Goal: Task Accomplishment & Management: Manage account settings

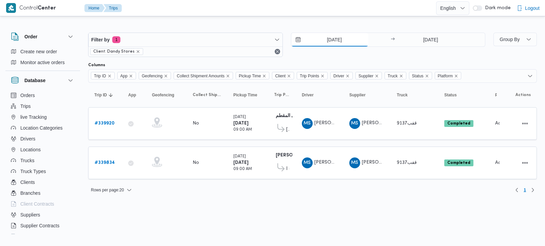
click at [331, 38] on input "[DATE]" at bounding box center [330, 40] width 77 height 14
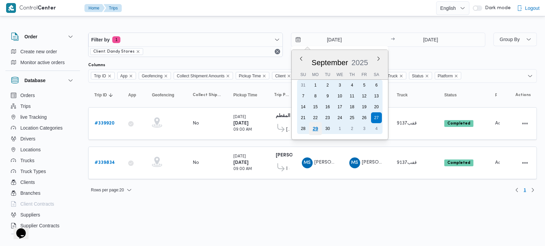
click at [318, 126] on div "29" at bounding box center [315, 128] width 13 height 13
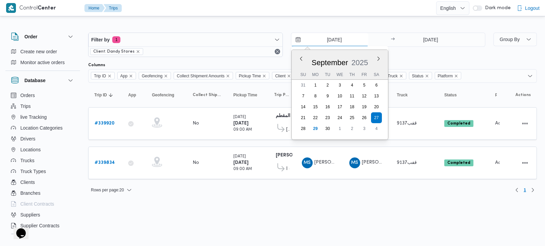
type input "[DATE]"
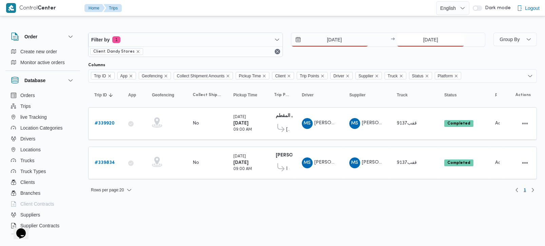
click at [420, 36] on input "27/9/2025" at bounding box center [431, 40] width 68 height 14
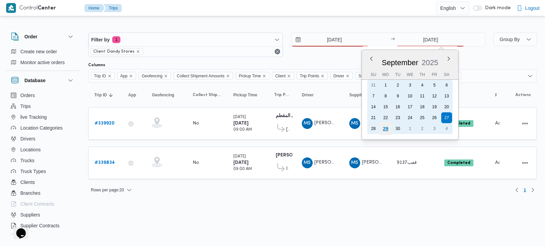
click at [387, 128] on div "29" at bounding box center [386, 128] width 13 height 13
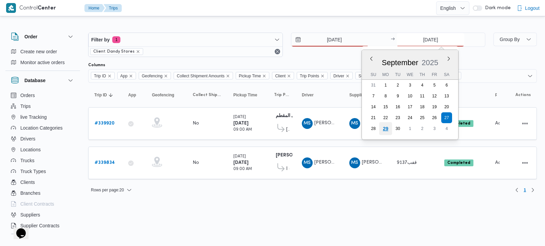
type input "29/9/2025"
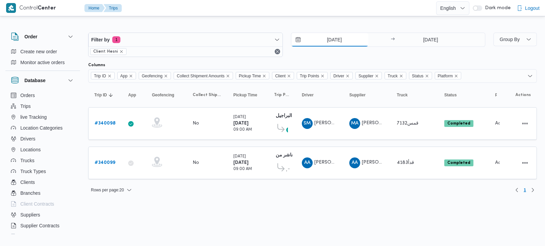
click at [334, 40] on input "28/9/2025" at bounding box center [330, 40] width 77 height 14
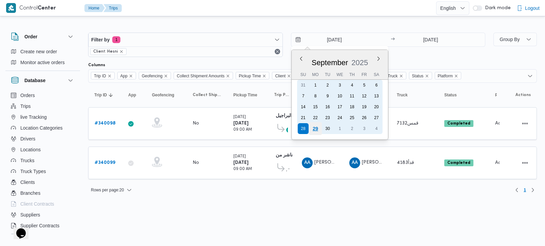
click at [318, 124] on div "29" at bounding box center [315, 128] width 13 height 13
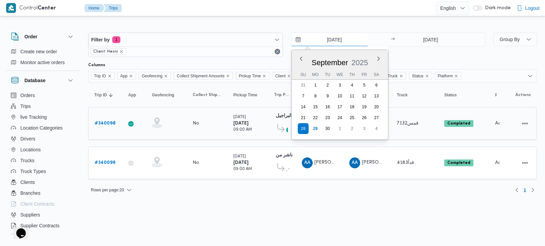
type input "29/9/2025"
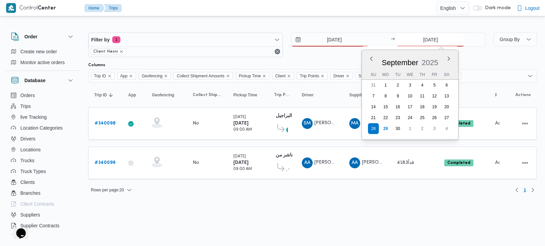
click at [422, 43] on input "28/9/2025" at bounding box center [431, 40] width 68 height 14
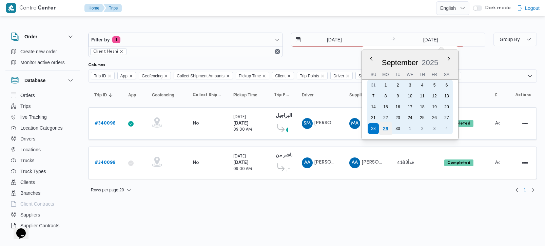
click at [388, 128] on div "29" at bounding box center [386, 128] width 13 height 13
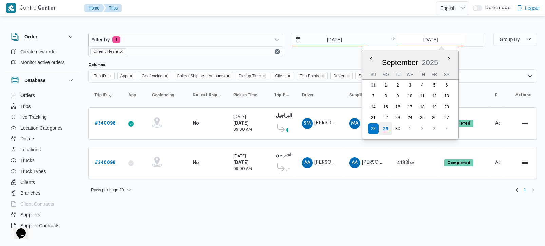
type input "[DATE]"
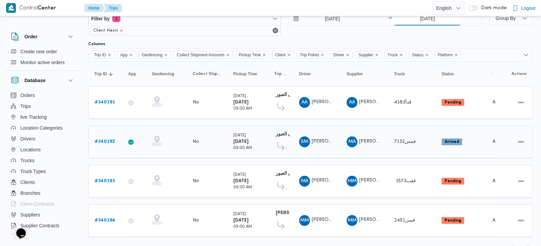
scroll to position [32, 0]
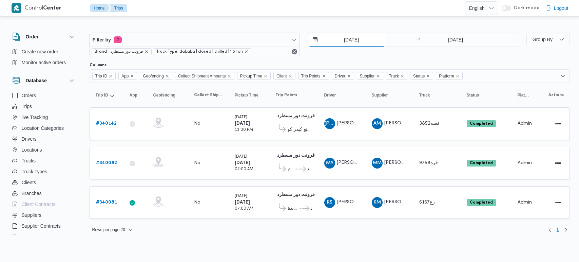
click at [347, 41] on input "[DATE]" at bounding box center [347, 40] width 77 height 14
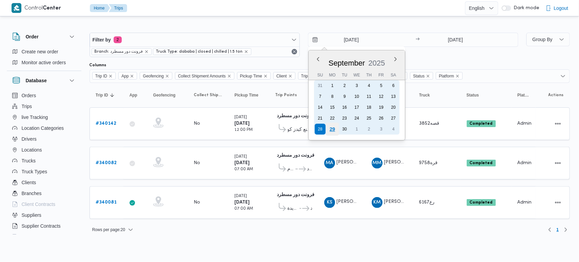
click at [336, 131] on div "29" at bounding box center [332, 129] width 13 height 13
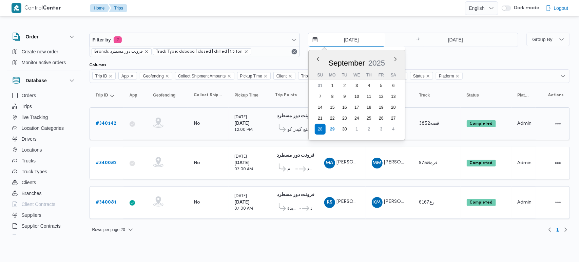
type input "[DATE]"
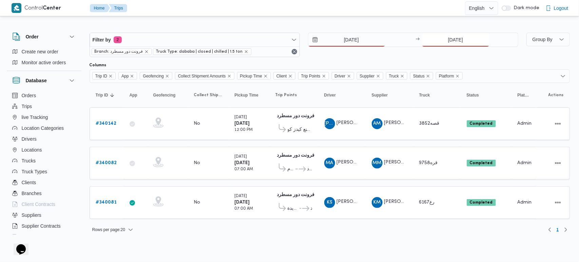
click at [464, 35] on input "[DATE]" at bounding box center [456, 40] width 68 height 14
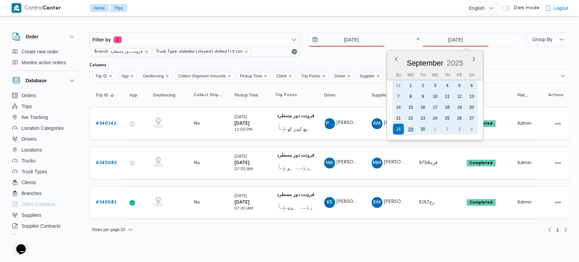
click at [412, 131] on div "29" at bounding box center [410, 129] width 13 height 13
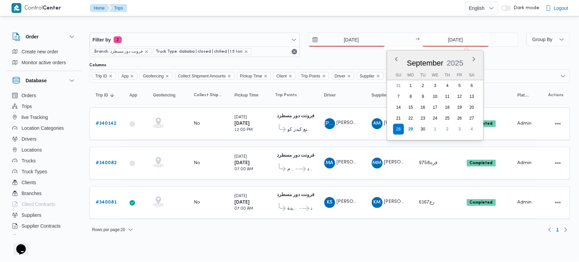
type input "29/9/2025"
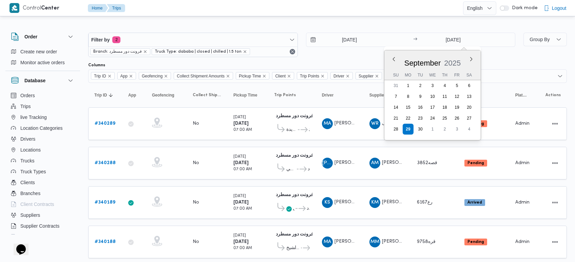
click at [317, 26] on div at bounding box center [327, 27] width 479 height 11
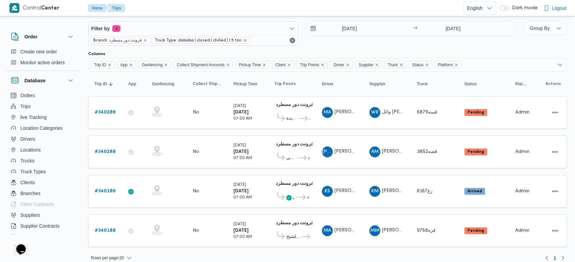
scroll to position [17, 0]
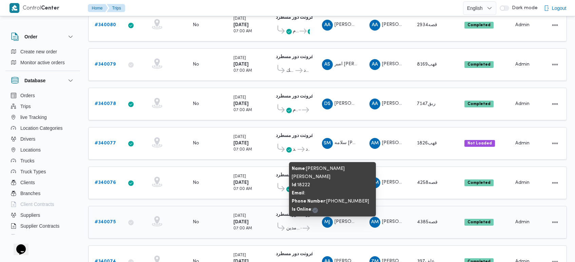
scroll to position [6, 0]
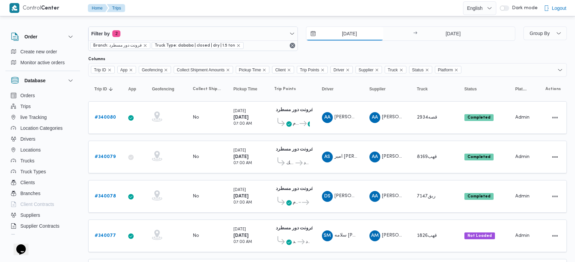
click at [345, 35] on input "28/9/2025" at bounding box center [345, 34] width 77 height 14
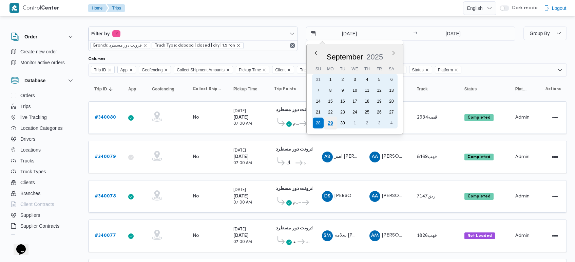
click at [328, 123] on div "29" at bounding box center [330, 122] width 13 height 13
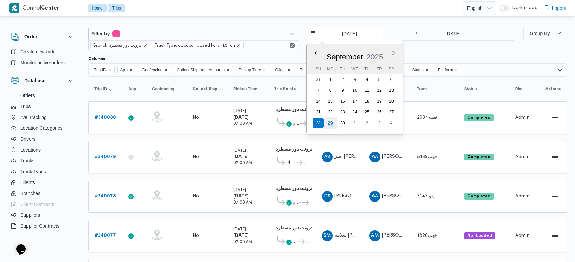
type input "29/9/2025"
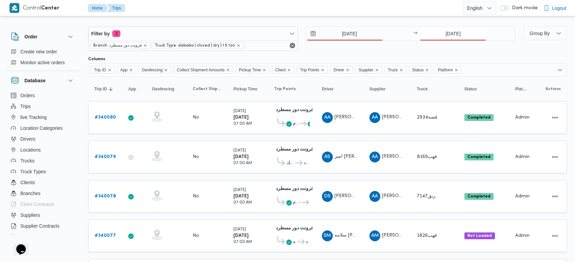
click at [457, 37] on input "28/9/2025" at bounding box center [454, 34] width 68 height 14
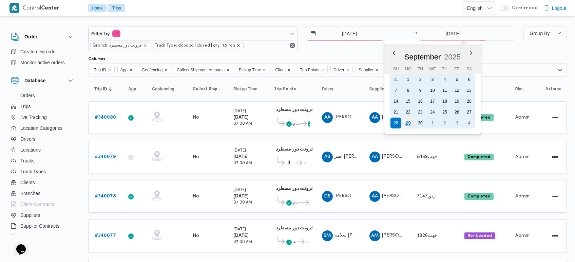
click at [411, 125] on div "29" at bounding box center [408, 122] width 13 height 13
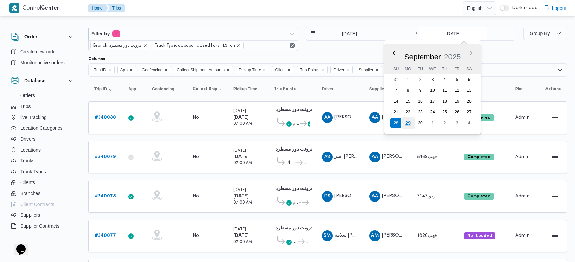
type input "29/9/2025"
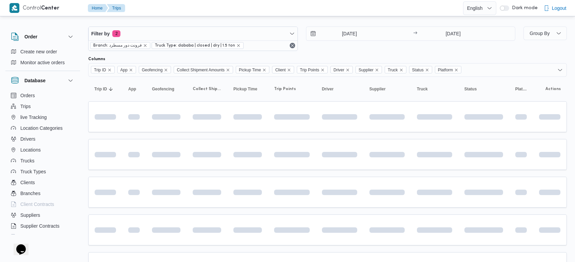
click at [362, 20] on div at bounding box center [327, 21] width 479 height 11
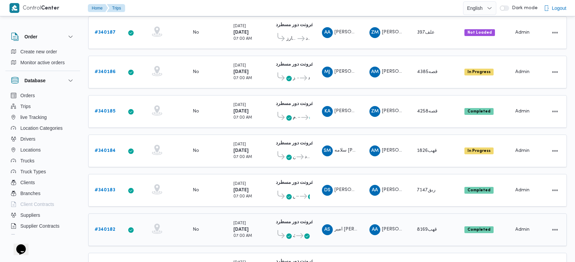
scroll to position [133, 0]
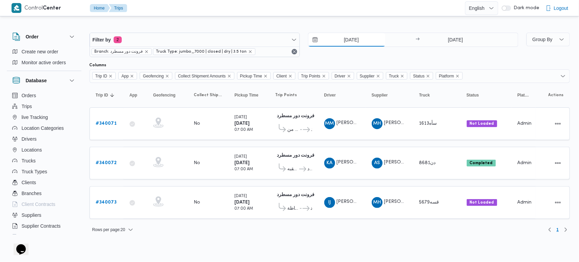
click at [353, 40] on input "28/9/2025" at bounding box center [347, 40] width 77 height 14
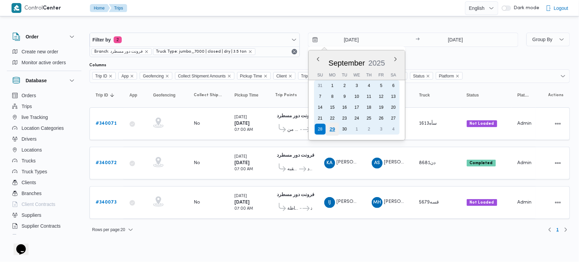
click at [336, 124] on div "29" at bounding box center [332, 129] width 13 height 13
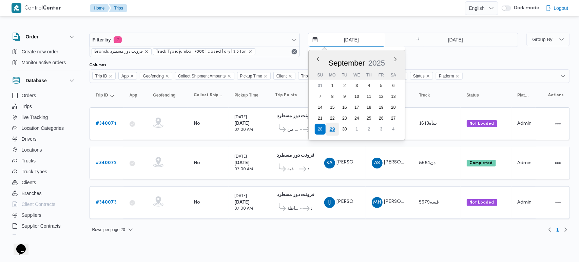
type input "29/9/2025"
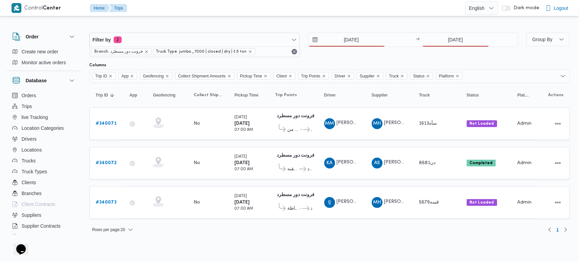
click at [446, 48] on div "29/9/2025 → 28/9/2025" at bounding box center [413, 45] width 210 height 24
click at [447, 40] on input "28/9/2025" at bounding box center [456, 40] width 68 height 14
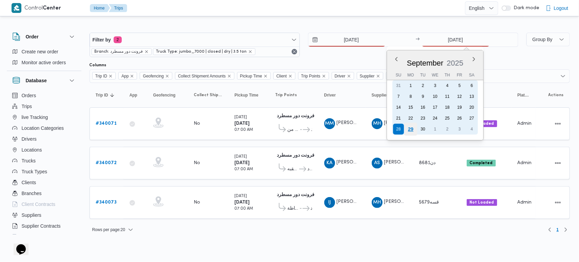
click at [405, 126] on div "29" at bounding box center [410, 129] width 13 height 13
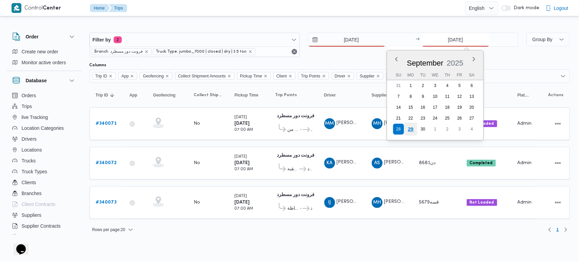
type input "29/9/2025"
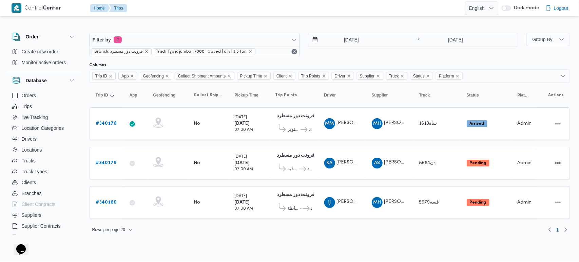
click at [210, 228] on div "Rows per page : 20 1" at bounding box center [330, 229] width 489 height 16
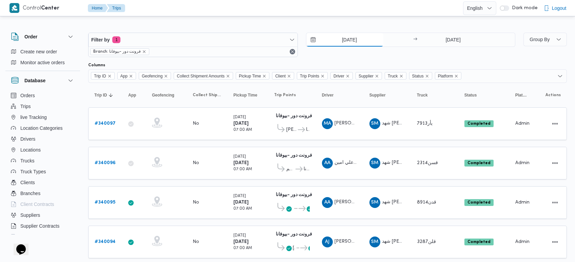
click at [343, 39] on input "[DATE]" at bounding box center [345, 40] width 77 height 14
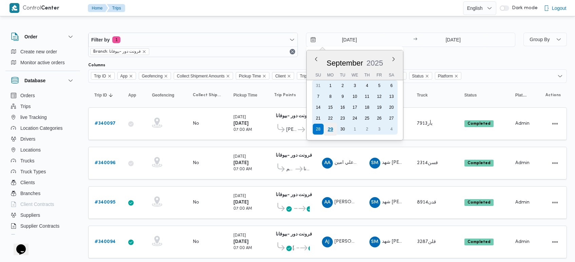
click at [331, 128] on div "29" at bounding box center [330, 129] width 13 height 13
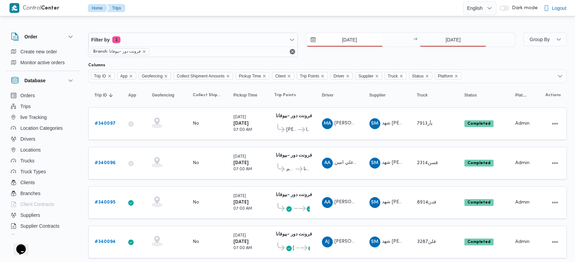
type input "29/9/2025"
click at [440, 40] on input "28/9/2025" at bounding box center [454, 40] width 68 height 14
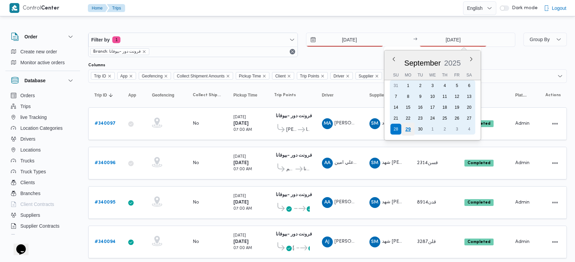
click at [409, 129] on div "29" at bounding box center [408, 129] width 13 height 13
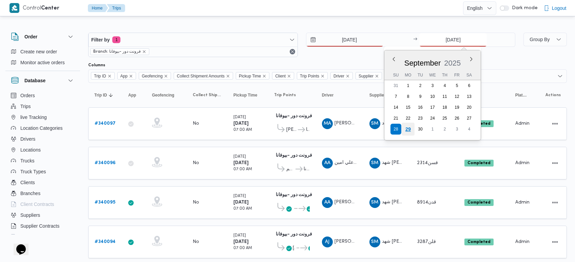
type input "29/9/2025"
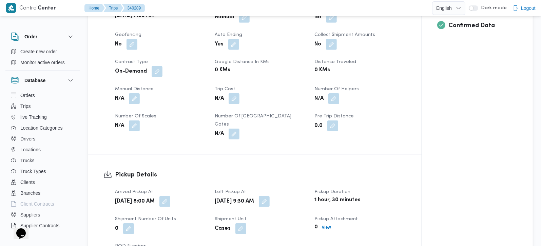
scroll to position [399, 0]
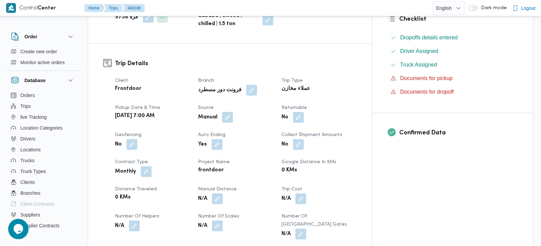
scroll to position [279, 0]
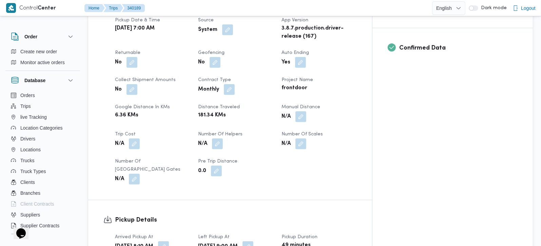
scroll to position [319, 0]
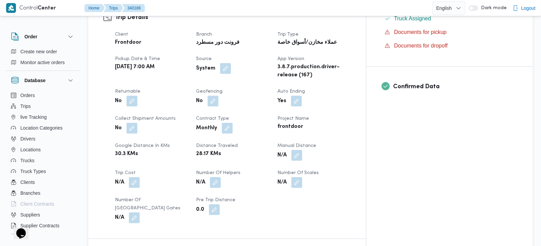
scroll to position [239, 0]
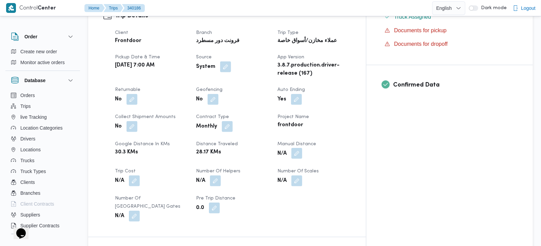
click at [302, 148] on button "button" at bounding box center [297, 153] width 11 height 11
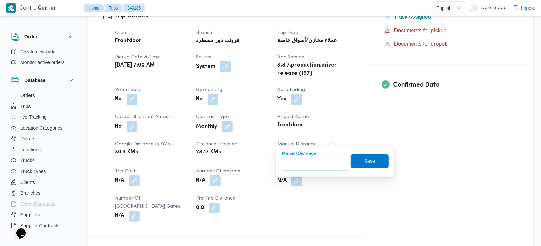
click at [314, 170] on input "Manual Distance" at bounding box center [316, 165] width 68 height 14
type input "95"
click at [354, 160] on span "Save" at bounding box center [370, 161] width 38 height 14
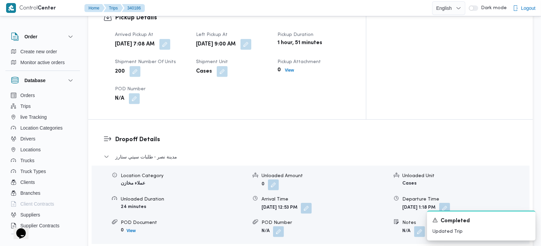
scroll to position [479, 0]
click at [312, 202] on button "button" at bounding box center [306, 207] width 11 height 11
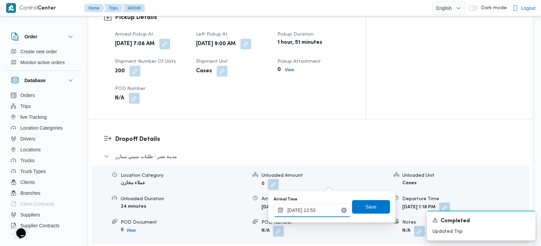
click at [325, 207] on input "29/09/2025 12:53" at bounding box center [312, 211] width 77 height 14
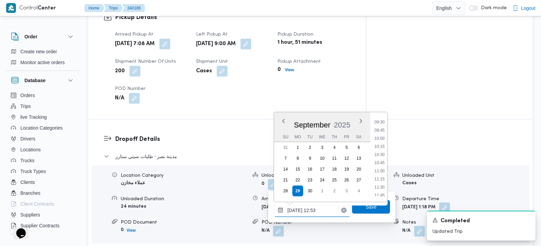
scroll to position [295, 0]
click at [381, 134] on li "09:30" at bounding box center [380, 136] width 16 height 7
type input "29/09/2025 09:30"
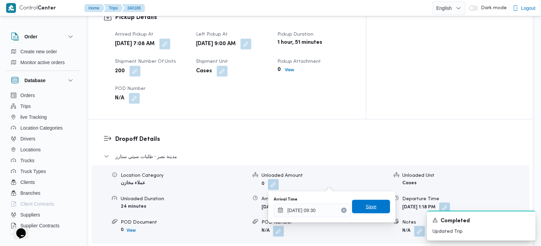
click at [371, 202] on span "Save" at bounding box center [371, 207] width 38 height 14
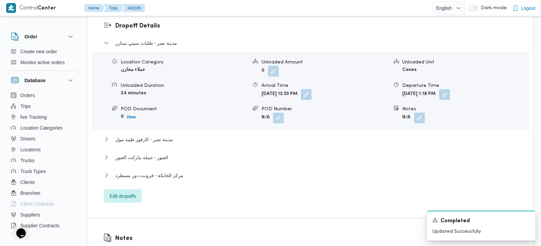
scroll to position [599, 0]
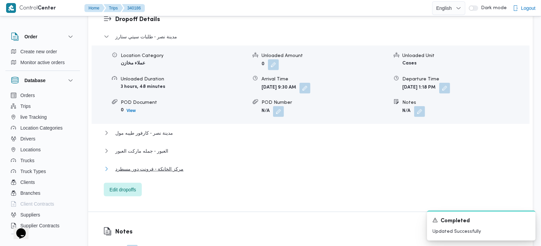
click at [158, 165] on span "مركز الخانكة - فرونت دور مسطرد" at bounding box center [149, 169] width 68 height 8
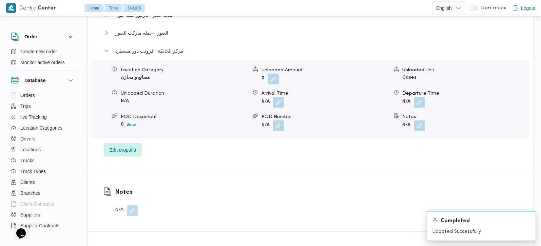
scroll to position [719, 0]
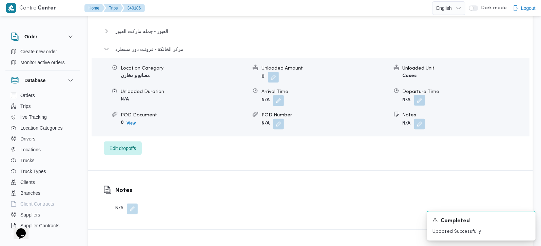
click at [417, 95] on button "button" at bounding box center [419, 100] width 11 height 11
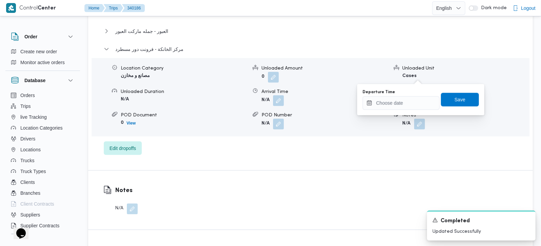
click at [409, 95] on div "Departure Time" at bounding box center [401, 100] width 77 height 20
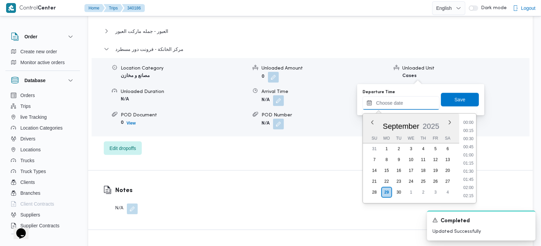
drag, startPoint x: 417, startPoint y: 103, endPoint x: 422, endPoint y: 110, distance: 9.2
click at [417, 103] on input "Departure Time" at bounding box center [401, 103] width 77 height 14
click at [473, 167] on li "16:30" at bounding box center [469, 170] width 16 height 7
type input "[DATE] 16:30"
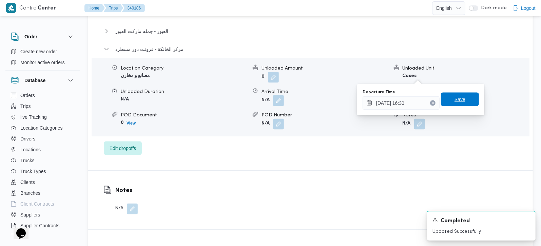
click at [457, 103] on span "Save" at bounding box center [460, 99] width 11 height 8
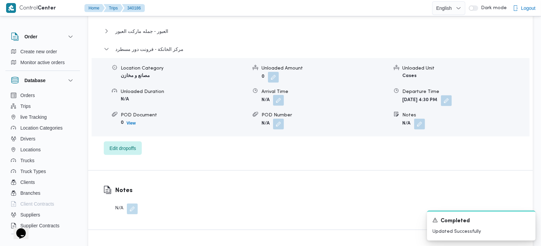
click at [281, 95] on button "button" at bounding box center [278, 100] width 11 height 11
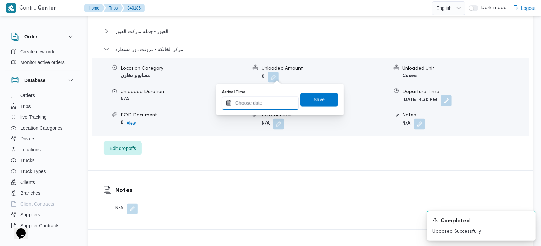
click at [274, 97] on input "Arrival Time" at bounding box center [260, 103] width 77 height 14
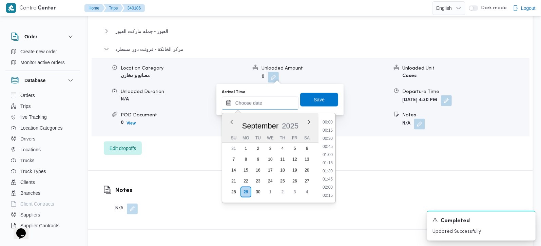
scroll to position [530, 0]
click at [330, 119] on li "16:15" at bounding box center [328, 122] width 16 height 7
type input "29/09/2025 16:15"
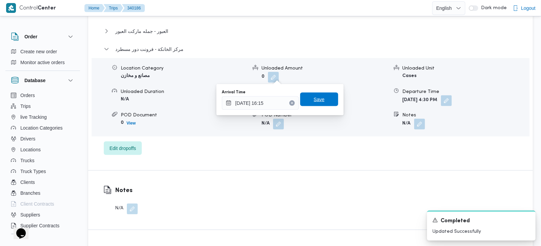
click at [320, 96] on span "Save" at bounding box center [319, 100] width 38 height 14
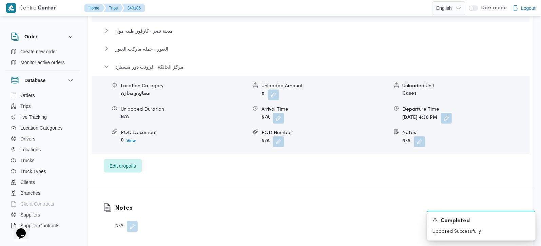
scroll to position [639, 0]
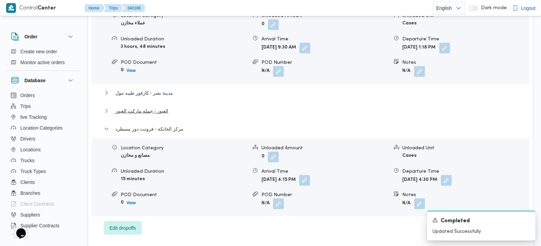
click at [154, 107] on span "العبور - جمله ماركت العبور" at bounding box center [141, 111] width 53 height 8
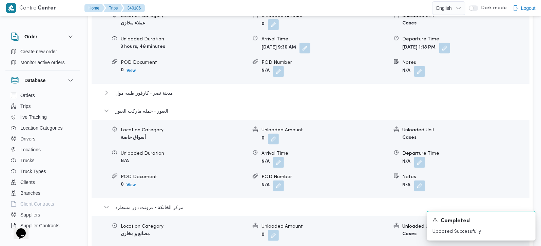
scroll to position [679, 0]
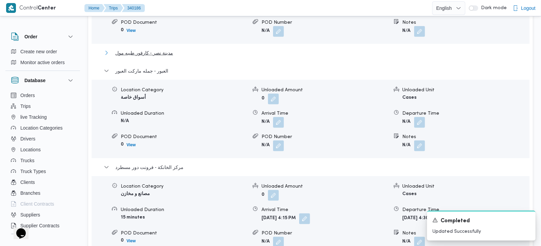
click at [154, 49] on span "مدينة نصر - كارفور طيبه مول" at bounding box center [144, 53] width 58 height 8
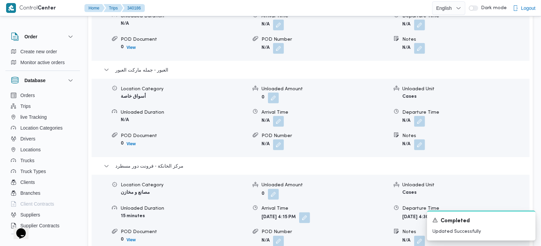
scroll to position [759, 0]
click at [422, 115] on button "button" at bounding box center [419, 120] width 11 height 11
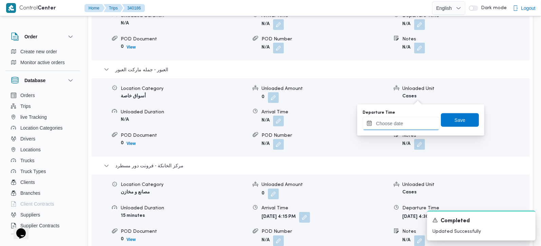
click at [413, 122] on input "Departure Time" at bounding box center [401, 124] width 77 height 14
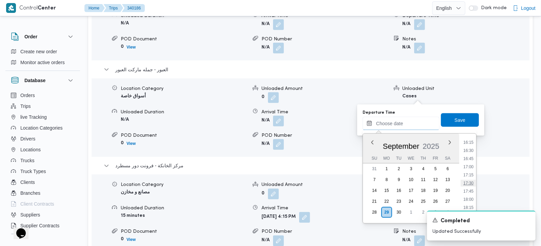
scroll to position [489, 0]
click at [472, 166] on li "15:45" at bounding box center [469, 166] width 16 height 7
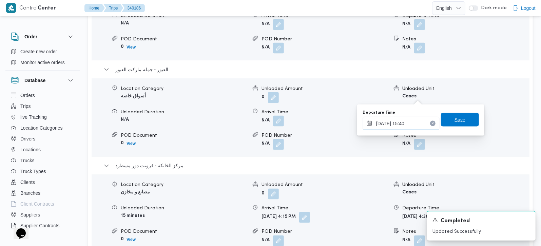
type input "29/09/2025 15:40"
click at [460, 117] on span "Save" at bounding box center [460, 120] width 11 height 8
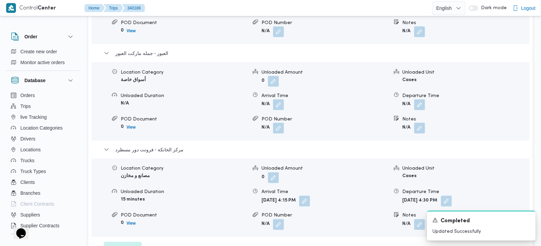
scroll to position [679, 0]
click at [282, 195] on button "button" at bounding box center [278, 200] width 11 height 11
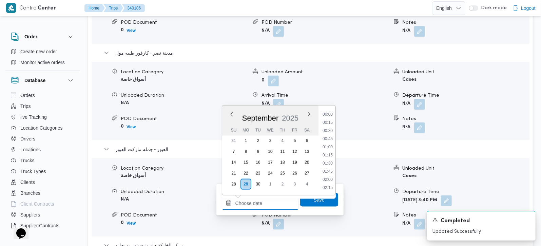
click at [277, 200] on input "Arrival Time" at bounding box center [260, 204] width 77 height 14
click at [326, 123] on li "14:00" at bounding box center [328, 121] width 16 height 7
type input "29/09/2025 14:00"
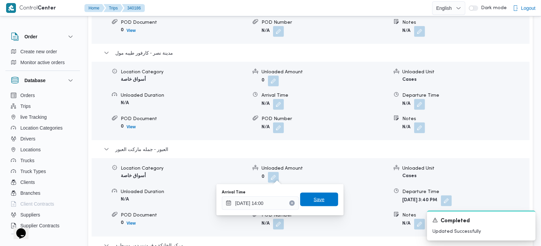
click at [320, 195] on span "Save" at bounding box center [319, 200] width 38 height 14
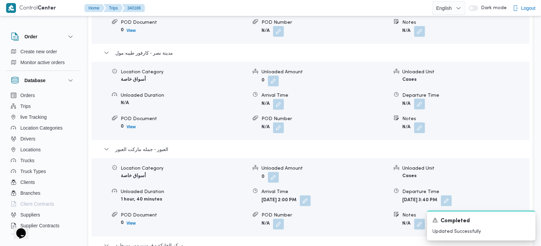
click at [418, 99] on button "button" at bounding box center [419, 104] width 11 height 11
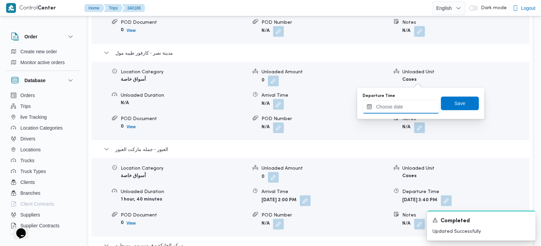
click at [412, 107] on input "Departure Time" at bounding box center [401, 107] width 77 height 14
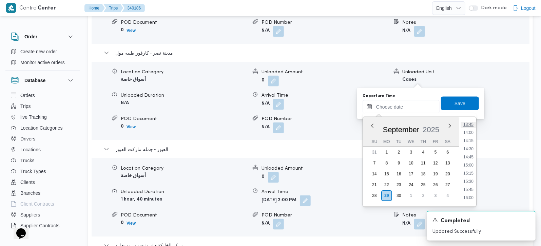
scroll to position [410, 0]
drag, startPoint x: 470, startPoint y: 157, endPoint x: 465, endPoint y: 119, distance: 38.3
click at [470, 157] on li "13:30" at bounding box center [469, 156] width 16 height 7
type input "29/09/2025 13:30"
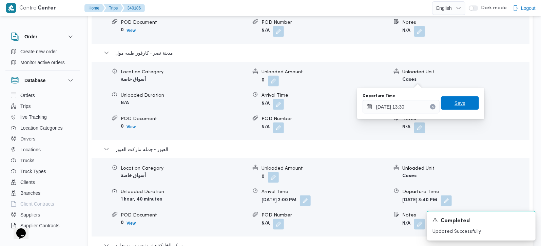
click at [461, 97] on div "Save" at bounding box center [460, 104] width 38 height 14
click at [461, 99] on span "Save" at bounding box center [460, 103] width 38 height 14
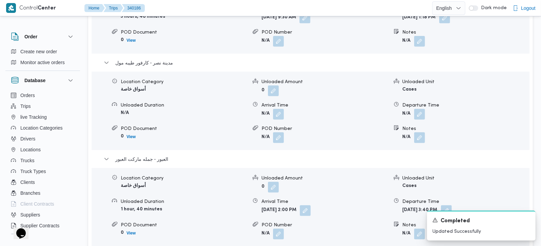
scroll to position [639, 0]
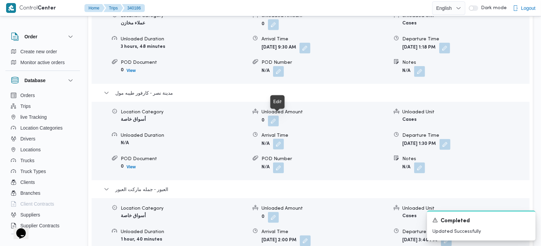
click at [279, 139] on button "button" at bounding box center [278, 144] width 11 height 11
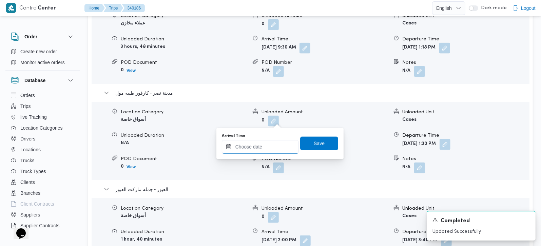
click at [273, 148] on input "Arrival Time" at bounding box center [260, 147] width 77 height 14
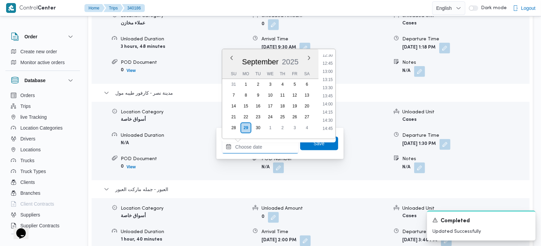
scroll to position [410, 0]
click at [328, 58] on li "12:30" at bounding box center [328, 55] width 16 height 7
type input "29/09/2025 12:30"
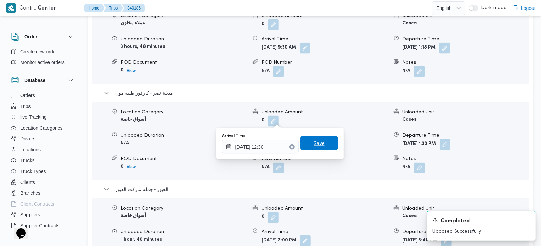
click at [322, 141] on span "Save" at bounding box center [319, 143] width 38 height 14
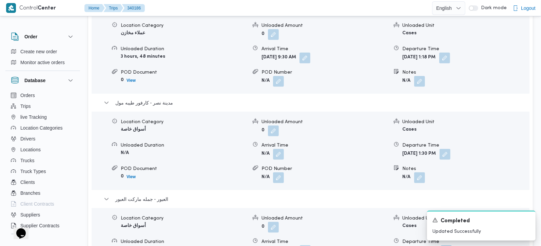
scroll to position [599, 0]
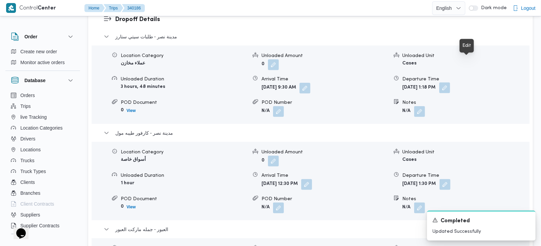
click at [450, 82] on button "button" at bounding box center [445, 87] width 11 height 11
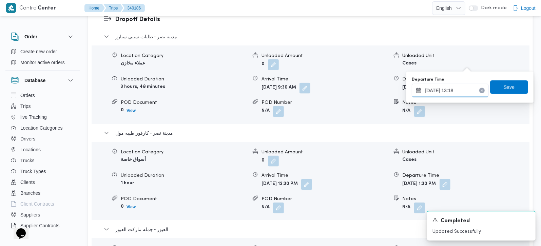
click at [445, 90] on input "29/09/2025 13:18" at bounding box center [450, 91] width 77 height 14
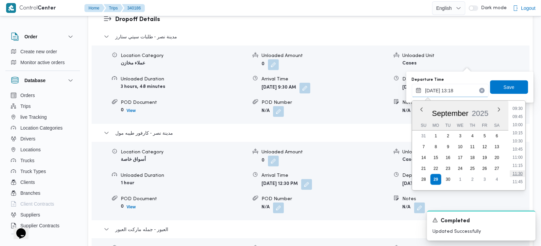
scroll to position [350, 0]
click at [520, 159] on li "12:15" at bounding box center [518, 158] width 16 height 7
type input "29/09/2025 12:15"
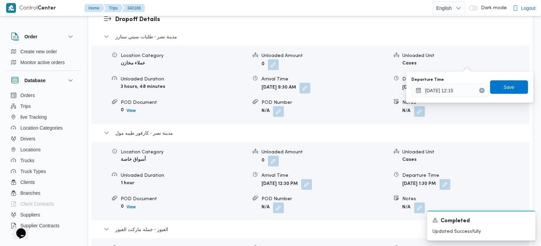
click at [513, 76] on div "Departure Time 29/09/2025 12:15 Save" at bounding box center [470, 87] width 118 height 22
click at [513, 83] on span "Save" at bounding box center [509, 87] width 38 height 14
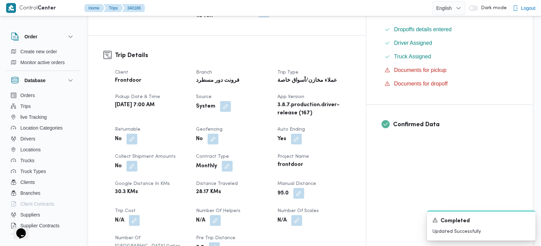
scroll to position [0, 0]
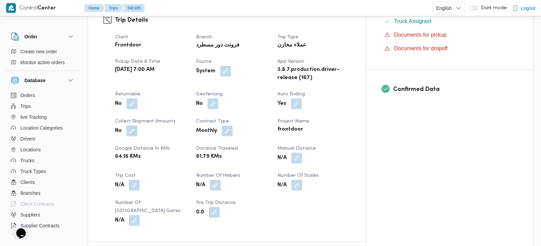
scroll to position [239, 0]
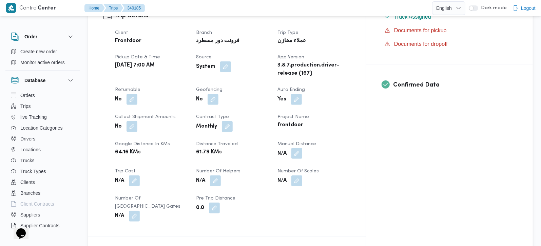
click at [302, 148] on button "button" at bounding box center [297, 153] width 11 height 11
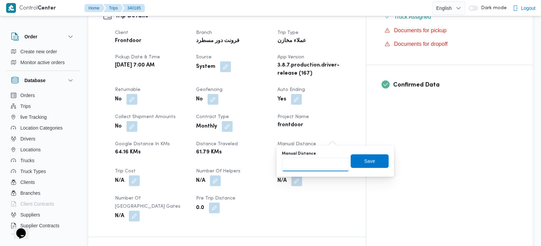
click at [321, 160] on input "Manual Distance" at bounding box center [316, 165] width 68 height 14
type input "105"
click at [365, 162] on span "Save" at bounding box center [370, 161] width 11 height 8
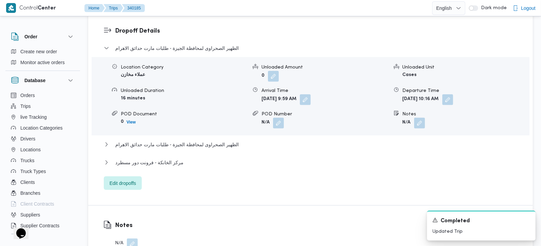
scroll to position [639, 0]
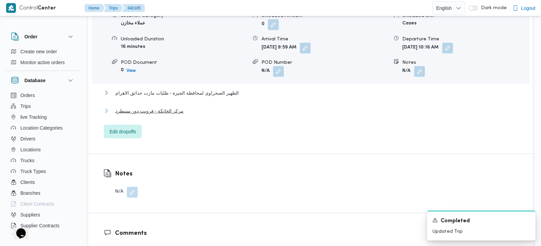
click at [134, 107] on span "مركز الخانكة - فرونت دور مسطرد" at bounding box center [149, 111] width 68 height 8
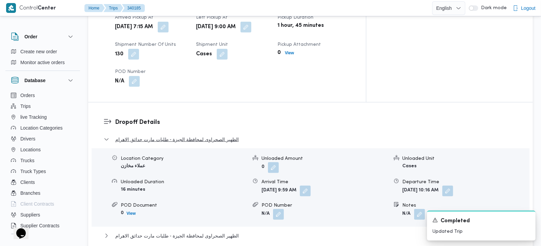
scroll to position [599, 0]
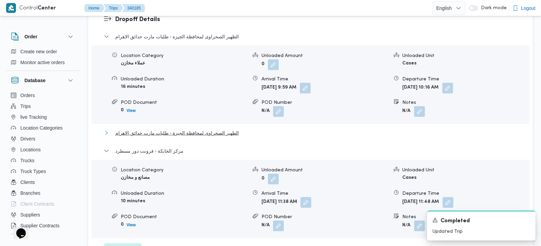
click at [186, 129] on span "الظهير الصحراوى لمحافظة الجيزة - طلبات مارت حدائق الاهرام" at bounding box center [177, 133] width 124 height 8
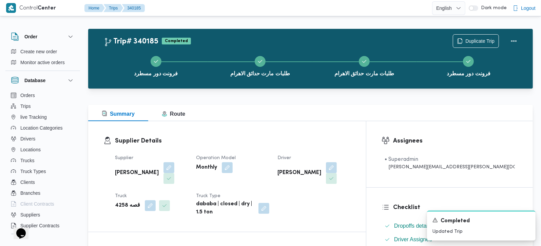
scroll to position [0, 0]
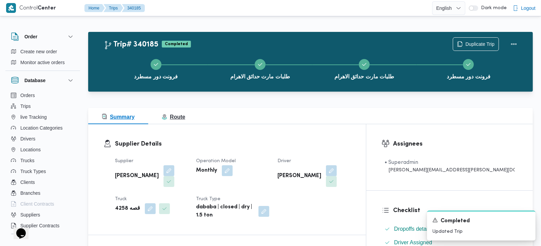
click at [178, 118] on span "Route" at bounding box center [173, 117] width 23 height 6
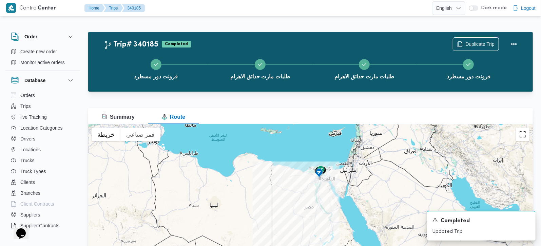
click at [524, 138] on button "تبديل إلى العرض ملء الشاشة" at bounding box center [523, 135] width 14 height 14
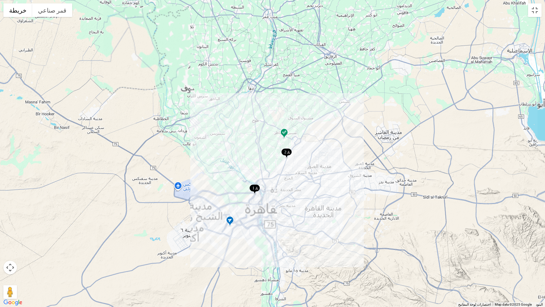
click at [285, 132] on img at bounding box center [284, 133] width 11 height 11
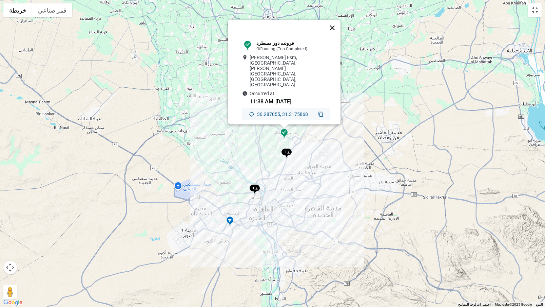
click at [336, 34] on button "إغلاق" at bounding box center [333, 28] width 16 height 16
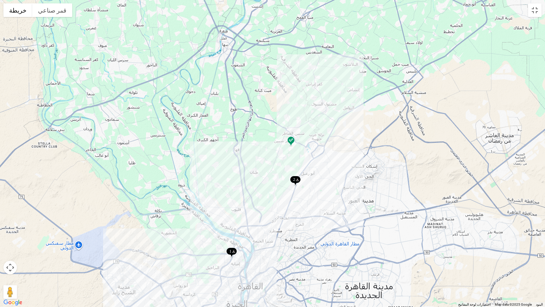
click at [296, 178] on img at bounding box center [295, 180] width 11 height 11
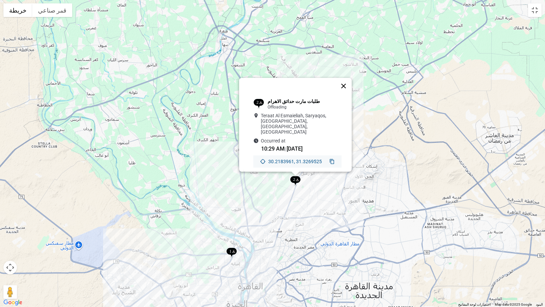
click at [348, 84] on button "إغلاق" at bounding box center [344, 86] width 16 height 16
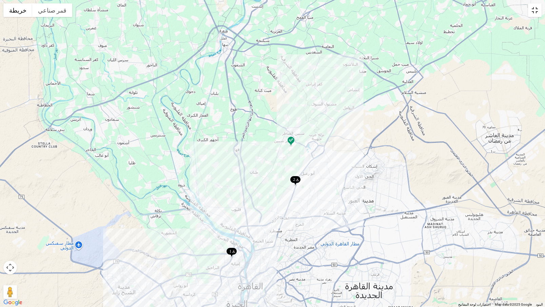
click at [539, 5] on button "تبديل إلى العرض ملء الشاشة" at bounding box center [536, 10] width 14 height 14
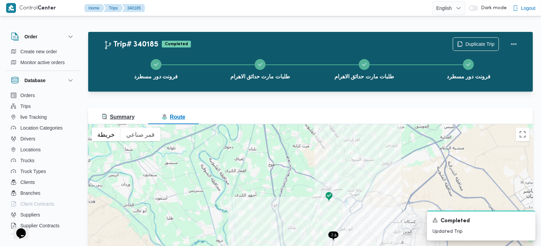
click at [112, 116] on span "Summary" at bounding box center [118, 117] width 33 height 6
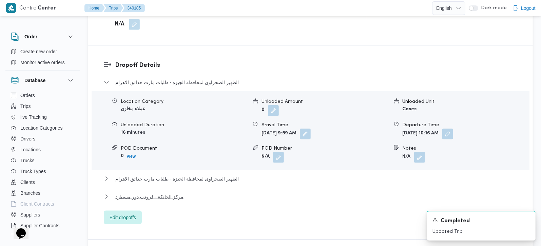
scroll to position [559, 0]
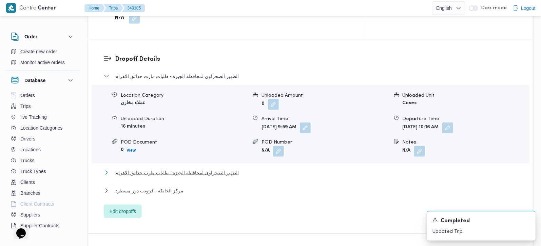
click at [180, 169] on span "الظهير الصحراوى لمحافظة الجيزة - طلبات مارت حدائق الاهرام" at bounding box center [177, 173] width 124 height 8
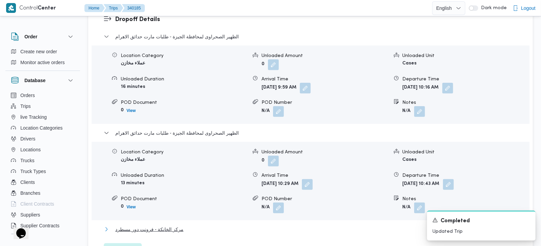
click at [179, 225] on span "مركز الخانكة - فرونت دور مسطرد" at bounding box center [149, 229] width 68 height 8
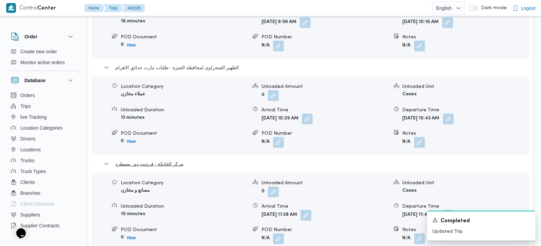
scroll to position [679, 0]
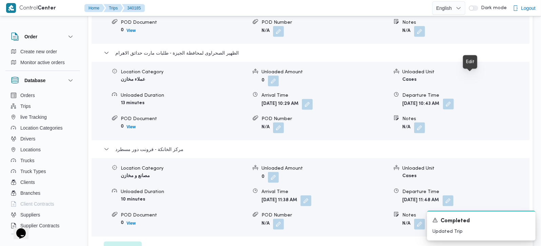
click at [454, 99] on button "button" at bounding box center [448, 104] width 11 height 11
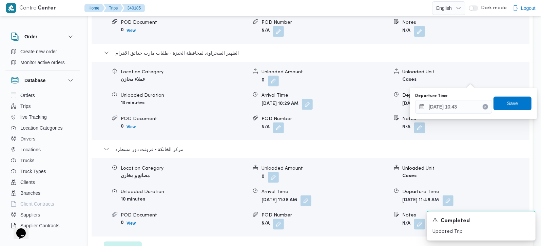
click at [485, 106] on icon "Clear input" at bounding box center [486, 107] width 2 height 2
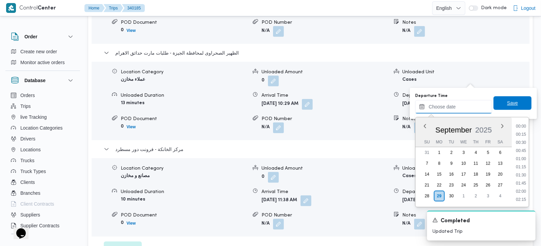
scroll to position [521, 0]
click at [507, 100] on span "Save" at bounding box center [512, 103] width 11 height 8
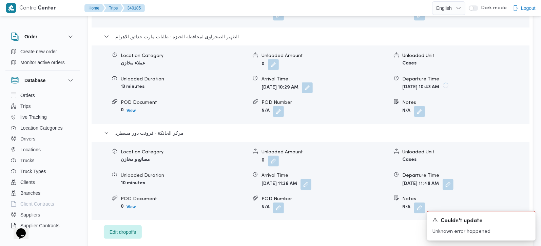
click at [313, 82] on button "button" at bounding box center [307, 87] width 11 height 11
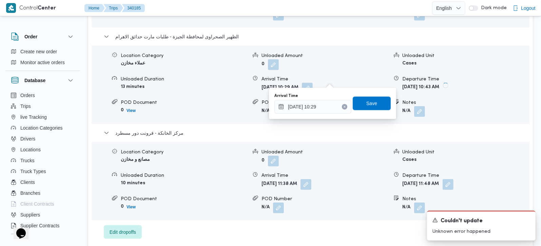
click at [344, 106] on icon "Clear input" at bounding box center [345, 107] width 3 height 3
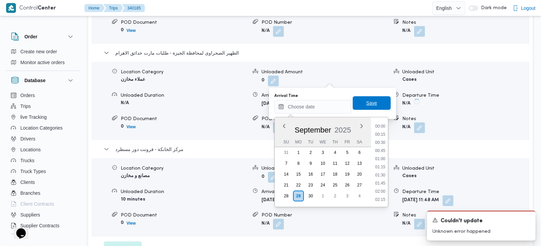
click at [374, 107] on span "Save" at bounding box center [372, 103] width 38 height 14
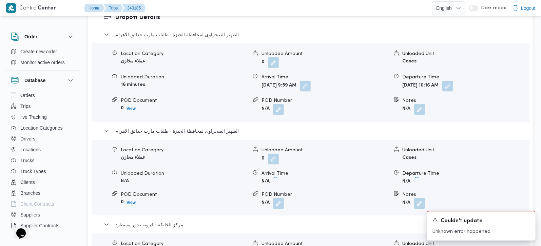
scroll to position [599, 0]
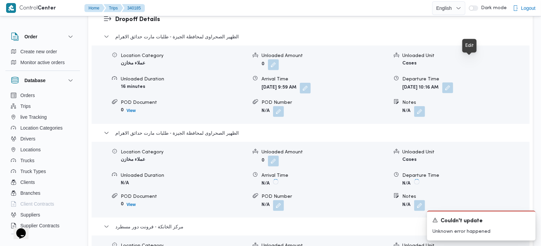
click at [453, 82] on button "button" at bounding box center [448, 87] width 11 height 11
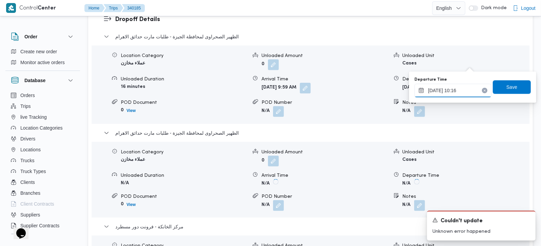
click at [437, 93] on input "29/09/2025 10:16" at bounding box center [453, 91] width 77 height 14
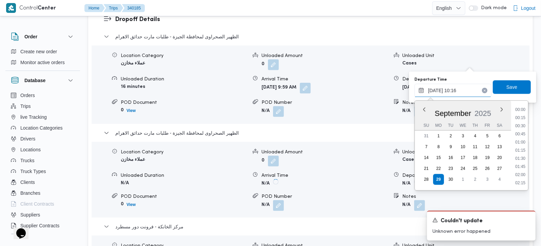
scroll to position [293, 0]
click at [525, 166] on li "10:45" at bounding box center [521, 167] width 16 height 7
type input "29/09/2025 10:45"
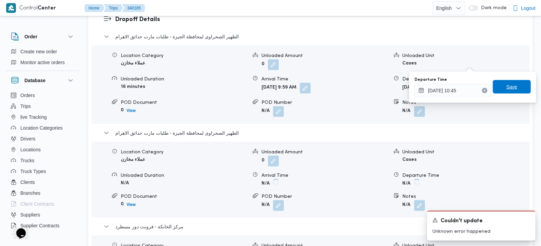
click at [515, 89] on span "Save" at bounding box center [512, 87] width 38 height 14
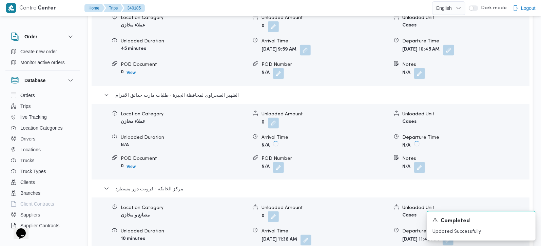
scroll to position [679, 0]
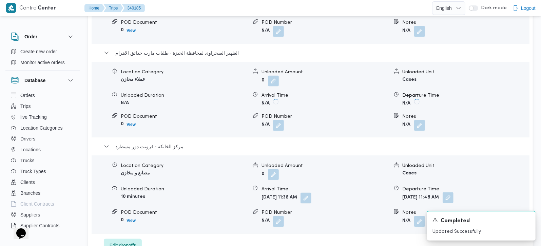
click at [454, 192] on button "button" at bounding box center [448, 197] width 11 height 11
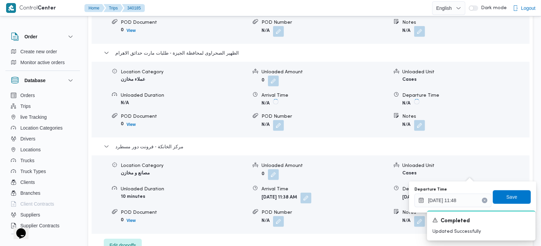
scroll to position [719, 0]
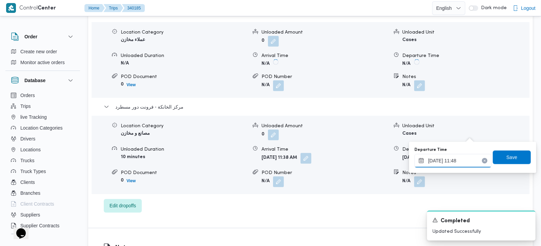
click at [449, 162] on input "29/09/2025 11:48" at bounding box center [453, 161] width 77 height 14
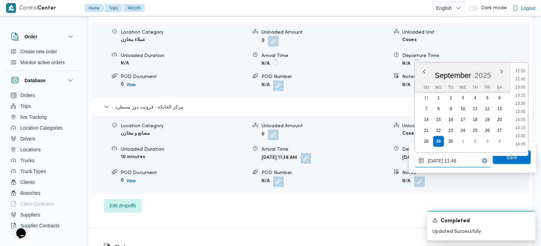
scroll to position [422, 0]
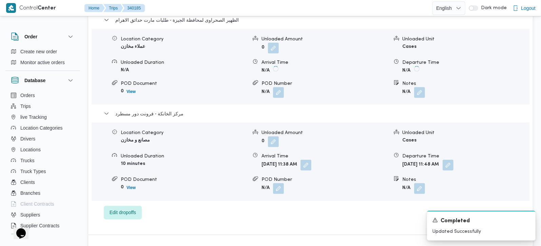
scroll to position [719, 0]
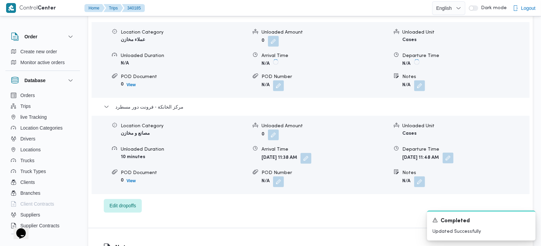
click at [454, 153] on button "button" at bounding box center [448, 158] width 11 height 11
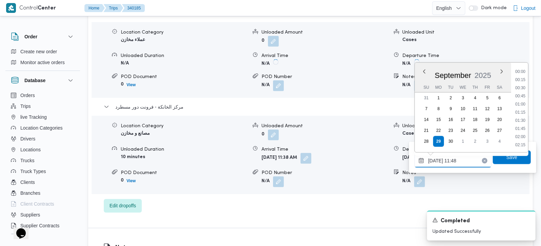
click at [453, 166] on input "29/09/2025 11:48" at bounding box center [453, 161] width 77 height 14
click at [521, 132] on li "16:00" at bounding box center [521, 131] width 16 height 7
type input "29/09/2025 16:00"
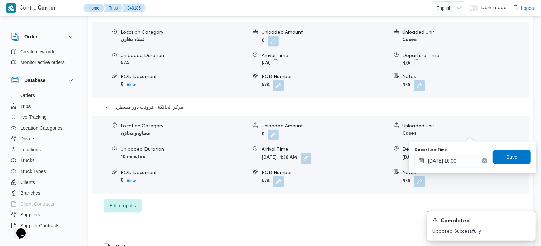
click at [515, 153] on span "Save" at bounding box center [512, 157] width 38 height 14
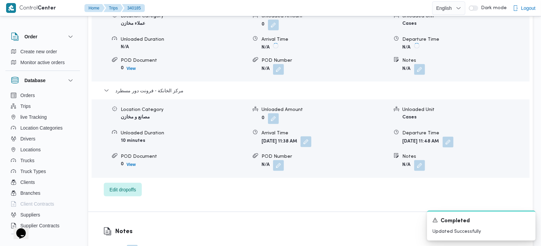
click at [312, 136] on button "button" at bounding box center [306, 141] width 11 height 11
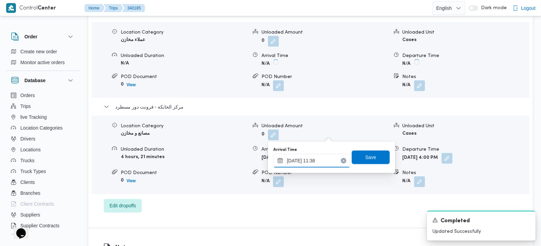
click at [321, 158] on input "29/09/2025 11:38" at bounding box center [312, 161] width 77 height 14
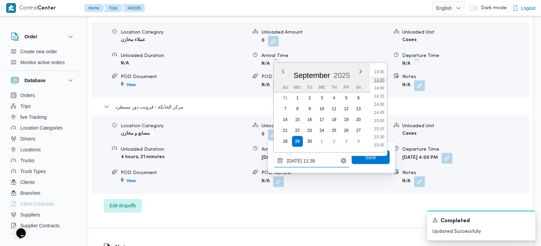
scroll to position [453, 0]
click at [384, 128] on li "15:45" at bounding box center [380, 131] width 16 height 7
type input "29/09/2025 15:45"
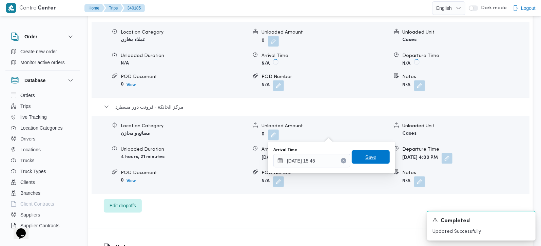
click at [366, 155] on span "Save" at bounding box center [371, 157] width 11 height 8
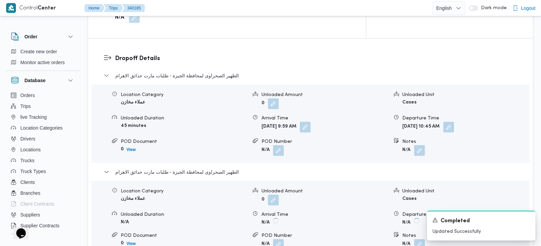
scroll to position [559, 0]
click at [455, 122] on button "button" at bounding box center [449, 127] width 11 height 11
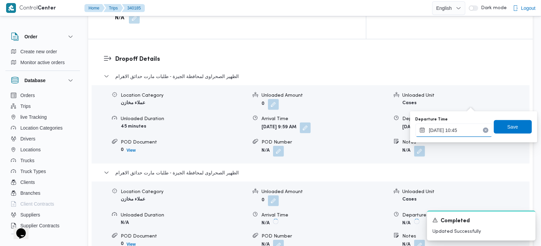
click at [460, 131] on input "29/09/2025 10:45" at bounding box center [454, 131] width 77 height 14
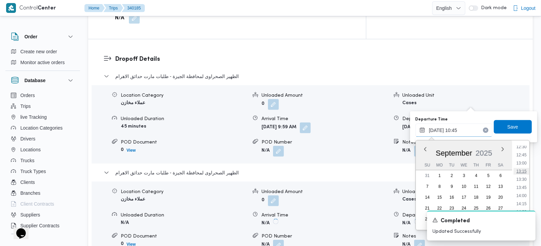
scroll to position [429, 0]
click at [527, 199] on li "14:45" at bounding box center [522, 201] width 16 height 7
type input "29/09/2025 14:45"
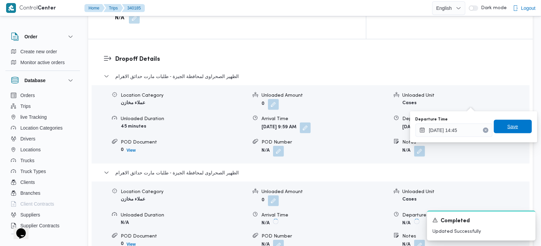
click at [512, 130] on span "Save" at bounding box center [513, 127] width 11 height 8
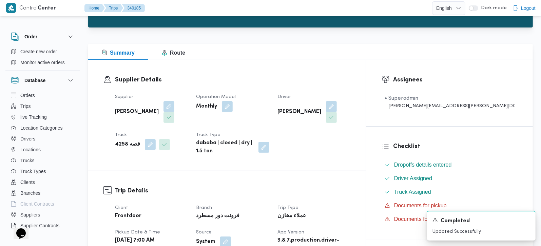
scroll to position [0, 0]
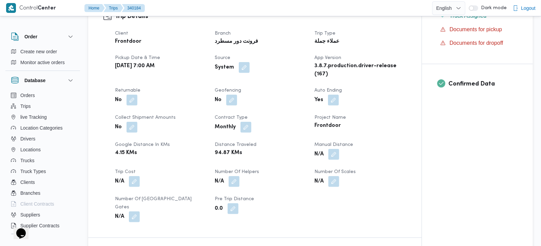
scroll to position [239, 0]
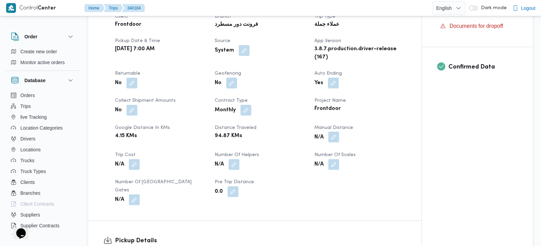
click at [336, 132] on button "button" at bounding box center [334, 137] width 11 height 11
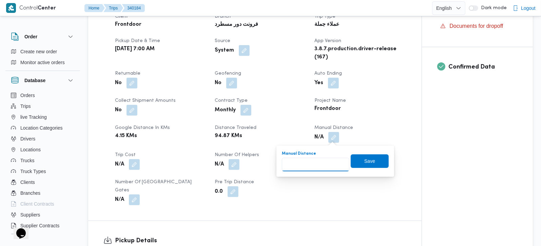
click at [328, 157] on div "Manual Distance" at bounding box center [316, 161] width 68 height 20
type input "117"
click at [369, 161] on span "Save" at bounding box center [370, 161] width 11 height 8
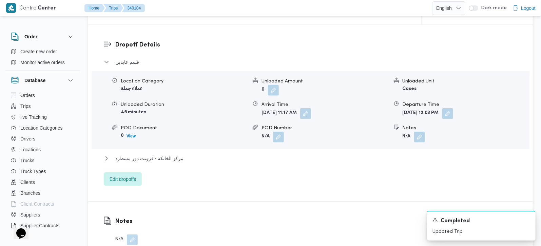
scroll to position [559, 0]
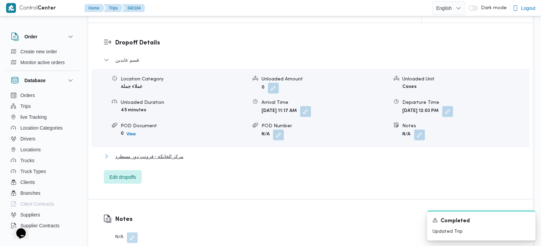
click at [169, 152] on span "مركز الخانكة - فرونت دور مسطرد" at bounding box center [149, 156] width 68 height 8
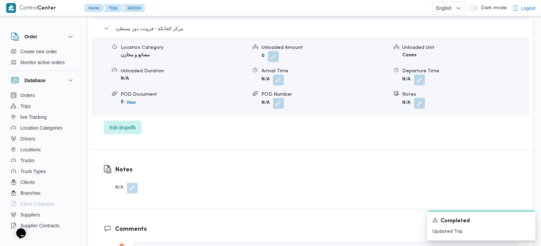
scroll to position [719, 0]
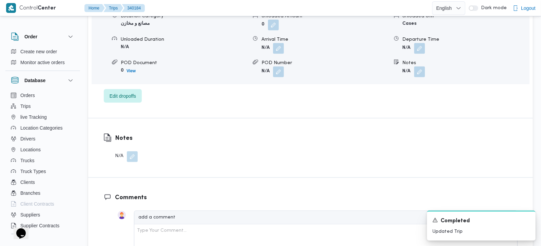
click at [427, 43] on form "N/A" at bounding box center [466, 48] width 127 height 11
click at [425, 43] on button "button" at bounding box center [419, 48] width 11 height 11
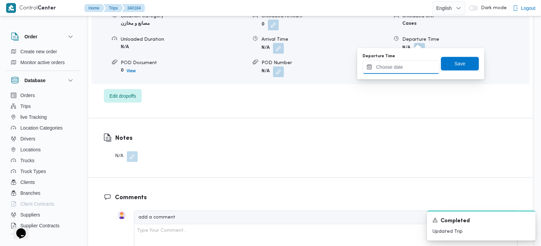
click at [414, 68] on input "Departure Time" at bounding box center [401, 67] width 77 height 14
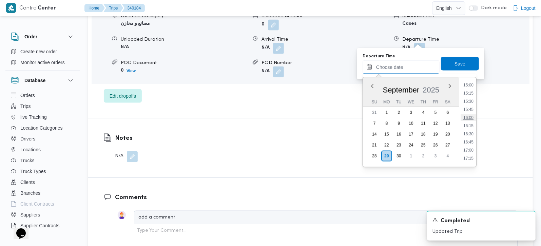
scroll to position [489, 0]
click at [475, 134] on li "16:30" at bounding box center [469, 134] width 16 height 7
type input "[DATE] 16:30"
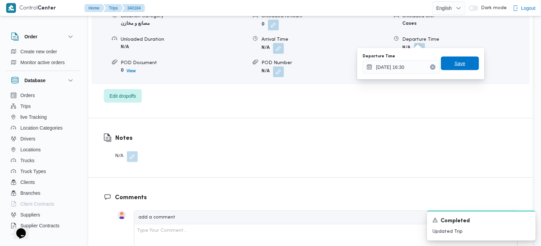
click at [455, 64] on span "Save" at bounding box center [460, 63] width 11 height 8
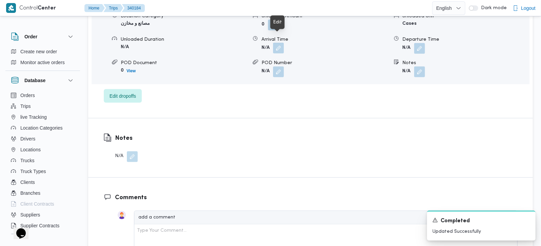
click at [279, 43] on button "button" at bounding box center [278, 48] width 11 height 11
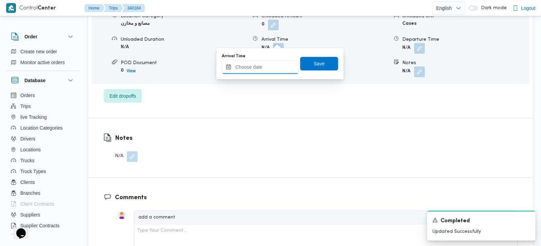
click at [273, 64] on input "Arrival Time" at bounding box center [260, 67] width 77 height 14
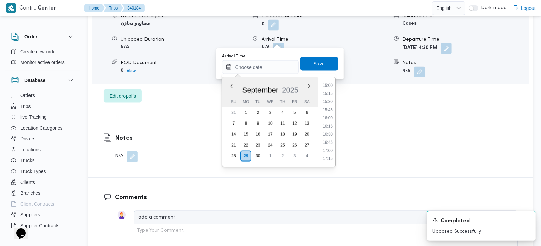
drag, startPoint x: 331, startPoint y: 117, endPoint x: 328, endPoint y: 97, distance: 19.6
click at [331, 117] on li "16:00" at bounding box center [328, 118] width 16 height 7
type input "[DATE] 16:00"
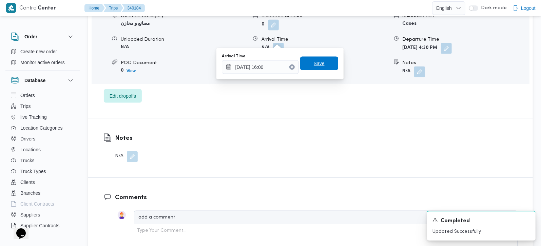
click at [322, 68] on span "Save" at bounding box center [319, 64] width 38 height 14
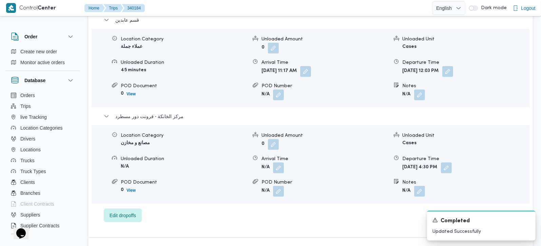
scroll to position [599, 0]
click at [453, 66] on button "button" at bounding box center [448, 71] width 11 height 11
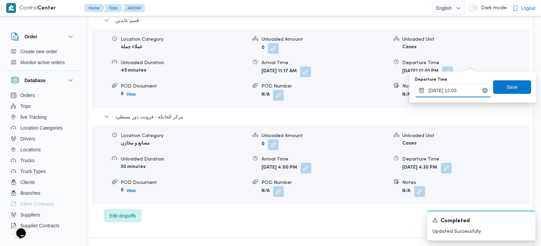
click at [451, 96] on input "[DATE] 12:03" at bounding box center [453, 91] width 77 height 14
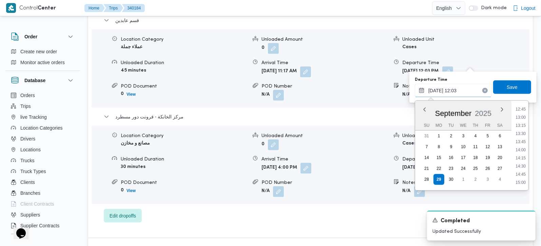
scroll to position [430, 0]
click at [526, 165] on li "15:00" at bounding box center [521, 168] width 16 height 7
type input "[DATE] 15:00"
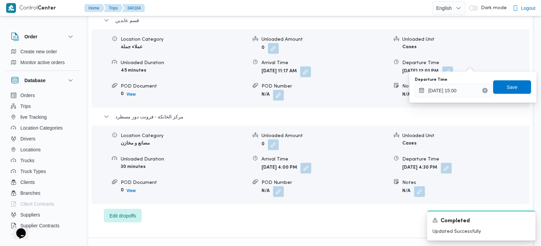
click at [519, 78] on div "Departure Time [DATE] 15:00 Save" at bounding box center [473, 87] width 118 height 22
click at [519, 81] on span "Save" at bounding box center [513, 87] width 38 height 14
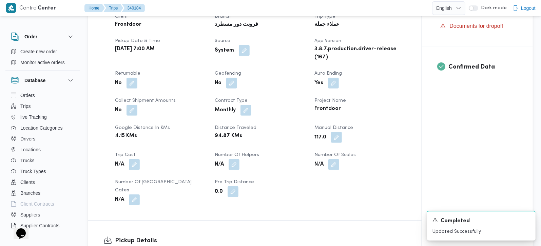
scroll to position [0, 0]
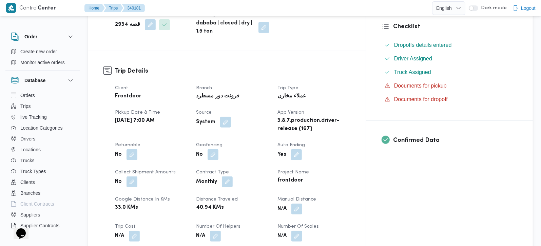
scroll to position [200, 0]
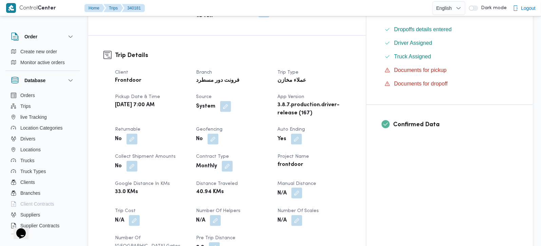
click at [302, 188] on button "button" at bounding box center [297, 193] width 11 height 11
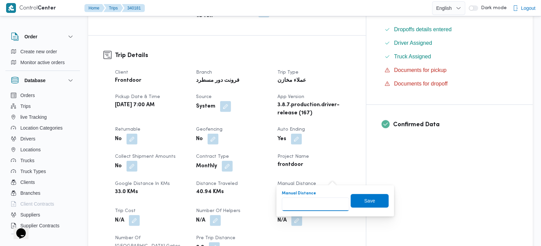
click at [301, 202] on input "Manual Distance" at bounding box center [316, 205] width 68 height 14
type input "105"
click at [365, 204] on span "Save" at bounding box center [370, 201] width 11 height 8
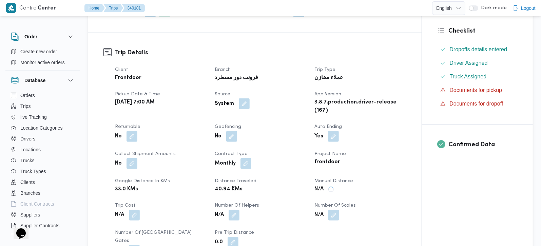
scroll to position [0, 0]
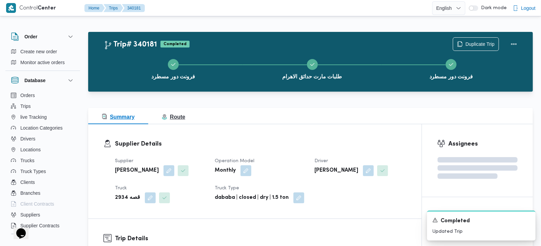
click at [184, 122] on button "Route" at bounding box center [173, 116] width 51 height 16
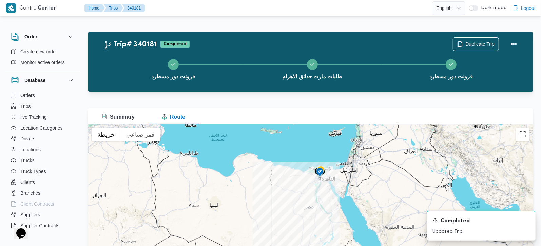
click at [526, 137] on button "تبديل إلى العرض ملء الشاشة" at bounding box center [523, 135] width 14 height 14
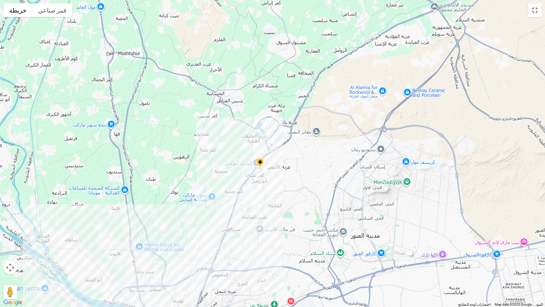
click at [259, 161] on img at bounding box center [260, 163] width 11 height 11
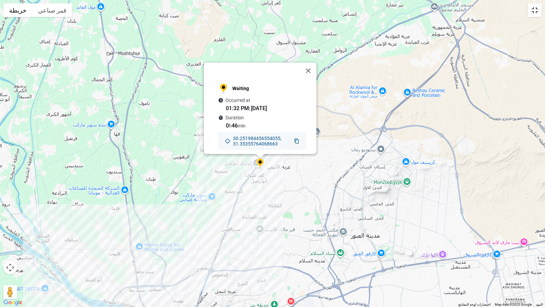
click at [533, 14] on button "تبديل إلى العرض ملء الشاشة" at bounding box center [536, 10] width 14 height 14
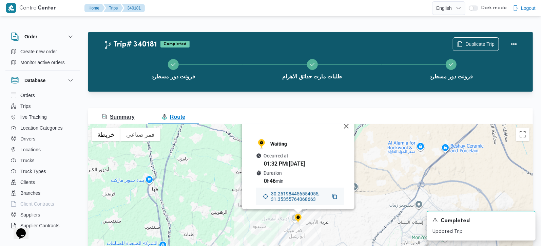
click at [123, 114] on span "Summary" at bounding box center [118, 117] width 33 height 6
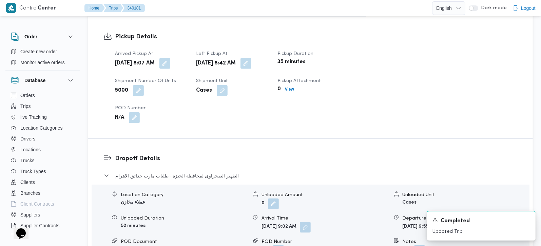
scroll to position [479, 0]
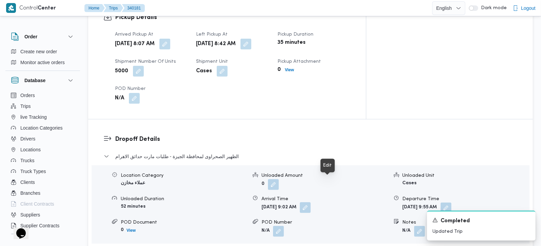
click at [311, 202] on button "button" at bounding box center [305, 207] width 11 height 11
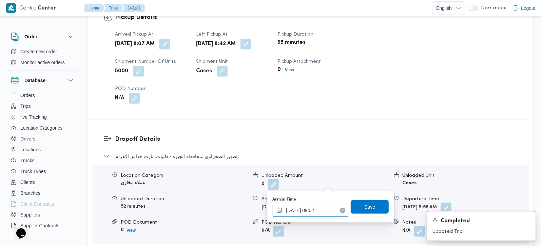
click at [313, 210] on input "29/09/2025 09:02" at bounding box center [311, 211] width 77 height 14
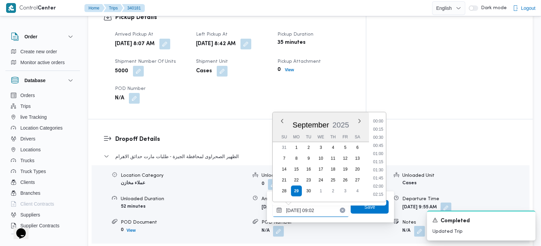
scroll to position [252, 0]
click at [381, 187] on li "09:45" at bounding box center [379, 186] width 16 height 7
type input "29/09/2025 09:45"
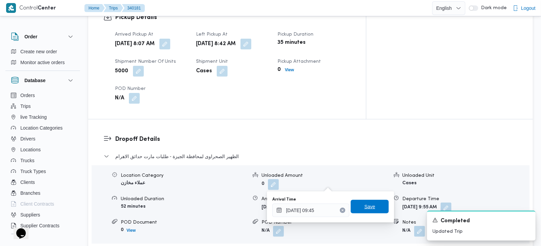
click at [374, 202] on span "Save" at bounding box center [370, 207] width 38 height 14
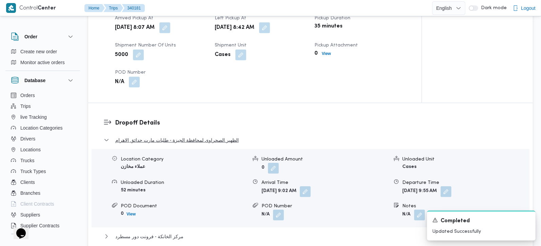
scroll to position [599, 0]
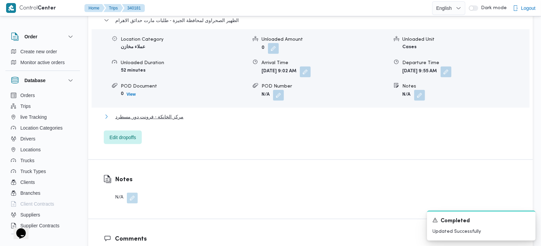
click at [158, 113] on span "مركز الخانكة - فرونت دور مسطرد" at bounding box center [149, 117] width 68 height 8
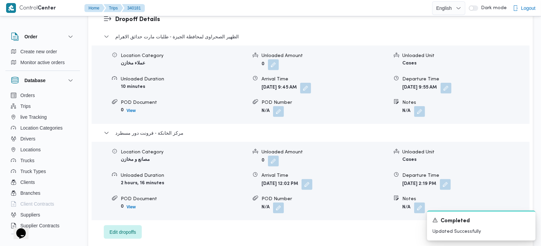
scroll to position [639, 0]
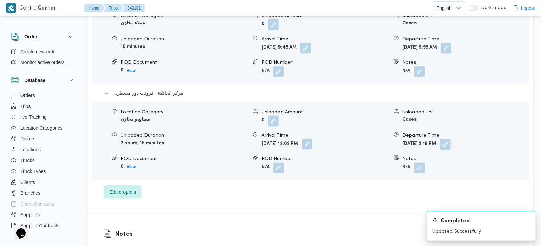
click at [313, 139] on button "button" at bounding box center [307, 144] width 11 height 11
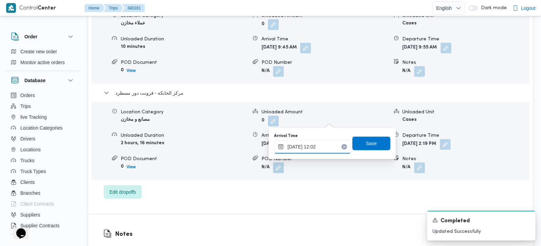
click at [316, 152] on input "29/09/2025 12:02" at bounding box center [312, 147] width 77 height 14
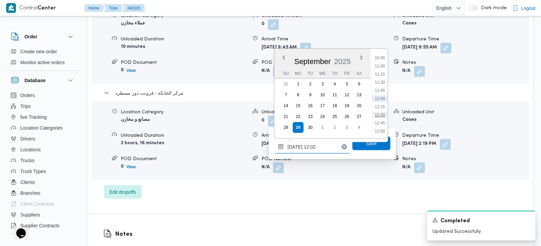
scroll to position [390, 0]
click at [380, 123] on li "14:00" at bounding box center [380, 124] width 16 height 7
type input "29/09/2025 14:00"
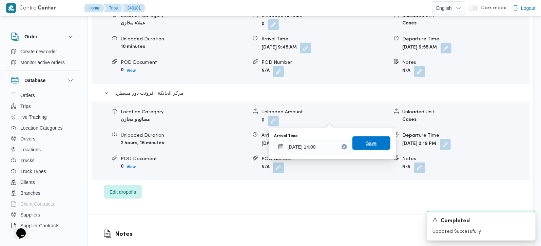
click at [373, 142] on span "Save" at bounding box center [372, 143] width 38 height 14
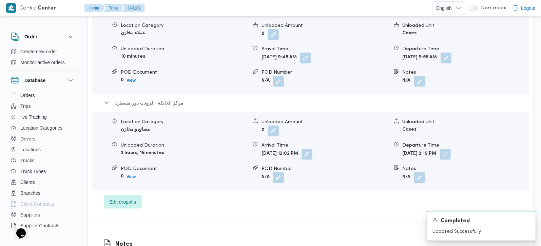
scroll to position [599, 0]
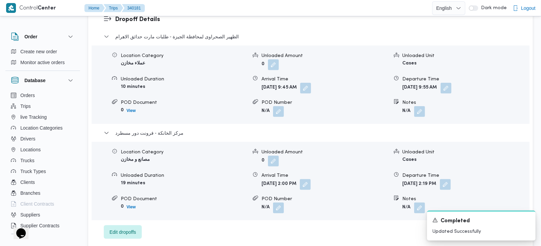
click at [480, 76] on div "Departure Time" at bounding box center [466, 79] width 127 height 7
click at [452, 82] on button "button" at bounding box center [446, 87] width 11 height 11
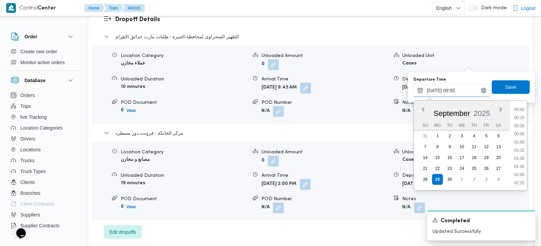
click at [461, 84] on input "29/09/2025 09:55" at bounding box center [452, 91] width 77 height 14
click at [517, 135] on li "13:00" at bounding box center [520, 136] width 16 height 7
type input "29/09/2025 13:00"
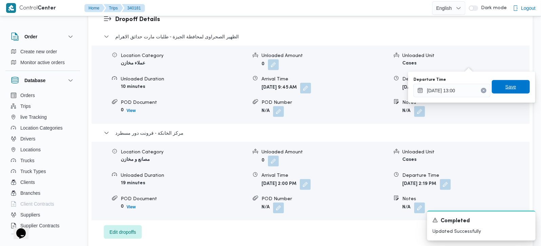
click at [508, 89] on span "Save" at bounding box center [511, 87] width 11 height 8
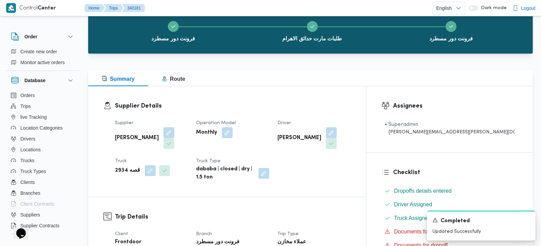
scroll to position [0, 0]
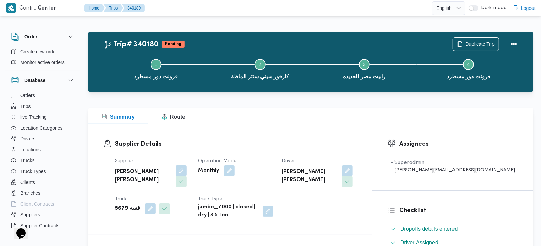
click at [122, 205] on b "قسه 5679" at bounding box center [127, 209] width 25 height 8
copy div "قسه 5679"
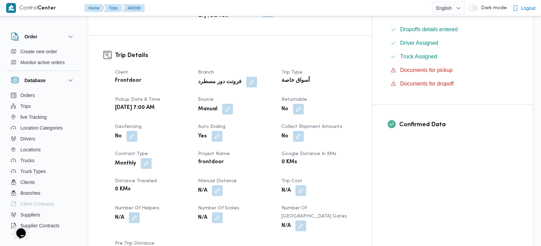
scroll to position [40, 0]
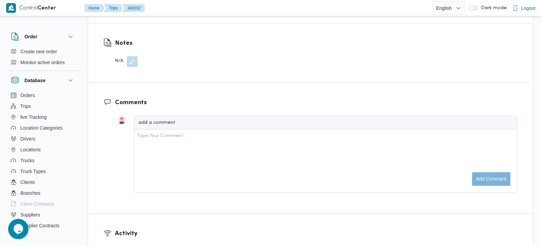
scroll to position [679, 0]
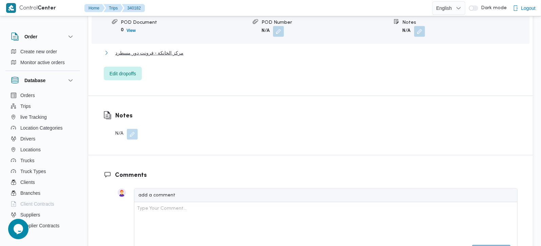
click at [160, 49] on span "مركز الخانكة - فرونت دور مسطرد" at bounding box center [149, 53] width 68 height 8
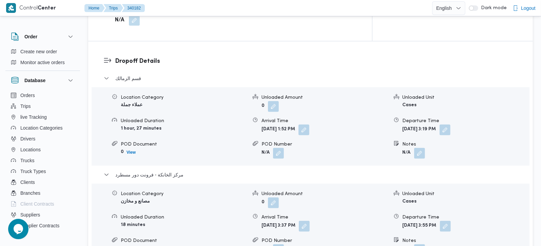
scroll to position [559, 0]
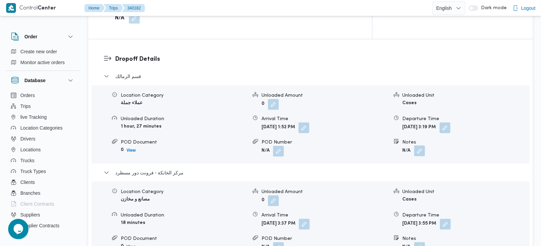
click at [420, 146] on button "button" at bounding box center [419, 151] width 11 height 11
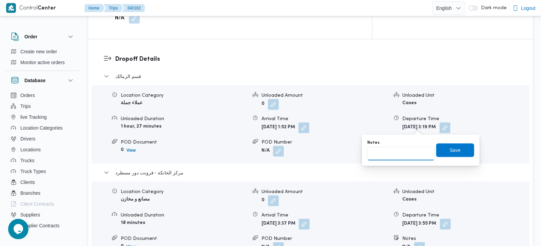
click at [404, 159] on input "Notes" at bounding box center [402, 154] width 68 height 14
type input "وسط البلد"
click at [450, 147] on span "Save" at bounding box center [455, 150] width 11 height 8
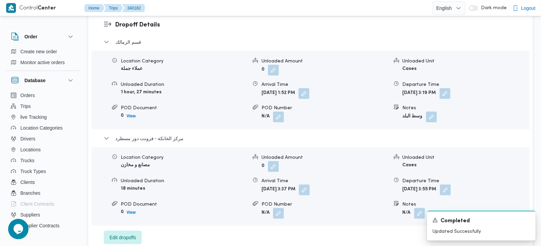
scroll to position [599, 0]
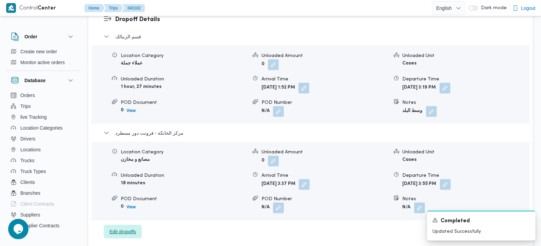
click at [110, 228] on span "Edit dropoffs" at bounding box center [123, 232] width 26 height 8
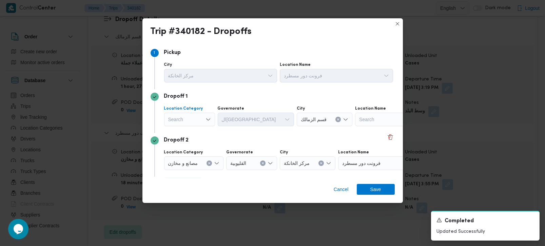
click at [198, 122] on div "Search" at bounding box center [189, 120] width 51 height 14
click at [195, 133] on span "مصانع و مخازن" at bounding box center [194, 132] width 35 height 8
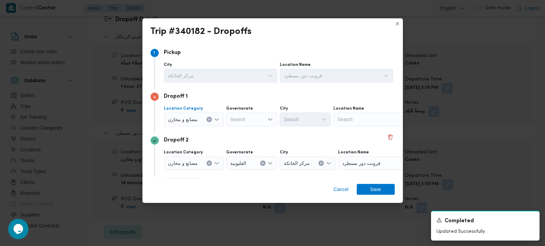
click at [208, 117] on button "Clear input" at bounding box center [209, 119] width 5 height 5
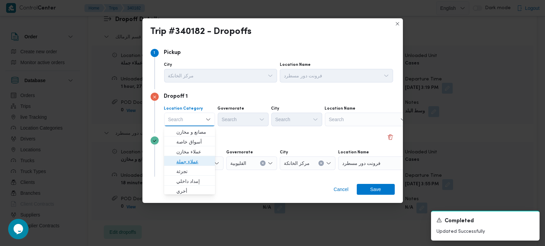
click at [186, 158] on span "عملاء جملة" at bounding box center [194, 162] width 35 height 8
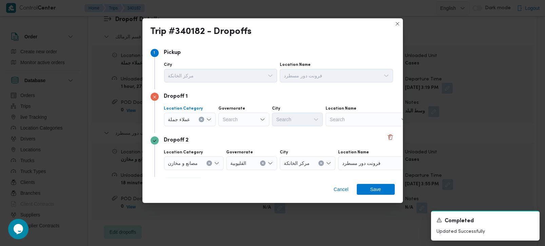
click at [237, 121] on div "Search" at bounding box center [244, 120] width 51 height 14
type input "رة"
click at [244, 141] on span "القاه رة" at bounding box center [247, 142] width 35 height 8
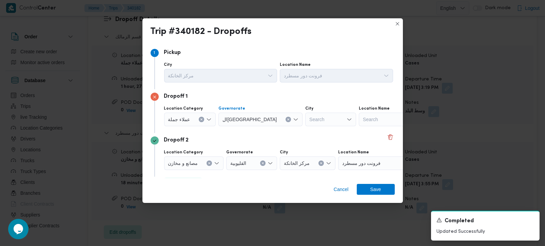
click at [306, 119] on div "Search" at bounding box center [331, 120] width 51 height 14
type input "قص"
click at [298, 131] on mark "قص" at bounding box center [300, 131] width 6 height 5
click at [359, 187] on span "Save" at bounding box center [376, 189] width 38 height 11
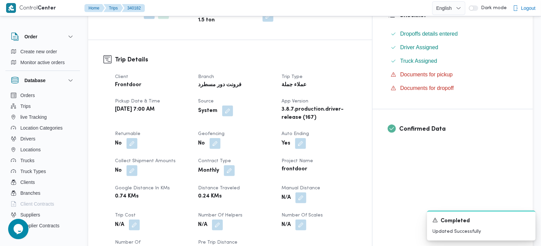
scroll to position [239, 0]
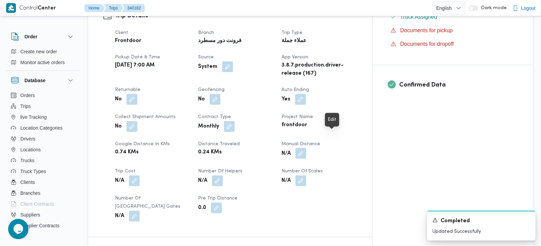
click at [307, 148] on button "button" at bounding box center [301, 153] width 11 height 11
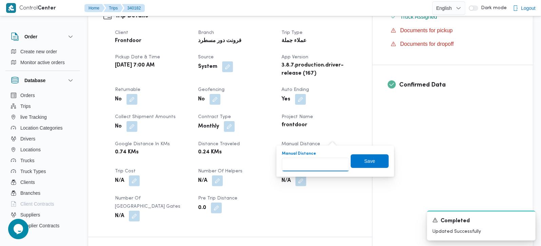
click at [320, 160] on input "Manual Distance" at bounding box center [316, 165] width 68 height 14
type input "55"
click at [373, 164] on span "Save" at bounding box center [370, 161] width 38 height 14
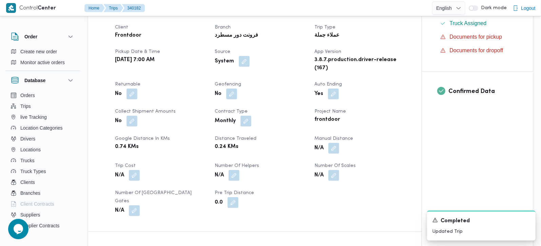
scroll to position [40, 0]
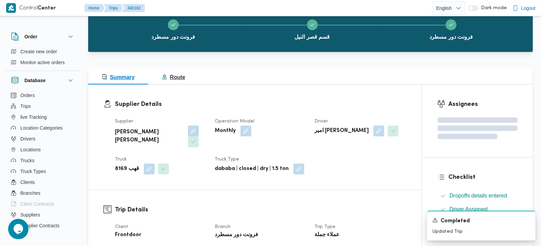
click at [174, 80] on span "Route" at bounding box center [173, 77] width 23 height 6
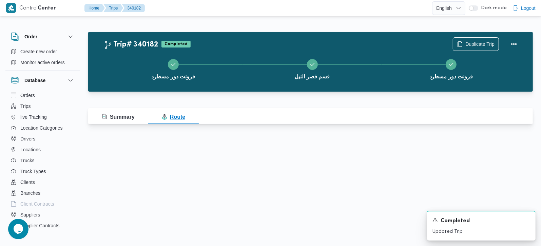
scroll to position [0, 0]
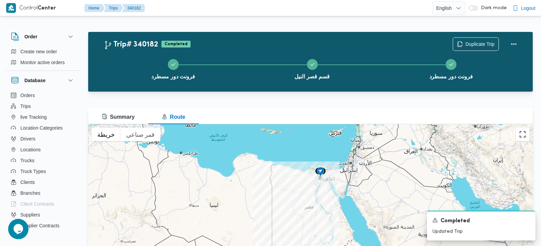
click at [521, 141] on button "تبديل إلى العرض ملء الشاشة" at bounding box center [523, 135] width 14 height 14
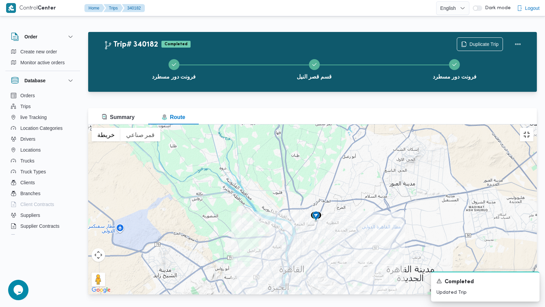
click at [534, 128] on button "تبديل إلى العرض ملء الشاشة" at bounding box center [527, 135] width 14 height 14
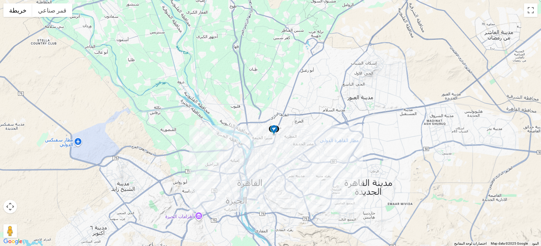
click at [128, 117] on span "Summary" at bounding box center [118, 117] width 33 height 6
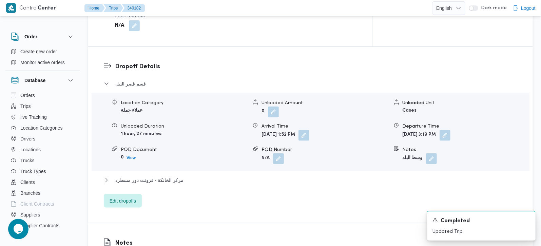
scroll to position [559, 0]
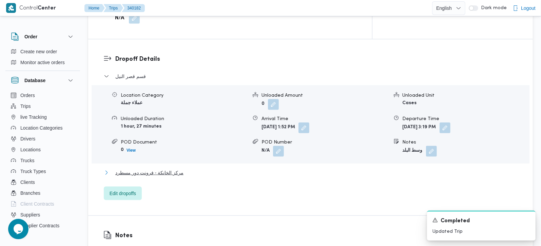
click at [153, 169] on span "مركز الخانكة - فرونت دور مسطرد" at bounding box center [149, 173] width 68 height 8
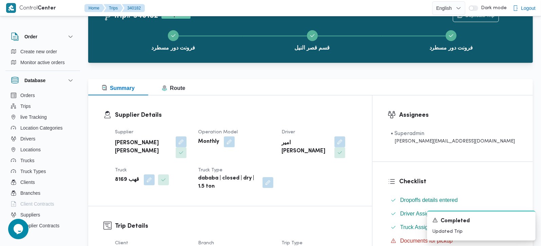
scroll to position [0, 0]
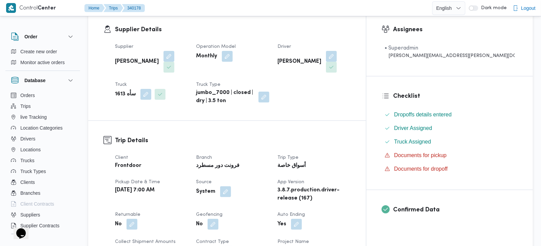
scroll to position [239, 0]
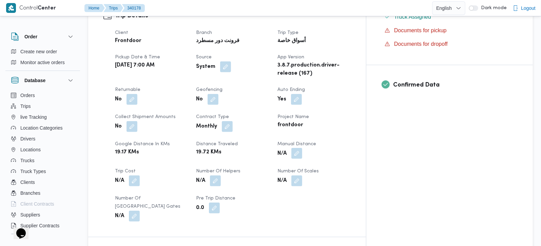
click at [302, 148] on button "button" at bounding box center [297, 153] width 11 height 11
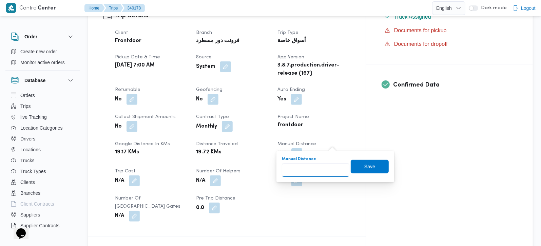
click at [324, 167] on input "Manual Distance" at bounding box center [316, 170] width 68 height 14
type input "125"
click at [375, 163] on span "Save" at bounding box center [370, 167] width 38 height 14
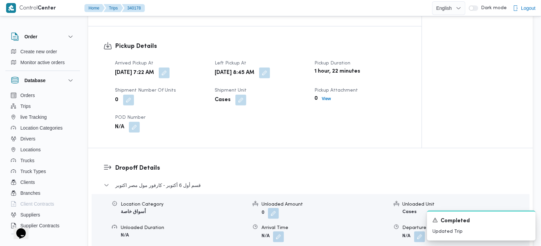
scroll to position [599, 0]
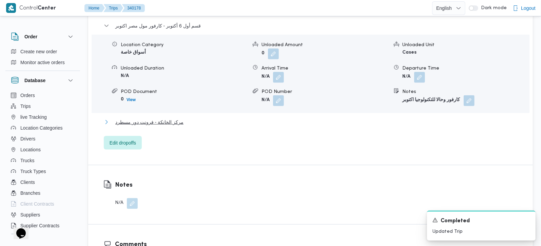
click at [145, 118] on span "مركز الخانكة - فرونت دور مسطرد" at bounding box center [149, 122] width 68 height 8
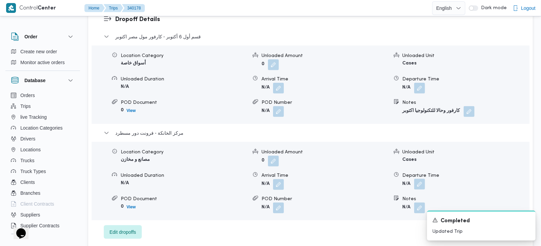
click at [423, 179] on button "button" at bounding box center [419, 184] width 11 height 11
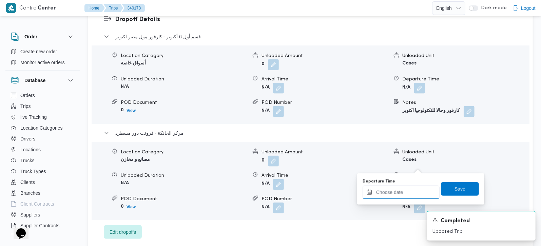
click at [411, 196] on input "Departure Time" at bounding box center [401, 193] width 77 height 14
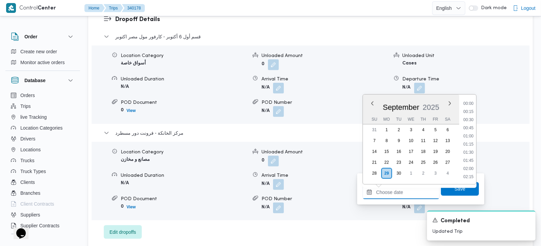
scroll to position [521, 0]
drag, startPoint x: 472, startPoint y: 116, endPoint x: 471, endPoint y: 140, distance: 23.8
click at [472, 116] on li "16:30" at bounding box center [469, 119] width 16 height 7
type input "[DATE] 16:30"
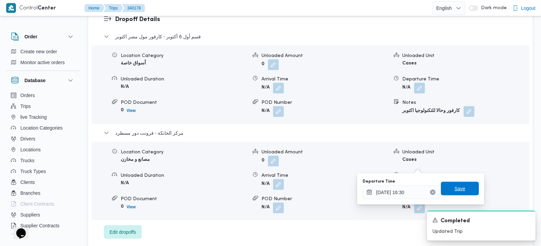
click at [457, 186] on span "Save" at bounding box center [460, 189] width 11 height 8
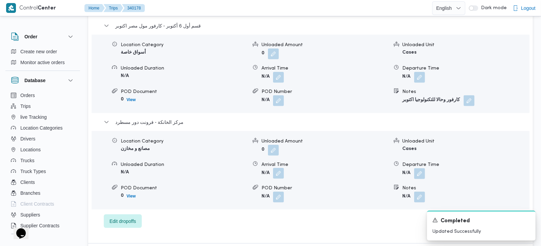
click at [282, 168] on button "button" at bounding box center [278, 173] width 11 height 11
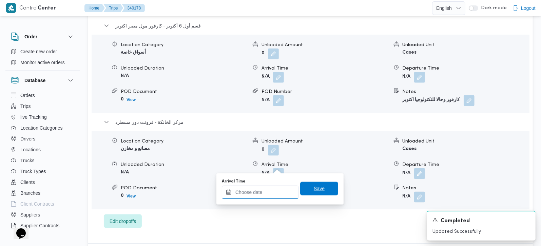
drag, startPoint x: 280, startPoint y: 169, endPoint x: 295, endPoint y: 186, distance: 22.6
click at [270, 198] on input "Arrival Time" at bounding box center [260, 193] width 77 height 14
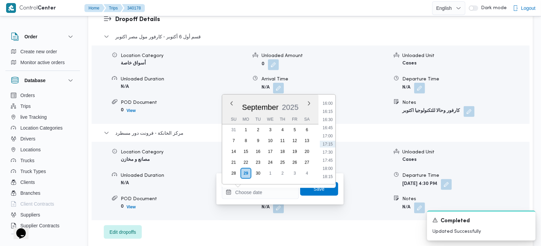
drag, startPoint x: 331, startPoint y: 104, endPoint x: 325, endPoint y: 144, distance: 40.5
click at [331, 104] on li "16:00" at bounding box center [328, 103] width 16 height 7
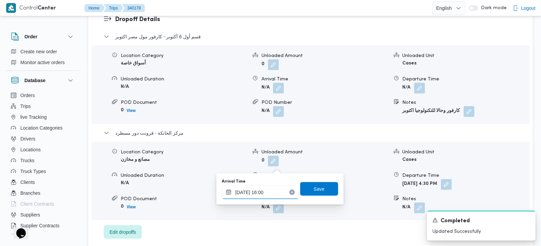
click at [268, 195] on input "[DATE] 16:00" at bounding box center [260, 193] width 77 height 14
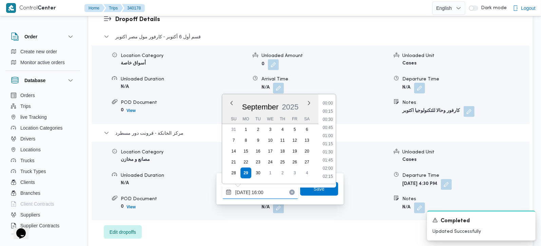
scroll to position [480, 0]
click at [327, 134] on li "15:45" at bounding box center [328, 136] width 16 height 7
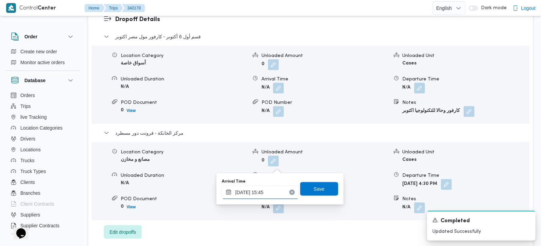
click at [261, 191] on input "[DATE] 15:45" at bounding box center [260, 193] width 77 height 14
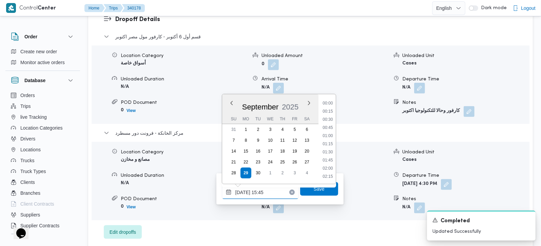
scroll to position [472, 0]
click at [334, 159] on li "16:15" at bounding box center [328, 161] width 16 height 7
type input "[DATE] 16:15"
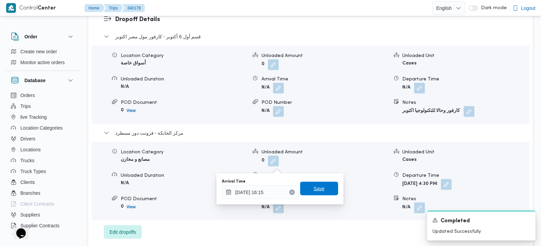
click at [324, 186] on span "Save" at bounding box center [319, 189] width 38 height 14
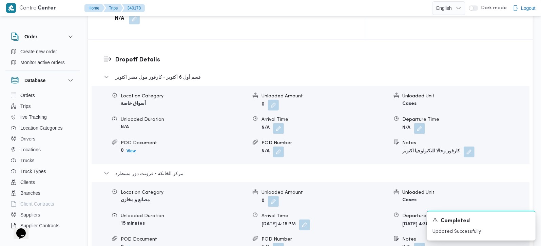
scroll to position [559, 0]
click at [421, 122] on button "button" at bounding box center [419, 127] width 11 height 11
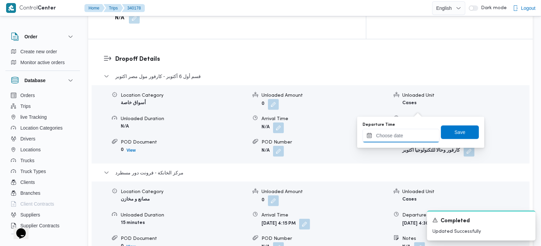
click at [413, 138] on input "Departure Time" at bounding box center [401, 136] width 77 height 14
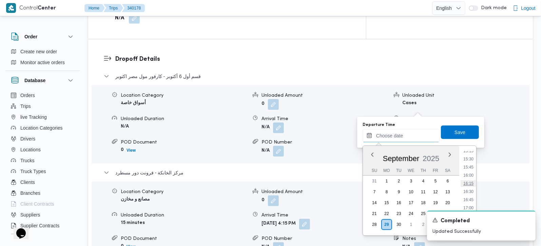
scroll to position [481, 0]
click at [471, 168] on li "15:15" at bounding box center [469, 170] width 16 height 7
type input "[DATE] 15:15"
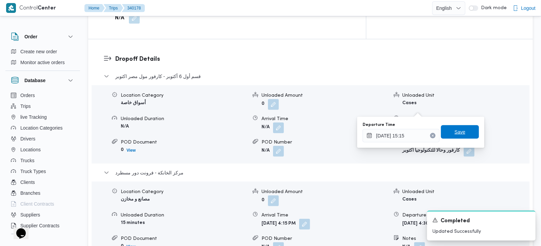
click at [464, 134] on span "Save" at bounding box center [460, 132] width 38 height 14
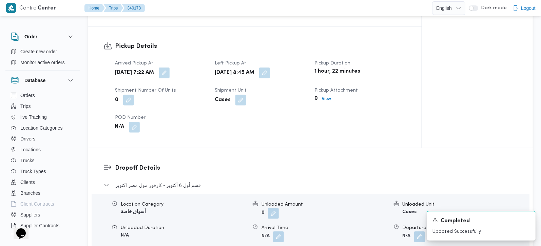
scroll to position [479, 0]
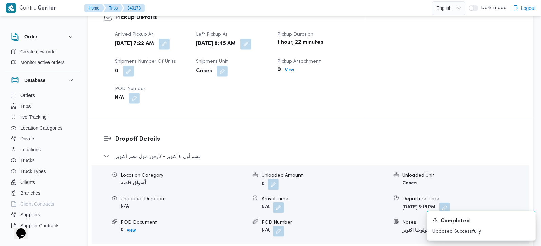
click at [284, 202] on button "button" at bounding box center [278, 207] width 11 height 11
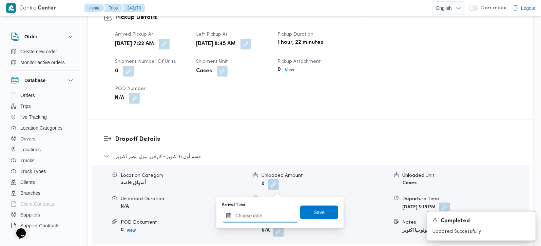
click at [277, 211] on input "Arrival Time" at bounding box center [260, 216] width 77 height 14
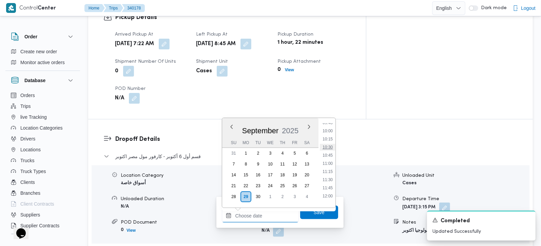
scroll to position [282, 0]
drag, startPoint x: 331, startPoint y: 163, endPoint x: 329, endPoint y: 174, distance: 10.7
click at [331, 163] on li "09:45" at bounding box center [328, 163] width 16 height 7
type input "[DATE] 09:45"
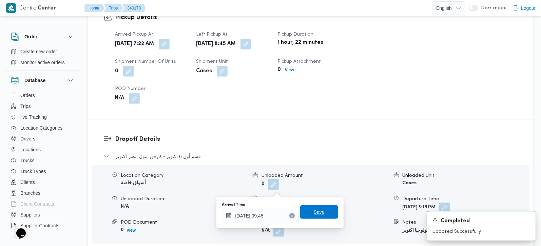
click at [317, 209] on span "Save" at bounding box center [319, 212] width 11 height 8
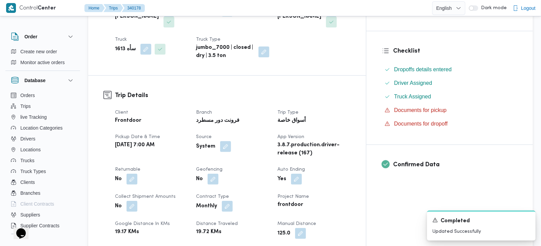
scroll to position [0, 0]
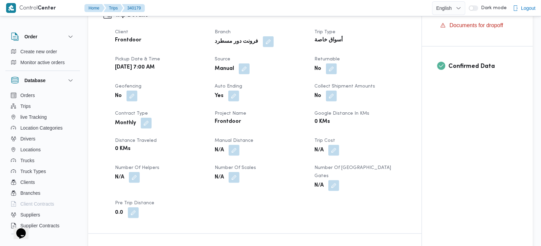
scroll to position [160, 0]
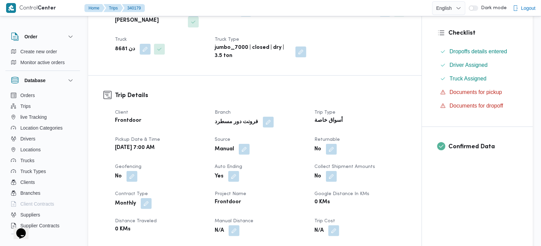
click at [123, 45] on b "دن 8681" at bounding box center [125, 49] width 20 height 8
copy div "دن 8681"
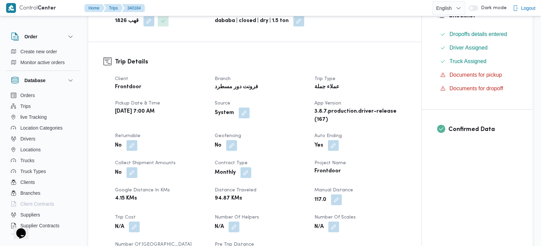
scroll to position [200, 0]
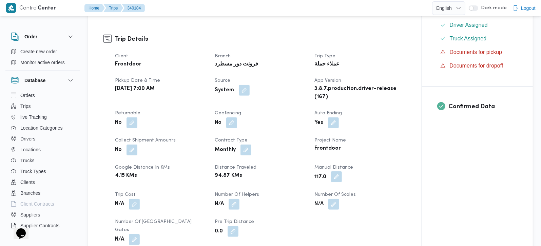
click at [338, 174] on button "button" at bounding box center [336, 176] width 11 height 11
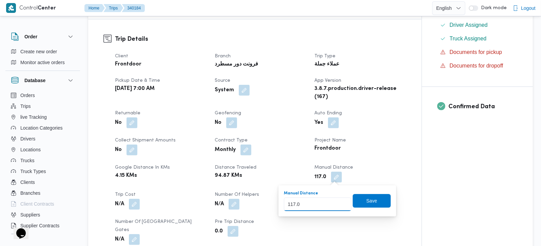
drag, startPoint x: 315, startPoint y: 204, endPoint x: 205, endPoint y: 206, distance: 109.3
type input "88"
click at [356, 205] on span "Save" at bounding box center [372, 201] width 38 height 14
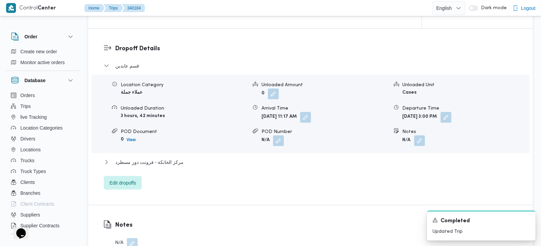
scroll to position [559, 0]
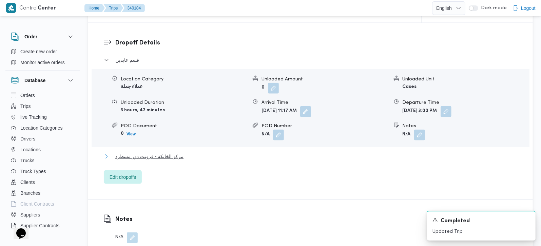
click at [160, 152] on span "مركز الخانكة - فرونت دور مسطرد" at bounding box center [149, 156] width 68 height 8
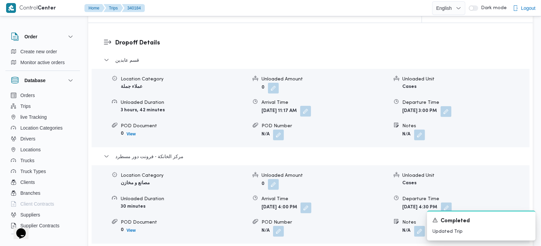
click at [311, 106] on button "button" at bounding box center [305, 111] width 11 height 11
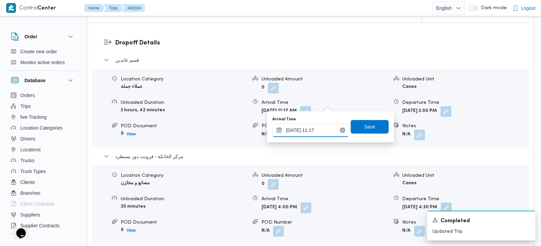
click at [320, 129] on input "[DATE] 11:17" at bounding box center [311, 131] width 77 height 14
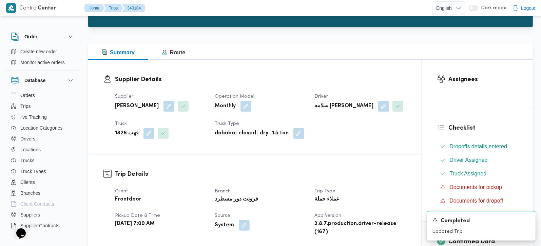
scroll to position [0, 0]
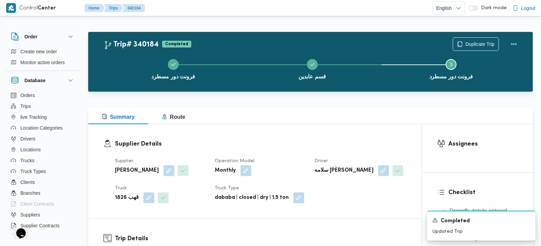
click at [179, 132] on div "Supplier Details Supplier [PERSON_NAME] Operation Model Monthly Driver سلامه [P…" at bounding box center [255, 171] width 334 height 94
click at [177, 125] on div "Supplier Details Supplier [PERSON_NAME] Operation Model Monthly Driver سلامه [P…" at bounding box center [255, 171] width 334 height 94
click at [177, 119] on span "Route" at bounding box center [173, 117] width 23 height 6
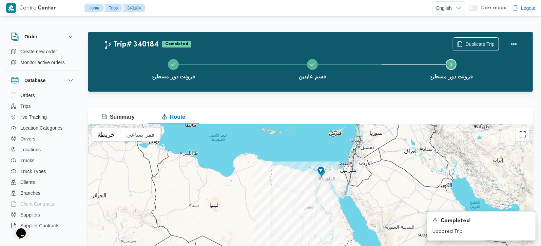
click at [522, 135] on button "تبديل إلى العرض ملء الشاشة" at bounding box center [523, 135] width 14 height 14
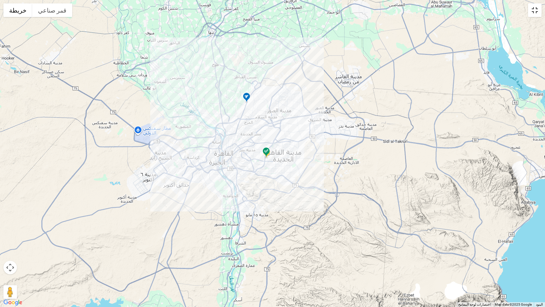
click at [538, 13] on button "تبديل إلى العرض ملء الشاشة" at bounding box center [536, 10] width 14 height 14
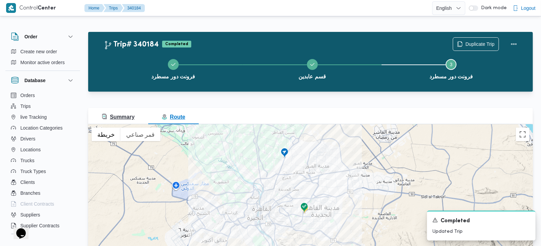
click at [127, 118] on span "Summary" at bounding box center [118, 117] width 33 height 6
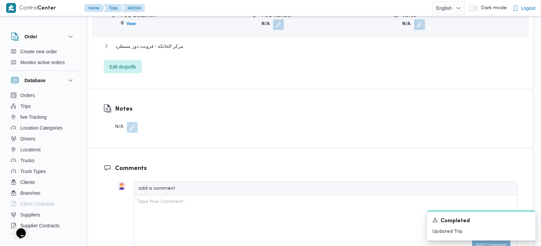
scroll to position [599, 0]
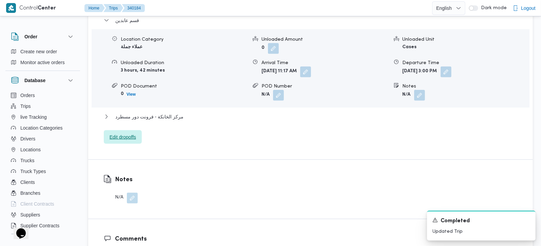
click at [116, 130] on span "Edit dropoffs" at bounding box center [123, 137] width 38 height 14
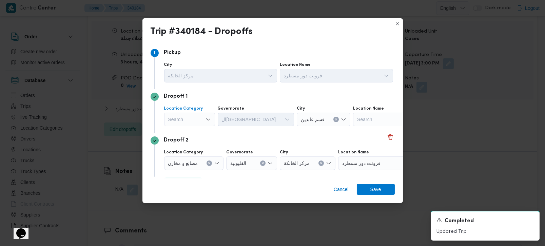
click at [198, 121] on div "Search" at bounding box center [189, 120] width 51 height 14
click at [198, 133] on span "مصانع و مخازن" at bounding box center [194, 132] width 35 height 8
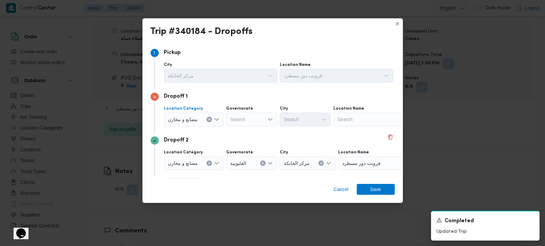
click at [207, 118] on button "Clear input" at bounding box center [209, 119] width 5 height 5
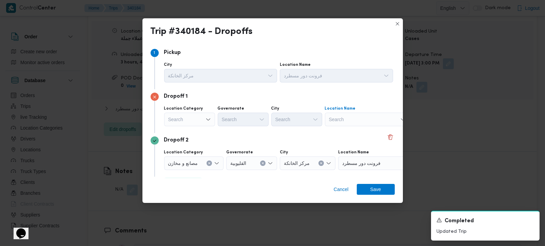
click at [344, 119] on div "Search" at bounding box center [367, 120] width 85 height 14
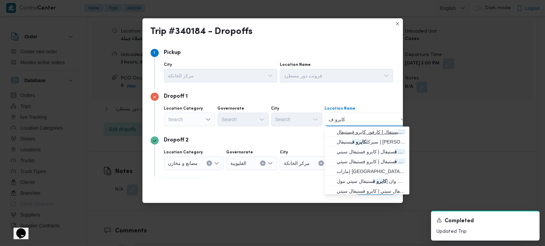
type input "كايرو ف"
click at [357, 134] on span "كارفور كايرو ف يستفال | كارفور كايرو فيستيفال | null" at bounding box center [371, 132] width 69 height 8
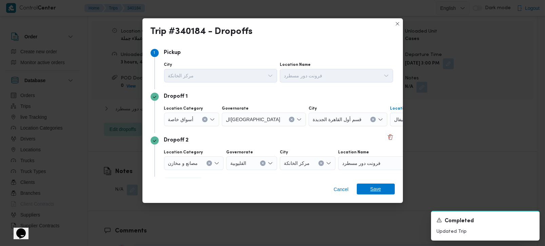
click at [365, 193] on span "Save" at bounding box center [376, 189] width 38 height 11
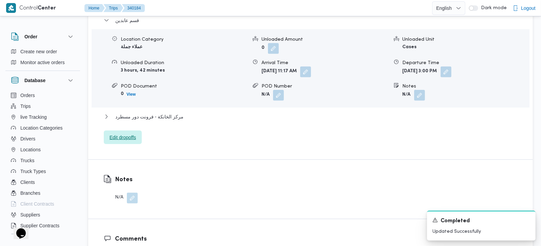
scroll to position [559, 0]
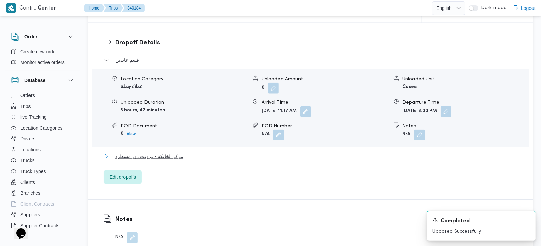
click at [153, 152] on span "مركز الخانكة - فرونت دور مسطرد" at bounding box center [149, 156] width 68 height 8
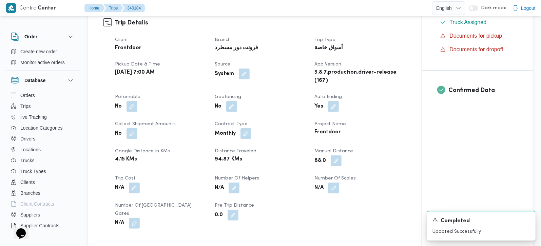
scroll to position [239, 0]
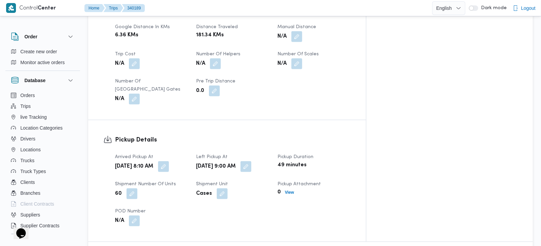
scroll to position [279, 0]
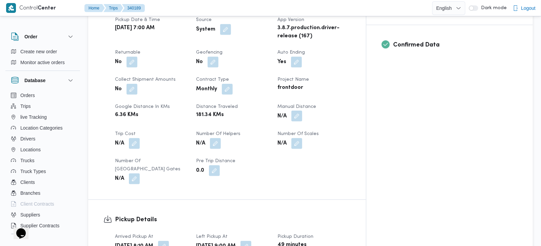
click at [302, 111] on button "button" at bounding box center [297, 116] width 11 height 11
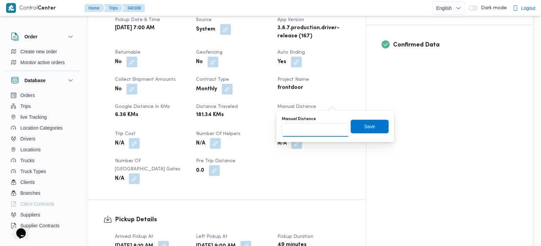
click at [315, 134] on input "Manual Distance" at bounding box center [316, 130] width 68 height 14
type input "148"
click at [365, 125] on span "Save" at bounding box center [370, 126] width 11 height 8
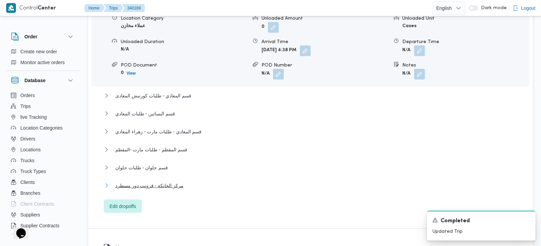
click at [171, 182] on span "مركز الخانكة - فرونت دور مسطرد" at bounding box center [149, 186] width 68 height 8
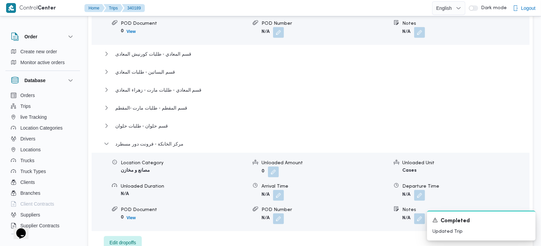
scroll to position [719, 0]
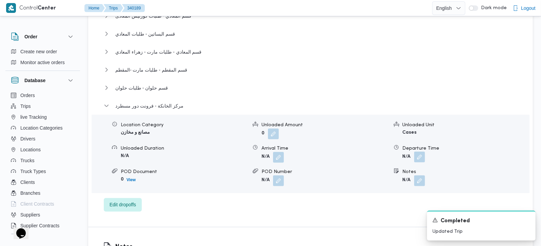
click at [419, 152] on button "button" at bounding box center [419, 157] width 11 height 11
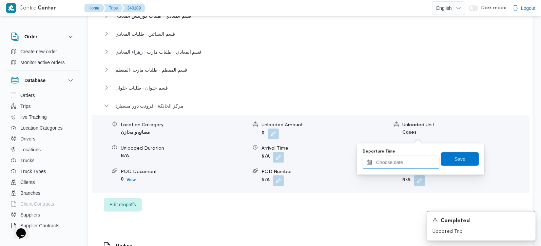
click at [408, 161] on input "Departure Time" at bounding box center [401, 163] width 77 height 14
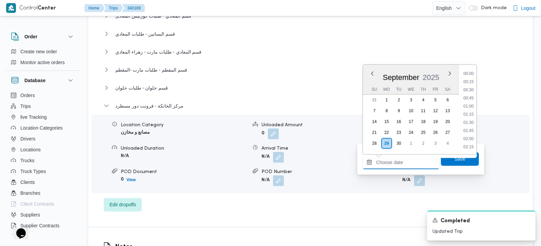
scroll to position [537, 0]
drag, startPoint x: 473, startPoint y: 88, endPoint x: 472, endPoint y: 106, distance: 18.0
click at [473, 88] on li "17:00" at bounding box center [469, 90] width 16 height 7
type input "29/09/2025 17:00"
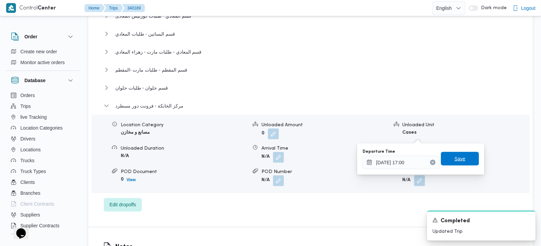
click at [464, 155] on span "Save" at bounding box center [460, 159] width 38 height 14
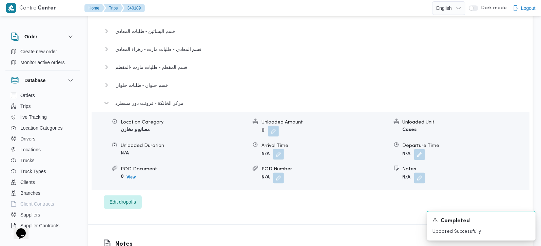
click at [277, 149] on button "button" at bounding box center [278, 154] width 11 height 11
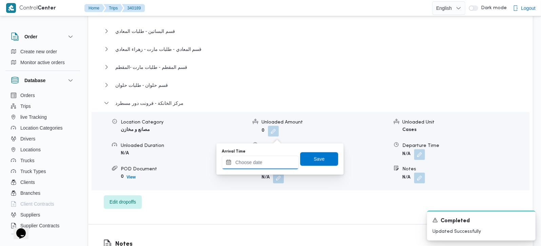
click at [271, 158] on input "Arrival Time" at bounding box center [260, 163] width 77 height 14
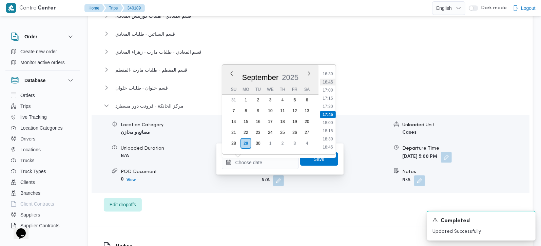
click at [333, 84] on li "16:45" at bounding box center [328, 82] width 16 height 7
type input "29/09/2025 16:45"
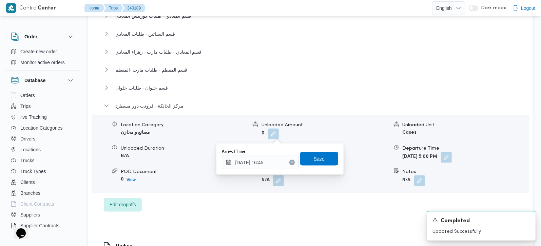
click at [328, 158] on span "Save" at bounding box center [319, 159] width 38 height 14
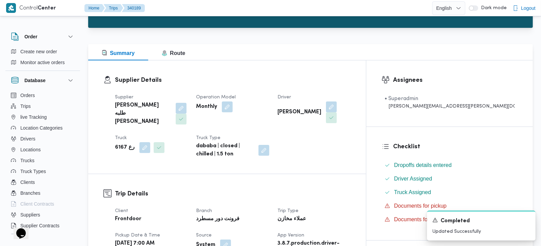
scroll to position [0, 0]
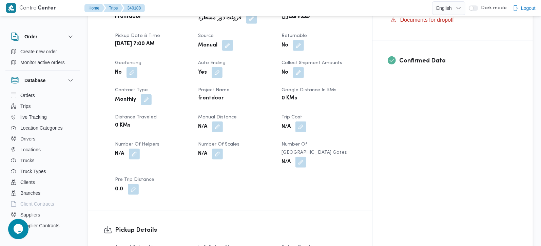
scroll to position [319, 0]
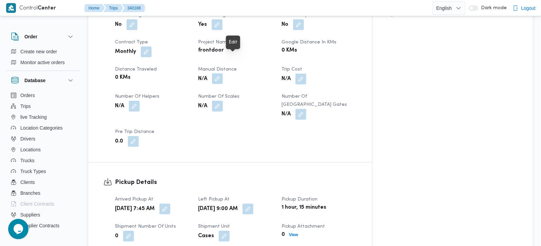
click at [223, 73] on button "button" at bounding box center [217, 78] width 11 height 11
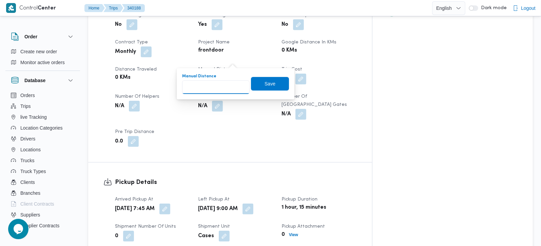
click at [215, 87] on input "Manual Distance" at bounding box center [216, 87] width 68 height 14
type input "171"
click at [268, 85] on span "Save" at bounding box center [270, 83] width 11 height 8
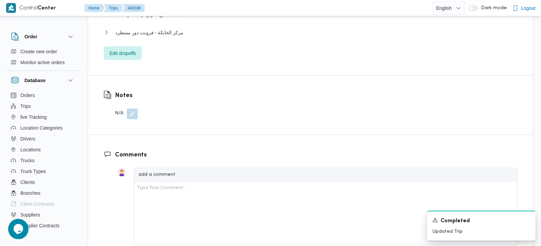
scroll to position [679, 0]
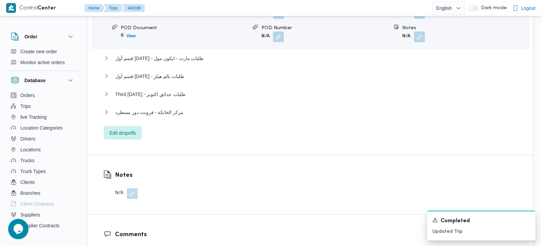
click at [162, 79] on div "قسم الشيخ زايد - طلبات مارت - [PERSON_NAME] Category عملاء مخازن Unloaded Amoun…" at bounding box center [311, 49] width 414 height 182
click at [175, 108] on span "مركز الخانكة - فرونت دور مسطرد" at bounding box center [149, 112] width 68 height 8
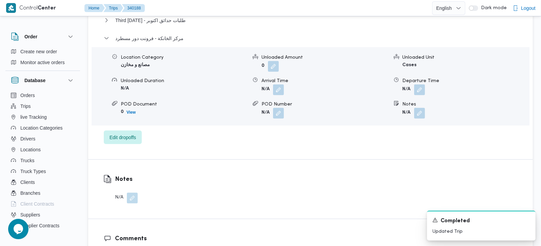
scroll to position [759, 0]
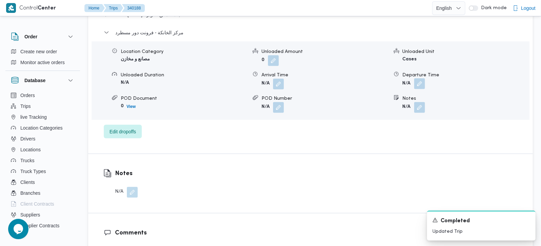
click at [418, 78] on button "button" at bounding box center [419, 83] width 11 height 11
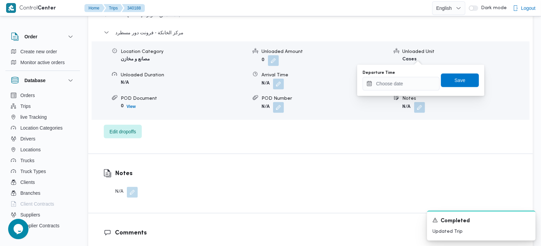
click at [411, 91] on div "Departure Time Save" at bounding box center [421, 81] width 118 height 22
click at [410, 89] on input "Departure Time" at bounding box center [401, 84] width 77 height 14
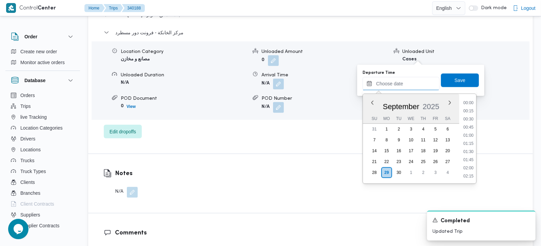
scroll to position [530, 0]
click at [468, 105] on li "16:15" at bounding box center [469, 102] width 16 height 7
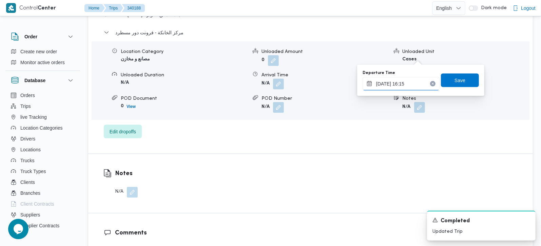
click at [401, 86] on input "29/09/2025 16:15" at bounding box center [401, 84] width 77 height 14
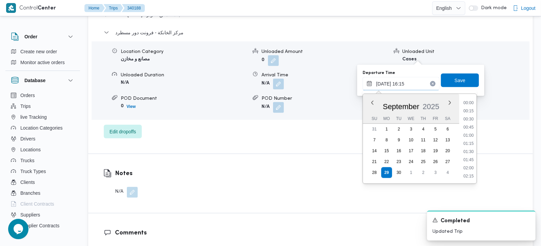
scroll to position [488, 0]
click at [472, 173] on li "17:15" at bounding box center [469, 176] width 16 height 7
type input "29/09/2025 17:15"
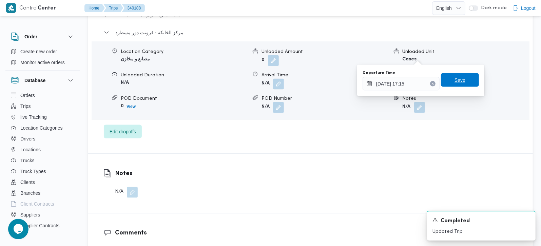
click at [455, 80] on span "Save" at bounding box center [460, 80] width 11 height 8
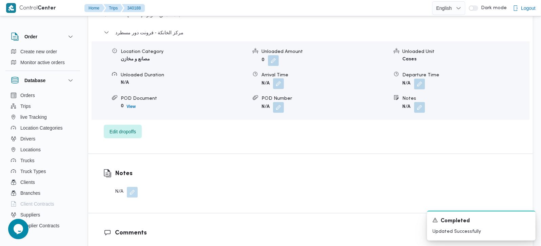
click at [282, 78] on button "button" at bounding box center [278, 83] width 11 height 11
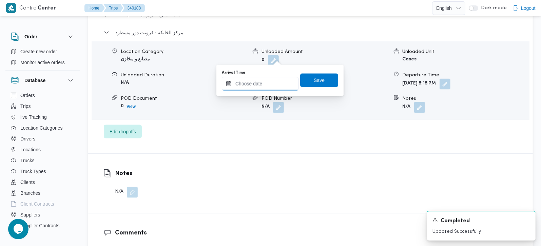
click at [270, 80] on input "Arrival Time" at bounding box center [260, 84] width 77 height 14
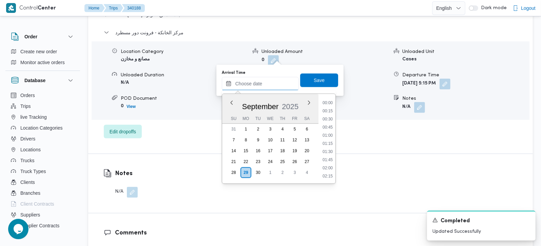
scroll to position [530, 0]
drag, startPoint x: 332, startPoint y: 126, endPoint x: 317, endPoint y: 92, distance: 36.5
click at [332, 126] on li "17:00" at bounding box center [328, 127] width 16 height 7
type input "29/09/2025 17:00"
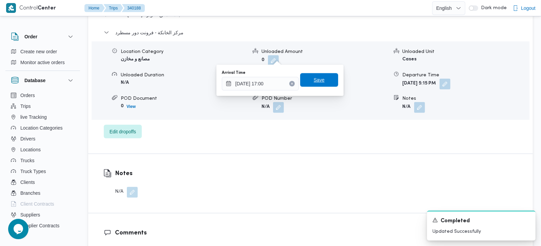
click at [313, 86] on span "Save" at bounding box center [319, 80] width 38 height 14
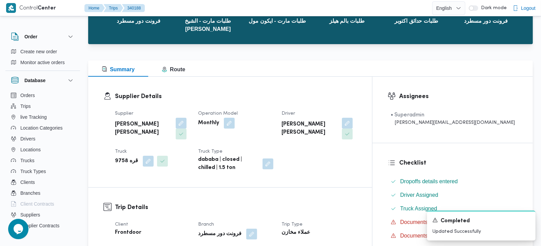
scroll to position [0, 0]
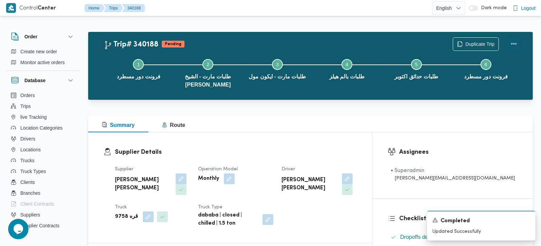
click at [515, 44] on button "Actions" at bounding box center [514, 44] width 14 height 14
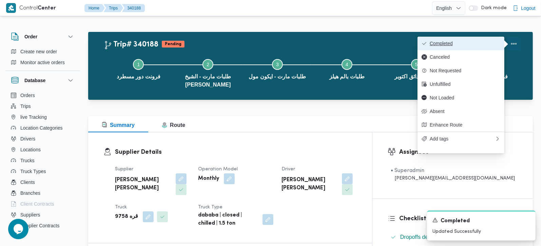
click at [451, 44] on span "Completed" at bounding box center [465, 43] width 71 height 5
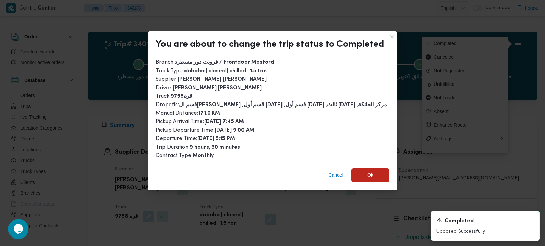
click at [381, 182] on div "Cancel Ok" at bounding box center [273, 176] width 250 height 27
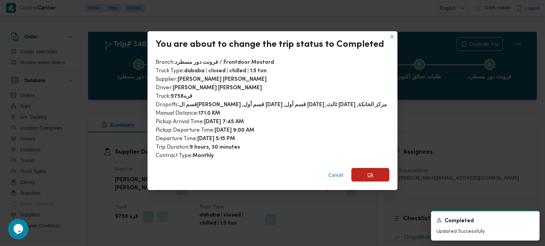
click at [377, 178] on span "Ok" at bounding box center [371, 175] width 38 height 14
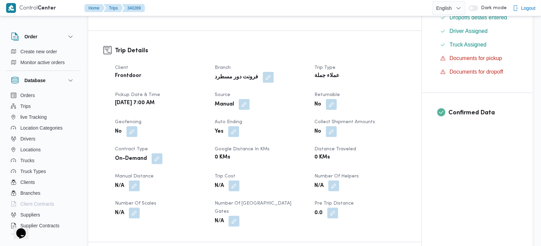
scroll to position [200, 0]
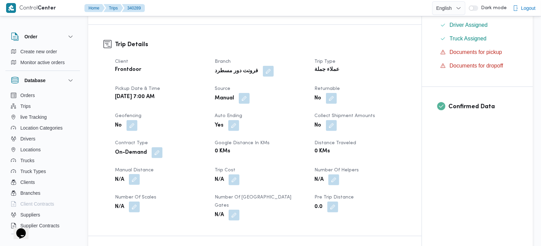
click at [134, 185] on button "button" at bounding box center [134, 179] width 11 height 11
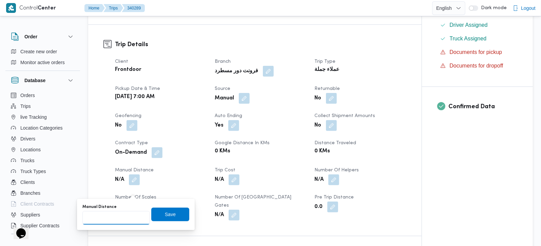
click at [116, 222] on input "Manual Distance" at bounding box center [116, 218] width 68 height 14
type input "130"
click at [176, 212] on span "Save" at bounding box center [170, 214] width 38 height 14
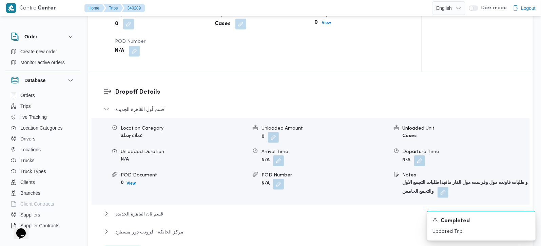
scroll to position [639, 0]
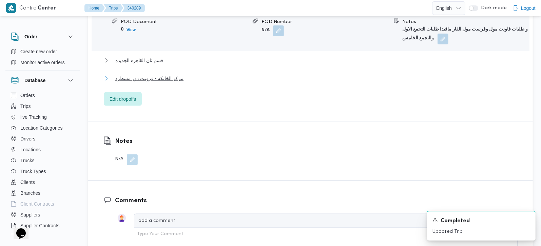
click at [141, 80] on span "مركز الخانكة - فرونت دور مسطرد" at bounding box center [149, 78] width 68 height 8
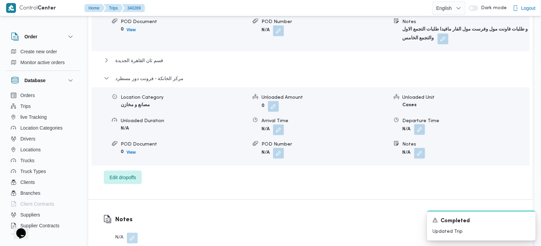
click at [420, 130] on button "button" at bounding box center [419, 129] width 11 height 11
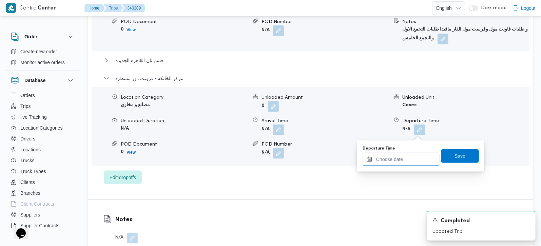
click at [404, 164] on input "Departure Time" at bounding box center [401, 160] width 77 height 14
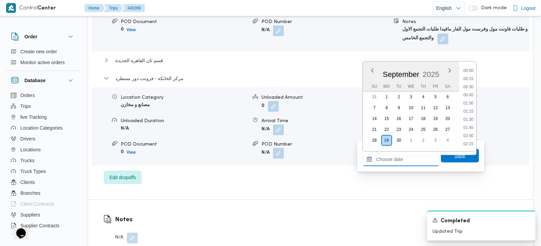
scroll to position [530, 0]
click at [473, 92] on li "17:00" at bounding box center [469, 95] width 16 height 7
type input "29/09/2025 17:00"
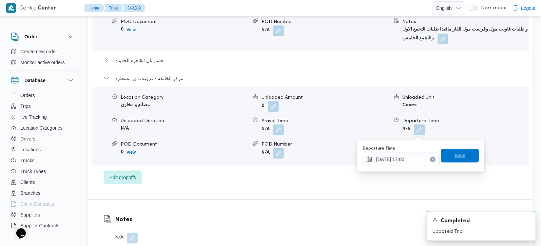
click at [465, 151] on span "Save" at bounding box center [460, 156] width 38 height 14
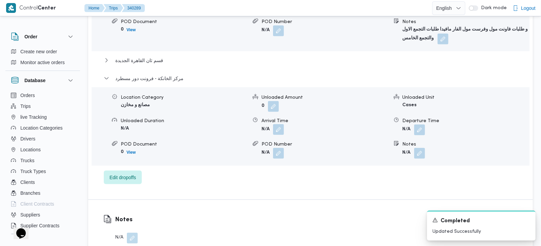
click at [284, 132] on button "button" at bounding box center [278, 129] width 11 height 11
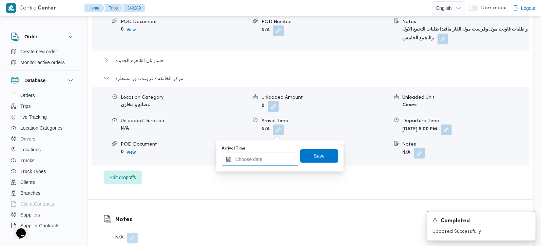
click at [266, 165] on input "Arrival Time" at bounding box center [260, 160] width 77 height 14
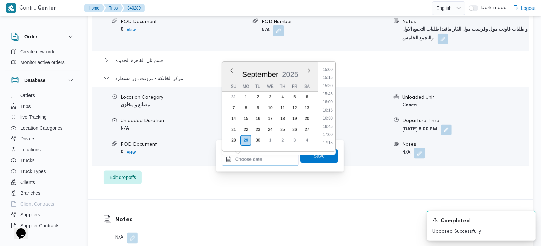
scroll to position [489, 0]
click at [332, 125] on li "16:45" at bounding box center [328, 127] width 16 height 7
type input "29/09/2025 16:45"
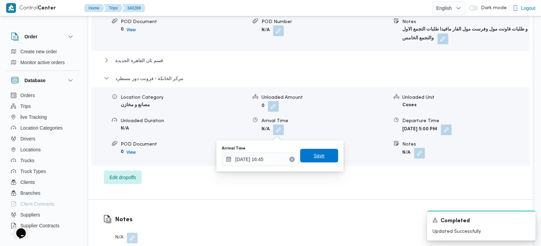
click at [320, 158] on span "Save" at bounding box center [319, 156] width 38 height 14
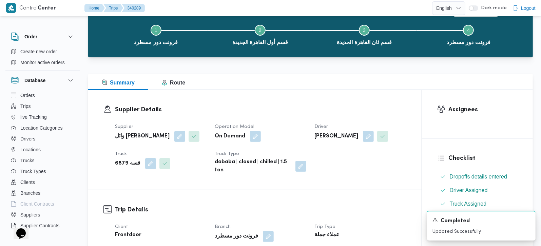
scroll to position [0, 0]
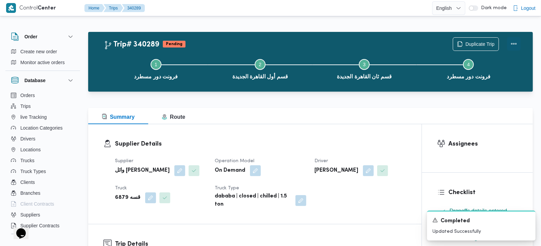
click at [521, 42] on button "Actions" at bounding box center [514, 44] width 14 height 14
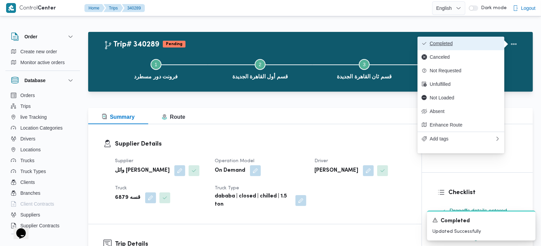
click at [472, 37] on button "Completed" at bounding box center [461, 44] width 87 height 14
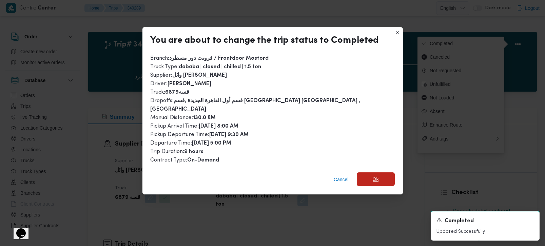
click at [380, 173] on span "Ok" at bounding box center [376, 179] width 38 height 14
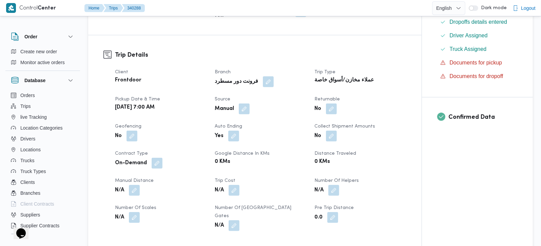
scroll to position [239, 0]
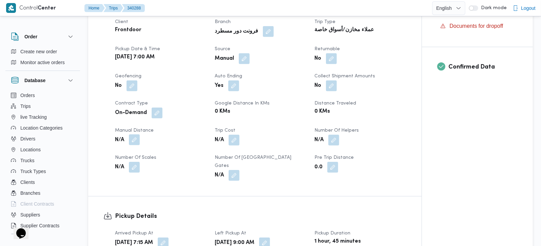
click at [137, 137] on button "button" at bounding box center [134, 139] width 11 height 11
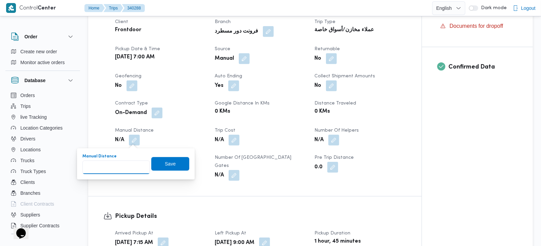
click at [112, 167] on input "Manual Distance" at bounding box center [116, 168] width 68 height 14
type input "125"
click at [166, 165] on span "Save" at bounding box center [170, 164] width 11 height 8
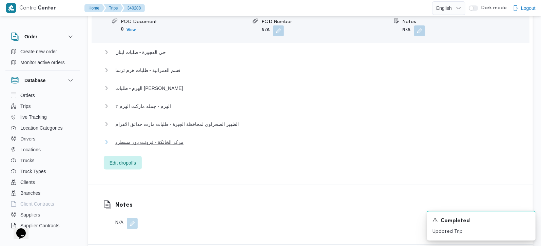
click at [137, 138] on span "مركز الخانكة - فرونت دور مسطرد" at bounding box center [149, 142] width 68 height 8
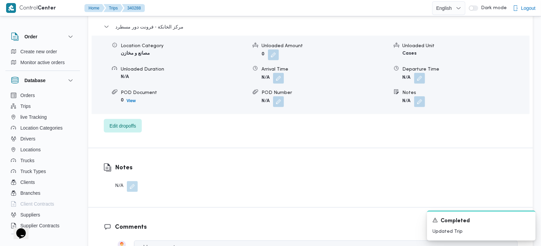
scroll to position [759, 0]
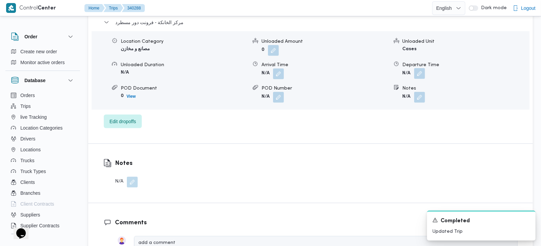
click at [417, 69] on button "button" at bounding box center [419, 73] width 11 height 11
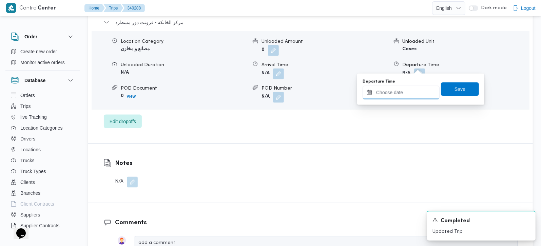
click at [398, 92] on input "Departure Time" at bounding box center [401, 93] width 77 height 14
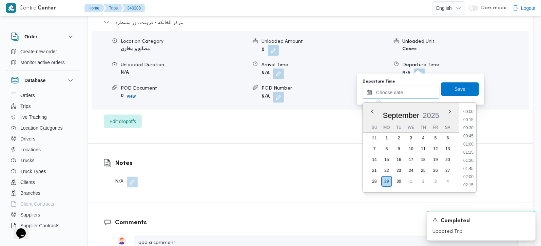
scroll to position [530, 0]
click at [474, 150] on li "17:30" at bounding box center [469, 152] width 16 height 7
type input "29/09/2025 17:30"
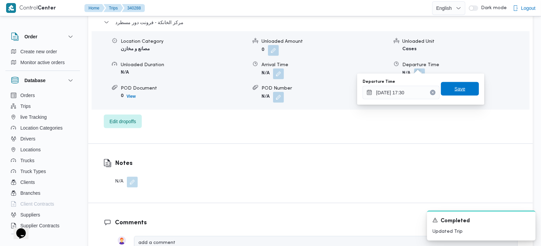
click at [457, 89] on span "Save" at bounding box center [460, 89] width 11 height 8
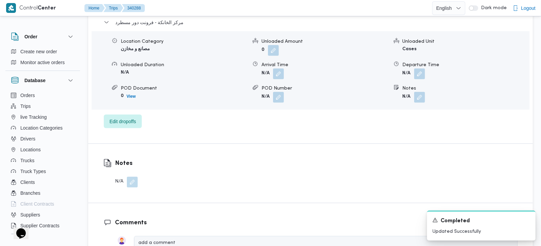
scroll to position [719, 0]
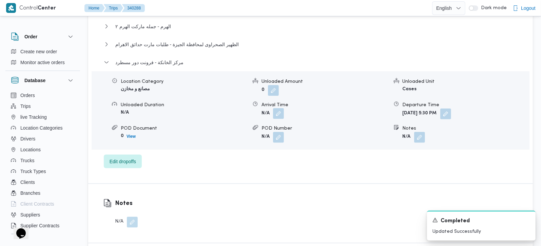
click at [277, 108] on button "button" at bounding box center [278, 113] width 11 height 11
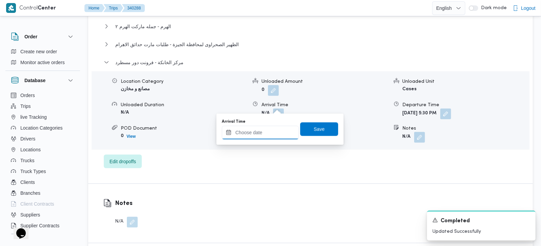
click at [269, 133] on input "Arrival Time" at bounding box center [260, 133] width 77 height 14
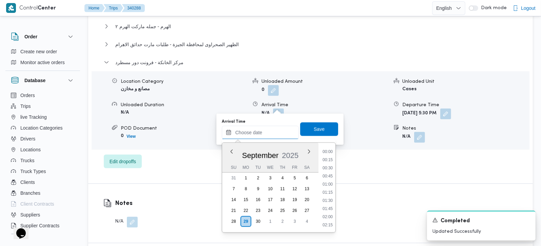
scroll to position [530, 0]
click at [331, 182] on li "17:15" at bounding box center [328, 184] width 16 height 7
type input "29/09/2025 17:15"
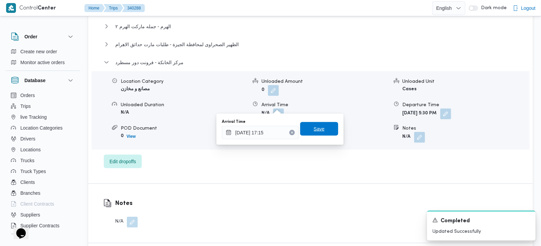
click at [312, 124] on span "Save" at bounding box center [319, 129] width 38 height 14
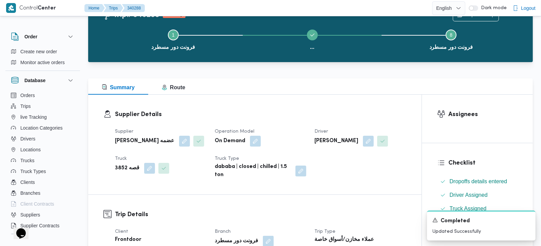
scroll to position [0, 0]
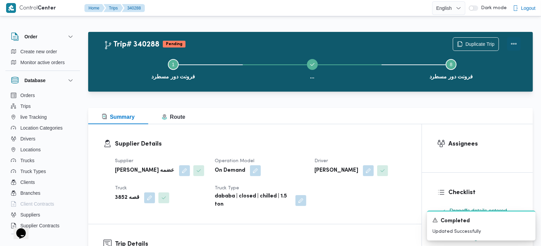
click at [519, 47] on button "Actions" at bounding box center [514, 44] width 14 height 14
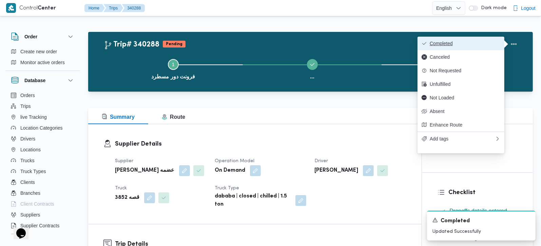
click at [463, 43] on span "Completed" at bounding box center [465, 43] width 71 height 5
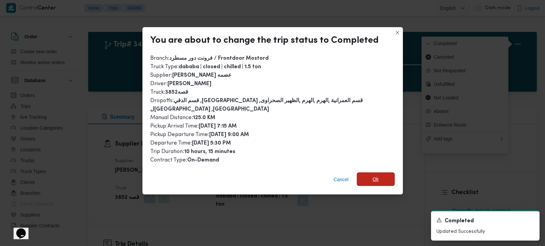
click at [380, 172] on span "Ok" at bounding box center [376, 179] width 38 height 14
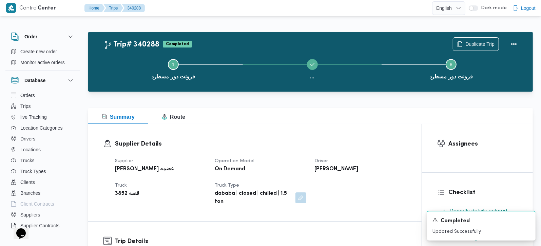
click at [346, 211] on div "Supplier Details Supplier احمد محمد عبدالوهاب عضمه Operation Model On Demand Dr…" at bounding box center [255, 172] width 334 height 97
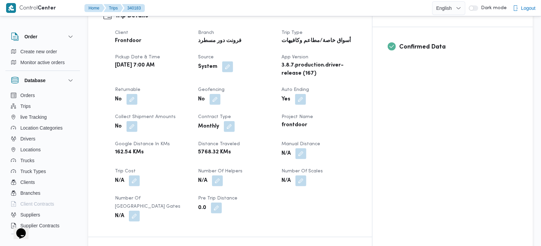
scroll to position [279, 0]
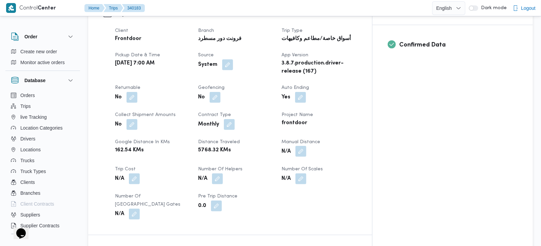
click at [307, 146] on button "button" at bounding box center [301, 151] width 11 height 11
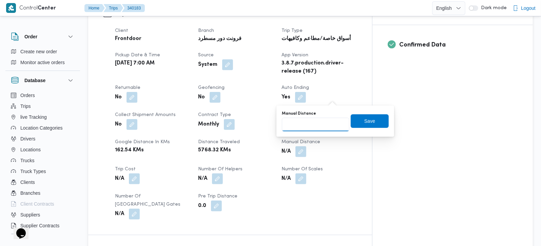
click at [329, 123] on input "Manual Distance" at bounding box center [316, 125] width 68 height 14
type input "117"
click at [365, 123] on span "Save" at bounding box center [370, 121] width 11 height 8
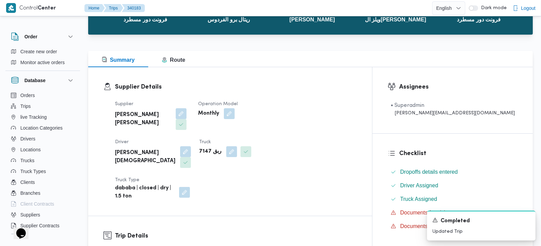
scroll to position [200, 0]
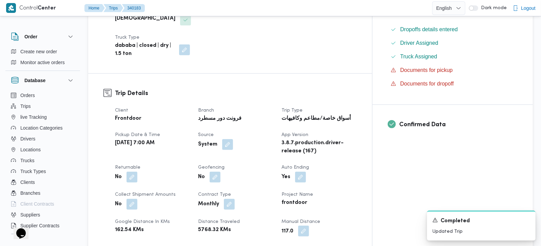
click at [309, 226] on button "button" at bounding box center [303, 231] width 11 height 11
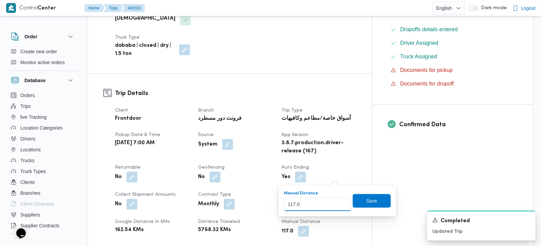
drag, startPoint x: 318, startPoint y: 204, endPoint x: 228, endPoint y: 209, distance: 90.8
type input "130"
click at [377, 204] on span "Save" at bounding box center [372, 201] width 38 height 14
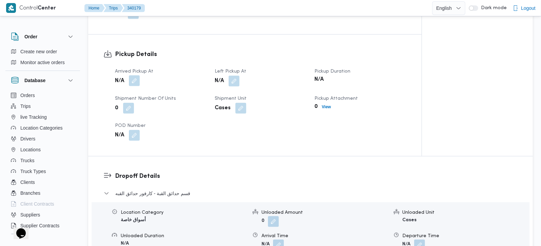
click at [133, 75] on button "button" at bounding box center [134, 80] width 11 height 11
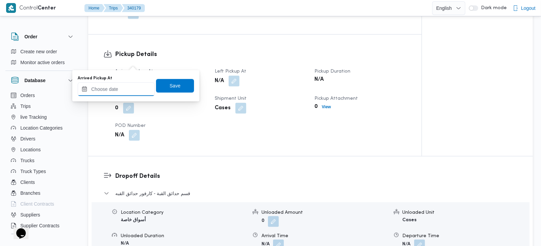
click at [126, 94] on input "Arrived Pickup At" at bounding box center [116, 89] width 77 height 14
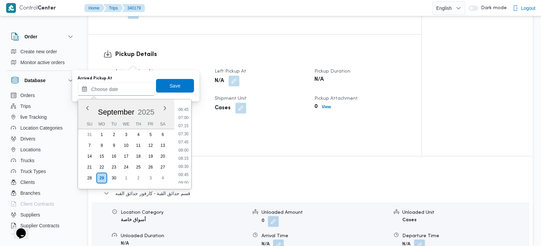
scroll to position [218, 0]
click at [186, 149] on li "08:00" at bounding box center [184, 151] width 16 height 7
type input "[DATE] 08:00"
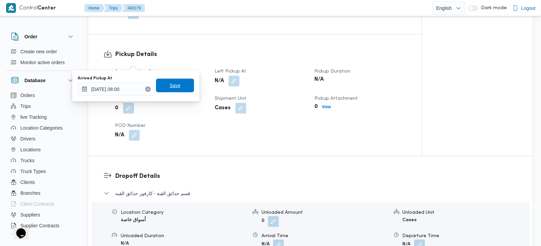
click at [173, 92] on span "Save" at bounding box center [175, 86] width 38 height 14
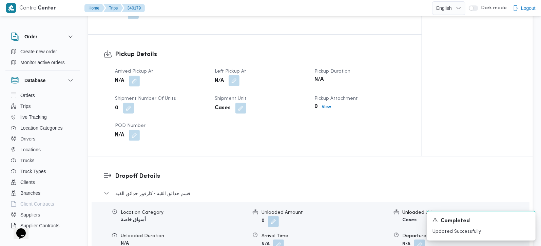
click at [239, 75] on button "button" at bounding box center [234, 80] width 11 height 11
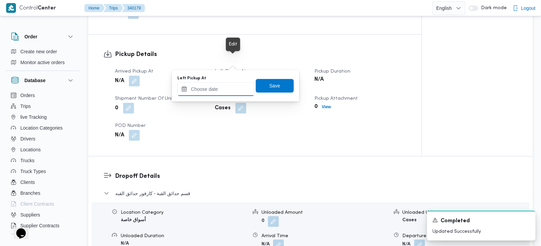
click at [225, 84] on input "Left Pickup At" at bounding box center [216, 89] width 77 height 14
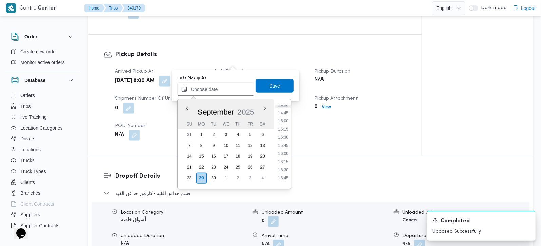
scroll to position [458, 0]
drag, startPoint x: 284, startPoint y: 137, endPoint x: 279, endPoint y: 110, distance: 27.5
click at [284, 137] on li "15:00" at bounding box center [284, 139] width 16 height 7
type input "[DATE] 15:00"
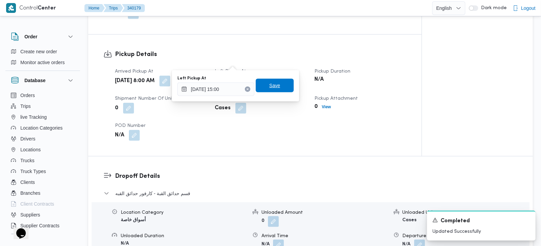
click at [273, 89] on span "Save" at bounding box center [275, 85] width 11 height 8
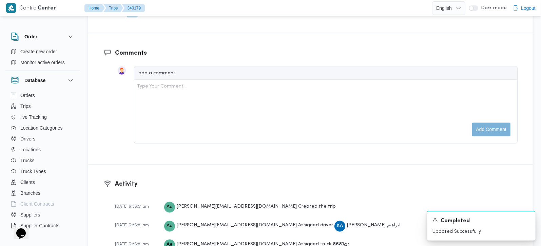
scroll to position [759, 0]
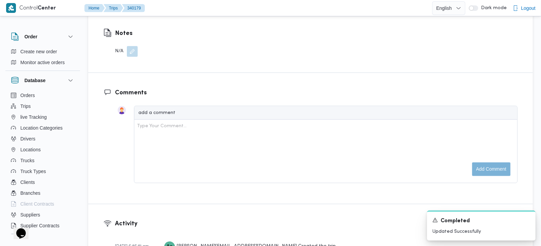
click at [133, 46] on button "button" at bounding box center [132, 51] width 11 height 11
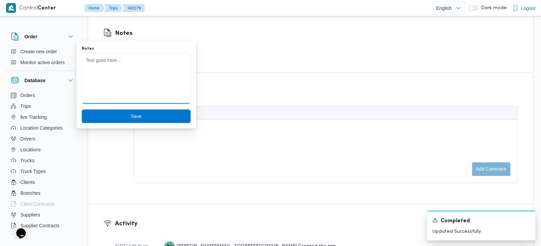
click at [118, 75] on textarea "Notes" at bounding box center [136, 78] width 109 height 51
paste textarea "لم يحمل"
type textarea "لم يحمل"
click at [117, 114] on span "Save" at bounding box center [136, 116] width 109 height 14
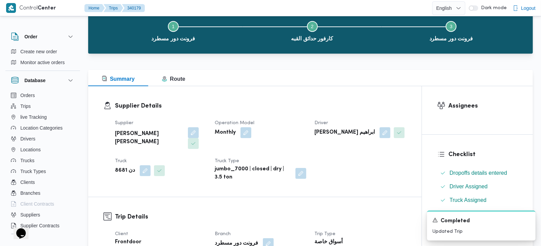
scroll to position [0, 0]
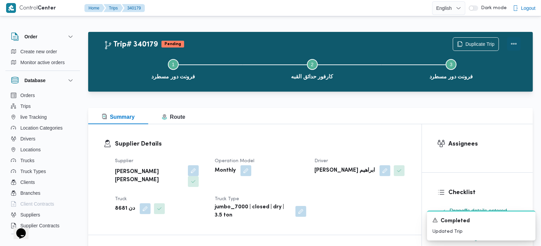
click at [519, 39] on button "Actions" at bounding box center [514, 44] width 14 height 14
click at [299, 52] on button "Step 2 is incomplete 2 كارفور حدائق القبه" at bounding box center [312, 68] width 139 height 35
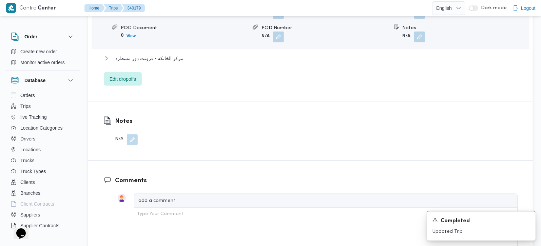
scroll to position [679, 0]
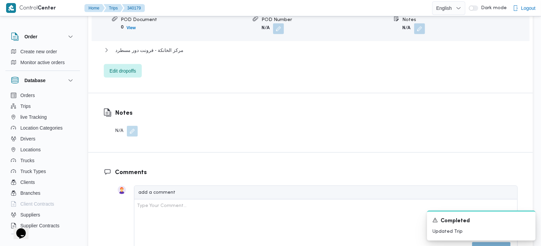
click at [135, 126] on button "button" at bounding box center [132, 131] width 11 height 11
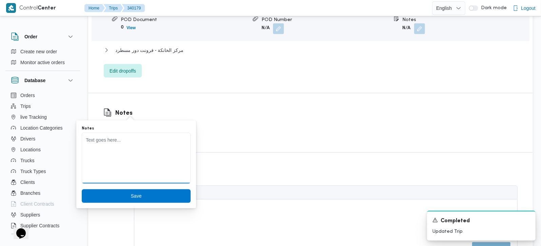
click at [97, 159] on textarea "Notes" at bounding box center [136, 158] width 109 height 51
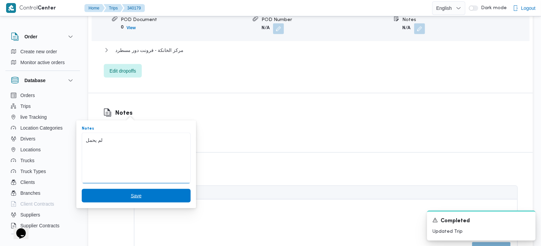
type textarea "لم يحمل"
click at [137, 193] on span "Save" at bounding box center [136, 196] width 109 height 14
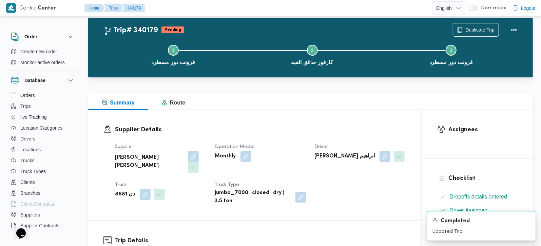
scroll to position [0, 0]
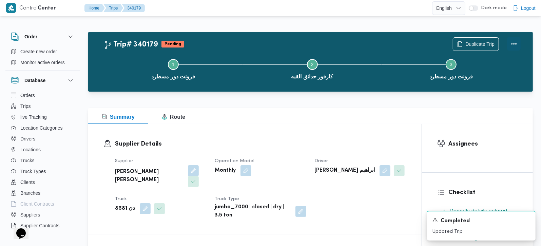
click at [513, 48] on button "Actions" at bounding box center [514, 44] width 14 height 14
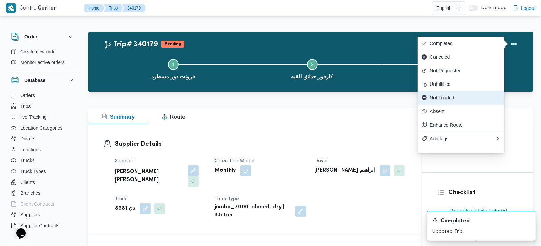
click at [438, 105] on button "Not Loaded" at bounding box center [461, 98] width 87 height 14
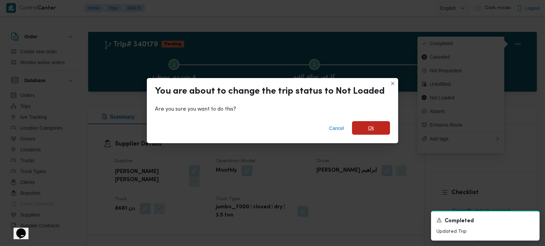
click at [384, 127] on span "Ok" at bounding box center [371, 128] width 38 height 14
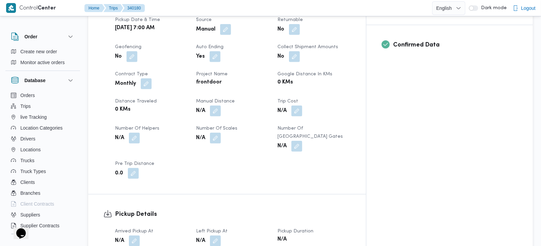
click at [132, 236] on button "button" at bounding box center [134, 241] width 11 height 11
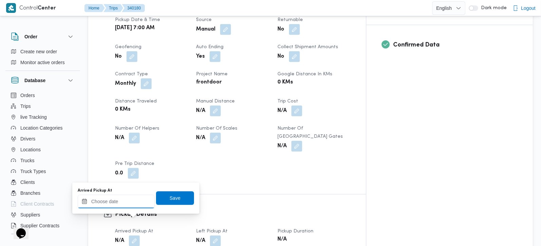
click at [129, 202] on input "Arrived Pickup At" at bounding box center [116, 202] width 77 height 14
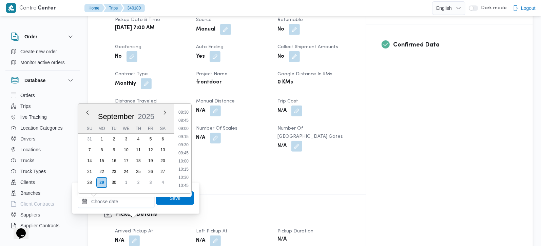
scroll to position [258, 0]
click at [182, 114] on li "08:00" at bounding box center [184, 115] width 16 height 7
type input "29/09/2025 08:00"
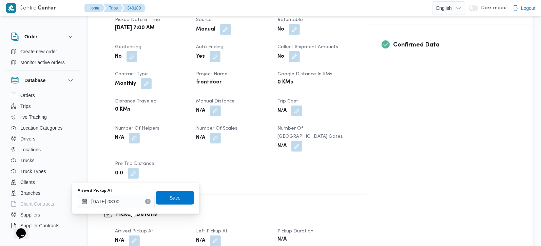
click at [166, 193] on span "Save" at bounding box center [175, 198] width 38 height 14
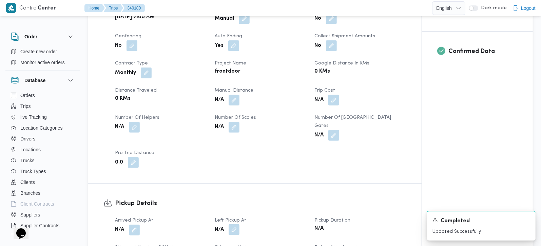
click at [239, 224] on button "button" at bounding box center [234, 229] width 11 height 11
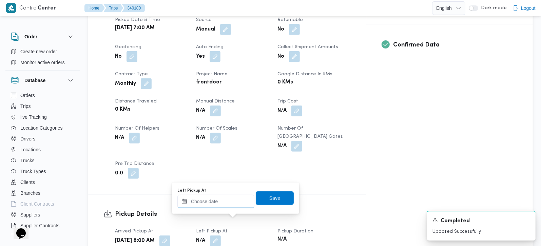
click at [228, 206] on input "Left Pickup At" at bounding box center [216, 202] width 77 height 14
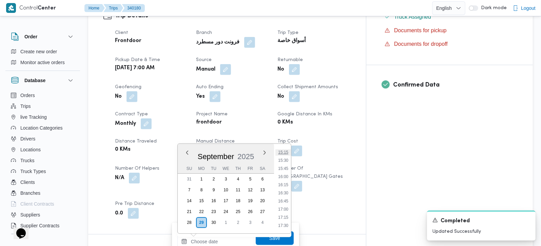
scroll to position [458, 0]
click at [284, 182] on li "15:00" at bounding box center [284, 184] width 16 height 7
type input "29/09/2025 15:00"
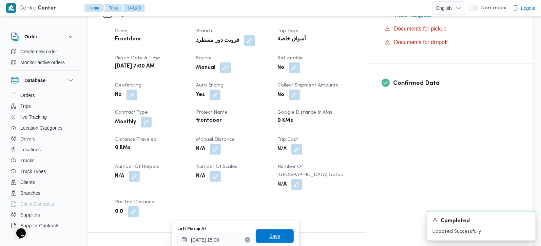
click at [264, 230] on span "Save" at bounding box center [275, 236] width 38 height 14
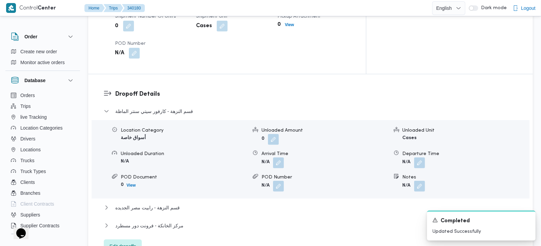
scroll to position [641, 0]
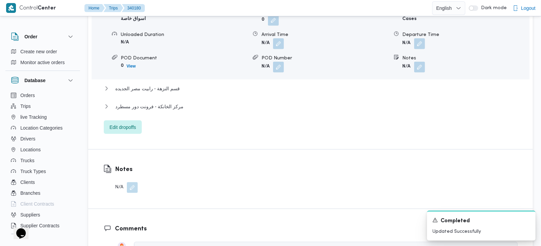
click at [129, 182] on button "button" at bounding box center [132, 187] width 11 height 11
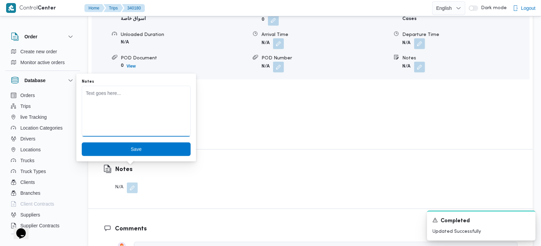
click at [128, 129] on textarea "Notes" at bounding box center [136, 111] width 109 height 51
paste textarea "لم يحمل"
type textarea "لم يحمل"
click at [131, 148] on span "Save" at bounding box center [136, 149] width 11 height 8
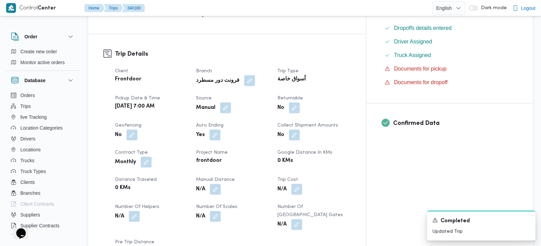
scroll to position [0, 0]
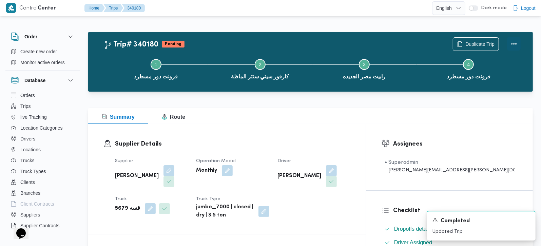
click at [512, 42] on button "Actions" at bounding box center [514, 44] width 14 height 14
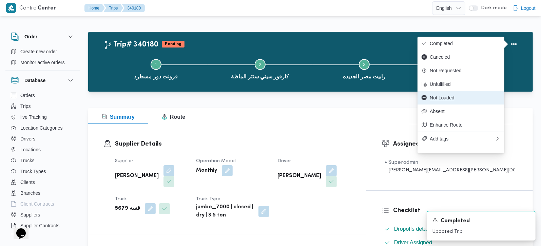
click at [454, 100] on span "Not Loaded" at bounding box center [465, 97] width 71 height 5
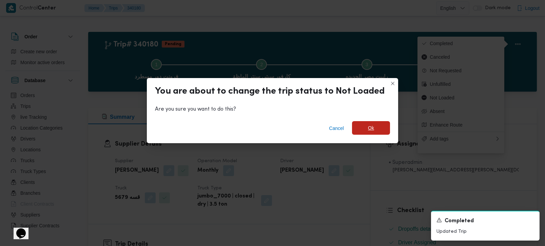
click at [379, 127] on span "Ok" at bounding box center [371, 128] width 38 height 14
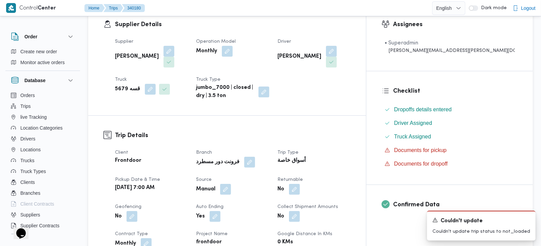
click at [286, 131] on h3 "Trip Details" at bounding box center [233, 135] width 236 height 9
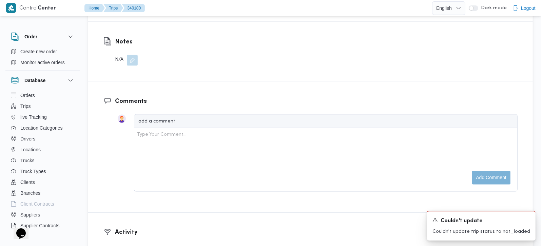
scroll to position [719, 0]
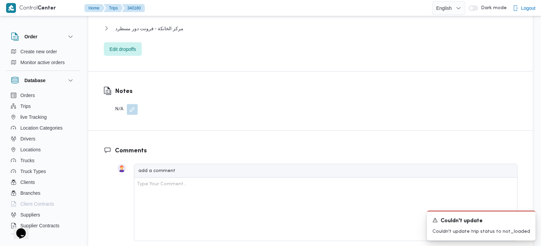
click at [134, 104] on button "button" at bounding box center [132, 109] width 11 height 11
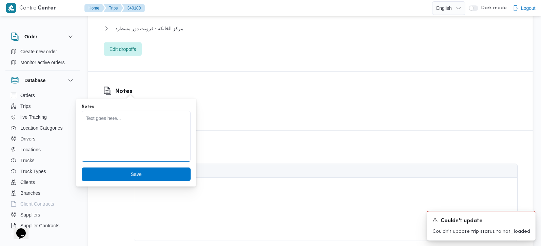
click at [128, 114] on textarea "Notes" at bounding box center [136, 136] width 109 height 51
type textarea "لم يحمل"
click at [136, 172] on span "Save" at bounding box center [136, 174] width 109 height 14
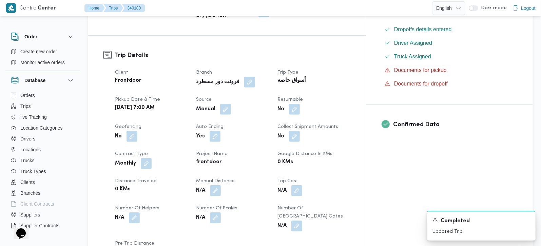
scroll to position [0, 0]
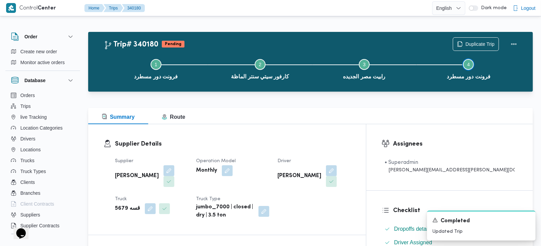
click at [515, 51] on button "Step 4 is incomplete 4 فرونت دور مسطرد" at bounding box center [469, 68] width 104 height 35
click at [512, 44] on button "Actions" at bounding box center [514, 44] width 14 height 14
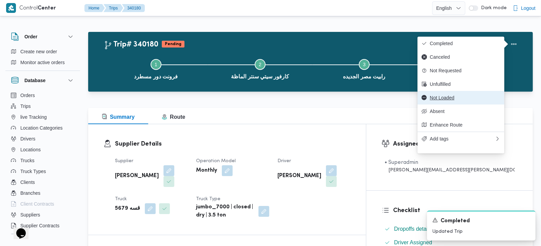
click at [437, 100] on span "Not Loaded" at bounding box center [465, 97] width 71 height 5
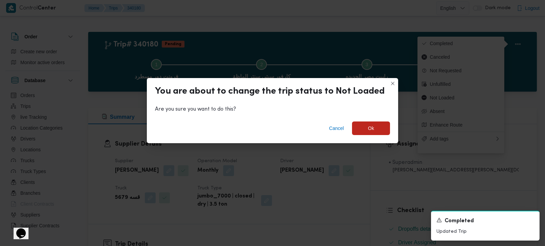
click at [369, 138] on div "Cancel Ok" at bounding box center [273, 129] width 252 height 27
click at [368, 127] on span "Ok" at bounding box center [371, 128] width 6 height 8
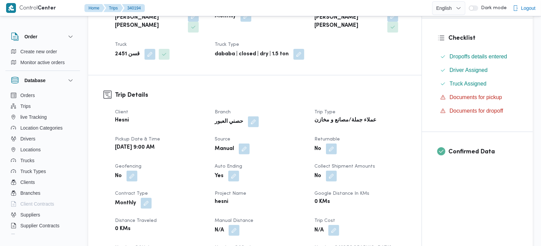
scroll to position [160, 0]
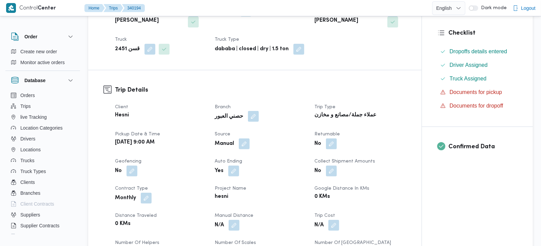
click at [250, 111] on button "button" at bounding box center [253, 116] width 11 height 11
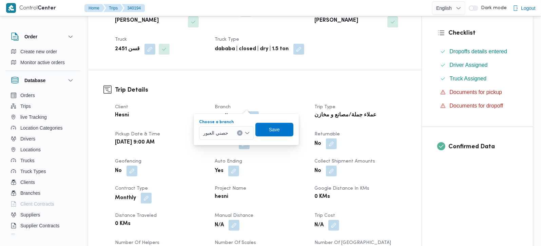
click at [243, 131] on button "Clear input" at bounding box center [239, 132] width 5 height 5
type input "زهر"
click at [232, 145] on span "حصني الا زهر" at bounding box center [231, 145] width 35 height 8
click at [270, 126] on span "Save" at bounding box center [275, 130] width 38 height 14
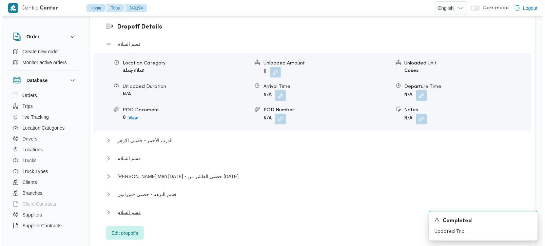
scroll to position [599, 0]
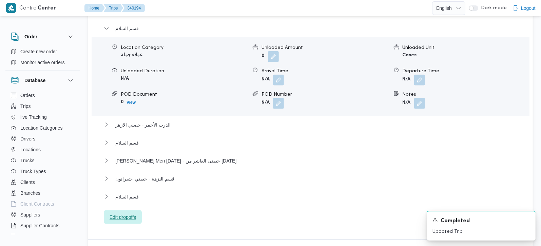
click at [133, 213] on span "Edit dropoffs" at bounding box center [123, 217] width 26 height 8
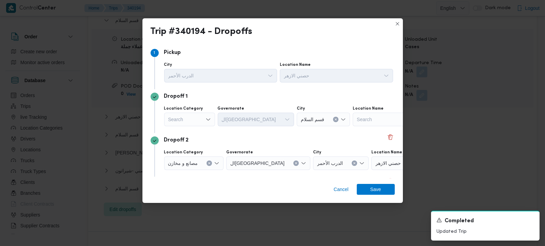
click at [196, 118] on div "Search" at bounding box center [189, 120] width 51 height 14
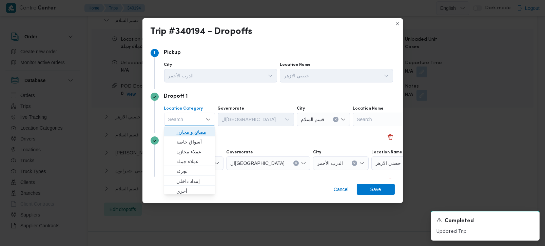
click at [196, 130] on span "مصانع و مخازن" at bounding box center [194, 132] width 35 height 8
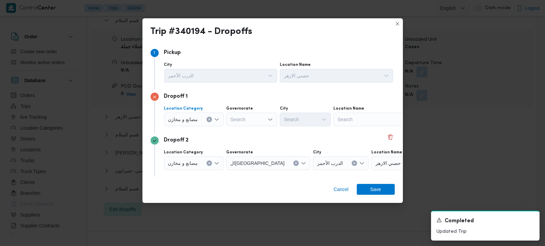
click at [209, 119] on icon "Clear input" at bounding box center [209, 119] width 3 height 3
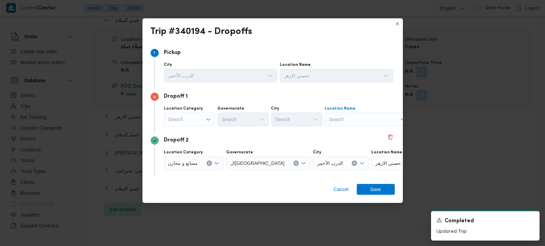
click at [355, 124] on div "Search" at bounding box center [367, 120] width 85 height 14
type input "مسطر"
click at [358, 128] on span "حصني - مسطر د | مسطرد | عرب الحصن" at bounding box center [371, 132] width 69 height 8
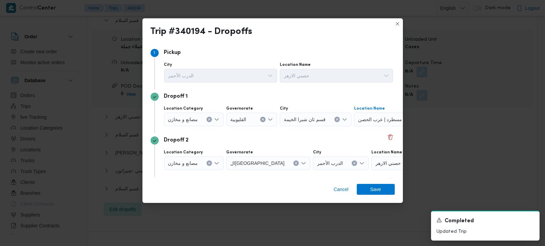
click at [288, 134] on div "Dropoff 2 Location Category مصانع و مخازن Governorate القاهرة City الدرب الأحمر…" at bounding box center [273, 155] width 244 height 44
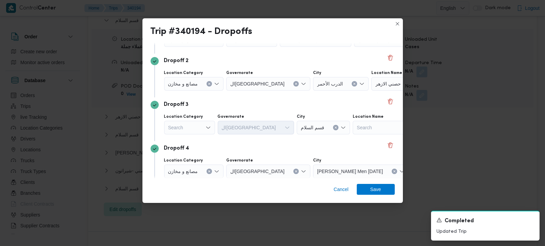
scroll to position [80, 0]
click at [206, 130] on div "Search" at bounding box center [189, 128] width 51 height 14
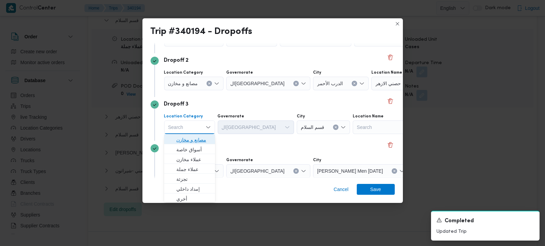
click at [195, 142] on span "مصانع و مخازن" at bounding box center [194, 140] width 35 height 8
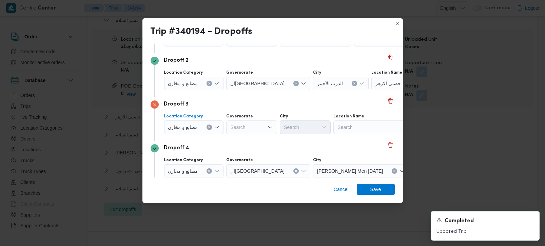
click at [208, 129] on button "Clear input" at bounding box center [209, 127] width 5 height 5
click at [351, 126] on div "Search" at bounding box center [367, 128] width 85 height 14
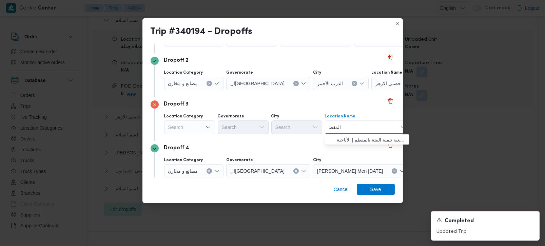
type input "المقط"
click at [368, 137] on span "جمعية حماية البيئة المقط م | جمعية تنمية البيئة بالمقطم | الأباجية" at bounding box center [371, 140] width 69 height 8
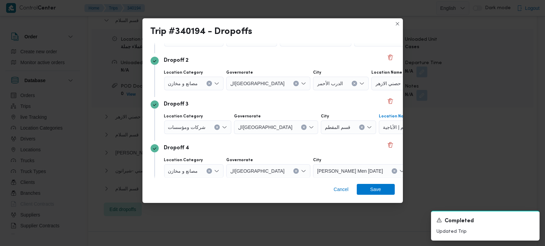
scroll to position [119, 0]
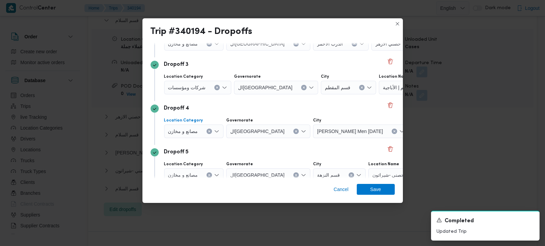
click at [213, 132] on div "مصانع و مخازن" at bounding box center [194, 132] width 60 height 14
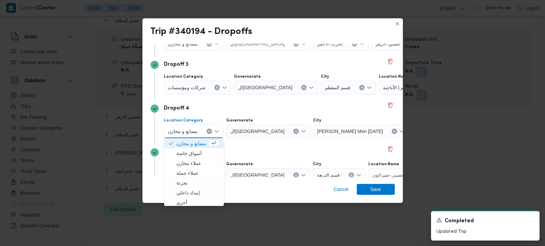
click at [214, 131] on div "مصانع و مخازن Combo box. Selected. مصانع و مخازن. Press Backspace to delete مصا…" at bounding box center [194, 132] width 60 height 14
click at [210, 131] on icon "Clear input" at bounding box center [210, 132] width 2 height 2
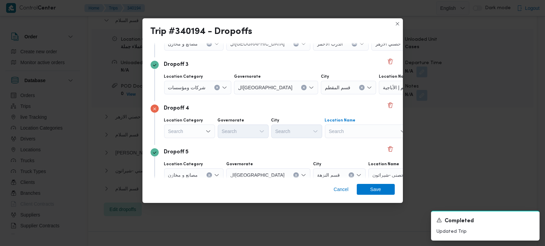
click at [350, 132] on div "Search" at bounding box center [367, 132] width 85 height 14
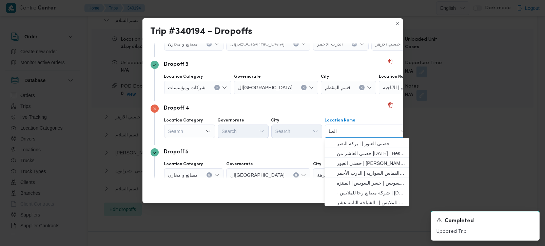
type input "الصال"
click at [200, 130] on div "Search" at bounding box center [189, 132] width 51 height 14
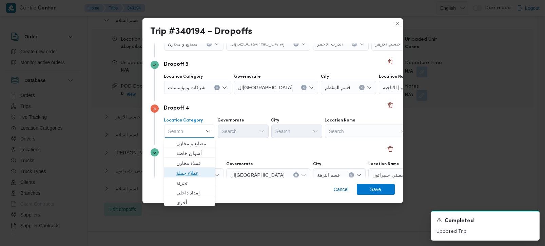
click at [190, 171] on span "عملاء جملة" at bounding box center [194, 173] width 35 height 8
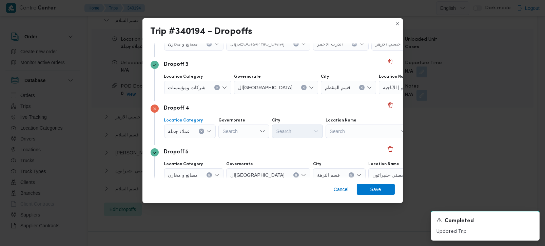
click at [229, 136] on div "Search" at bounding box center [244, 132] width 51 height 14
type input "رة"
click at [242, 154] on span "القاه رة" at bounding box center [247, 153] width 35 height 8
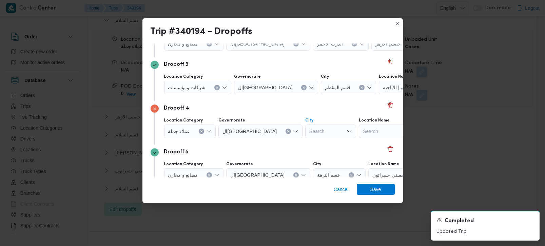
click at [306, 133] on div "Search" at bounding box center [331, 132] width 51 height 14
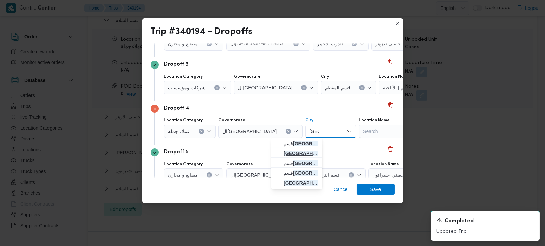
type input "مصر"
click at [295, 150] on span "مصر القديمة" at bounding box center [301, 153] width 35 height 8
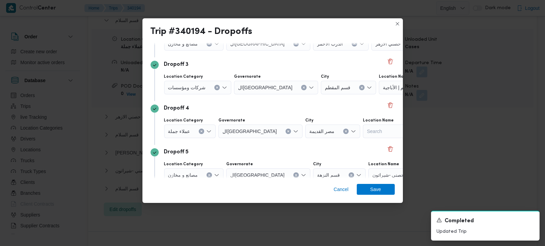
click at [289, 107] on div "Dropoff 4" at bounding box center [273, 109] width 244 height 8
click at [216, 88] on icon "Clear input" at bounding box center [217, 87] width 3 height 3
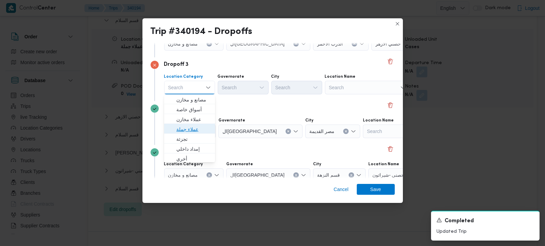
click at [189, 132] on span "عملاء جملة" at bounding box center [194, 129] width 35 height 8
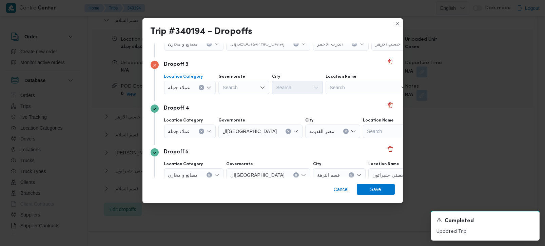
click at [232, 88] on div "Search" at bounding box center [244, 88] width 51 height 14
type input "رة"
click at [239, 109] on span "القاه رة" at bounding box center [247, 110] width 35 height 8
click at [306, 90] on div "Search" at bounding box center [331, 88] width 51 height 14
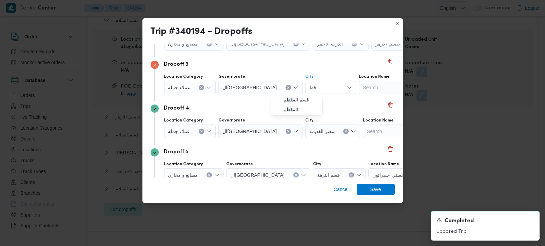
type input "قط"
click at [300, 96] on span "قسم الم قط م" at bounding box center [301, 100] width 35 height 8
click at [289, 108] on div "Dropoff 4" at bounding box center [273, 109] width 244 height 8
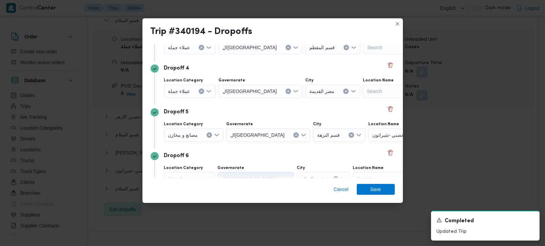
scroll to position [193, 0]
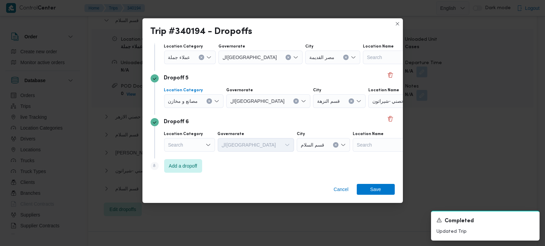
click at [211, 99] on button "Clear input" at bounding box center [209, 100] width 5 height 5
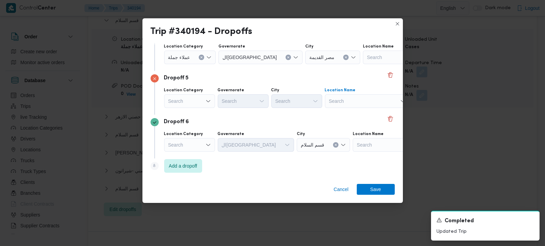
click at [382, 99] on div "Search" at bounding box center [367, 101] width 85 height 14
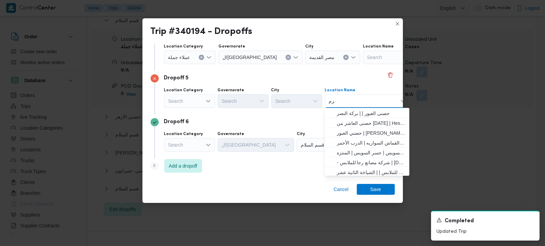
type input "الزما"
click at [205, 97] on div "Search" at bounding box center [189, 101] width 51 height 14
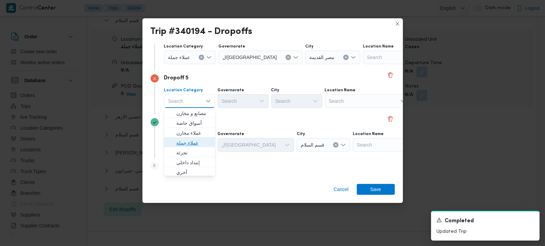
click at [188, 144] on span "عملاء جملة" at bounding box center [194, 143] width 35 height 8
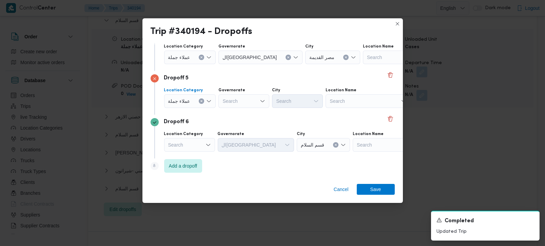
click at [238, 98] on div "Search" at bounding box center [244, 101] width 51 height 14
type input "رة"
click at [238, 123] on span "القاه رة" at bounding box center [247, 123] width 35 height 8
click at [306, 106] on div "Search" at bounding box center [331, 101] width 51 height 14
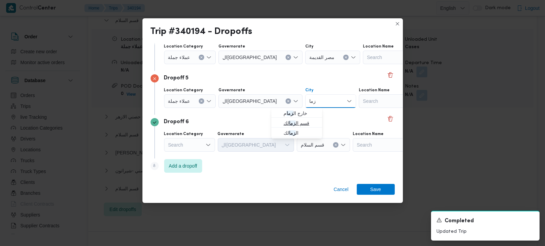
type input "زما"
click at [299, 123] on span "قسم ال زما لك" at bounding box center [301, 123] width 35 height 8
click at [256, 122] on div "Dropoff 6" at bounding box center [273, 122] width 244 height 8
click at [186, 144] on div "Search" at bounding box center [189, 145] width 51 height 14
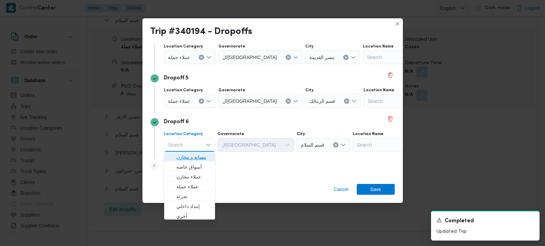
click at [186, 155] on span "مصانع و مخازن" at bounding box center [194, 157] width 35 height 8
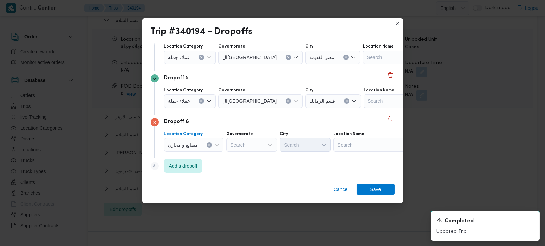
click at [208, 144] on icon "Clear input" at bounding box center [209, 145] width 3 height 3
click at [341, 144] on div "Search" at bounding box center [367, 145] width 85 height 14
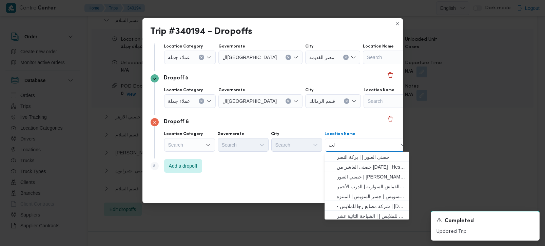
type input "لبن"
click at [193, 142] on div "Search" at bounding box center [189, 145] width 51 height 14
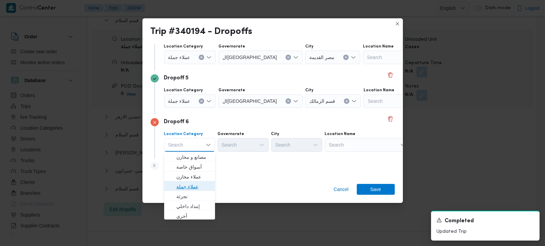
click at [193, 185] on span "عملاء جملة" at bounding box center [194, 187] width 35 height 8
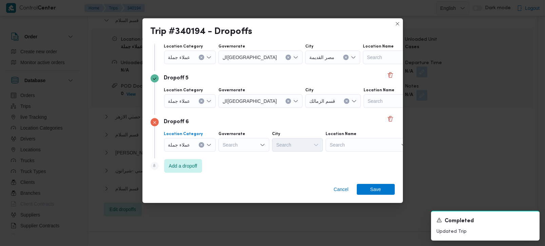
click at [229, 145] on div "Search" at bounding box center [244, 145] width 51 height 14
type input "زة"
click at [238, 159] on span "الجي زة" at bounding box center [247, 157] width 35 height 8
click at [282, 146] on div "Search" at bounding box center [297, 145] width 51 height 14
type input "وزة"
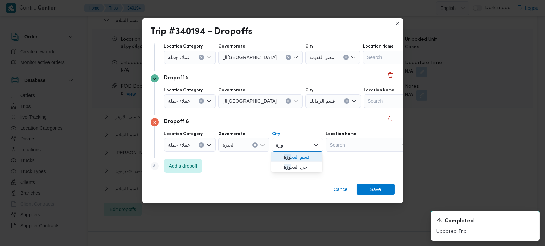
click at [289, 155] on mark "وزة" at bounding box center [287, 156] width 7 height 5
click at [281, 167] on div "Step 8 is disabled 8 Add a dropoff" at bounding box center [273, 168] width 244 height 18
click at [178, 165] on span "Add a dropoff" at bounding box center [183, 166] width 29 height 8
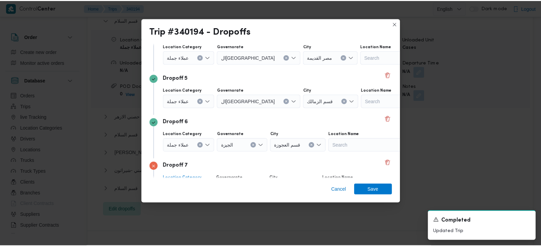
scroll to position [238, 0]
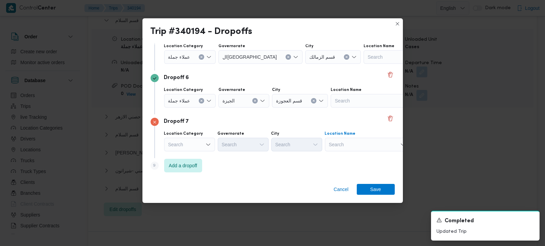
click at [344, 146] on div "Search" at bounding box center [367, 145] width 85 height 14
type input "شيرا"
click at [347, 151] on div "شيرا شيرا" at bounding box center [367, 145] width 85 height 14
click at [347, 153] on span "حصني - شيرا تون | 7 الخليلي | شيراتون المطار" at bounding box center [371, 157] width 69 height 8
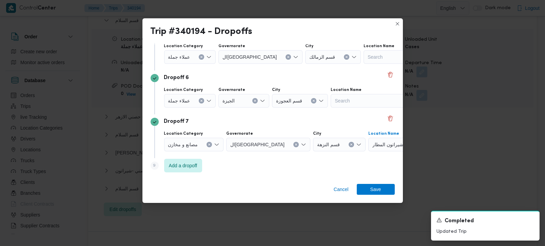
click at [333, 169] on div "Step 9 is disabled 9 Add a dropoff" at bounding box center [273, 167] width 244 height 18
click at [383, 181] on div "Cancel Save" at bounding box center [273, 191] width 261 height 24
click at [384, 186] on span "Save" at bounding box center [376, 189] width 38 height 11
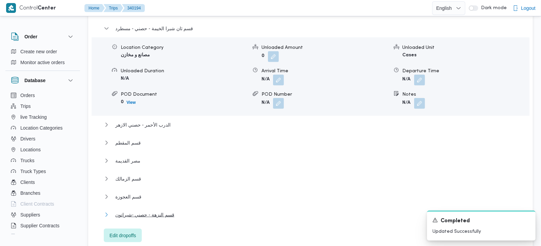
click at [144, 211] on span "قسم النزهة - حصني -شيراتون" at bounding box center [144, 215] width 59 height 8
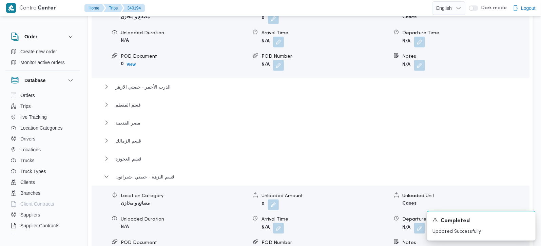
scroll to position [679, 0]
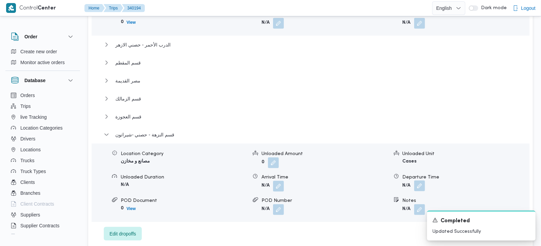
click at [421, 181] on button "button" at bounding box center [419, 186] width 11 height 11
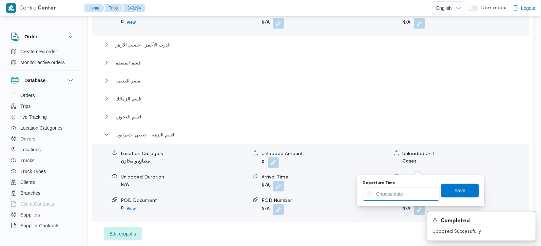
click at [409, 196] on input "Departure Time" at bounding box center [401, 194] width 77 height 14
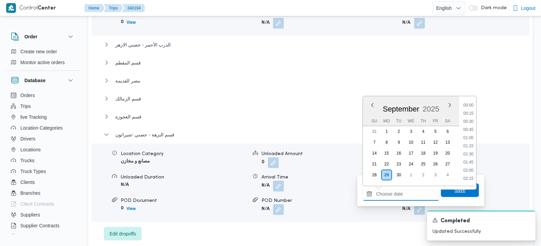
scroll to position [537, 0]
click at [471, 128] on li "17:15" at bounding box center [469, 130] width 16 height 7
type input "29/09/2025 17:15"
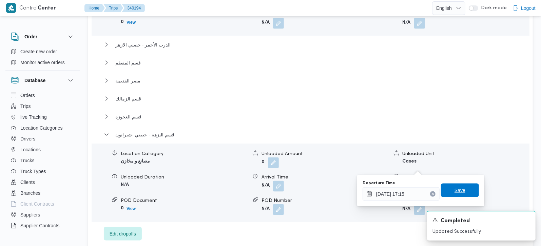
click at [457, 184] on div "Save" at bounding box center [460, 191] width 38 height 14
click at [456, 188] on span "Save" at bounding box center [460, 190] width 11 height 8
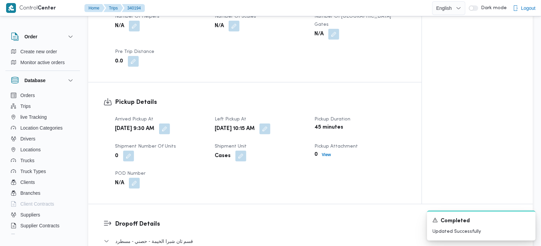
scroll to position [200, 0]
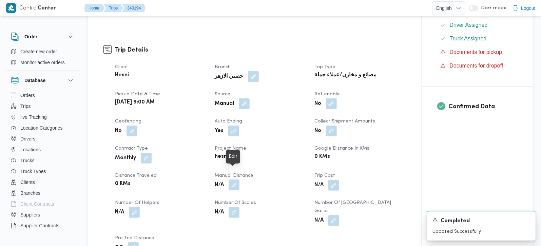
click at [230, 180] on button "button" at bounding box center [234, 185] width 11 height 11
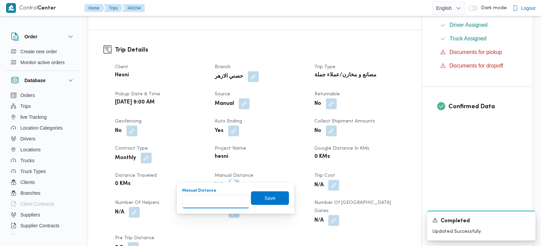
click at [225, 198] on input "Manual Distance" at bounding box center [216, 202] width 68 height 14
type input "138"
click at [270, 195] on span "Save" at bounding box center [270, 198] width 38 height 14
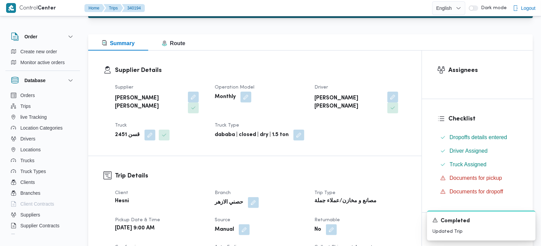
scroll to position [0, 0]
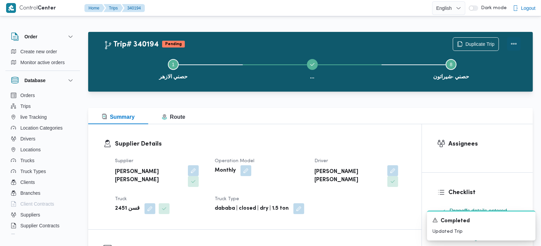
click at [519, 43] on button "Actions" at bounding box center [514, 44] width 14 height 14
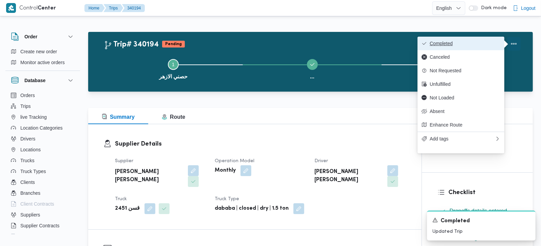
click at [488, 46] on span "Completed" at bounding box center [465, 43] width 71 height 5
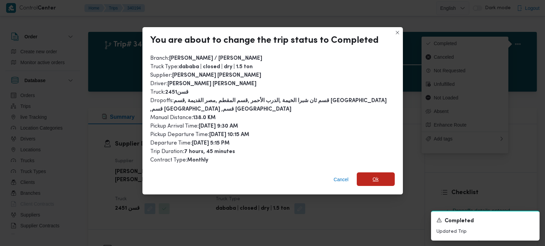
click at [381, 180] on span "Ok" at bounding box center [376, 179] width 38 height 14
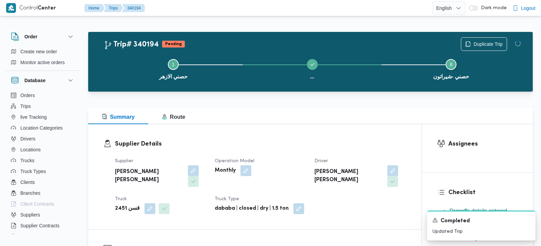
click at [304, 132] on div "Supplier Details Supplier محمود محمد احمد محمود خشان Operation Model Monthly Dr…" at bounding box center [255, 176] width 334 height 105
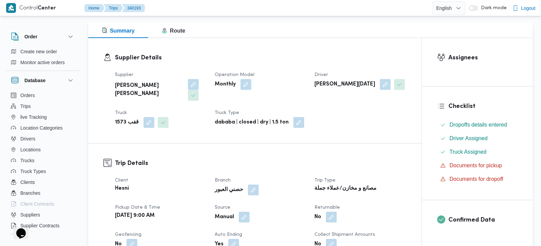
scroll to position [200, 0]
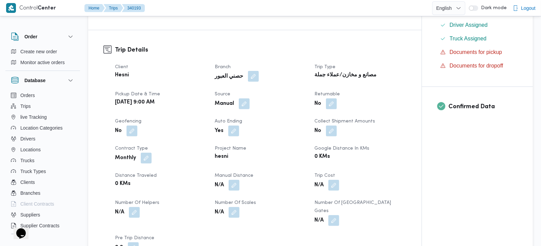
click at [248, 71] on button "button" at bounding box center [253, 76] width 11 height 11
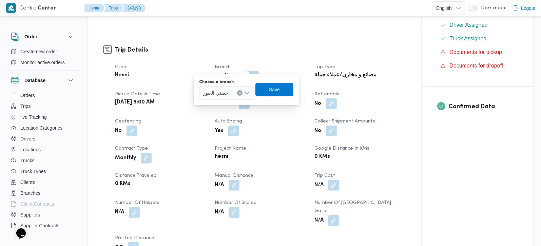
click at [241, 92] on icon "Clear input" at bounding box center [240, 93] width 3 height 3
type input "زهر"
click at [226, 101] on span "حصني الا زهر" at bounding box center [231, 105] width 35 height 8
click at [283, 83] on span "Save" at bounding box center [275, 89] width 38 height 14
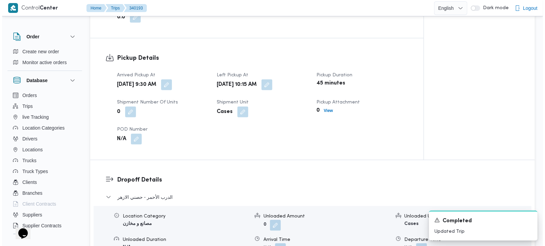
scroll to position [559, 0]
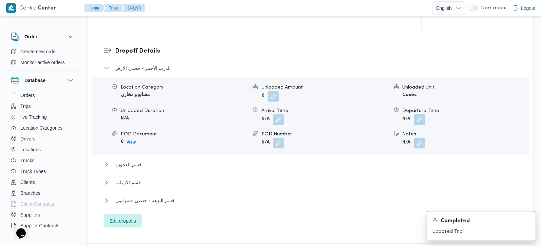
click at [121, 217] on span "Edit dropoffs" at bounding box center [123, 221] width 26 height 8
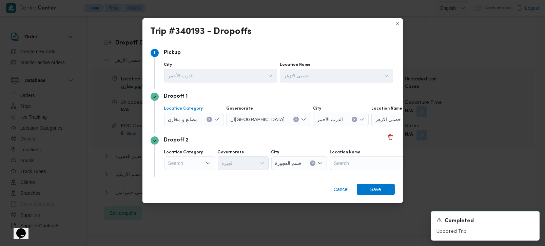
click at [211, 118] on button "Clear input" at bounding box center [209, 119] width 5 height 5
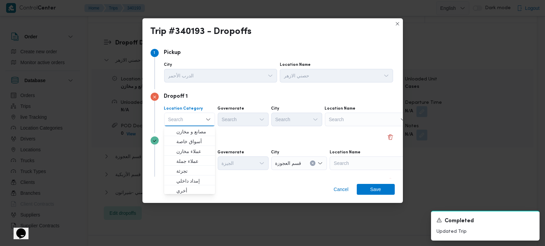
click at [350, 121] on div "Search" at bounding box center [367, 120] width 85 height 14
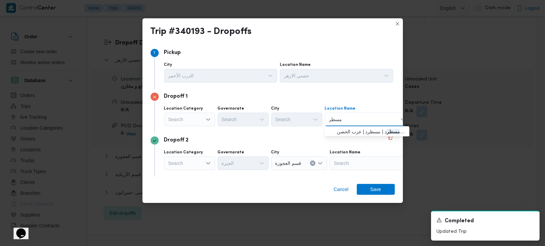
type input "مسطر"
click at [358, 130] on span "حصني - مسطر د | مسطرد | عرب الحصن" at bounding box center [371, 132] width 69 height 8
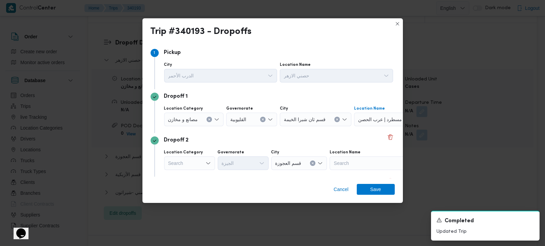
click at [254, 93] on div "Dropoff 1" at bounding box center [273, 97] width 244 height 8
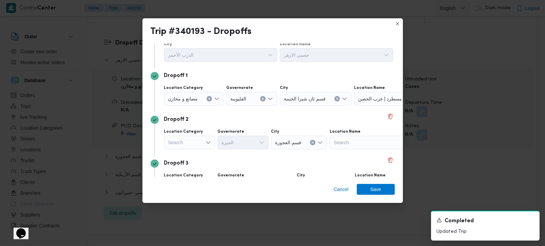
scroll to position [40, 0]
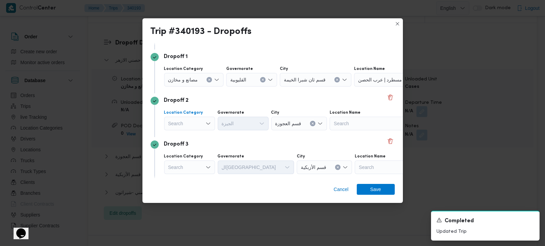
click at [180, 122] on div "Search" at bounding box center [189, 124] width 51 height 14
click at [188, 137] on span "مصانع و مخازن" at bounding box center [194, 136] width 35 height 8
click at [210, 123] on icon "Clear input" at bounding box center [210, 124] width 2 height 2
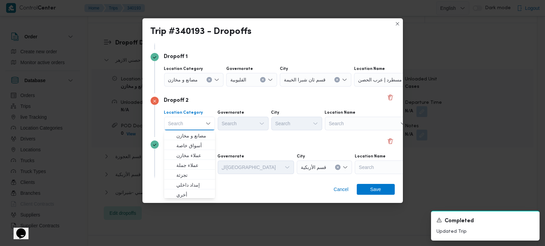
click at [369, 123] on div "Search" at bounding box center [367, 124] width 85 height 14
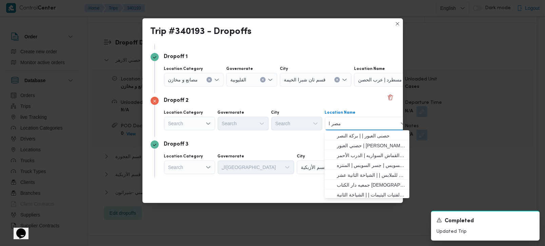
type input "مصر ال"
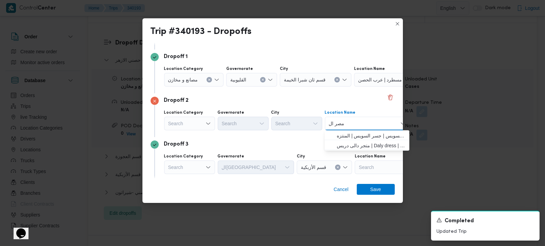
click at [342, 123] on input "مصر ال" at bounding box center [337, 123] width 16 height 8
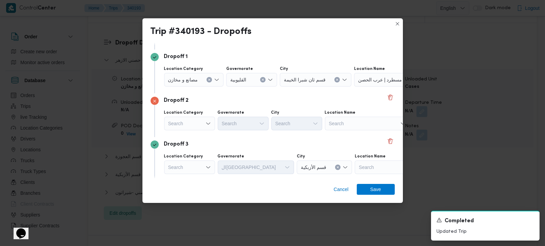
click at [177, 114] on label "Location Category" at bounding box center [183, 112] width 39 height 5
click at [201, 84] on input "Location Category" at bounding box center [201, 80] width 1 height 8
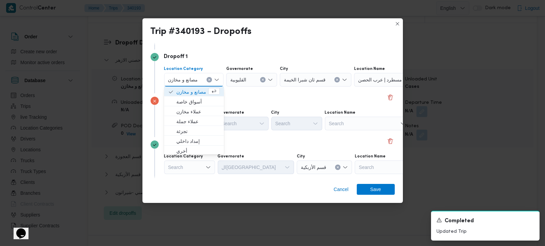
click at [244, 101] on div "Dropoff 2" at bounding box center [273, 101] width 244 height 8
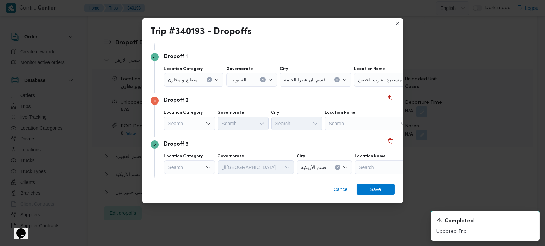
click at [187, 122] on div "Search" at bounding box center [189, 124] width 51 height 14
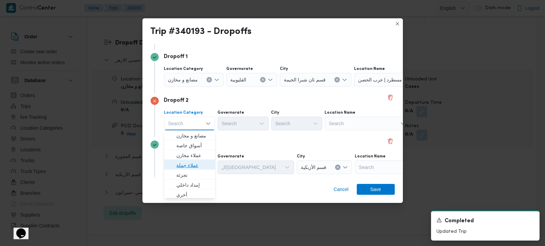
click at [184, 162] on span "عملاء جملة" at bounding box center [194, 165] width 35 height 8
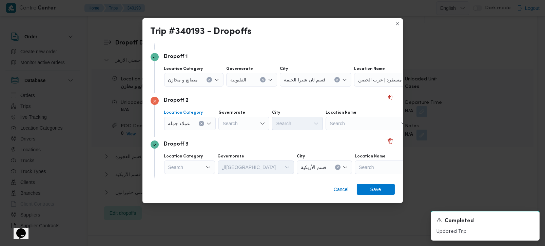
click at [228, 120] on div "Search" at bounding box center [244, 124] width 51 height 14
type input "رة"
click at [238, 148] on span "القاه رة" at bounding box center [247, 146] width 35 height 8
click at [306, 123] on div "Search" at bounding box center [331, 124] width 51 height 14
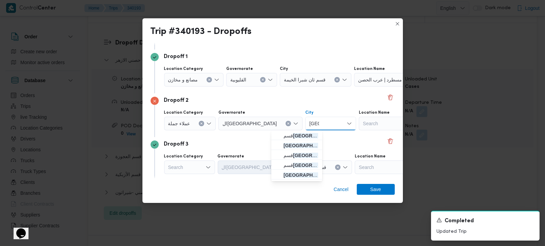
type input "مصر"
click at [297, 134] on span "قسم مصر الجديدة" at bounding box center [301, 136] width 35 height 8
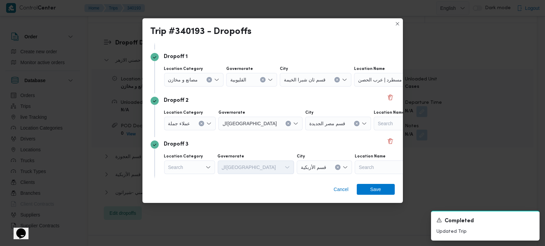
click at [290, 145] on div "Dropoff 3" at bounding box center [273, 145] width 244 height 8
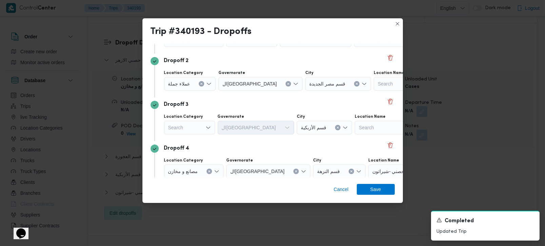
scroll to position [80, 0]
click at [201, 130] on div "Search" at bounding box center [189, 128] width 51 height 14
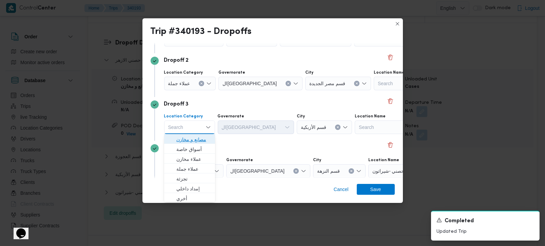
click at [198, 142] on span "مصانع و مخازن" at bounding box center [194, 139] width 35 height 8
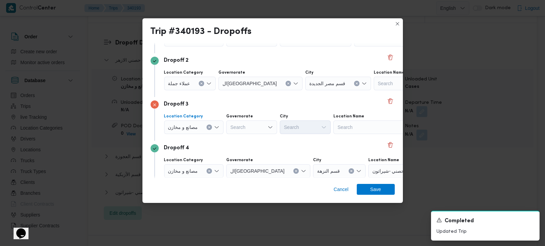
click at [209, 127] on icon "Clear input" at bounding box center [210, 128] width 2 height 2
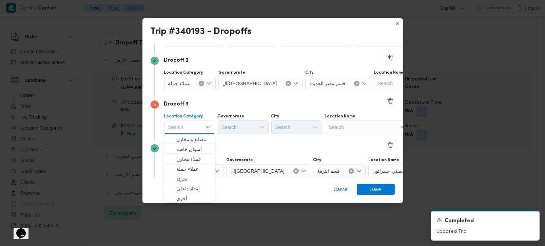
click at [342, 126] on div "Search" at bounding box center [367, 128] width 85 height 14
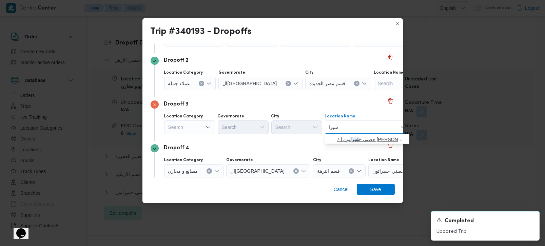
type input "شيرا"
click at [352, 140] on span "حصني - شيرا تون | 7 الخليلي | شيراتون المطار" at bounding box center [371, 139] width 69 height 8
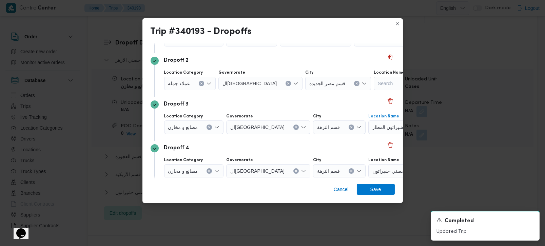
click at [340, 150] on div "Dropoff 4" at bounding box center [273, 148] width 244 height 8
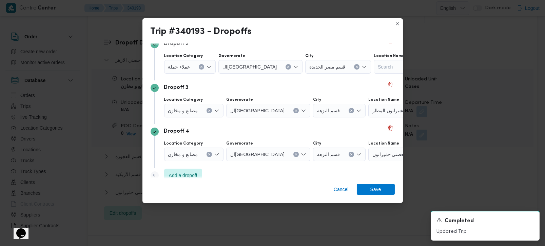
scroll to position [106, 0]
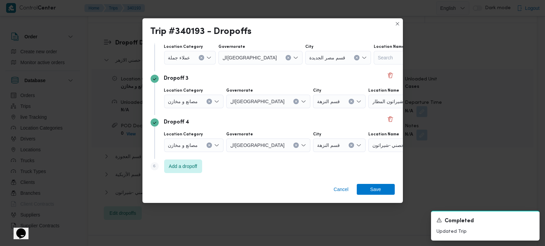
click at [210, 145] on icon "Clear input" at bounding box center [210, 146] width 2 height 2
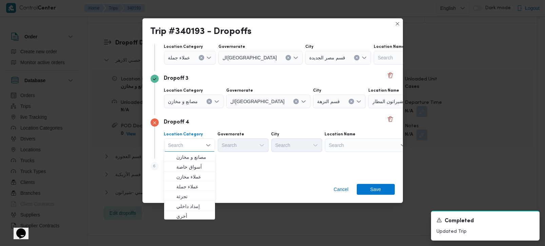
click at [333, 147] on div "Search" at bounding box center [367, 145] width 85 height 14
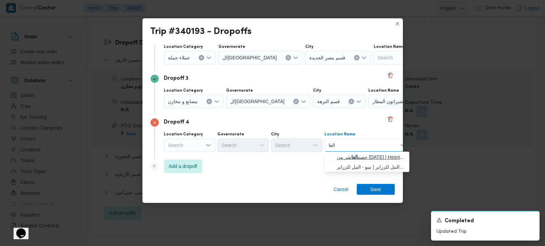
type input "العا"
click at [347, 155] on span "حصنى العا شر من رمضان | Hesni Textiles Factory | جزء من مدينة العاشر-مجاورات" at bounding box center [371, 157] width 69 height 8
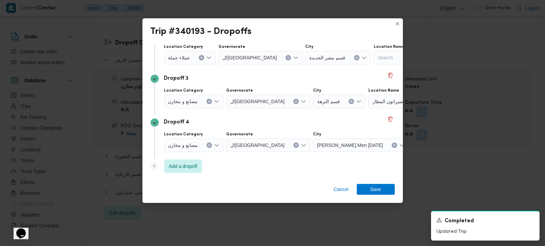
click at [280, 174] on div "Step 6 is disabled 6 Add a dropoff" at bounding box center [273, 168] width 244 height 18
click at [194, 169] on span "Add a dropoff" at bounding box center [183, 166] width 29 height 8
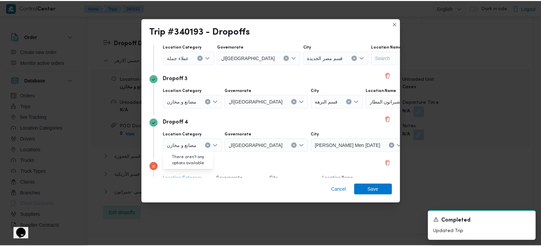
scroll to position [150, 0]
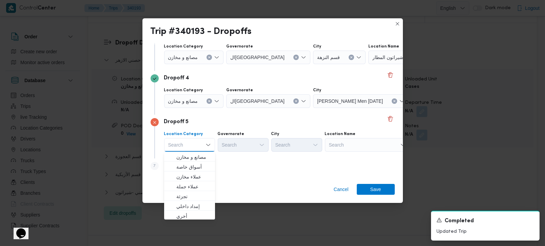
click at [350, 147] on div "Search" at bounding box center [367, 145] width 85 height 14
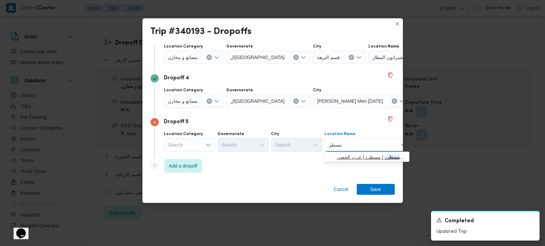
type input "مسطر"
click at [353, 158] on span "حصني - مسطر د | مسطرد | عرب الحصن" at bounding box center [371, 157] width 69 height 8
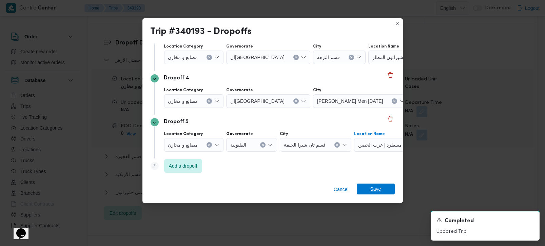
click at [365, 187] on span "Save" at bounding box center [376, 189] width 38 height 11
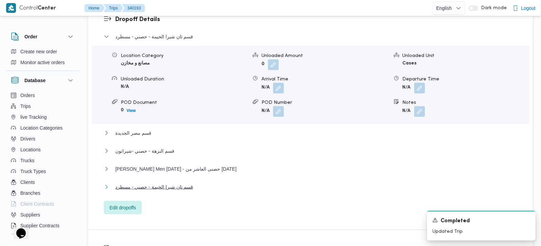
click at [158, 183] on span "قسم ثان شبرا الخيمة - حصني - مسطرد" at bounding box center [154, 187] width 78 height 8
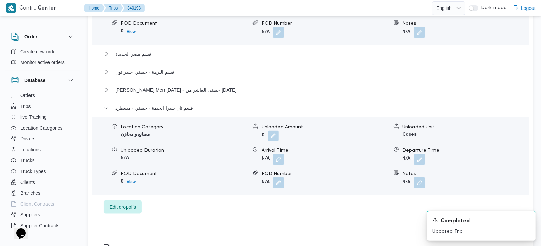
scroll to position [679, 0]
click at [423, 153] on button "button" at bounding box center [419, 158] width 11 height 11
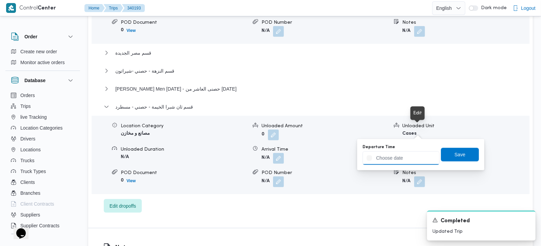
click at [405, 164] on input "Departure Time" at bounding box center [401, 158] width 77 height 14
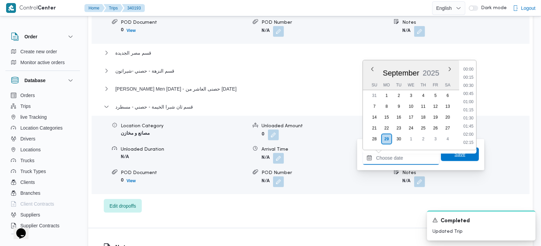
scroll to position [537, 0]
click at [471, 96] on li "17:15" at bounding box center [469, 94] width 16 height 7
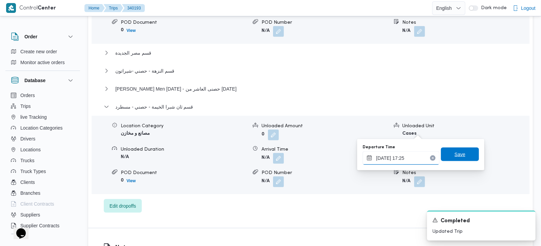
type input "29/09/2025 17:25"
click at [444, 153] on span "Save" at bounding box center [460, 155] width 38 height 14
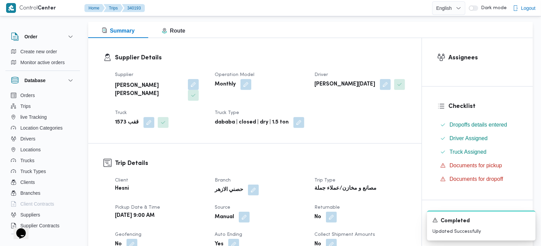
scroll to position [200, 0]
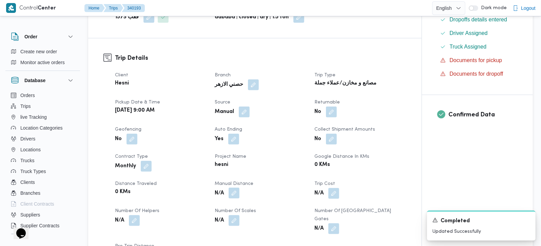
click at [240, 188] on button "button" at bounding box center [234, 193] width 11 height 11
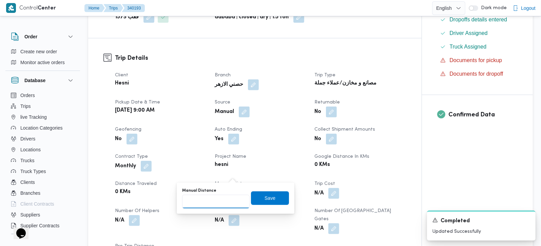
click at [208, 200] on input "Manual Distance" at bounding box center [216, 202] width 68 height 14
type input "210"
click at [268, 202] on span "Save" at bounding box center [270, 198] width 11 height 8
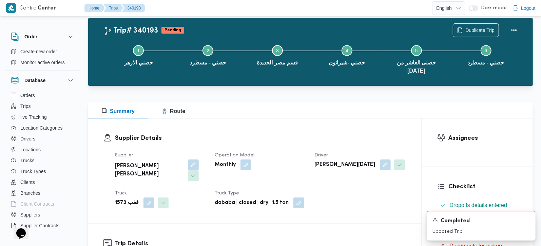
scroll to position [0, 0]
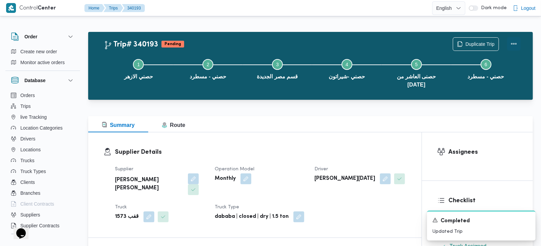
click at [513, 41] on button "Actions" at bounding box center [514, 44] width 14 height 14
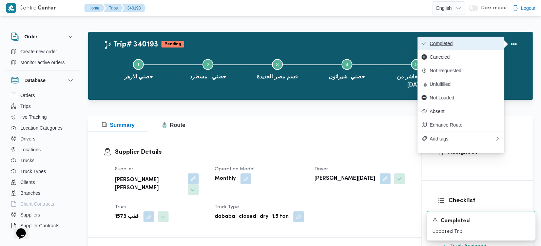
click at [481, 42] on span "Completed" at bounding box center [465, 43] width 71 height 5
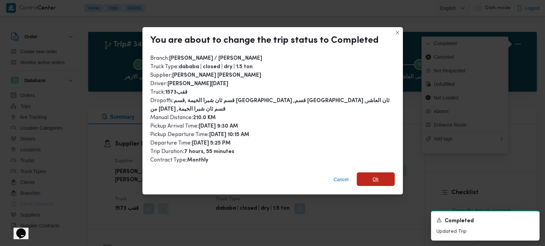
click at [373, 175] on span "Ok" at bounding box center [376, 179] width 6 height 8
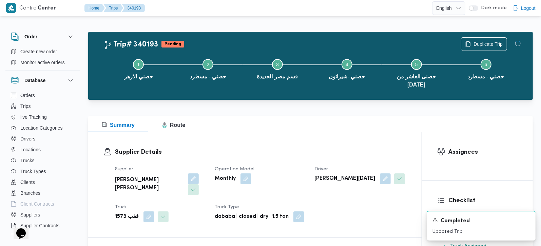
click at [308, 123] on div "Summary Route" at bounding box center [310, 124] width 445 height 16
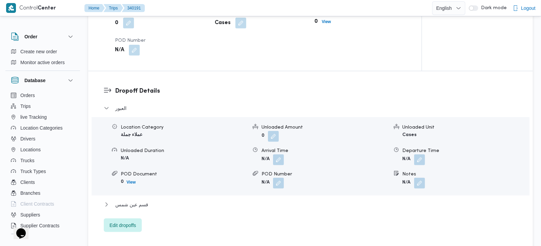
scroll to position [599, 0]
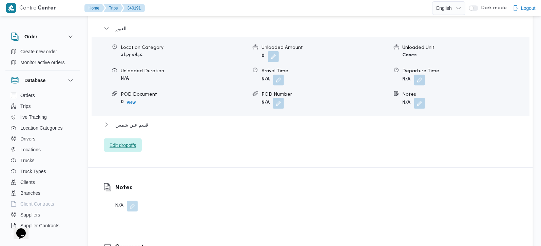
click at [134, 141] on span "Edit dropoffs" at bounding box center [123, 145] width 26 height 8
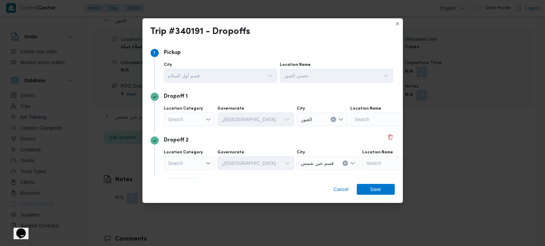
click at [210, 117] on icon "Open list of options" at bounding box center [208, 119] width 5 height 5
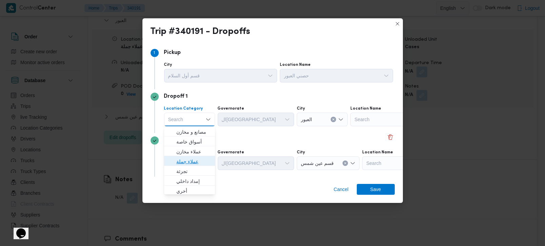
click at [196, 158] on span "عملاء جملة" at bounding box center [194, 162] width 35 height 8
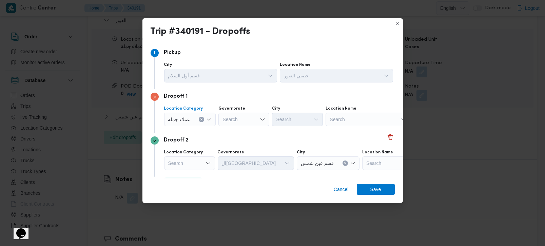
click at [247, 123] on div "Search" at bounding box center [244, 120] width 51 height 14
type input "ر"
type input "قي"
click at [241, 135] on span "الشر قي ة" at bounding box center [247, 132] width 35 height 8
click at [282, 117] on div "Search" at bounding box center [297, 120] width 51 height 14
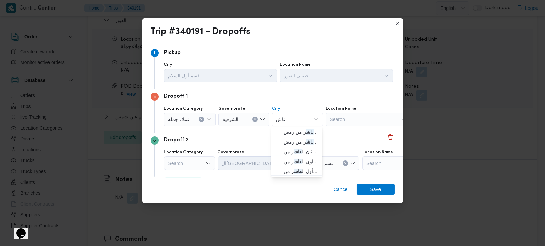
type input "عاش"
click at [300, 134] on span "قسم اول مدينة ال عاش ر من رمض" at bounding box center [301, 132] width 35 height 8
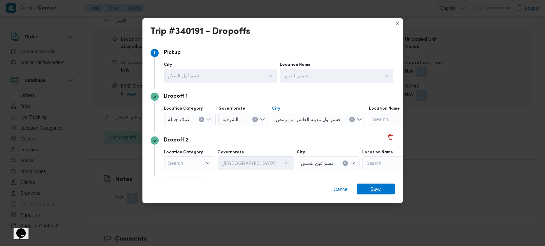
click at [376, 190] on span "Save" at bounding box center [376, 189] width 11 height 11
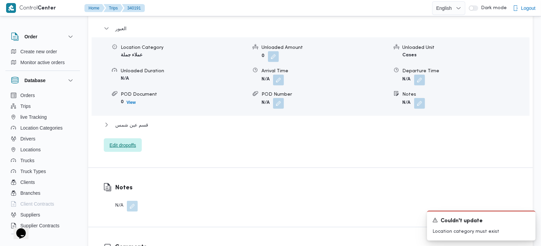
click at [128, 141] on span "Edit dropoffs" at bounding box center [123, 145] width 26 height 8
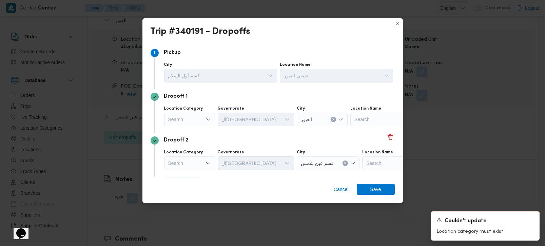
click at [202, 119] on div "Search" at bounding box center [189, 120] width 51 height 14
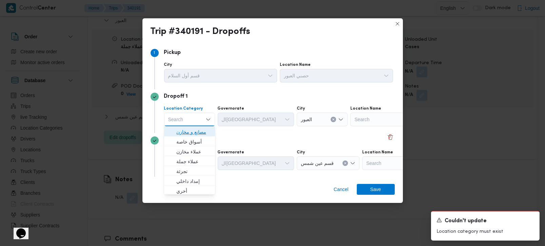
click at [196, 130] on span "مصانع و مخازن" at bounding box center [194, 132] width 35 height 8
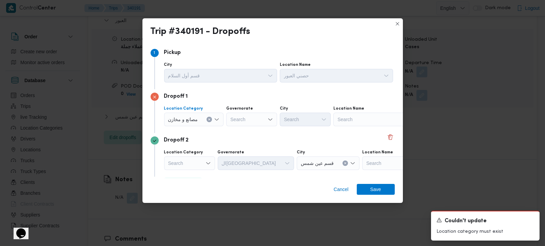
click at [211, 119] on icon "Clear input" at bounding box center [209, 119] width 3 height 3
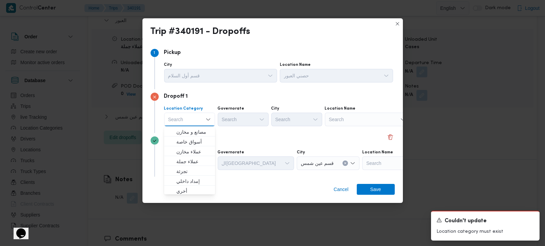
click at [356, 122] on div "Search" at bounding box center [367, 120] width 85 height 14
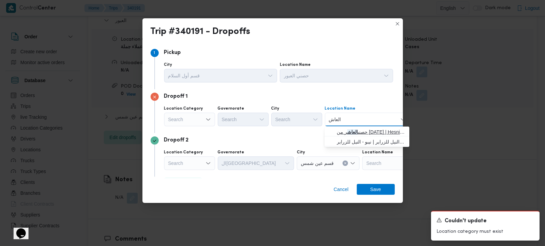
type input "العاش"
click at [359, 128] on span "حصنى العاش ر من رمضان | Hesni Textiles Factory | جزء من مدينة العاشر-مجاورات" at bounding box center [371, 132] width 69 height 8
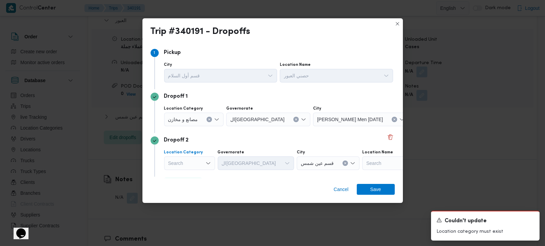
click at [197, 160] on div "Search" at bounding box center [189, 163] width 51 height 14
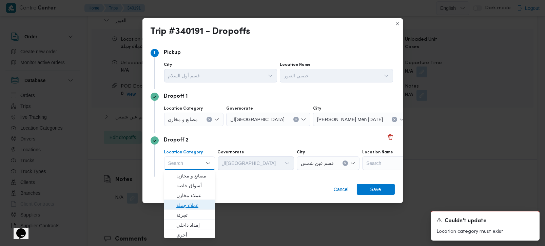
click at [191, 200] on span "عملاء جملة" at bounding box center [189, 205] width 45 height 11
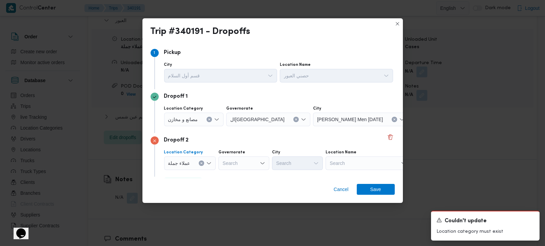
click at [234, 165] on div "Search" at bounding box center [244, 163] width 51 height 14
type input "رة"
click at [247, 182] on span "القاهرة" at bounding box center [247, 186] width 35 height 8
click at [306, 161] on div "Search" at bounding box center [331, 163] width 51 height 14
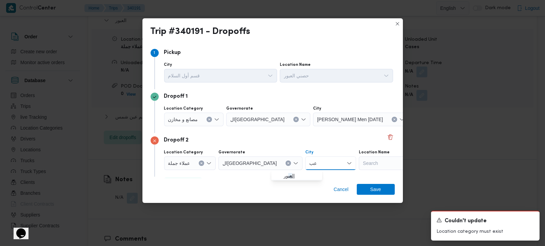
type input "عب"
click at [296, 173] on span "ال عب ور" at bounding box center [301, 176] width 35 height 8
click at [279, 193] on div "Cancel Save" at bounding box center [273, 191] width 261 height 24
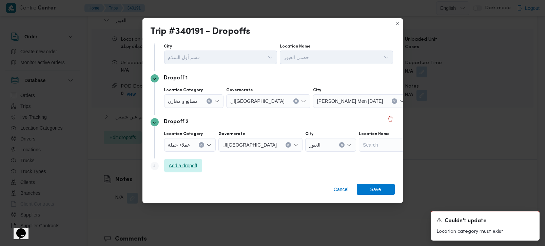
click at [194, 160] on span "Add a dropoff" at bounding box center [183, 166] width 38 height 14
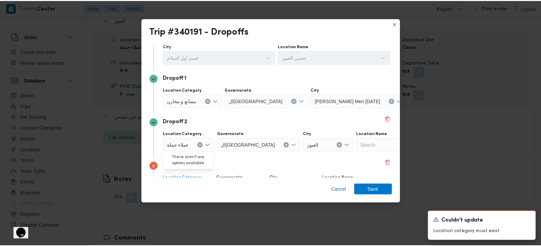
scroll to position [62, 0]
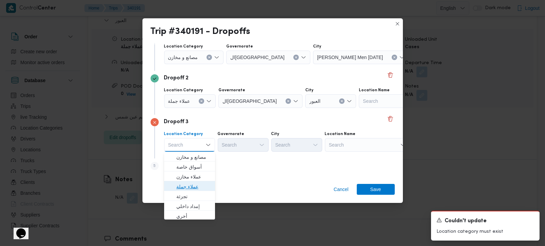
click at [193, 183] on span "عملاء جملة" at bounding box center [194, 187] width 35 height 8
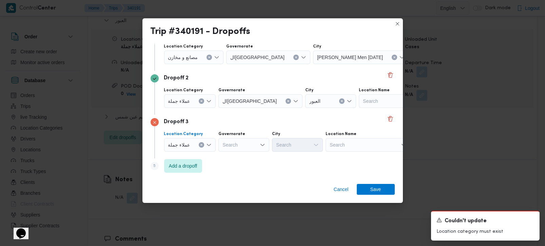
click at [234, 143] on div "Search" at bounding box center [244, 145] width 51 height 14
type input "رة"
click at [244, 171] on span "القاه رة" at bounding box center [247, 167] width 35 height 8
click at [306, 150] on div "Search" at bounding box center [331, 145] width 51 height 14
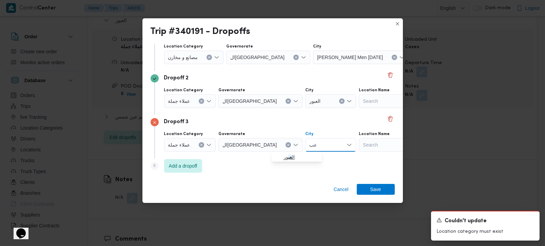
type input "عب"
click at [295, 158] on span "ال عب ور" at bounding box center [301, 157] width 35 height 8
click at [278, 170] on div "Step 5 is disabled 5 Add a dropoff" at bounding box center [273, 168] width 244 height 18
click at [200, 146] on icon "Clear input" at bounding box center [201, 145] width 3 height 3
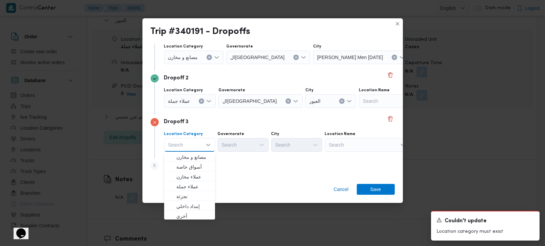
click at [365, 151] on div "Search" at bounding box center [367, 145] width 85 height 14
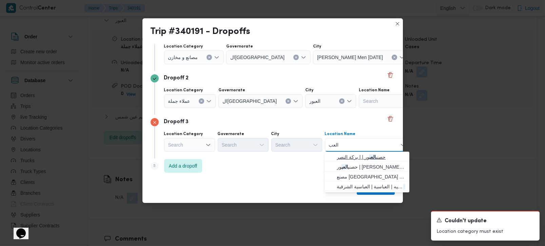
type input "العب"
click at [362, 155] on span "حصنى العب ور | | بركة النصر" at bounding box center [371, 157] width 69 height 8
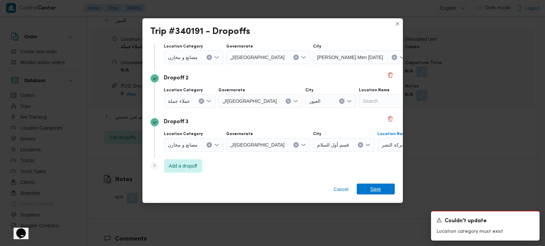
click at [376, 187] on span "Save" at bounding box center [376, 189] width 11 height 11
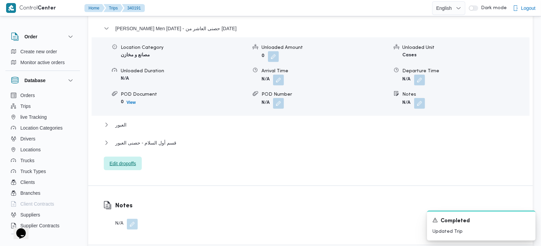
scroll to position [559, 0]
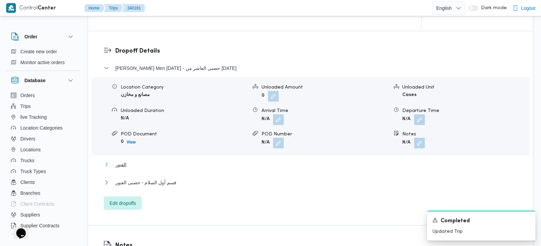
click at [126, 161] on span "العبور" at bounding box center [120, 165] width 11 height 8
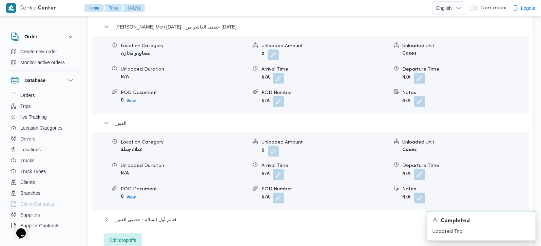
scroll to position [639, 0]
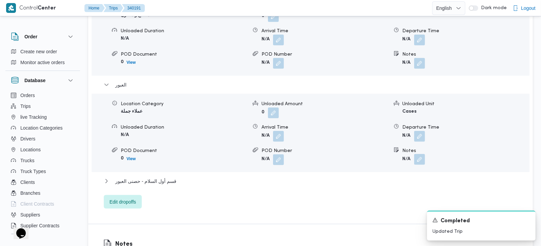
click at [421, 154] on button "button" at bounding box center [419, 159] width 11 height 11
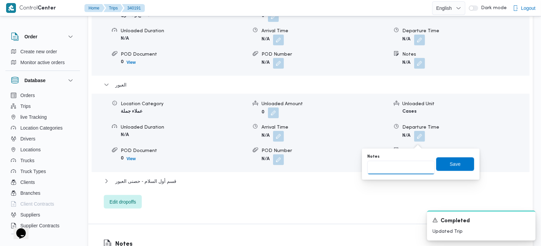
click at [406, 166] on input "Notes" at bounding box center [402, 168] width 68 height 14
paste input "فيبر تكس ثم تى ار تى"
type input "فيبر تكس ثم تى ار تى"
click at [460, 164] on span "Save" at bounding box center [456, 164] width 38 height 14
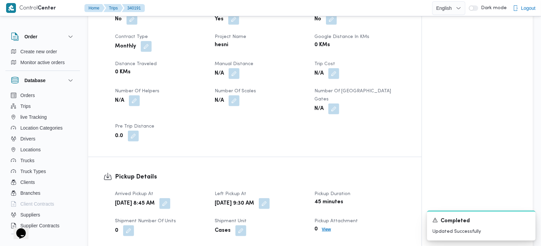
scroll to position [279, 0]
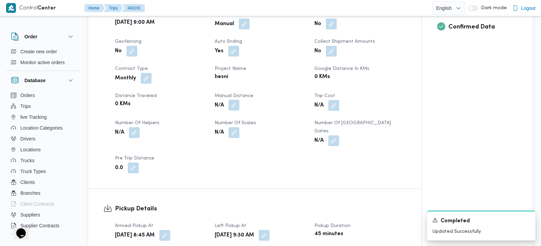
click at [236, 100] on button "button" at bounding box center [234, 105] width 11 height 11
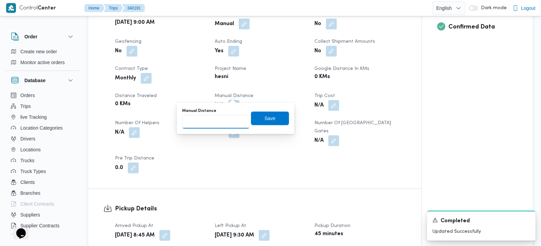
click at [210, 126] on input "Manual Distance" at bounding box center [216, 122] width 68 height 14
type input "90"
click at [265, 116] on span "Save" at bounding box center [270, 118] width 11 height 8
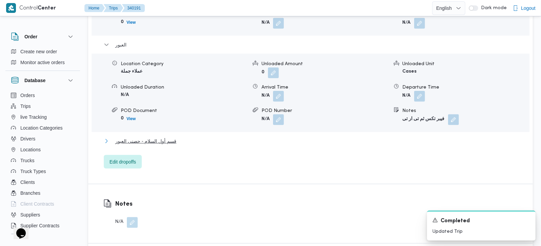
click at [157, 137] on span "قسم أول السلام - حصنى العبور" at bounding box center [145, 141] width 61 height 8
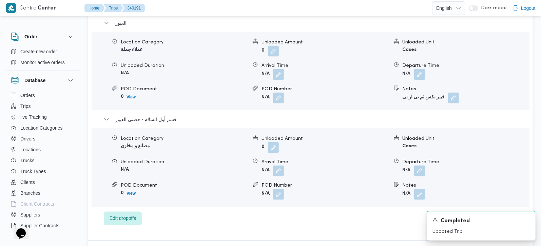
scroll to position [719, 0]
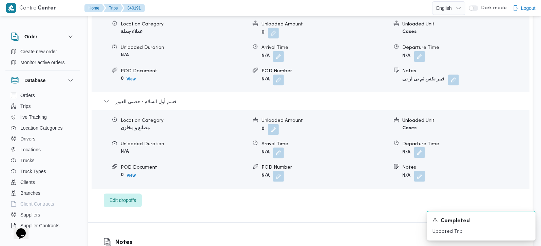
click at [415, 147] on button "button" at bounding box center [419, 152] width 11 height 11
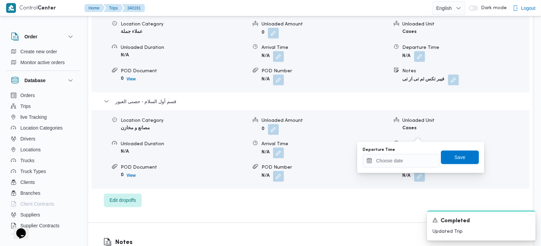
click at [411, 153] on div "Departure Time" at bounding box center [401, 157] width 77 height 20
click at [411, 159] on input "Departure Time" at bounding box center [401, 161] width 77 height 14
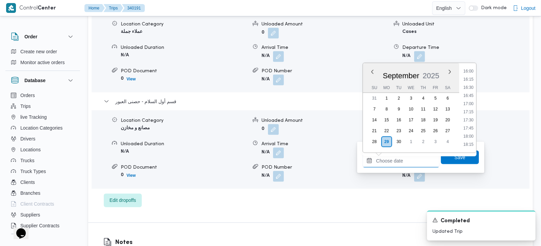
scroll to position [482, 0]
click at [469, 114] on ul "00:00 00:15 00:30 00:45 01:00 01:15 01:30 01:45 02:00 02:15 02:30 02:45 03:00 0…" at bounding box center [469, 108] width 16 height 79
click at [469, 111] on li "16:00" at bounding box center [469, 111] width 16 height 7
type input "29/09/2025 16:00"
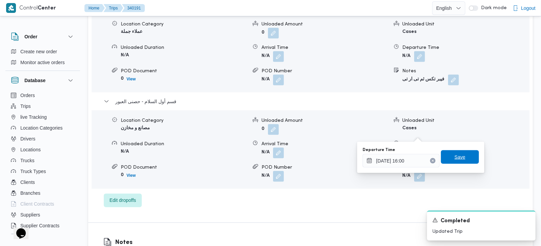
click at [455, 159] on span "Save" at bounding box center [460, 157] width 11 height 8
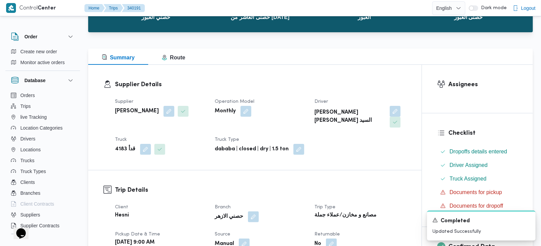
scroll to position [0, 0]
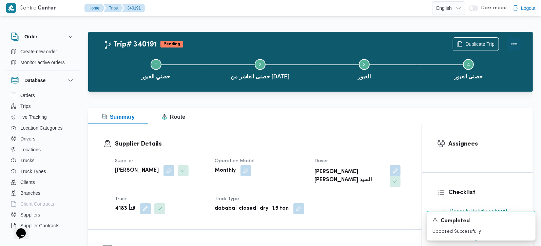
click at [512, 46] on button "Actions" at bounding box center [514, 44] width 14 height 14
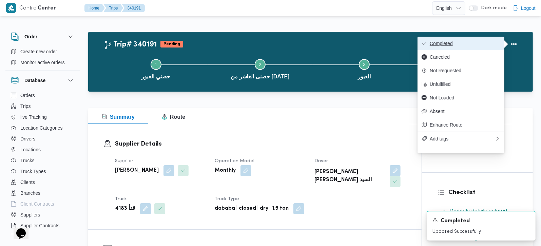
click at [478, 41] on span "Completed" at bounding box center [465, 43] width 71 height 5
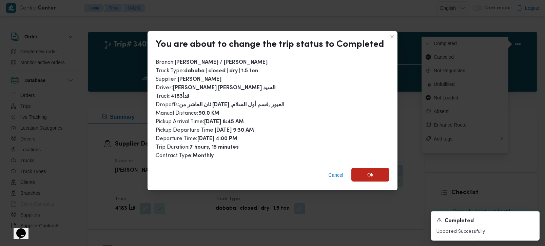
click at [368, 177] on span "Ok" at bounding box center [371, 175] width 6 height 8
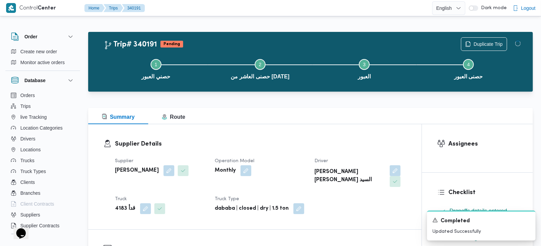
click at [334, 147] on h3 "Supplier Details" at bounding box center [261, 144] width 292 height 9
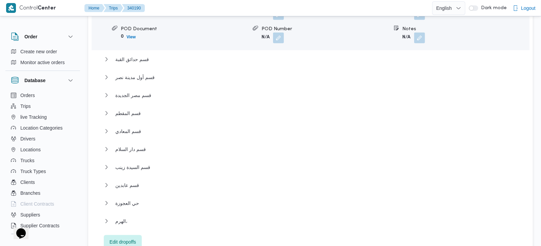
scroll to position [679, 0]
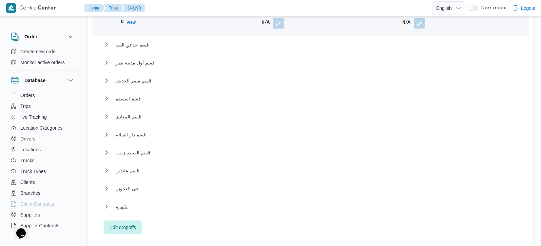
click at [125, 203] on span "الهرم،" at bounding box center [121, 207] width 12 height 8
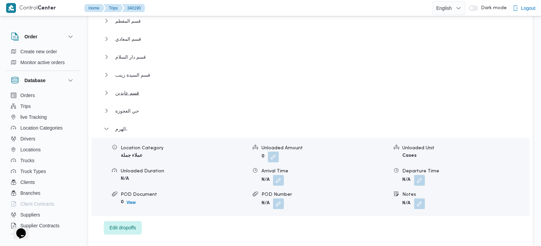
scroll to position [759, 0]
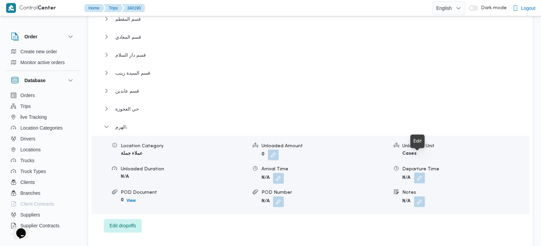
click at [423, 173] on button "button" at bounding box center [419, 178] width 11 height 11
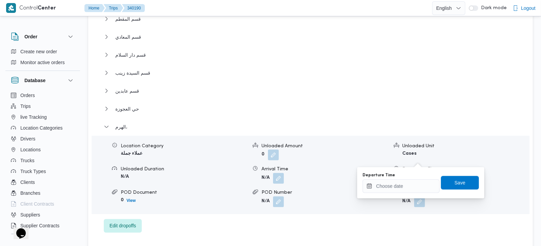
click at [311, 228] on div "Dropoff Details قسم شبرا Location Category عملاء جملة Unloaded Amount 0 Unloade…" at bounding box center [310, 40] width 445 height 417
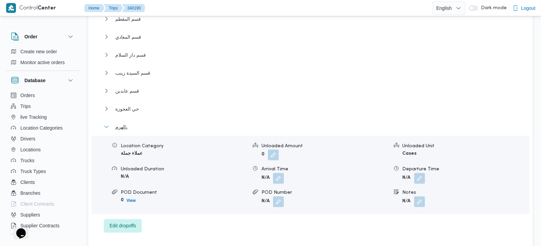
click at [121, 123] on span "الهرم،" at bounding box center [121, 127] width 12 height 8
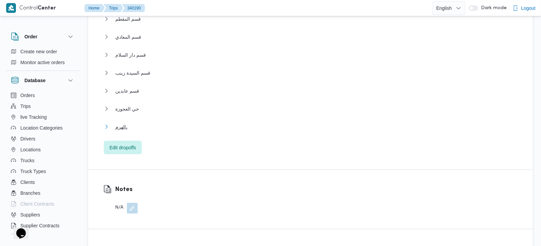
click at [121, 123] on span "الهرم،" at bounding box center [121, 127] width 12 height 8
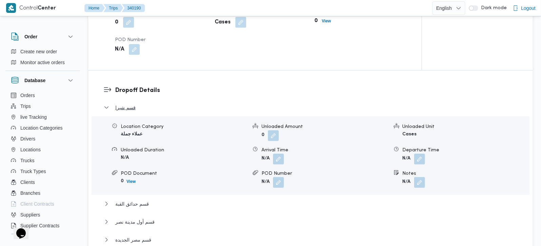
scroll to position [519, 0]
click at [126, 104] on span "قسم شبرا" at bounding box center [125, 108] width 20 height 8
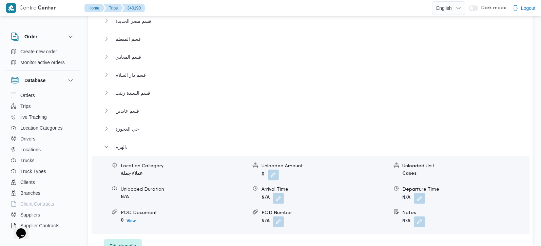
scroll to position [679, 0]
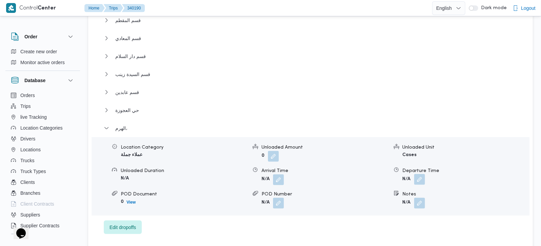
click at [421, 174] on button "button" at bounding box center [419, 179] width 11 height 11
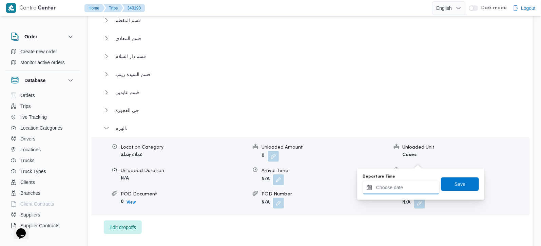
click at [418, 193] on input "Departure Time" at bounding box center [401, 188] width 77 height 14
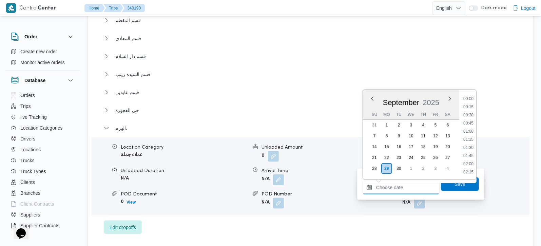
scroll to position [546, 0]
click at [468, 108] on li "17:00" at bounding box center [469, 107] width 16 height 7
type input "[DATE] 17:00"
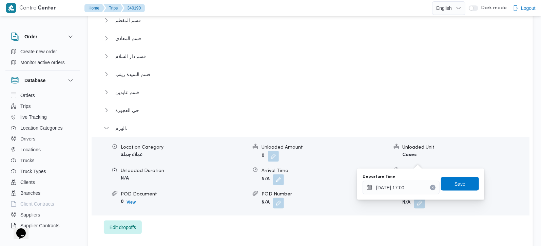
click at [451, 189] on span "Save" at bounding box center [460, 184] width 38 height 14
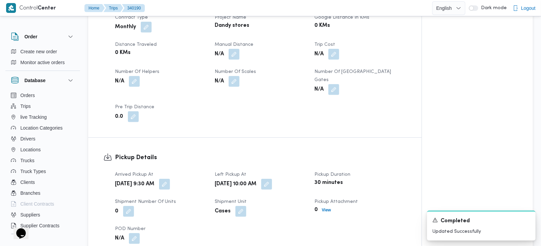
scroll to position [200, 0]
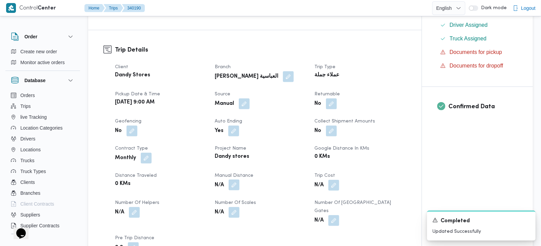
click at [236, 180] on button "button" at bounding box center [234, 185] width 11 height 11
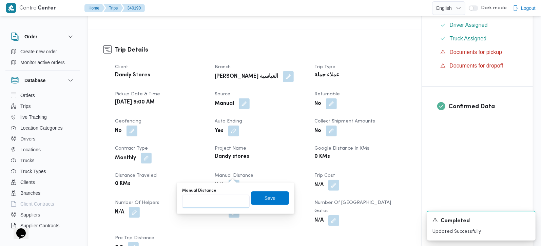
click at [215, 199] on input "Manual Distance" at bounding box center [216, 202] width 68 height 14
type input "170"
click at [275, 199] on span "Save" at bounding box center [270, 198] width 38 height 14
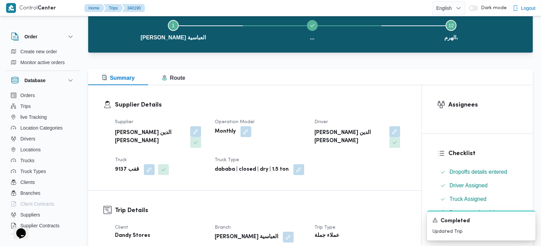
scroll to position [0, 0]
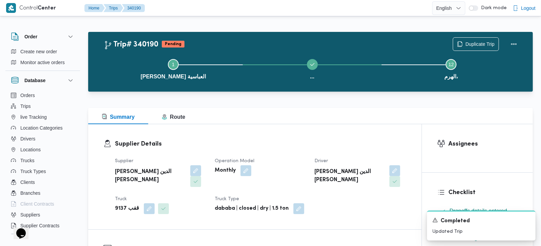
click at [521, 40] on div "Duplicate Trip" at bounding box center [487, 44] width 76 height 22
click at [516, 41] on button "Actions" at bounding box center [514, 44] width 14 height 14
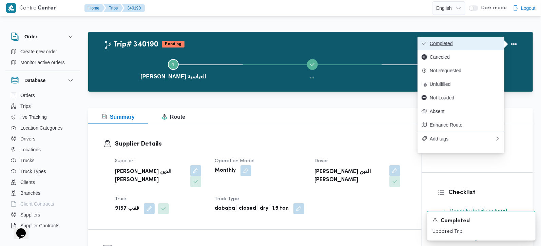
click at [474, 41] on span "Completed" at bounding box center [465, 43] width 71 height 5
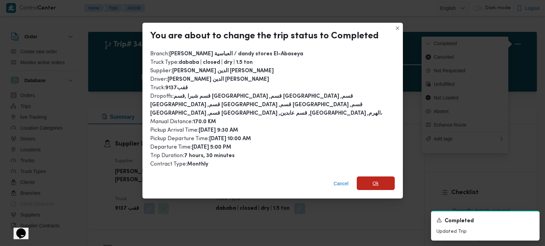
click at [382, 177] on span "Ok" at bounding box center [376, 184] width 38 height 14
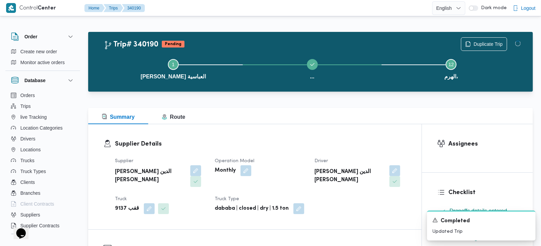
click at [331, 146] on h3 "Supplier Details" at bounding box center [261, 144] width 292 height 9
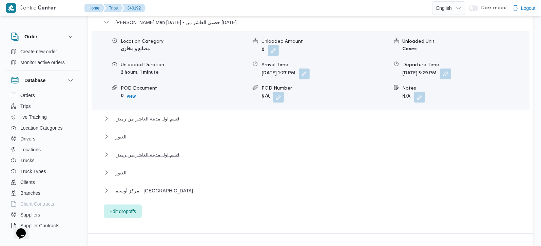
scroll to position [559, 0]
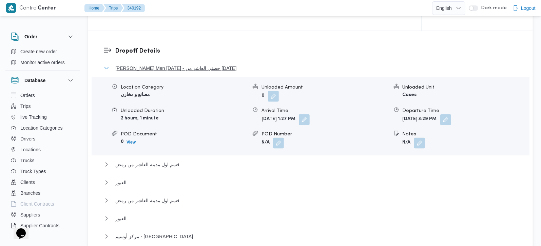
click at [175, 64] on span "[PERSON_NAME] Men [DATE] - حصنى العاشر من [DATE]" at bounding box center [175, 68] width 121 height 8
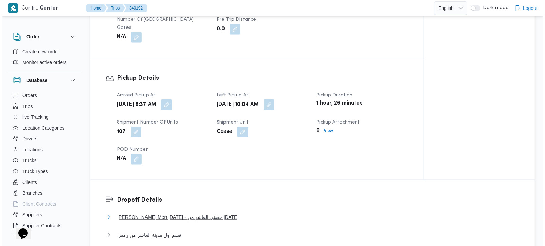
scroll to position [519, 0]
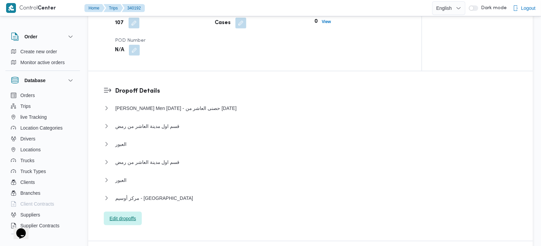
click at [133, 215] on span "Edit dropoffs" at bounding box center [123, 219] width 26 height 8
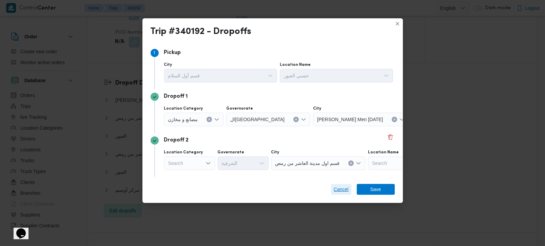
click at [347, 187] on span "Cancel" at bounding box center [341, 189] width 15 height 8
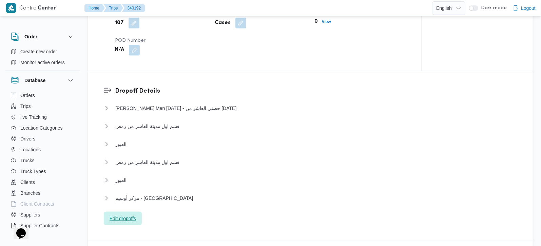
click at [126, 215] on span "Edit dropoffs" at bounding box center [123, 219] width 26 height 8
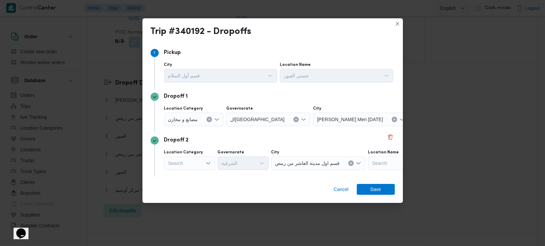
click at [199, 163] on div "Search" at bounding box center [189, 163] width 51 height 14
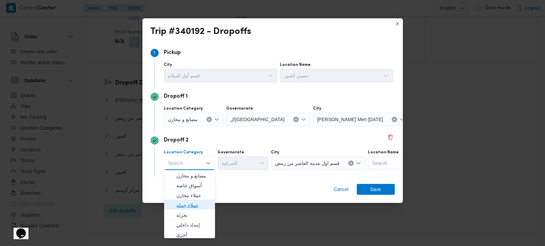
click at [193, 201] on span "عملاء جملة" at bounding box center [194, 205] width 35 height 8
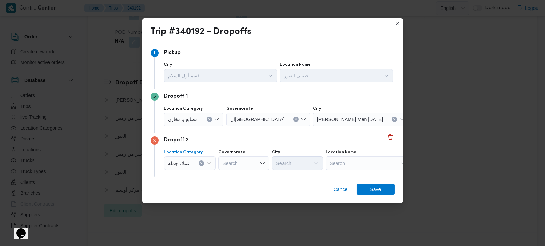
click at [248, 160] on div "Search" at bounding box center [244, 163] width 51 height 14
type input "رة"
click at [244, 188] on span "القاه رة" at bounding box center [247, 186] width 35 height 8
click at [306, 169] on div "Search" at bounding box center [331, 163] width 51 height 14
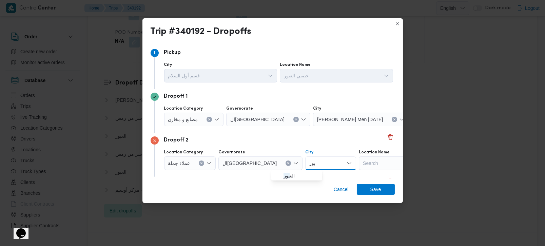
type input "بور"
click at [296, 174] on span "الع بور" at bounding box center [301, 176] width 35 height 8
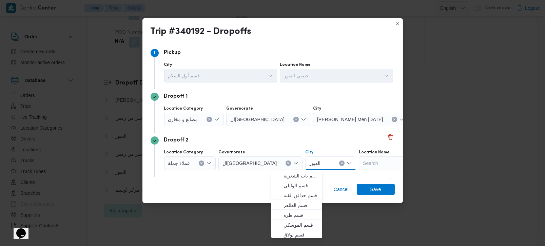
click at [270, 140] on div "Dropoff 2" at bounding box center [273, 140] width 244 height 8
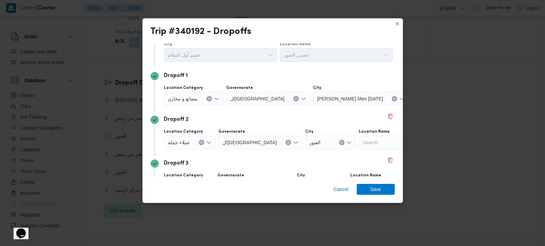
scroll to position [40, 0]
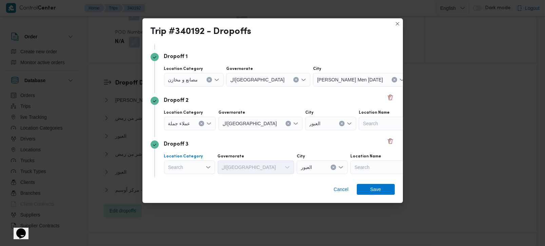
click at [191, 165] on div "Search" at bounding box center [189, 168] width 51 height 14
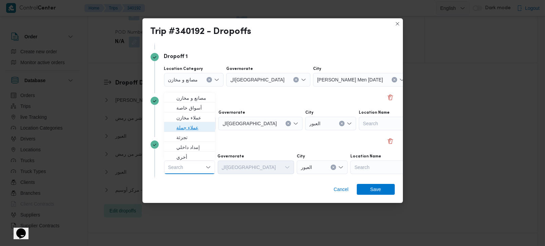
click at [196, 130] on span "عملاء جملة" at bounding box center [194, 128] width 35 height 8
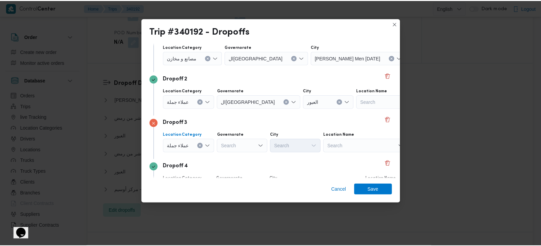
scroll to position [80, 0]
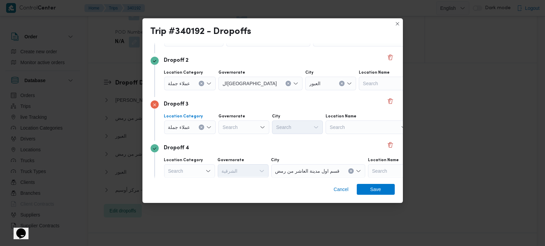
click at [200, 125] on button "Clear input" at bounding box center [201, 127] width 5 height 5
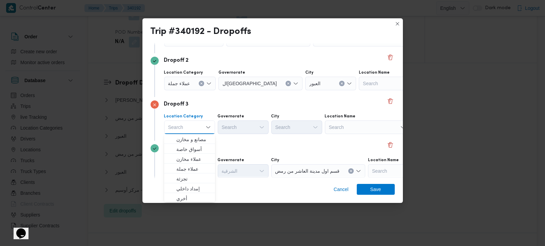
click at [355, 123] on div "Search" at bounding box center [367, 128] width 85 height 14
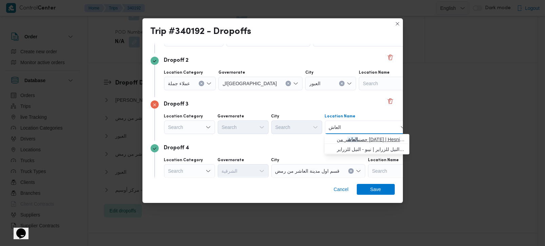
type input "العاش"
click at [354, 137] on span "حصنى العاش ر من رمضان | Hesni Textiles Factory | جزء من مدينة العاشر-مجاورات" at bounding box center [371, 139] width 69 height 8
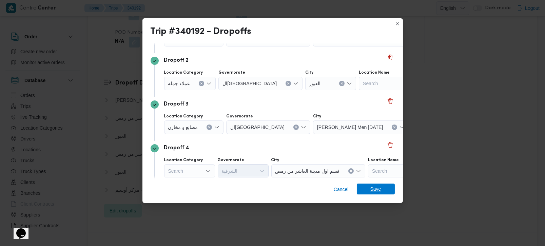
click at [381, 189] on span "Save" at bounding box center [376, 189] width 38 height 11
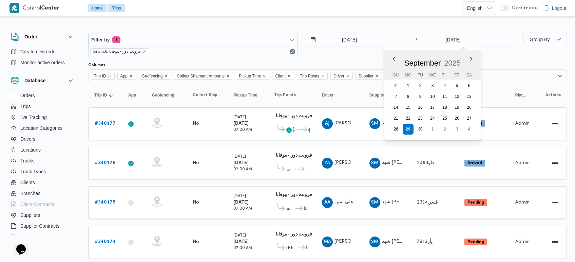
click at [365, 15] on div at bounding box center [295, 8] width 335 height 16
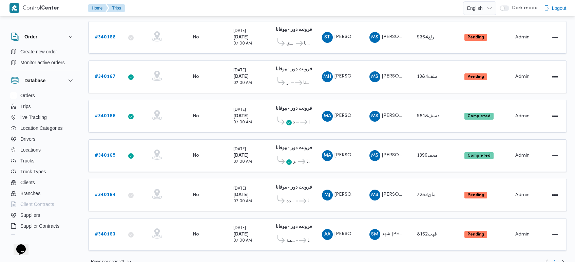
scroll to position [444, 0]
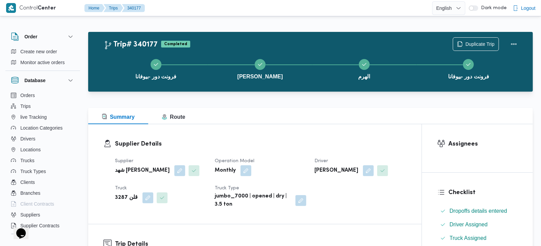
scroll to position [279, 0]
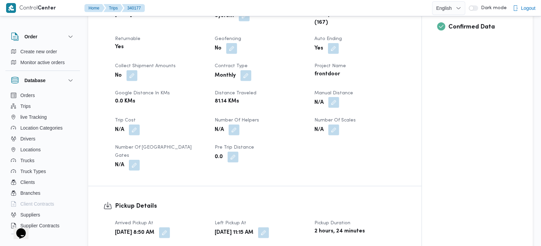
click at [332, 108] on button "button" at bounding box center [334, 102] width 11 height 11
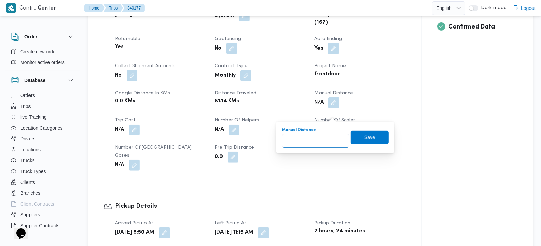
click at [316, 142] on input "Manual Distance" at bounding box center [316, 141] width 68 height 14
type input "120"
click at [384, 134] on div "You are in a dialog. To close this dialog, hit escape. Manual Distance 120 Save" at bounding box center [336, 137] width 118 height 31
click at [372, 135] on span "Save" at bounding box center [370, 137] width 38 height 14
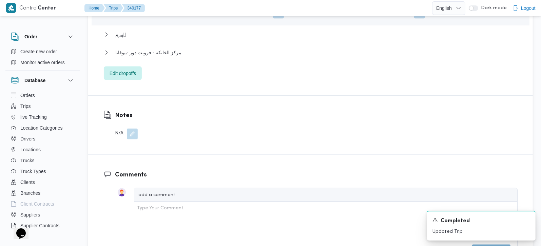
scroll to position [681, 0]
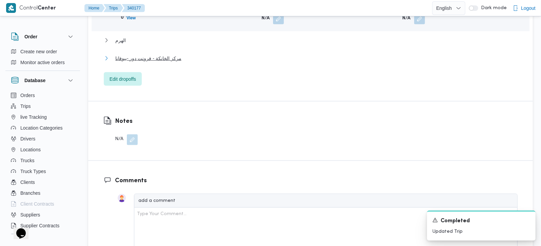
click at [143, 62] on span "مركز الخانكة - فرونت دور -بيوفانا" at bounding box center [148, 58] width 66 height 8
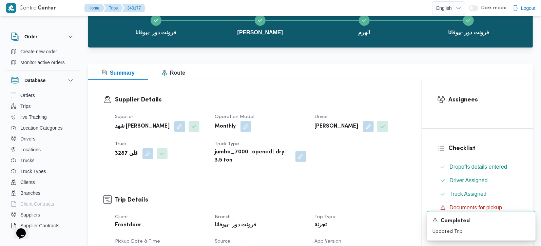
scroll to position [42, 0]
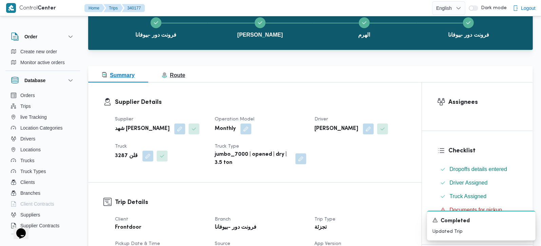
click at [178, 80] on button "Route" at bounding box center [173, 74] width 51 height 16
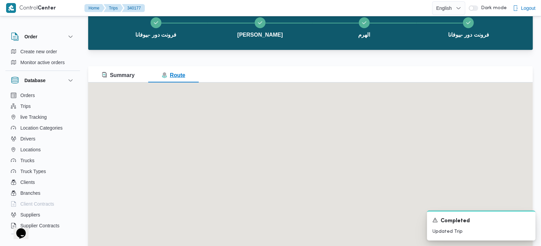
scroll to position [0, 0]
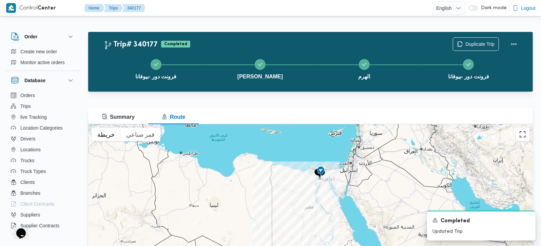
click at [525, 137] on button "تبديل إلى العرض ملء الشاشة" at bounding box center [523, 135] width 14 height 14
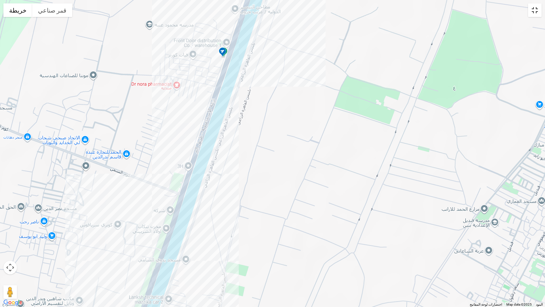
click at [535, 13] on button "تبديل إلى العرض ملء الشاشة" at bounding box center [536, 10] width 14 height 14
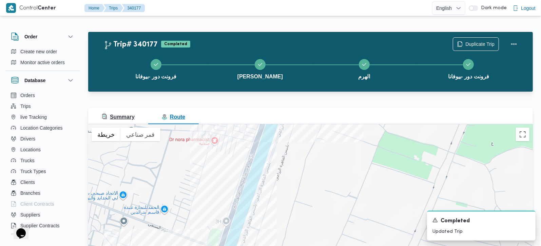
click at [119, 121] on span "Summary" at bounding box center [118, 117] width 33 height 8
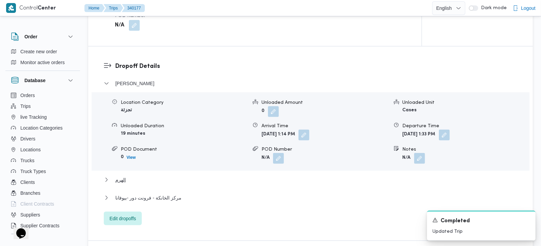
scroll to position [559, 0]
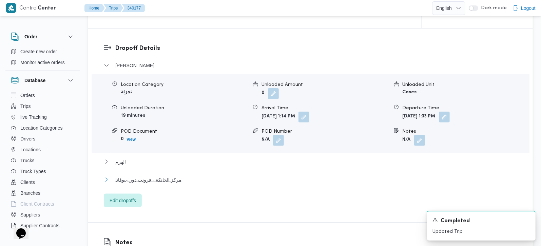
click at [152, 184] on span "مركز الخانكة - فرونت دور -بيوفانا" at bounding box center [148, 180] width 66 height 8
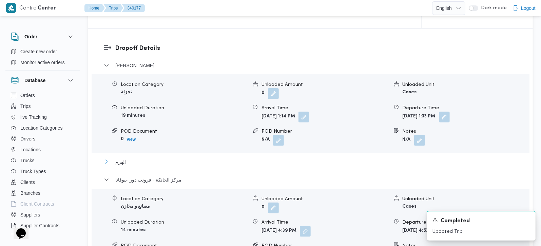
click at [121, 166] on span "الهرم" at bounding box center [120, 162] width 11 height 8
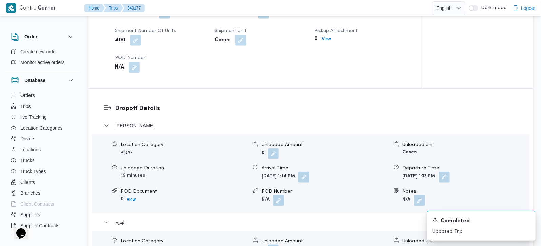
scroll to position [479, 0]
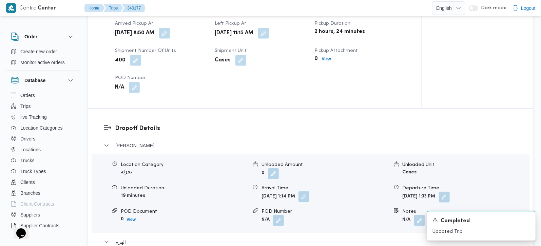
click at [310, 193] on span at bounding box center [302, 197] width 14 height 11
click at [310, 202] on button "button" at bounding box center [304, 196] width 11 height 11
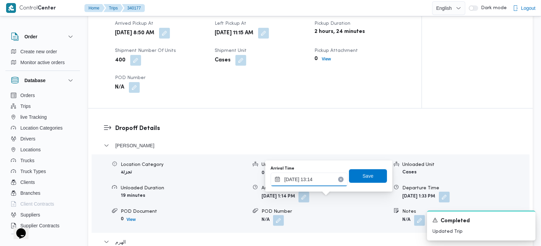
click at [309, 179] on input "29/09/2025 13:14" at bounding box center [309, 180] width 77 height 14
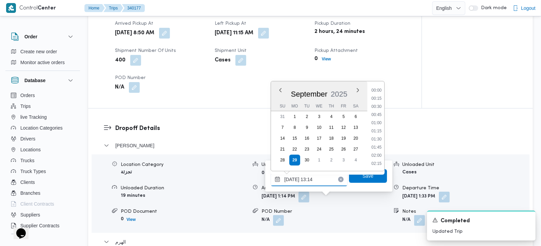
scroll to position [383, 0]
click at [381, 105] on li "12:15" at bounding box center [377, 107] width 16 height 7
type input "29/09/2025 12:15"
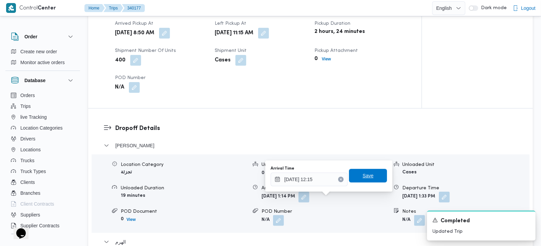
click at [373, 171] on span "Save" at bounding box center [368, 176] width 38 height 14
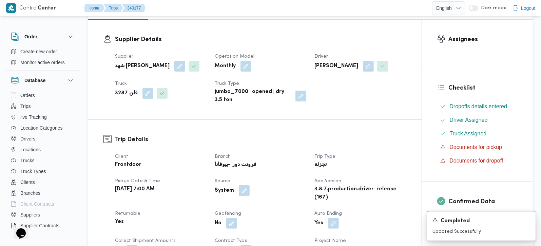
scroll to position [0, 0]
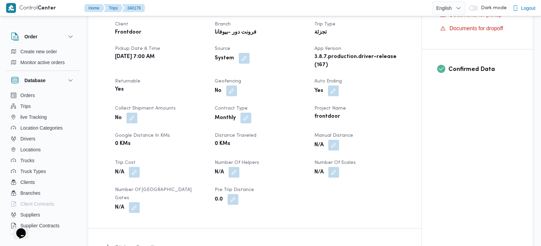
scroll to position [239, 0]
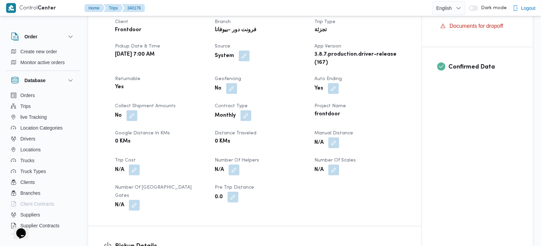
click at [336, 148] on button "button" at bounding box center [334, 142] width 11 height 11
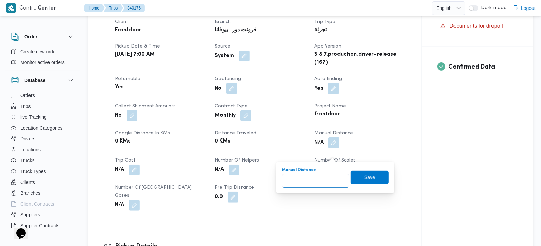
click at [330, 173] on div "Manual Distance" at bounding box center [316, 177] width 68 height 20
type input "90"
click at [371, 171] on span "Save" at bounding box center [370, 177] width 38 height 14
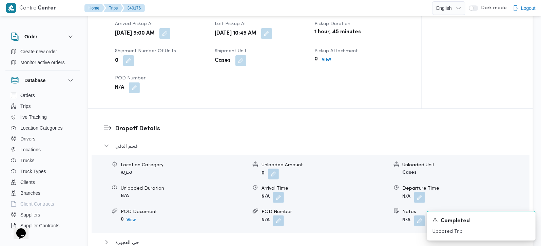
scroll to position [479, 0]
click at [281, 198] on button "button" at bounding box center [278, 196] width 11 height 11
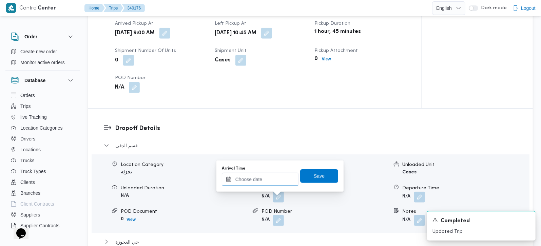
click at [269, 173] on input "Arrival Time" at bounding box center [260, 180] width 77 height 14
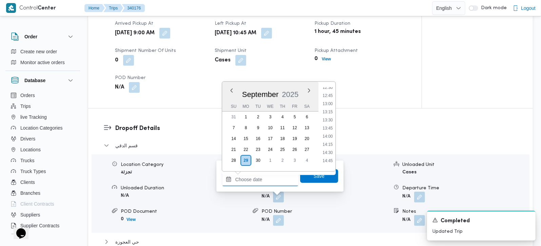
scroll to position [370, 0]
click at [325, 94] on li "11:30" at bounding box center [328, 95] width 16 height 7
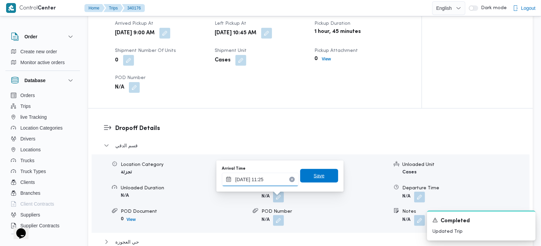
type input "29/09/2025 11:25"
click at [314, 179] on span "Save" at bounding box center [319, 176] width 11 height 8
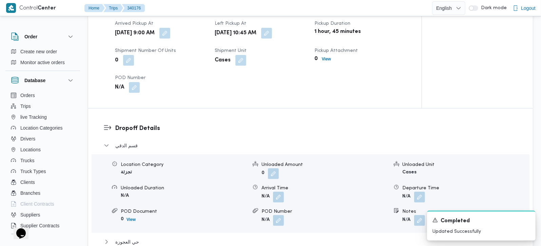
scroll to position [599, 0]
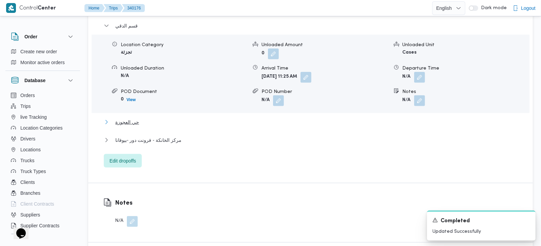
click at [119, 123] on span "حي العجوزة" at bounding box center [127, 122] width 24 height 8
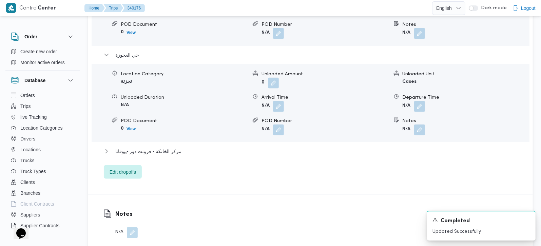
scroll to position [719, 0]
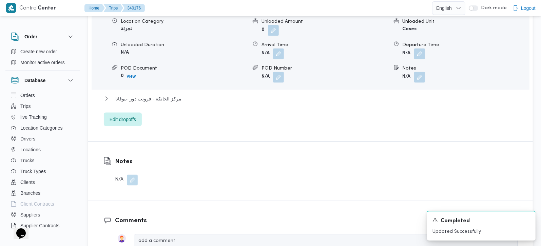
click at [155, 105] on div "مركز الخانكة - فرونت دور -بيوفانا" at bounding box center [311, 101] width 414 height 13
click at [155, 101] on span "مركز الخانكة - فرونت دور -بيوفانا" at bounding box center [148, 99] width 66 height 8
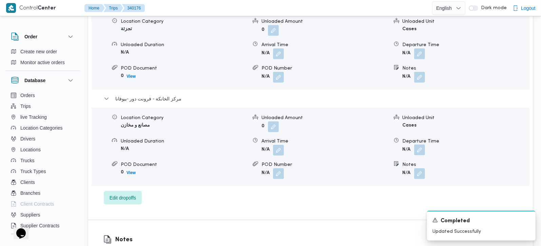
click at [418, 155] on button "button" at bounding box center [419, 150] width 11 height 11
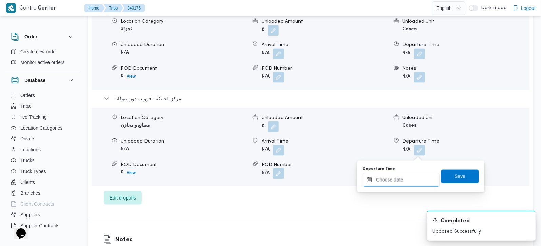
click at [407, 174] on input "Departure Time" at bounding box center [401, 180] width 77 height 14
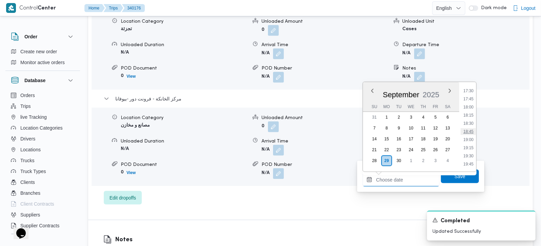
scroll to position [530, 0]
click at [471, 145] on li "18:00" at bounding box center [469, 147] width 16 height 7
type input "29/09/2025 18:00"
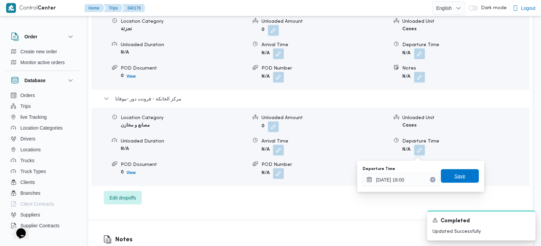
click at [467, 173] on span "Save" at bounding box center [460, 176] width 38 height 14
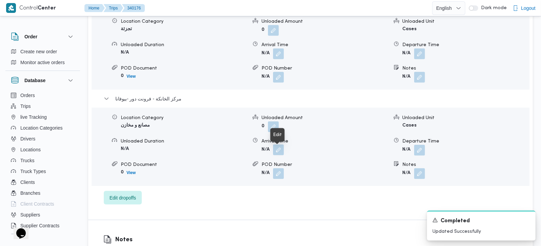
click at [280, 154] on button "button" at bounding box center [278, 150] width 11 height 11
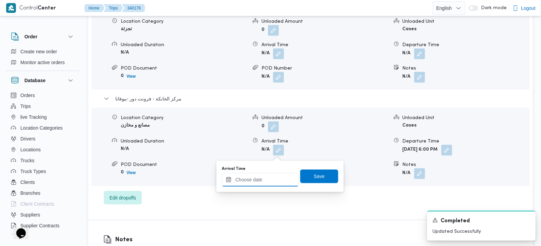
click at [274, 177] on input "Arrival Time" at bounding box center [260, 180] width 77 height 14
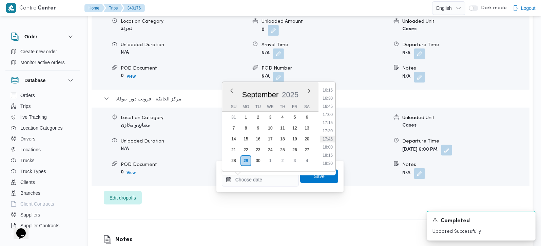
click at [331, 137] on li "17:45" at bounding box center [328, 139] width 16 height 7
type input "29/09/2025 17:45"
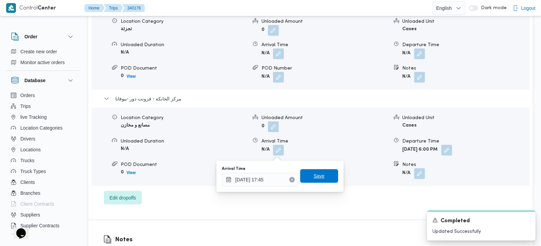
click at [316, 176] on span "Save" at bounding box center [319, 176] width 11 height 8
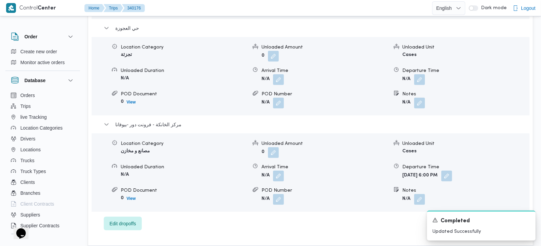
scroll to position [679, 0]
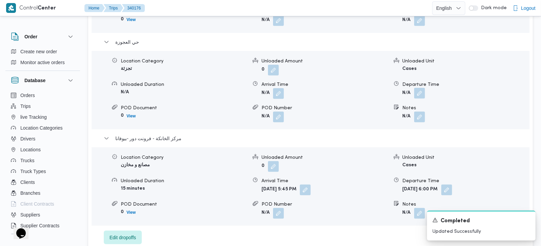
click at [420, 98] on button "button" at bounding box center [419, 93] width 11 height 11
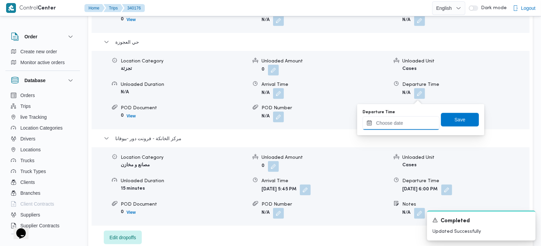
click at [404, 119] on input "Departure Time" at bounding box center [401, 123] width 77 height 14
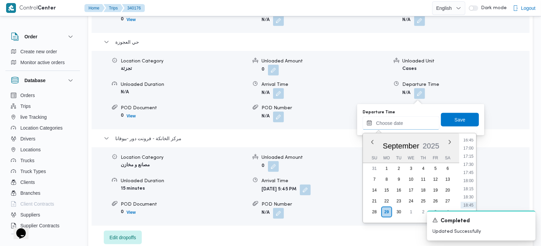
scroll to position [530, 0]
click at [466, 163] on li "17:00" at bounding box center [469, 166] width 16 height 7
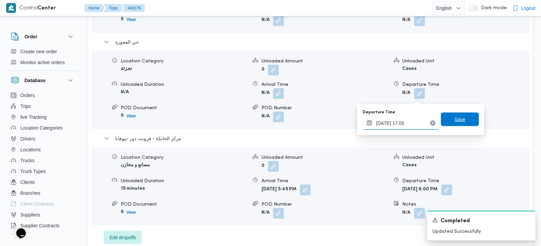
type input "29/09/2025 17:05"
click at [451, 125] on span "Save" at bounding box center [460, 120] width 38 height 14
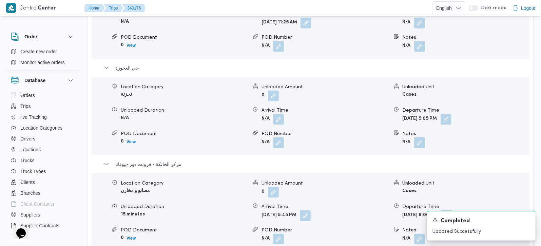
scroll to position [639, 0]
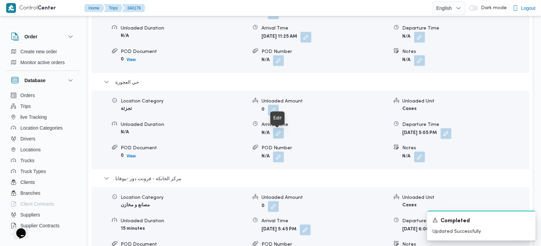
click at [277, 139] on button "button" at bounding box center [278, 133] width 11 height 11
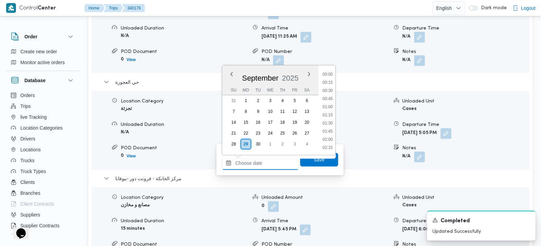
click at [275, 159] on input "Arrival Time" at bounding box center [260, 163] width 77 height 14
click at [327, 82] on li "14:00" at bounding box center [328, 80] width 16 height 7
type input "29/09/2025 14:00"
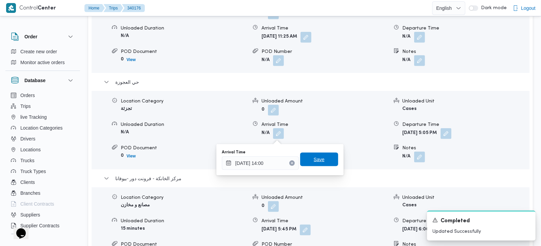
click at [316, 157] on span "Save" at bounding box center [319, 159] width 11 height 8
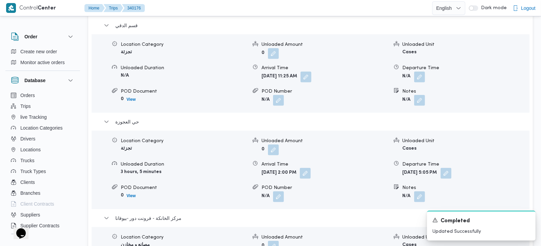
scroll to position [599, 0]
click at [422, 82] on button "button" at bounding box center [419, 77] width 11 height 11
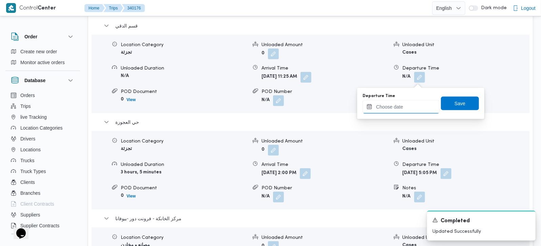
click at [408, 105] on input "Departure Time" at bounding box center [401, 107] width 77 height 14
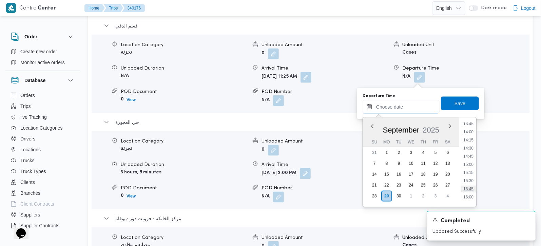
scroll to position [410, 0]
drag, startPoint x: 473, startPoint y: 161, endPoint x: 466, endPoint y: 154, distance: 8.9
click at [473, 161] on li "13:45" at bounding box center [469, 164] width 16 height 7
type input "29/09/2025 13:45"
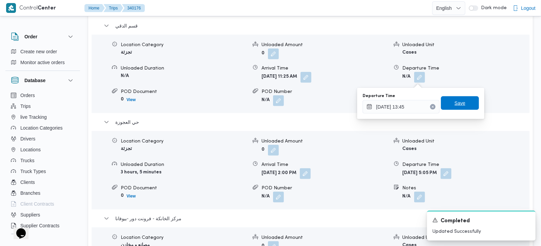
click at [453, 107] on span "Save" at bounding box center [460, 103] width 38 height 14
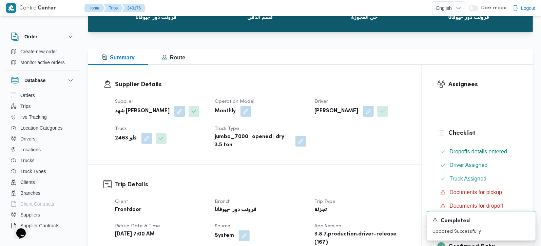
scroll to position [0, 0]
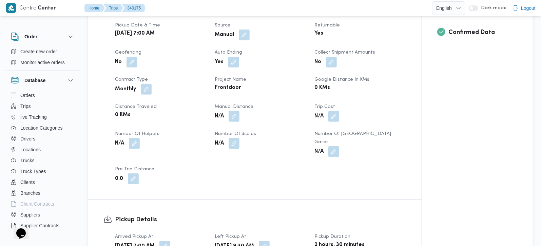
scroll to position [279, 0]
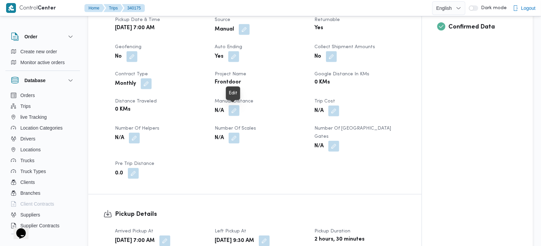
click at [235, 111] on button "button" at bounding box center [234, 110] width 11 height 11
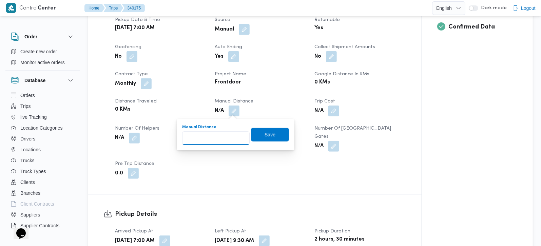
click at [222, 139] on input "Manual Distance" at bounding box center [216, 138] width 68 height 14
type input "127"
click at [281, 132] on span "Save" at bounding box center [270, 135] width 38 height 14
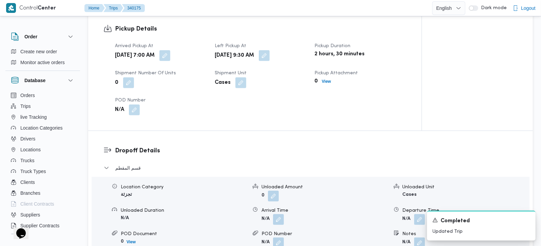
scroll to position [479, 0]
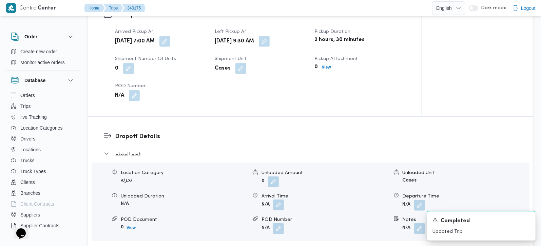
click at [280, 200] on button "button" at bounding box center [278, 205] width 11 height 11
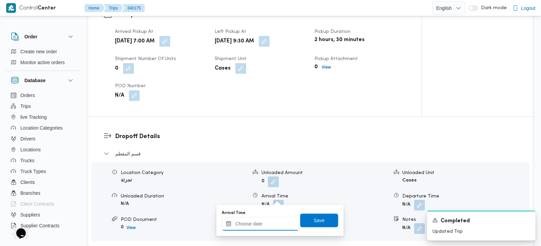
click at [272, 220] on input "Arrival Time" at bounding box center [260, 224] width 77 height 14
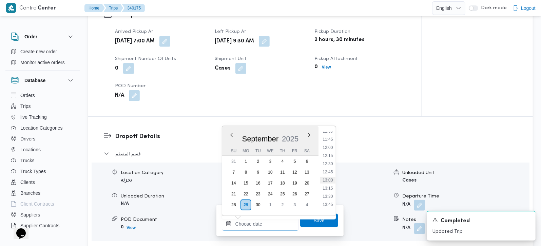
scroll to position [338, 0]
drag, startPoint x: 327, startPoint y: 138, endPoint x: 327, endPoint y: 150, distance: 12.2
click at [327, 138] on li "10:30" at bounding box center [328, 138] width 16 height 7
type input "29/09/2025 10:30"
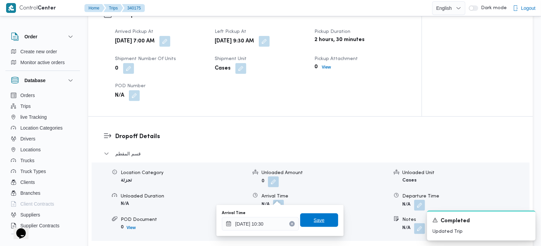
click at [319, 221] on span "Save" at bounding box center [319, 221] width 38 height 14
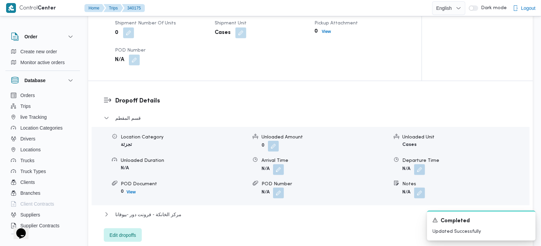
scroll to position [559, 0]
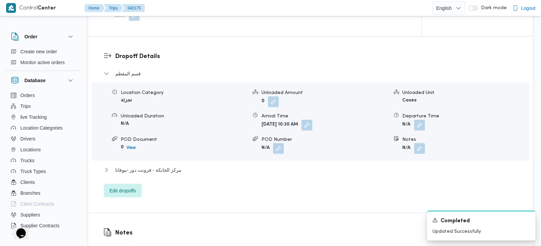
click at [155, 166] on div "مركز الخانكة - فرونت دور -بيوفانا" at bounding box center [311, 172] width 414 height 13
click at [155, 166] on span "مركز الخانكة - فرونت دور -بيوفانا" at bounding box center [148, 170] width 66 height 8
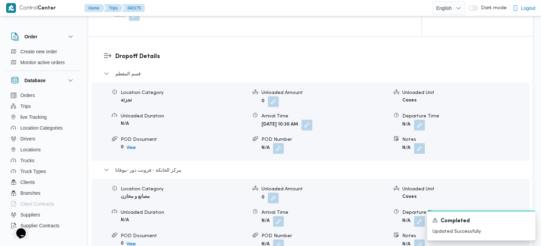
scroll to position [599, 0]
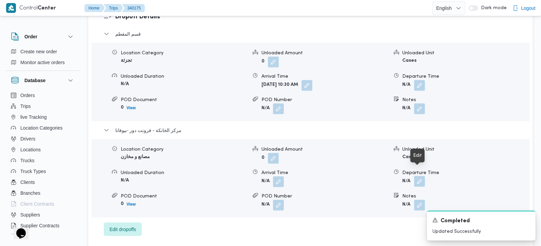
click at [420, 176] on button "button" at bounding box center [419, 181] width 11 height 11
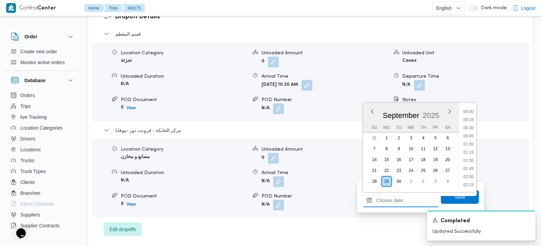
click at [412, 194] on input "Departure Time" at bounding box center [401, 201] width 77 height 14
click at [470, 111] on li "17:45" at bounding box center [469, 112] width 16 height 7
type input "[DATE] 17:45"
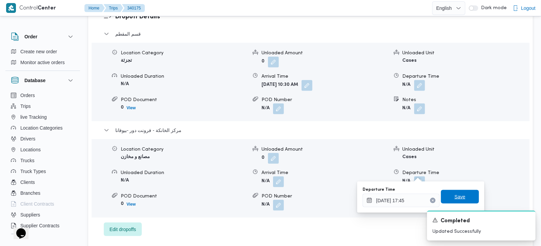
click at [459, 196] on span "Save" at bounding box center [460, 197] width 11 height 8
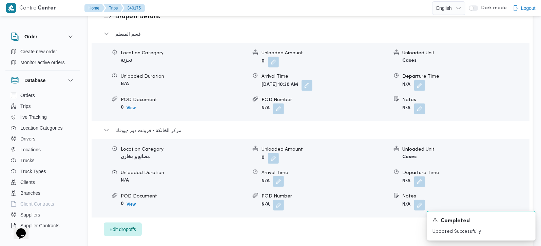
drag, startPoint x: 274, startPoint y: 169, endPoint x: 277, endPoint y: 172, distance: 4.6
click at [274, 176] on button "button" at bounding box center [278, 181] width 11 height 11
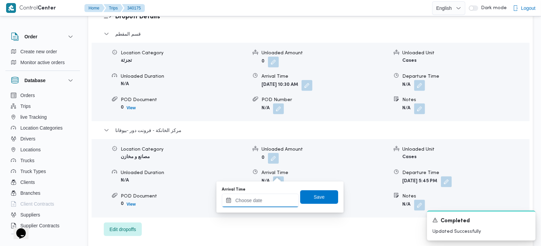
click at [275, 195] on input "Arrival Time" at bounding box center [260, 201] width 77 height 14
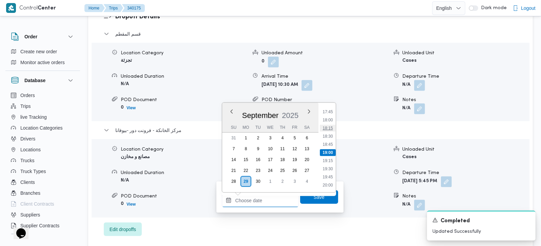
scroll to position [538, 0]
click at [329, 143] on li "17:30" at bounding box center [328, 144] width 16 height 7
type input "29/09/2025 17:30"
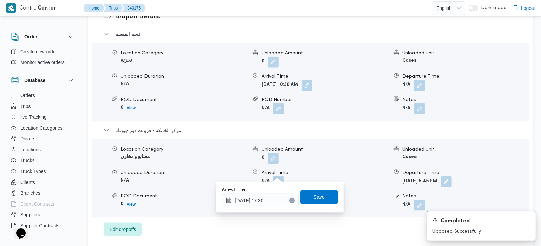
click at [329, 189] on div "Arrival Time 29/09/2025 17:30 Save" at bounding box center [280, 197] width 118 height 22
click at [314, 198] on span "Save" at bounding box center [319, 197] width 11 height 8
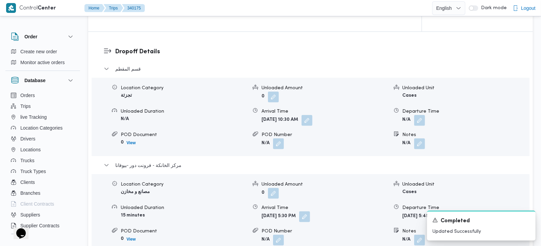
scroll to position [559, 0]
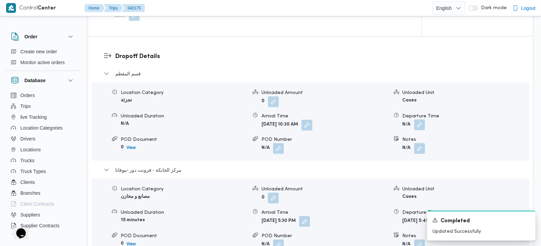
click at [422, 119] on button "button" at bounding box center [419, 124] width 11 height 11
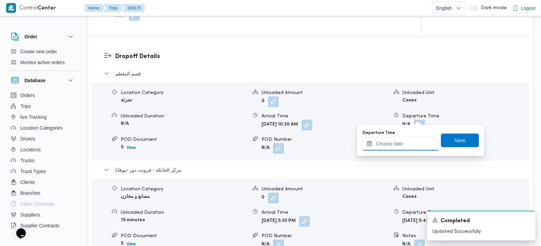
drag, startPoint x: 411, startPoint y: 142, endPoint x: 422, endPoint y: 131, distance: 15.4
click at [411, 142] on input "Departure Time" at bounding box center [401, 144] width 77 height 14
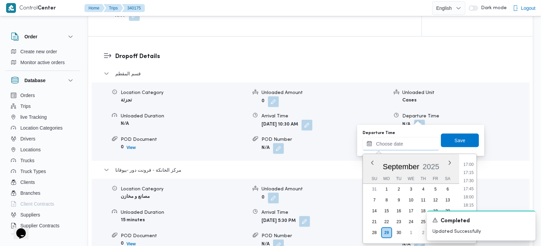
scroll to position [538, 0]
click at [469, 163] on li "16:30" at bounding box center [469, 162] width 16 height 7
type input "29/09/2025 16:30"
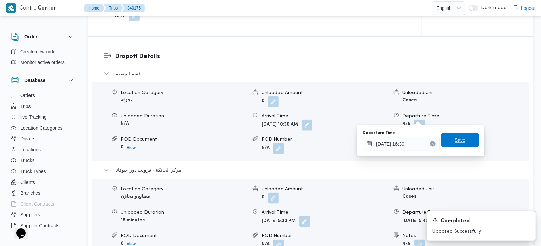
click at [462, 140] on span "Save" at bounding box center [460, 140] width 38 height 14
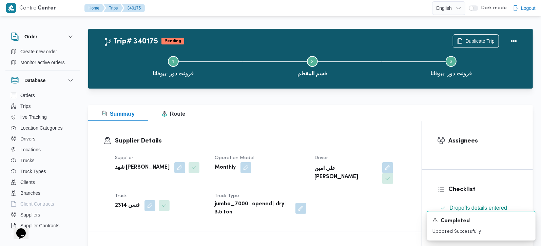
scroll to position [0, 0]
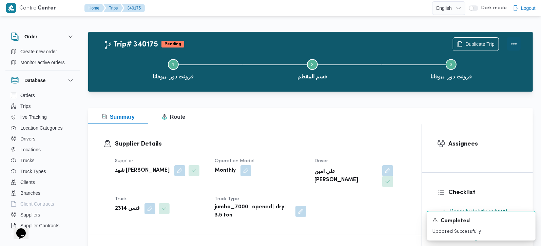
click at [512, 43] on button "Actions" at bounding box center [514, 44] width 14 height 14
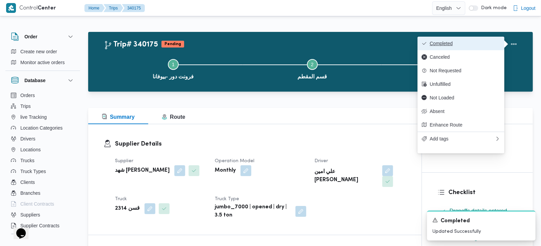
click at [484, 40] on button "Completed" at bounding box center [461, 44] width 87 height 14
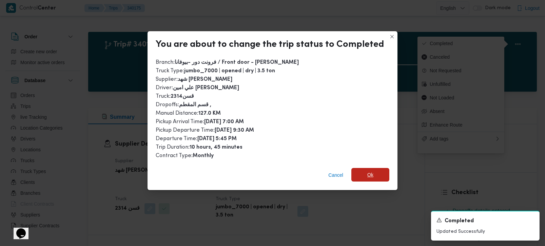
click at [376, 169] on span "Ok" at bounding box center [371, 175] width 38 height 14
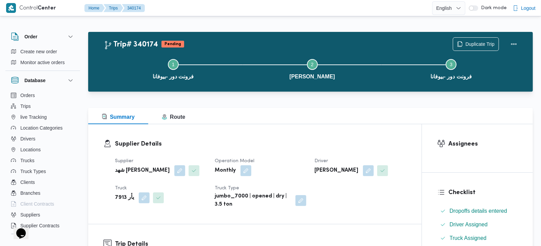
scroll to position [239, 0]
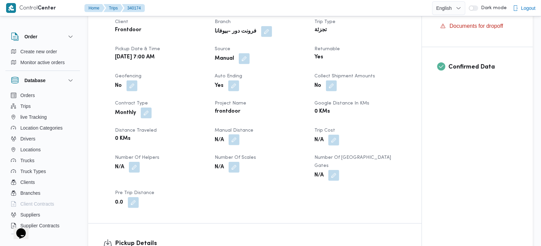
click at [237, 145] on button "button" at bounding box center [234, 139] width 11 height 11
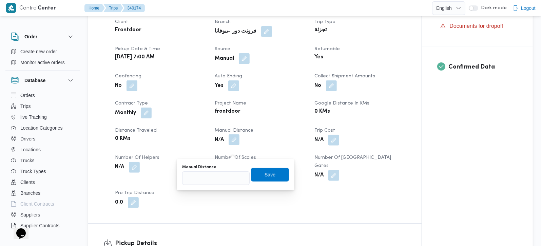
click at [230, 170] on div "Manual Distance" at bounding box center [216, 175] width 68 height 20
click at [222, 182] on input "Manual Distance" at bounding box center [216, 178] width 68 height 14
type input "105"
click at [271, 174] on span "Save" at bounding box center [270, 175] width 38 height 14
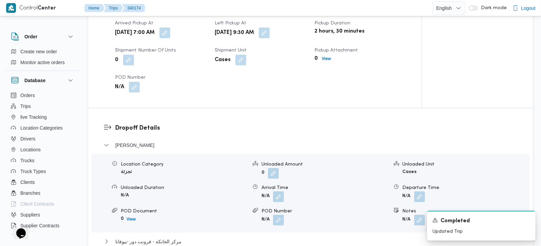
scroll to position [479, 0]
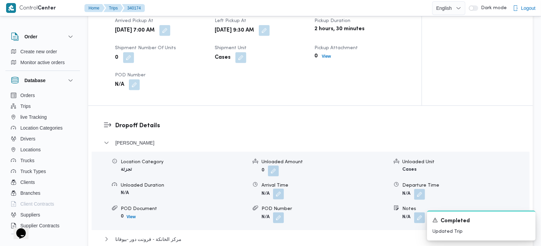
click at [277, 197] on button "button" at bounding box center [278, 194] width 11 height 11
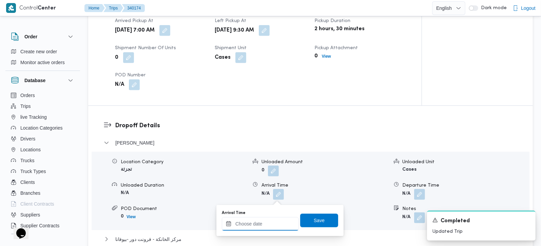
click at [274, 218] on input "Arrival Time" at bounding box center [260, 224] width 77 height 14
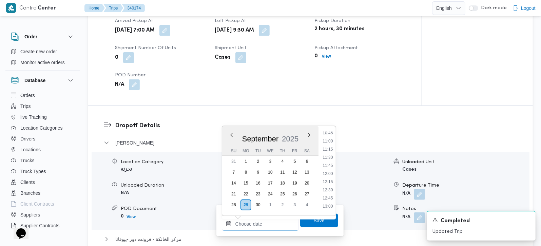
scroll to position [338, 0]
drag, startPoint x: 334, startPoint y: 140, endPoint x: 329, endPoint y: 162, distance: 23.2
click at [334, 140] on li "10:30" at bounding box center [328, 138] width 16 height 7
type input "[DATE] 10:30"
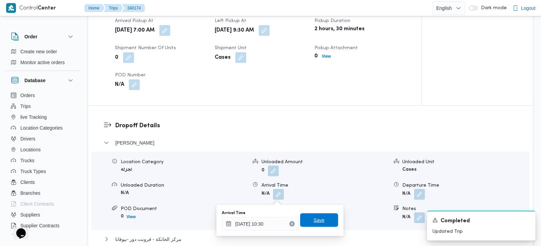
click at [316, 218] on span "Save" at bounding box center [319, 220] width 11 height 8
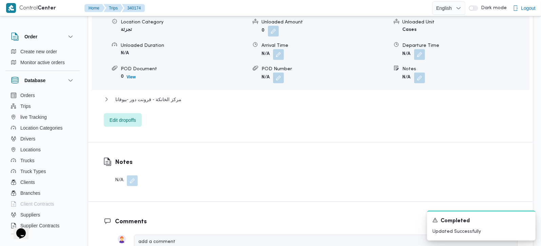
scroll to position [639, 0]
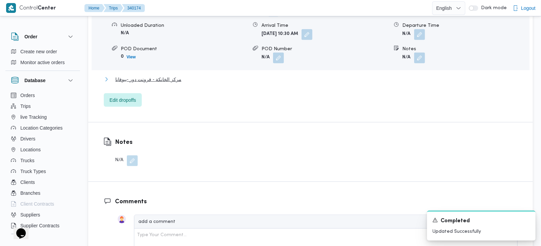
click at [143, 79] on span "مركز الخانكة - فرونت دور -بيوفانا" at bounding box center [148, 79] width 66 height 8
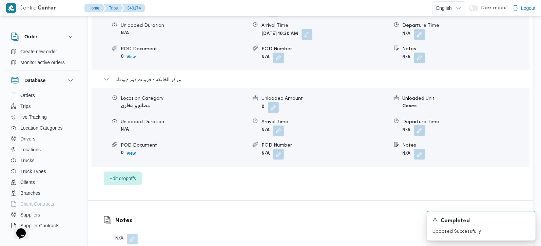
click at [421, 134] on button "button" at bounding box center [419, 130] width 11 height 11
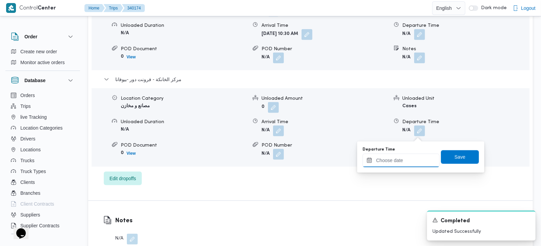
drag, startPoint x: 418, startPoint y: 137, endPoint x: 406, endPoint y: 162, distance: 27.6
click at [404, 163] on input "Departure Time" at bounding box center [401, 161] width 77 height 14
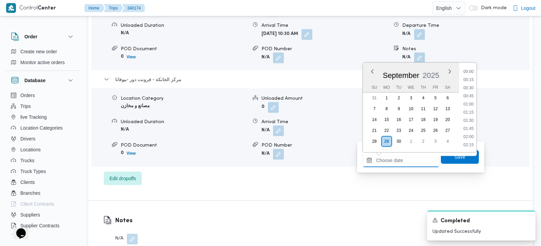
scroll to position [578, 0]
click at [475, 93] on li "18:30" at bounding box center [469, 96] width 16 height 7
type input "[DATE] 18:30"
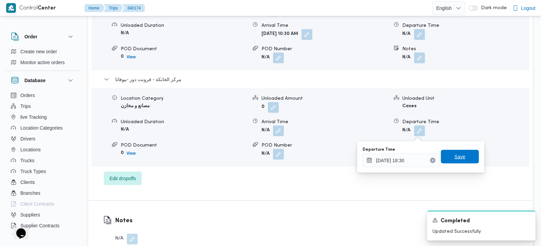
click at [455, 158] on span "Save" at bounding box center [460, 157] width 11 height 8
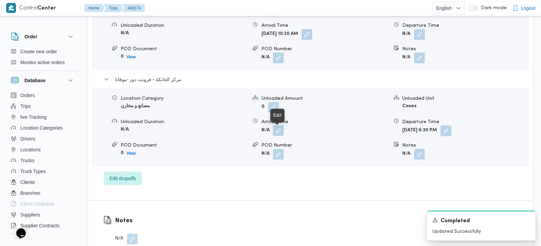
click at [282, 131] on button "button" at bounding box center [278, 130] width 11 height 11
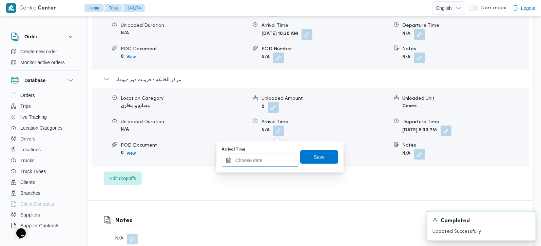
click at [273, 160] on input "Arrival Time" at bounding box center [260, 161] width 77 height 14
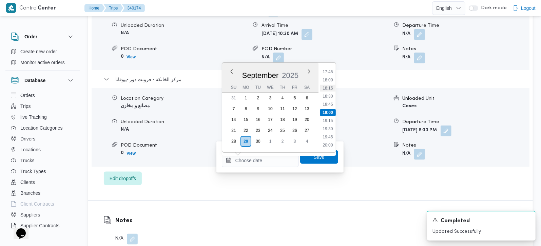
click at [332, 85] on li "18:15" at bounding box center [328, 88] width 16 height 7
type input "29/09/2025 18:15"
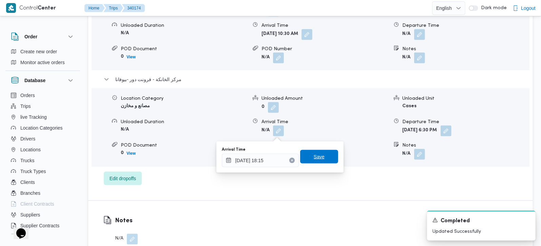
click at [317, 151] on span "Save" at bounding box center [319, 157] width 38 height 14
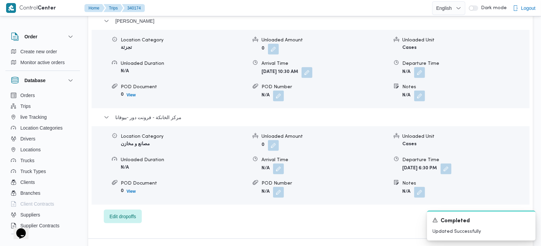
scroll to position [599, 0]
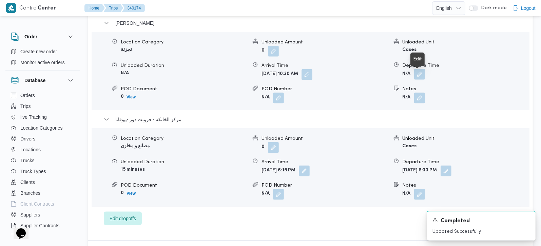
click at [422, 75] on button "button" at bounding box center [419, 74] width 11 height 11
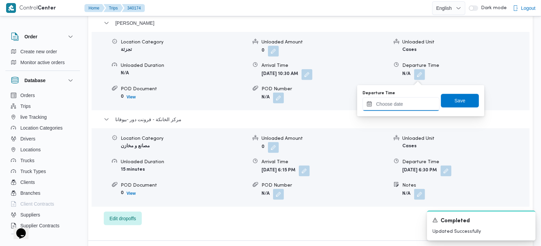
drag, startPoint x: 400, startPoint y: 104, endPoint x: 403, endPoint y: 110, distance: 6.1
click at [400, 104] on input "Departure Time" at bounding box center [401, 104] width 77 height 14
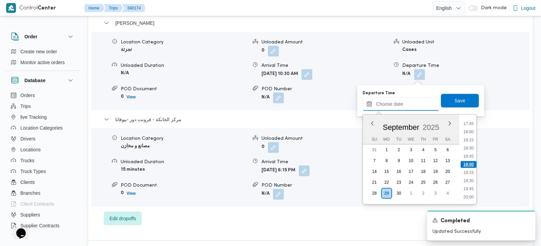
scroll to position [538, 0]
click at [473, 145] on li "17:15" at bounding box center [469, 147] width 16 height 7
type input "29/09/2025 17:15"
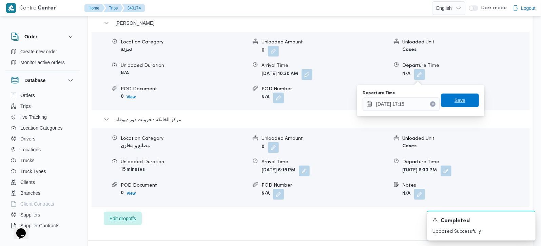
click at [457, 107] on div "Save" at bounding box center [460, 101] width 38 height 14
click at [455, 99] on span "Save" at bounding box center [460, 100] width 11 height 8
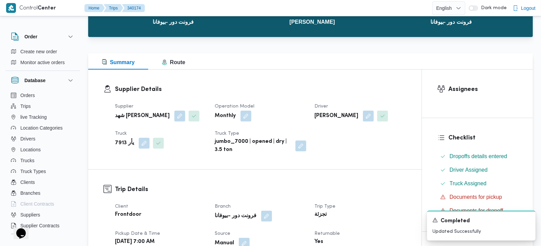
scroll to position [0, 0]
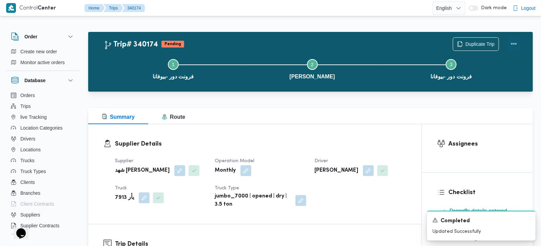
click at [517, 40] on button "Actions" at bounding box center [514, 44] width 14 height 14
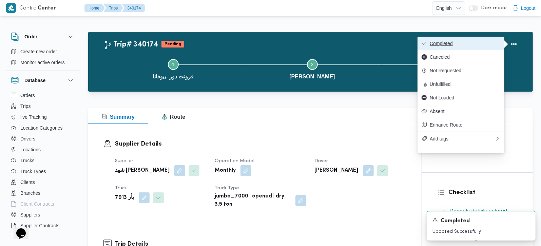
click at [490, 40] on button "Completed" at bounding box center [461, 44] width 87 height 14
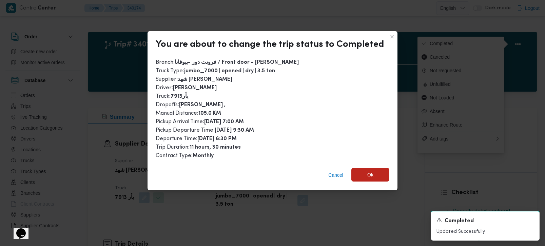
click at [382, 171] on span "Ok" at bounding box center [371, 175] width 38 height 14
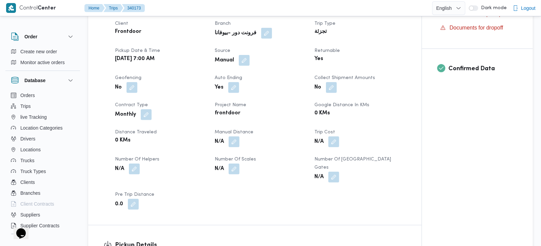
scroll to position [239, 0]
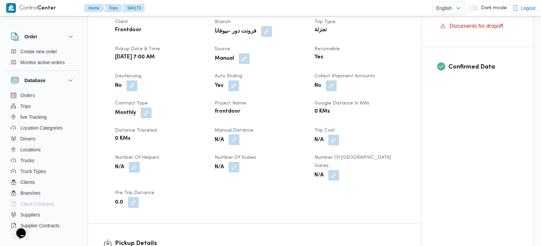
click at [234, 141] on button "button" at bounding box center [234, 139] width 11 height 11
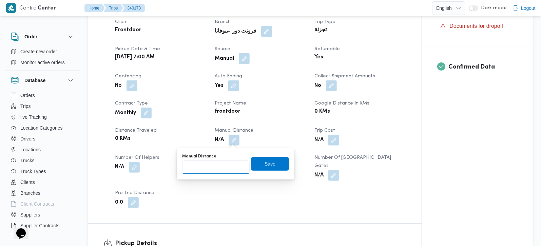
click at [222, 163] on input "Manual Distance" at bounding box center [216, 168] width 68 height 14
type input "135"
click at [266, 163] on span "Save" at bounding box center [270, 164] width 11 height 8
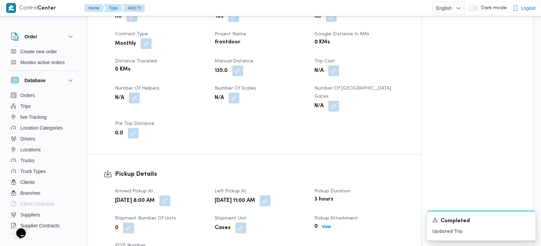
scroll to position [439, 0]
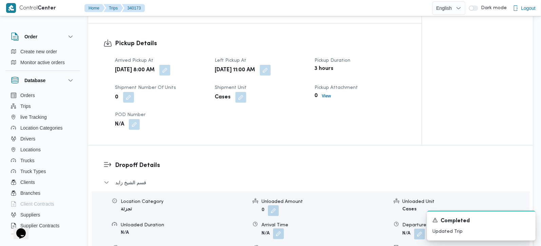
click at [281, 228] on button "button" at bounding box center [278, 233] width 11 height 11
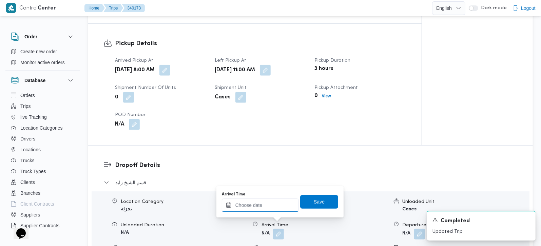
click at [272, 210] on input "Arrival Time" at bounding box center [260, 206] width 77 height 14
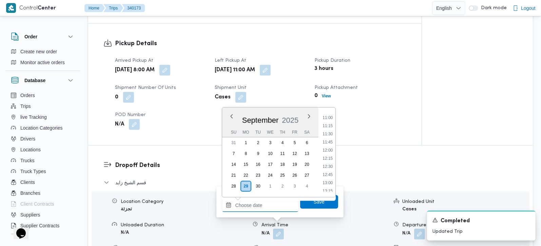
scroll to position [338, 0]
drag, startPoint x: 330, startPoint y: 168, endPoint x: 325, endPoint y: 192, distance: 24.9
click at [330, 168] on li "12:00" at bounding box center [328, 169] width 16 height 7
type input "[DATE] 12:00"
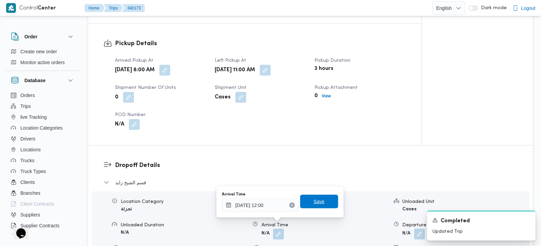
click at [322, 202] on span "Save" at bounding box center [319, 202] width 38 height 14
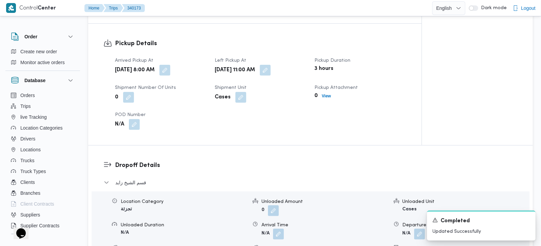
scroll to position [639, 0]
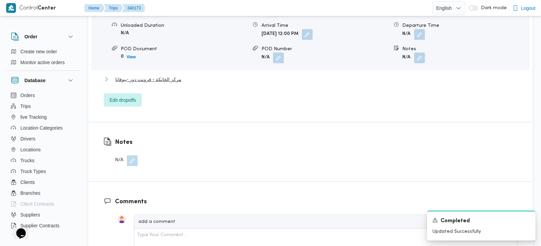
click at [174, 75] on span "مركز الخانكة - فرونت دور -بيوفانا" at bounding box center [148, 79] width 66 height 8
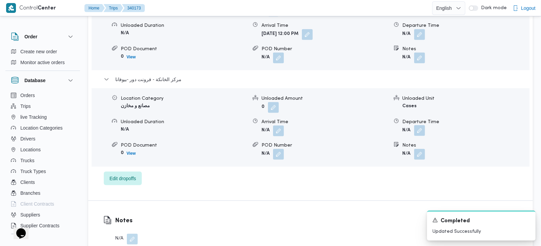
click at [417, 125] on button "button" at bounding box center [419, 130] width 11 height 11
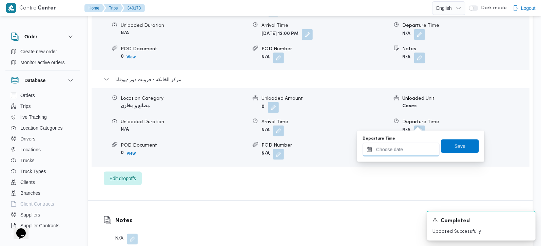
click at [415, 151] on input "Departure Time" at bounding box center [401, 150] width 77 height 14
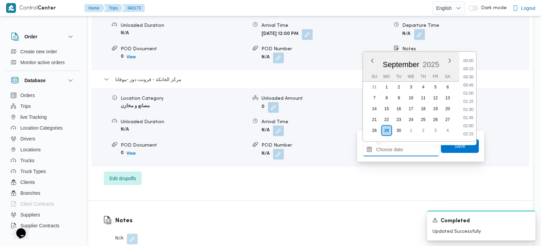
scroll to position [578, 0]
click at [470, 94] on li "18:45" at bounding box center [469, 93] width 16 height 7
type input "[DATE] 18:45"
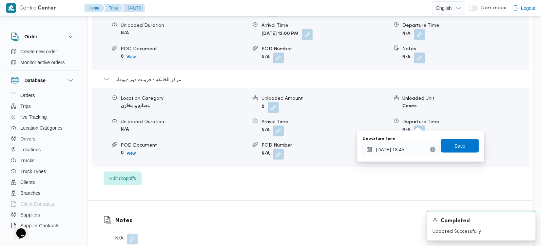
click at [465, 147] on span "Save" at bounding box center [460, 146] width 38 height 14
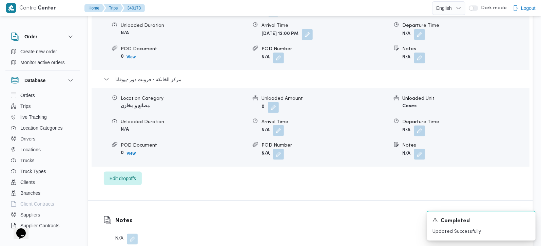
click at [280, 125] on button "button" at bounding box center [278, 130] width 11 height 11
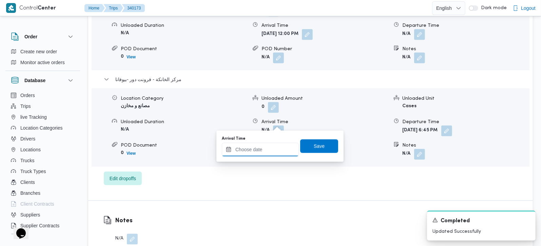
click at [269, 150] on input "Arrival Time" at bounding box center [260, 150] width 77 height 14
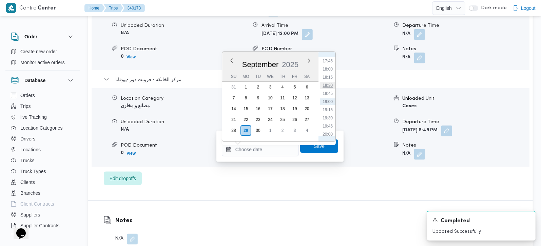
click at [326, 87] on li "18:30" at bounding box center [328, 85] width 16 height 7
type input "[DATE] 18:30"
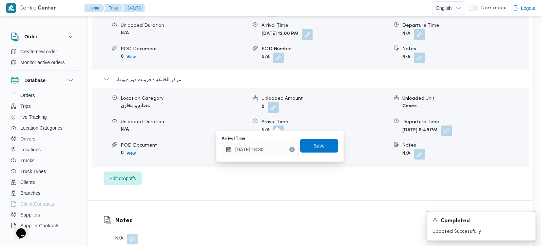
click at [318, 149] on span "Save" at bounding box center [319, 146] width 11 height 8
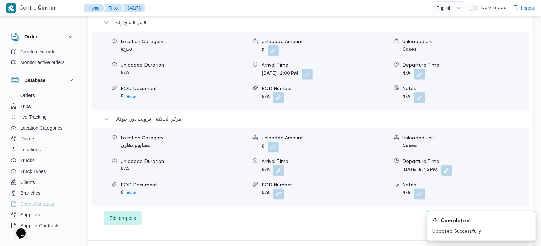
scroll to position [599, 0]
click at [417, 69] on button "button" at bounding box center [419, 74] width 11 height 11
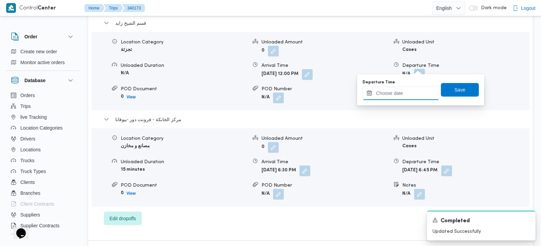
drag, startPoint x: 417, startPoint y: 69, endPoint x: 411, endPoint y: 96, distance: 28.1
click at [411, 96] on input "Departure Time" at bounding box center [401, 94] width 77 height 14
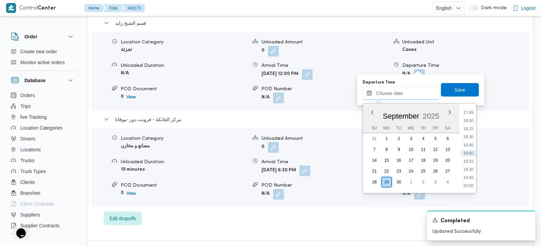
scroll to position [538, 0]
click at [467, 144] on li "17:30" at bounding box center [469, 144] width 16 height 7
type input "[DATE] 17:30"
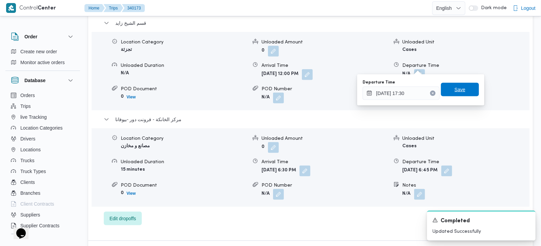
click at [458, 86] on span "Save" at bounding box center [460, 90] width 11 height 8
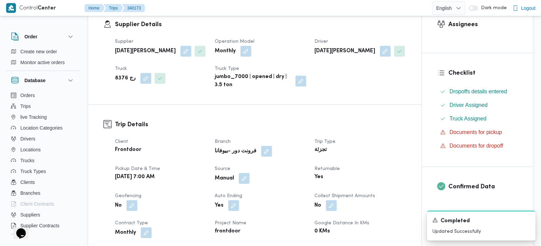
scroll to position [0, 0]
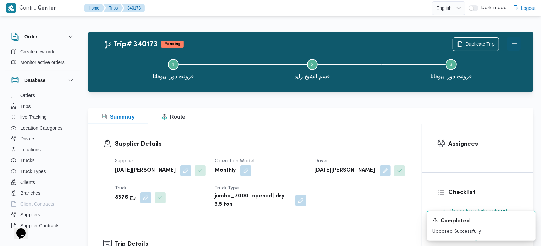
click at [521, 42] on button "Actions" at bounding box center [514, 44] width 14 height 14
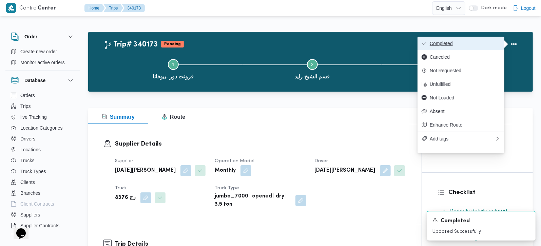
click at [467, 41] on span "Completed" at bounding box center [465, 43] width 71 height 5
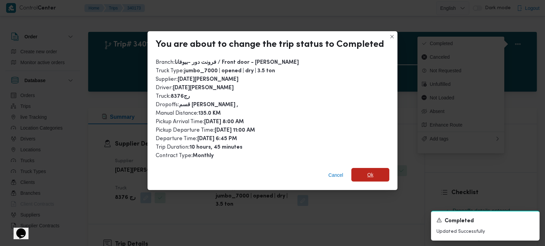
click at [381, 169] on span "Ok" at bounding box center [371, 175] width 38 height 14
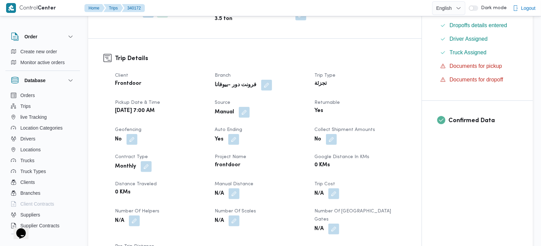
scroll to position [200, 0]
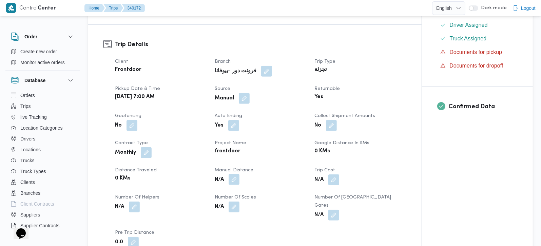
click at [239, 178] on button "button" at bounding box center [234, 179] width 11 height 11
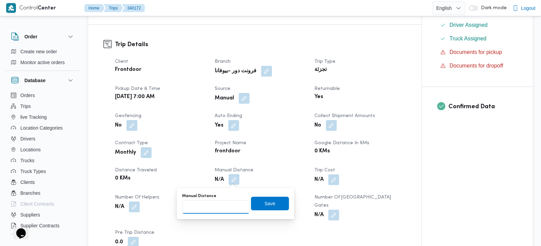
click at [226, 200] on input "Manual Distance" at bounding box center [216, 207] width 68 height 14
type input "114"
click at [255, 202] on span "Save" at bounding box center [270, 204] width 38 height 14
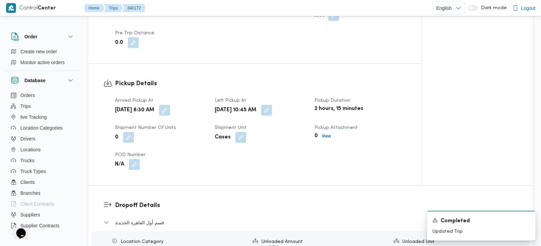
scroll to position [439, 0]
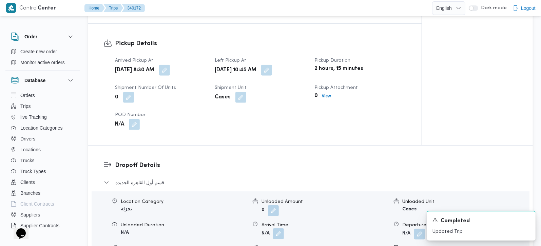
click at [278, 228] on button "button" at bounding box center [278, 233] width 11 height 11
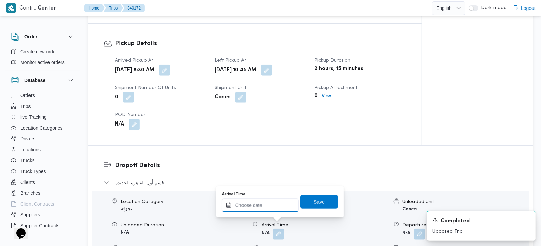
click at [270, 205] on input "Arrival Time" at bounding box center [260, 206] width 77 height 14
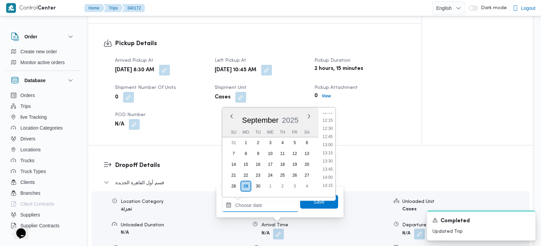
scroll to position [378, 0]
click at [327, 113] on li "11:30" at bounding box center [328, 112] width 16 height 7
type input "[DATE] 11:30"
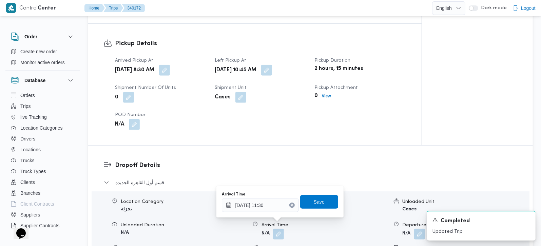
click at [310, 211] on div "Arrival Time [DATE] 11:30 Save" at bounding box center [280, 202] width 118 height 22
click at [314, 204] on span "Save" at bounding box center [319, 202] width 11 height 8
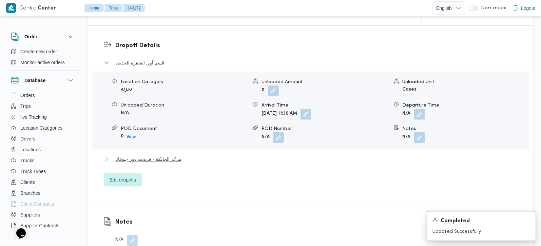
click at [121, 155] on span "مركز الخانكة - فرونت دور -بيوفانا" at bounding box center [148, 159] width 66 height 8
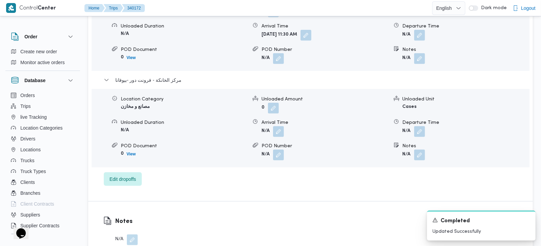
scroll to position [639, 0]
click at [417, 125] on button "button" at bounding box center [419, 130] width 11 height 11
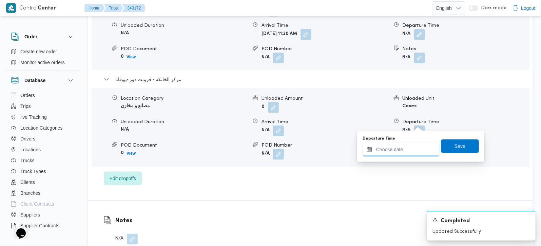
click at [408, 149] on input "Departure Time" at bounding box center [401, 150] width 77 height 14
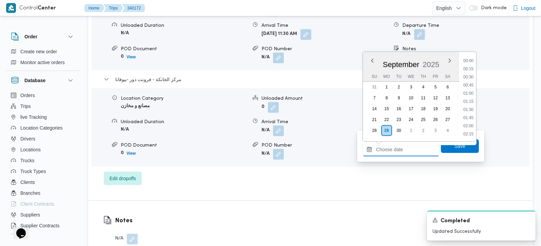
scroll to position [578, 0]
click at [473, 92] on li "18:45" at bounding box center [469, 93] width 16 height 7
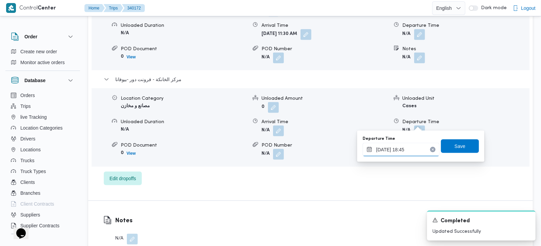
click at [398, 149] on input "[DATE] 18:45" at bounding box center [401, 150] width 77 height 14
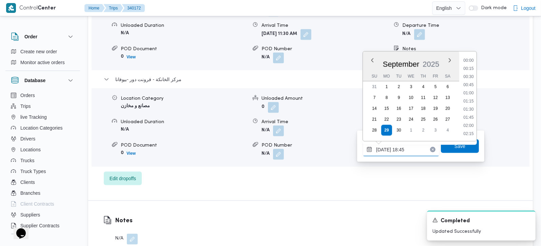
scroll to position [570, 0]
click at [467, 94] on li "18:30" at bounding box center [469, 93] width 16 height 7
type input "29/09/2025 18:30"
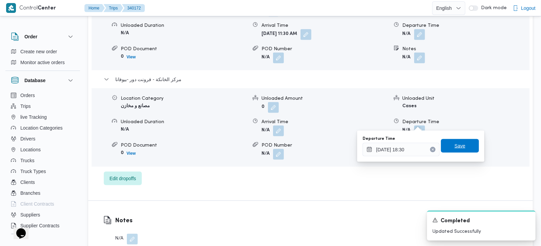
click at [462, 142] on span "Save" at bounding box center [460, 146] width 38 height 14
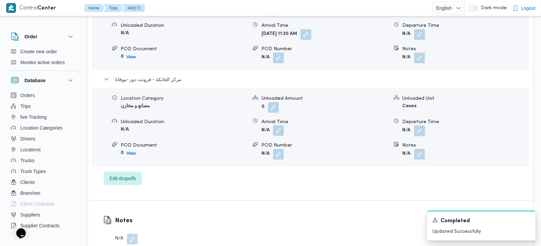
click at [280, 125] on button "button" at bounding box center [278, 130] width 11 height 11
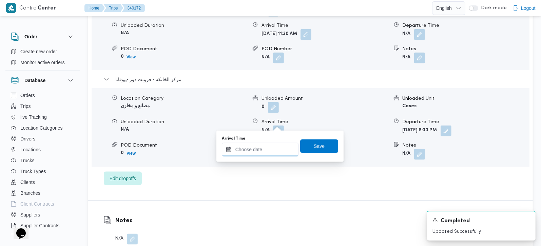
click at [280, 154] on input "Arrival Time" at bounding box center [260, 150] width 77 height 14
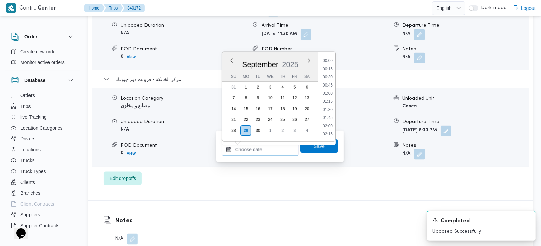
scroll to position [578, 0]
click at [331, 75] on li "18:15" at bounding box center [328, 77] width 16 height 7
type input "29/09/2025 18:15"
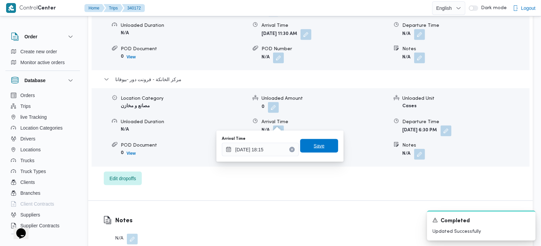
click at [322, 149] on span "Save" at bounding box center [319, 146] width 38 height 14
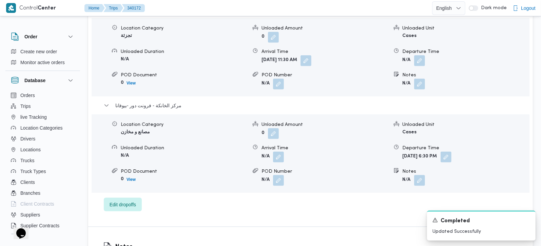
scroll to position [599, 0]
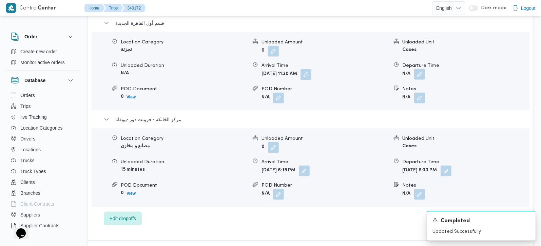
click at [417, 71] on button "button" at bounding box center [419, 74] width 11 height 11
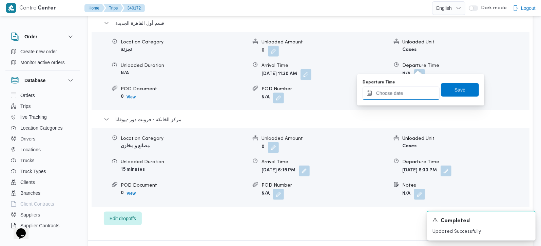
click at [406, 100] on div at bounding box center [401, 94] width 77 height 14
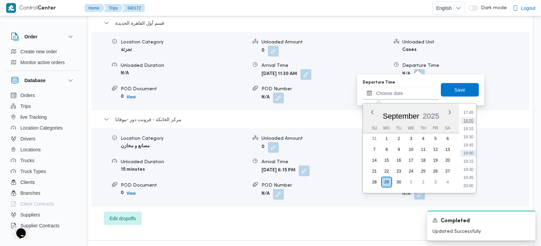
scroll to position [538, 0]
click at [471, 142] on li "17:30" at bounding box center [469, 144] width 16 height 7
type input "29/09/2025 17:30"
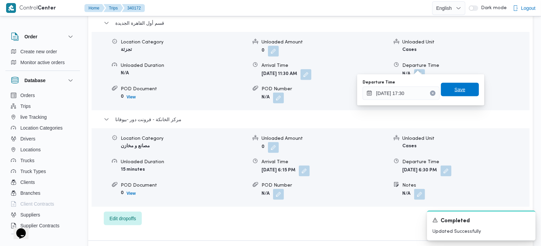
click at [455, 87] on span "Save" at bounding box center [460, 90] width 11 height 8
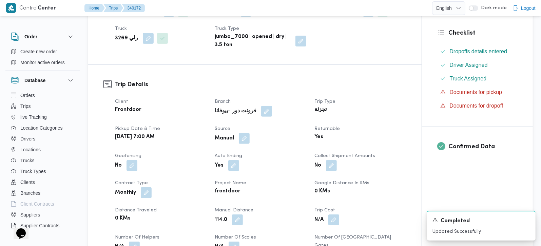
scroll to position [0, 0]
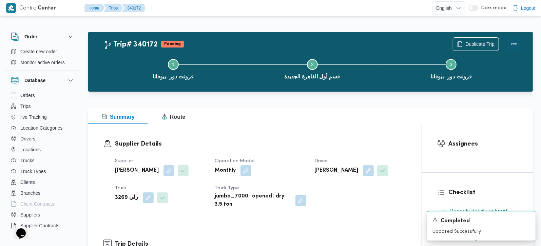
click at [512, 42] on button "Actions" at bounding box center [514, 44] width 14 height 14
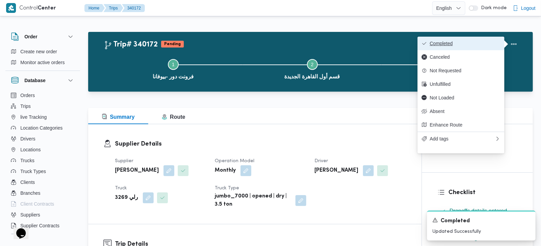
click at [485, 39] on button "Completed" at bounding box center [461, 44] width 87 height 14
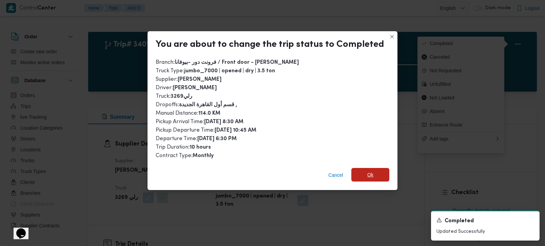
click at [376, 169] on span "Ok" at bounding box center [371, 175] width 38 height 14
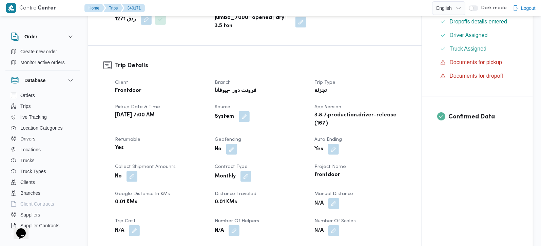
scroll to position [239, 0]
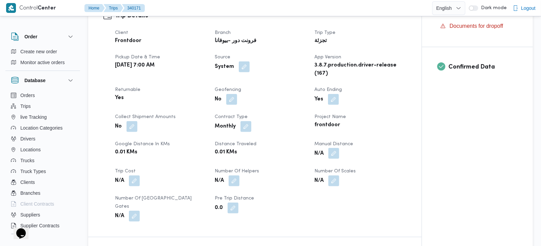
click at [337, 148] on button "button" at bounding box center [334, 153] width 11 height 11
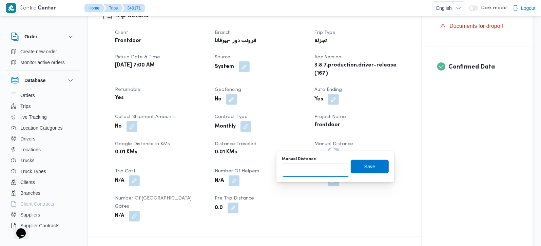
click at [325, 169] on input "Manual Distance" at bounding box center [316, 170] width 68 height 14
type input "131"
click at [365, 163] on span "Save" at bounding box center [370, 166] width 11 height 8
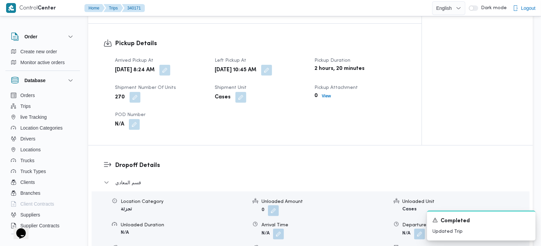
scroll to position [479, 0]
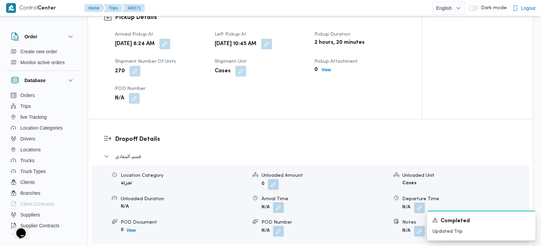
click at [282, 202] on button "button" at bounding box center [278, 207] width 11 height 11
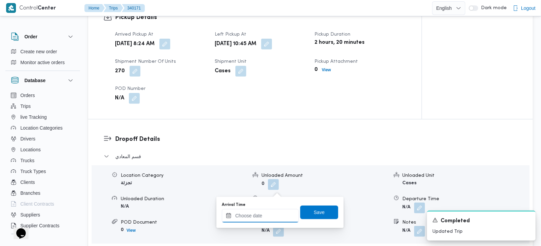
click at [274, 212] on input "Arrival Time" at bounding box center [260, 216] width 77 height 14
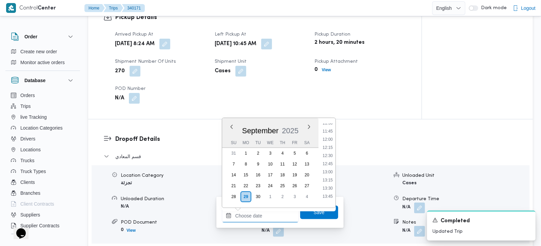
scroll to position [338, 0]
click at [329, 173] on li "11:45" at bounding box center [328, 171] width 16 height 7
type input "[DATE] 11:45"
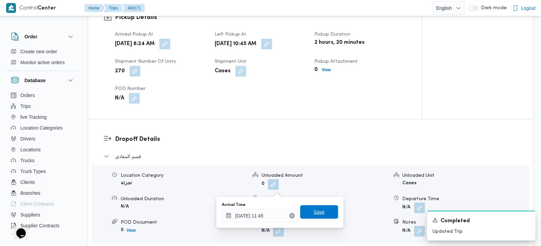
click at [315, 214] on span "Save" at bounding box center [319, 212] width 11 height 8
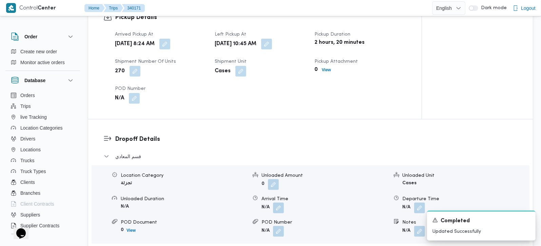
scroll to position [639, 0]
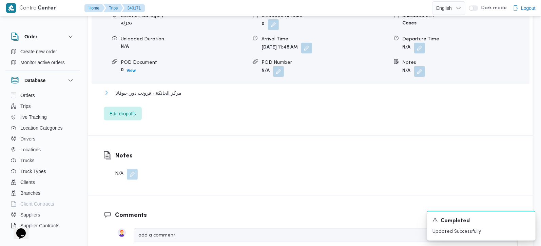
click at [172, 89] on span "مركز الخانكة - فرونت دور -بيوفانا" at bounding box center [148, 93] width 66 height 8
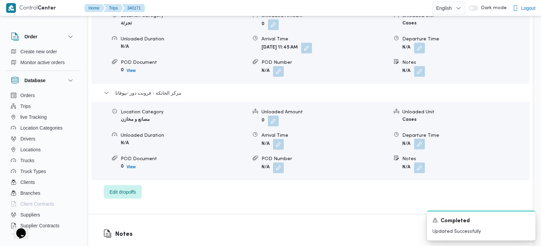
click at [420, 139] on button "button" at bounding box center [419, 144] width 11 height 11
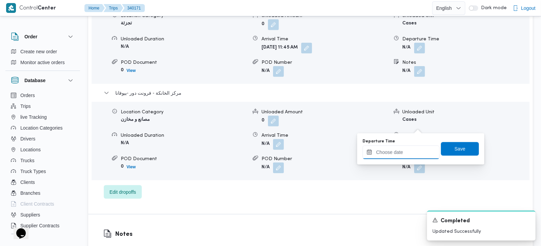
click at [409, 155] on input "Departure Time" at bounding box center [401, 153] width 77 height 14
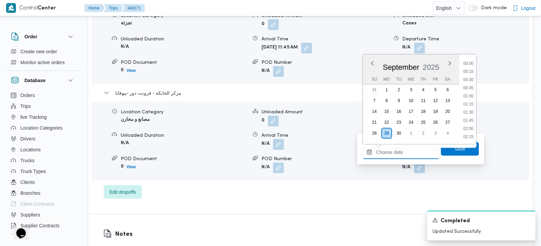
scroll to position [578, 0]
click at [467, 106] on li "19:00" at bounding box center [469, 104] width 16 height 7
type input "[DATE] 19:00"
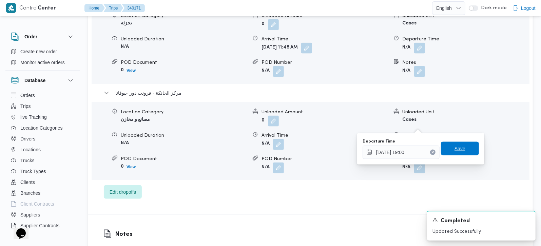
click at [458, 144] on span "Save" at bounding box center [460, 149] width 38 height 14
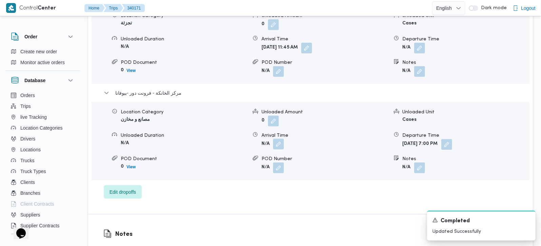
click at [280, 139] on button "button" at bounding box center [278, 144] width 11 height 11
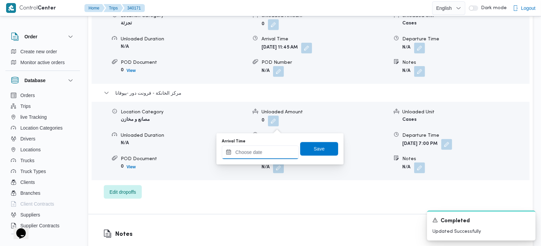
click at [278, 149] on input "Arrival Time" at bounding box center [260, 153] width 77 height 14
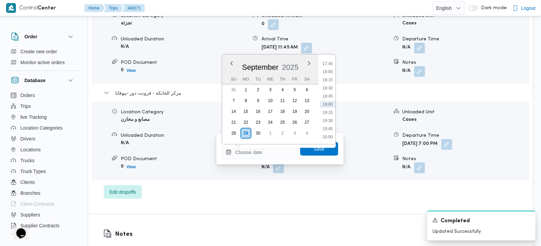
drag, startPoint x: 327, startPoint y: 96, endPoint x: 327, endPoint y: 109, distance: 12.6
click at [327, 96] on li "18:45" at bounding box center [328, 96] width 16 height 7
type input "29/09/2025 18:45"
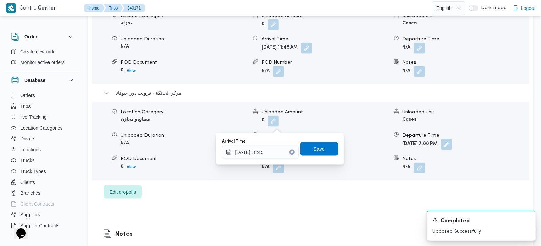
click at [321, 141] on div "Arrival Time 29/09/2025 18:45 Save" at bounding box center [280, 149] width 118 height 22
click at [302, 147] on span "Save" at bounding box center [319, 149] width 38 height 14
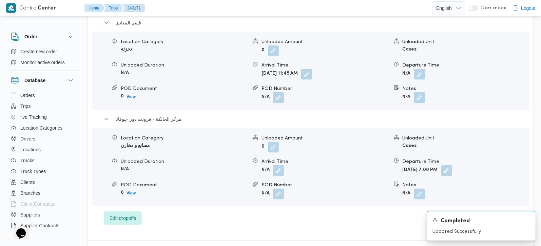
scroll to position [599, 0]
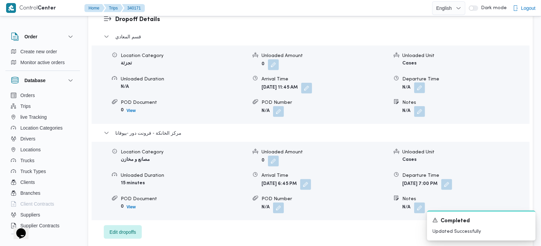
click at [422, 82] on button "button" at bounding box center [419, 87] width 11 height 11
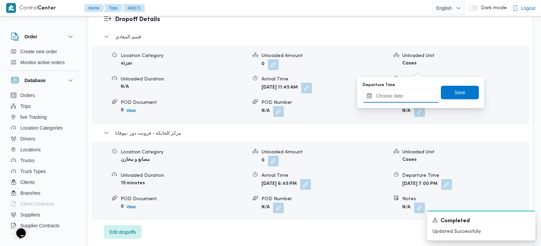
click at [413, 92] on input "Departure Time" at bounding box center [401, 96] width 77 height 14
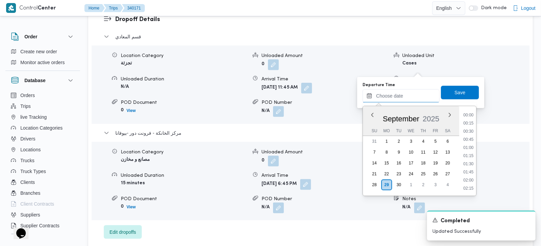
scroll to position [578, 0]
click at [471, 114] on li "17:45" at bounding box center [469, 115] width 16 height 7
type input "[DATE] 17:45"
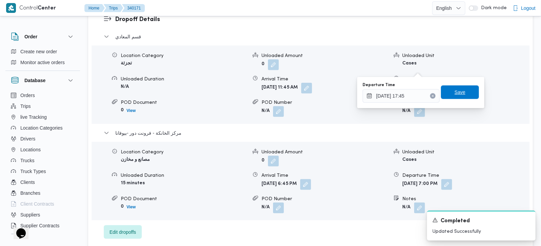
click at [463, 93] on span "Save" at bounding box center [460, 93] width 38 height 14
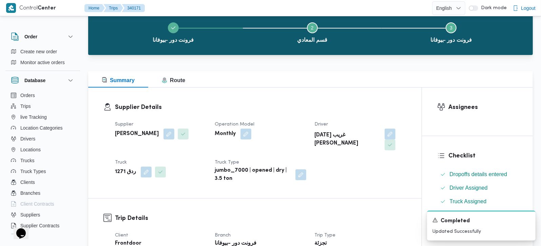
scroll to position [0, 0]
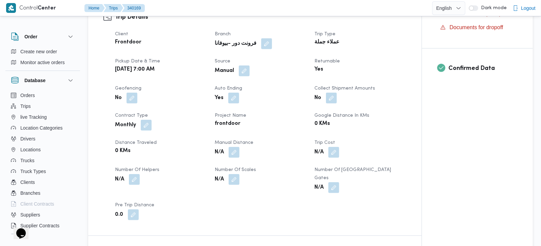
scroll to position [239, 0]
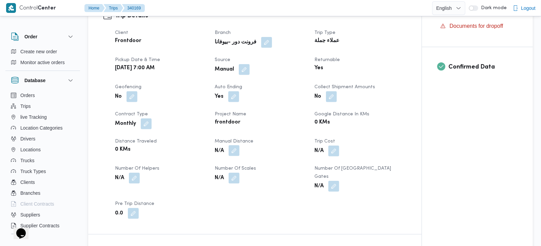
click at [235, 154] on button "button" at bounding box center [234, 150] width 11 height 11
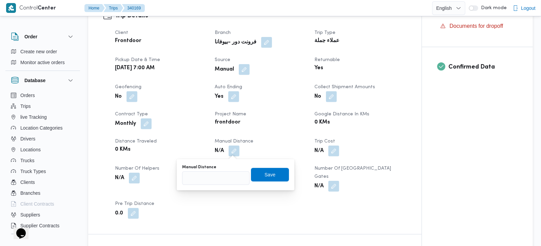
click at [218, 185] on div "You are in a dialog. To close this dialog, hit escape. Manual Distance Save" at bounding box center [236, 174] width 118 height 31
click at [211, 180] on input "Manual Distance" at bounding box center [216, 178] width 68 height 14
type input "99"
click at [270, 173] on span "Save" at bounding box center [270, 174] width 11 height 8
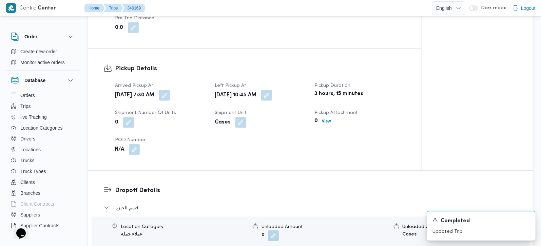
scroll to position [439, 0]
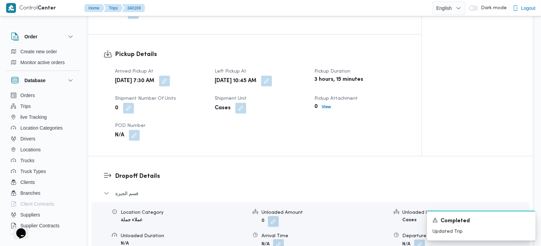
click at [282, 239] on button "button" at bounding box center [278, 244] width 11 height 11
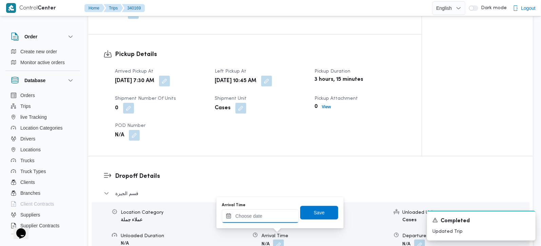
click at [265, 215] on input "Arrival Time" at bounding box center [260, 216] width 77 height 14
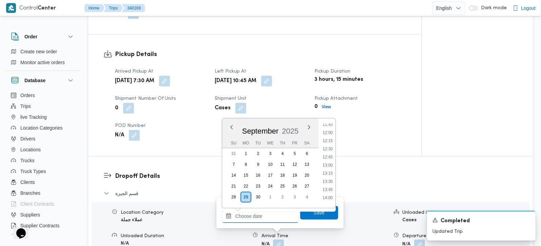
scroll to position [378, 0]
click at [327, 130] on li "11:45" at bounding box center [328, 131] width 16 height 7
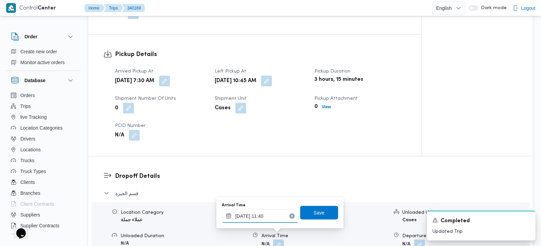
type input "29/09/2025 11:40"
click at [326, 220] on div "Arrival Time 29/09/2025 11:40 Save" at bounding box center [280, 213] width 118 height 22
click at [325, 220] on div "Save" at bounding box center [319, 213] width 38 height 14
click at [324, 209] on span "Save" at bounding box center [319, 213] width 38 height 14
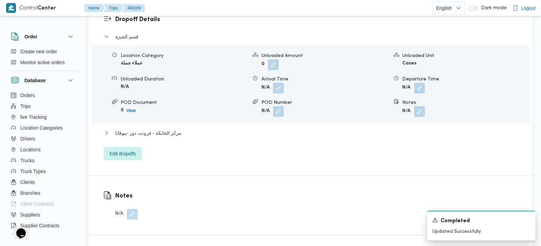
scroll to position [639, 0]
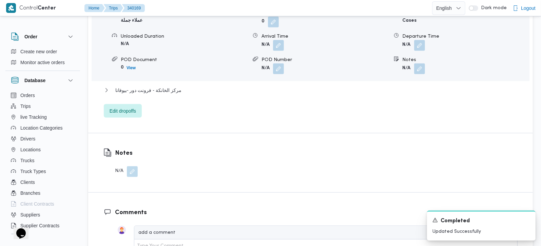
click at [151, 87] on div "مركز الخانكة - فرونت دور -بيوفانا" at bounding box center [311, 92] width 414 height 13
click at [152, 86] on span "مركز الخانكة - فرونت دور -بيوفانا" at bounding box center [148, 90] width 66 height 8
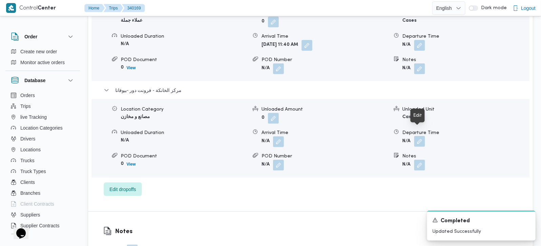
click at [422, 136] on button "button" at bounding box center [419, 141] width 11 height 11
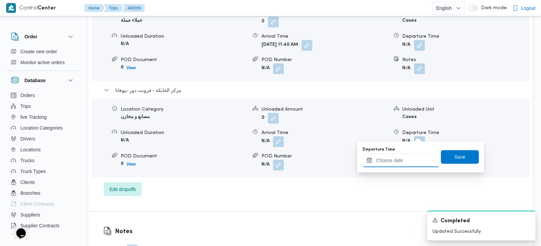
click at [406, 160] on input "Departure Time" at bounding box center [401, 161] width 77 height 14
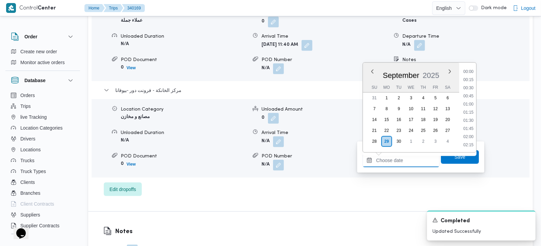
scroll to position [578, 0]
drag, startPoint x: 465, startPoint y: 77, endPoint x: 465, endPoint y: 91, distance: 13.6
click at [465, 77] on li "18:00" at bounding box center [469, 80] width 16 height 7
type input "[DATE] 18:00"
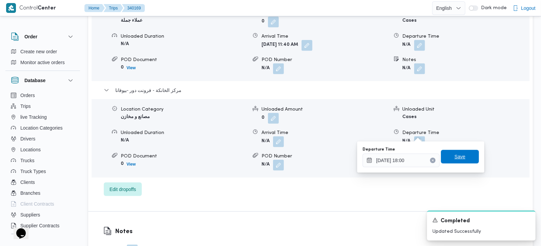
click at [458, 157] on span "Save" at bounding box center [460, 157] width 11 height 8
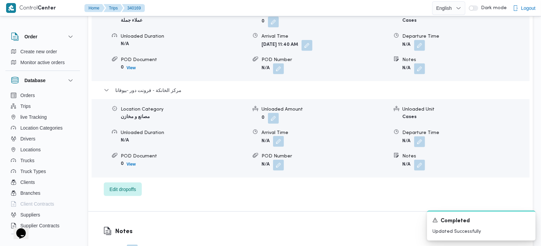
click at [281, 136] on button "button" at bounding box center [278, 141] width 11 height 11
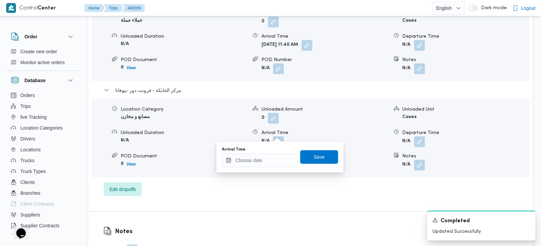
click at [270, 167] on div "Arrival Time Save" at bounding box center [280, 157] width 118 height 22
drag, startPoint x: 279, startPoint y: 159, endPoint x: 295, endPoint y: 154, distance: 16.7
click at [279, 159] on input "Arrival Time" at bounding box center [260, 161] width 77 height 14
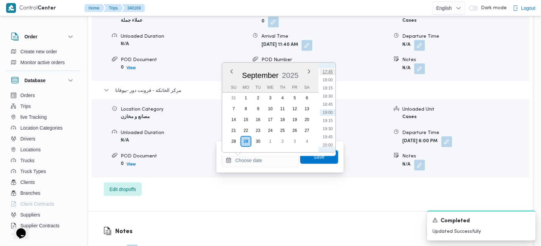
click at [333, 71] on li "17:45" at bounding box center [328, 72] width 16 height 7
type input "[DATE] 17:45"
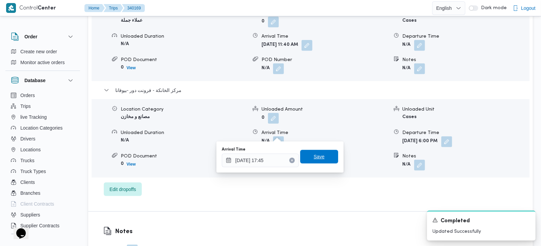
click at [320, 154] on span "Save" at bounding box center [319, 157] width 38 height 14
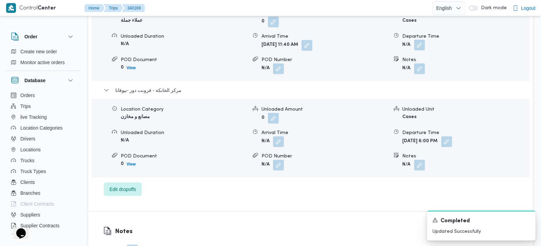
click at [422, 40] on button "button" at bounding box center [419, 45] width 11 height 11
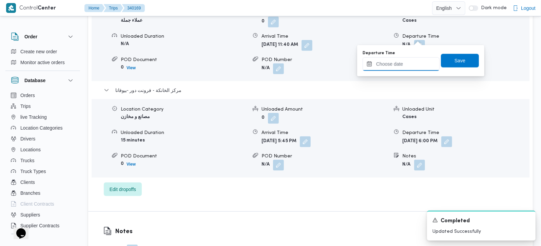
click at [410, 68] on input "Departure Time" at bounding box center [401, 64] width 77 height 14
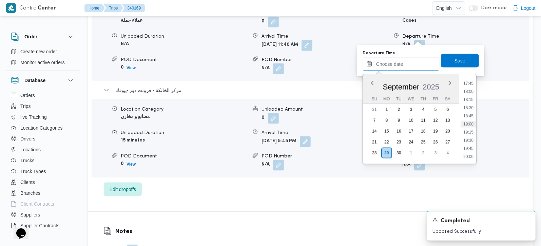
scroll to position [538, 0]
click at [464, 90] on li "16:45" at bounding box center [469, 91] width 16 height 7
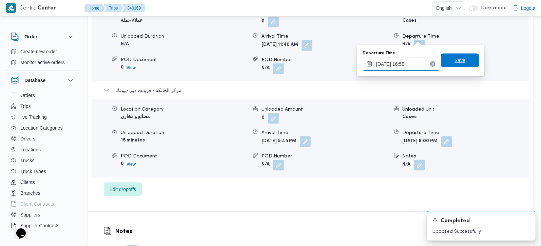
type input "29/09/2025 16:55"
click at [456, 60] on span "Save" at bounding box center [460, 60] width 11 height 8
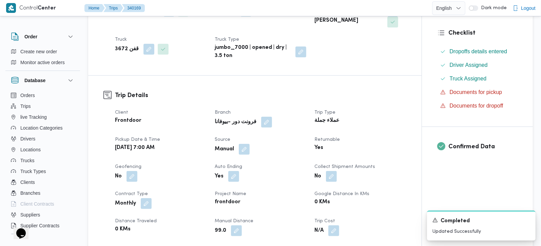
scroll to position [0, 0]
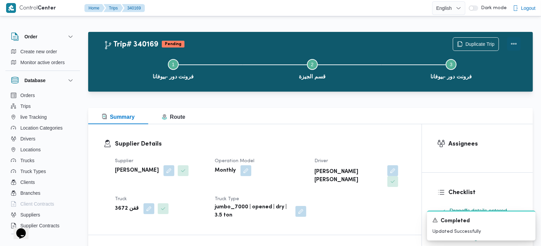
click at [517, 40] on button "Actions" at bounding box center [514, 44] width 14 height 14
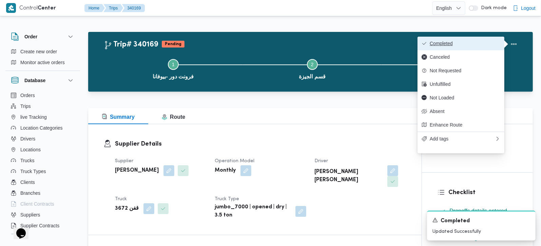
click at [487, 41] on span "Completed" at bounding box center [465, 43] width 71 height 5
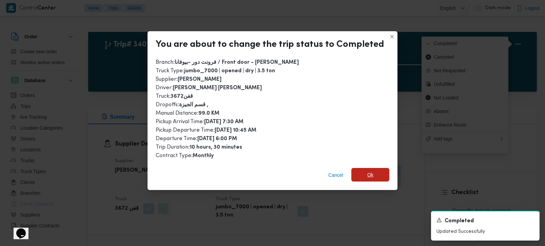
click at [368, 169] on span "Ok" at bounding box center [371, 175] width 38 height 14
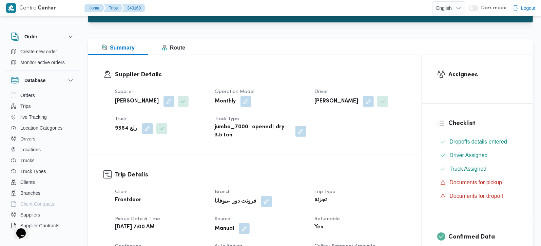
scroll to position [200, 0]
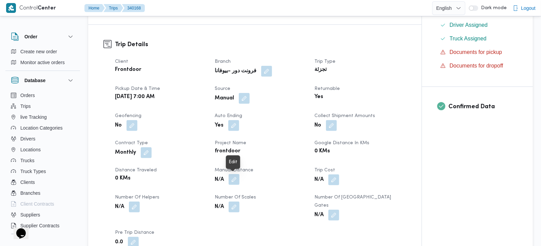
click at [230, 183] on button "button" at bounding box center [234, 179] width 11 height 11
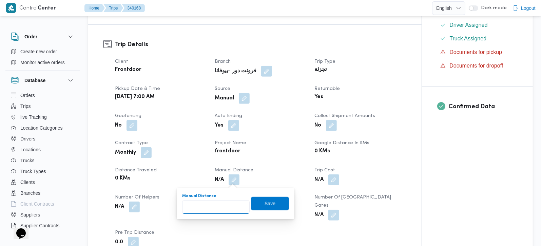
click at [216, 201] on input "Manual Distance" at bounding box center [216, 207] width 68 height 14
type input "132"
click at [251, 207] on span "Save" at bounding box center [270, 204] width 38 height 14
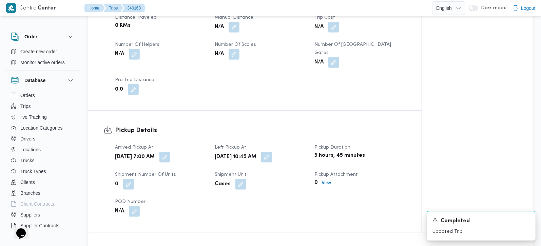
scroll to position [439, 0]
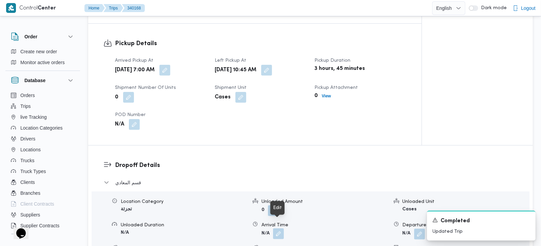
click at [283, 228] on button "button" at bounding box center [278, 233] width 11 height 11
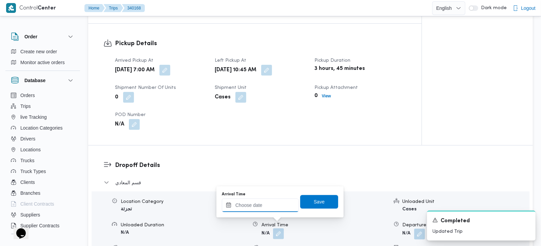
click at [269, 206] on input "Arrival Time" at bounding box center [260, 206] width 77 height 14
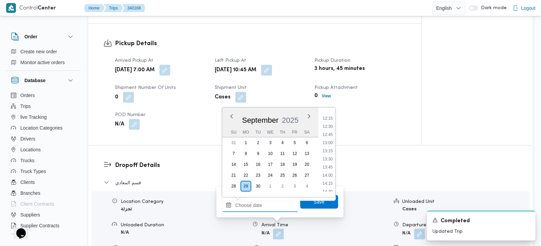
scroll to position [378, 0]
click at [330, 118] on li "11:45" at bounding box center [328, 120] width 16 height 7
type input "[DATE] 11:45"
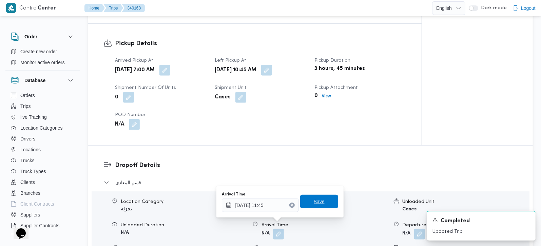
click at [318, 203] on span "Save" at bounding box center [319, 202] width 11 height 8
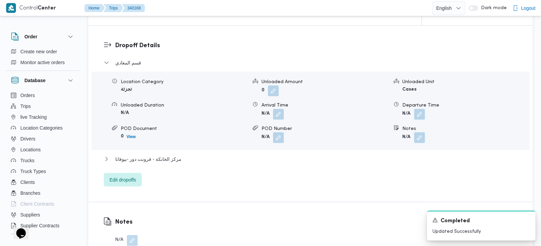
scroll to position [599, 0]
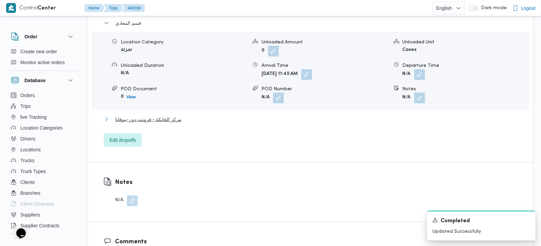
click at [159, 115] on span "مركز الخانكة - فرونت دور -بيوفانا" at bounding box center [148, 119] width 66 height 8
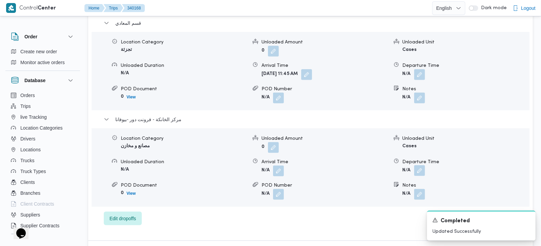
click at [419, 167] on button "button" at bounding box center [419, 170] width 11 height 11
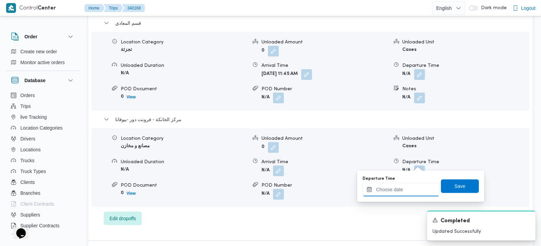
click at [412, 186] on input "Departure Time" at bounding box center [401, 190] width 77 height 14
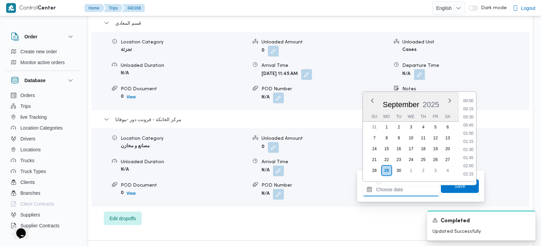
scroll to position [578, 0]
click at [472, 127] on li "18:30" at bounding box center [469, 125] width 16 height 7
type input "[DATE] 18:30"
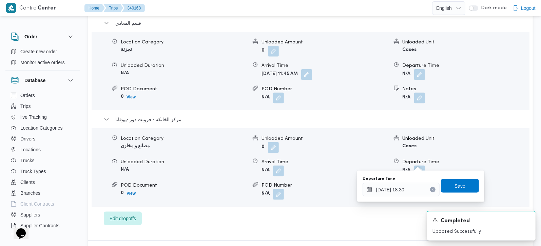
click at [457, 182] on span "Save" at bounding box center [460, 186] width 38 height 14
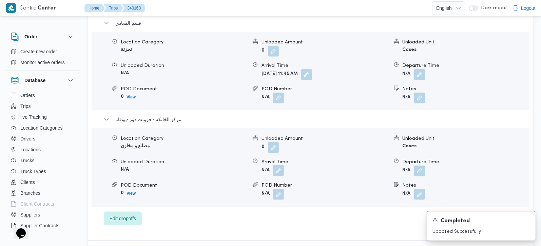
click at [282, 165] on button "button" at bounding box center [278, 170] width 11 height 11
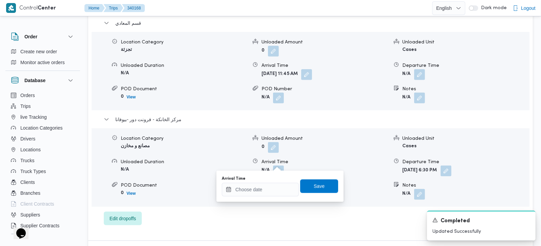
click at [275, 181] on div "Arrival Time" at bounding box center [260, 186] width 77 height 20
click at [280, 185] on input "Arrival Time" at bounding box center [260, 190] width 77 height 14
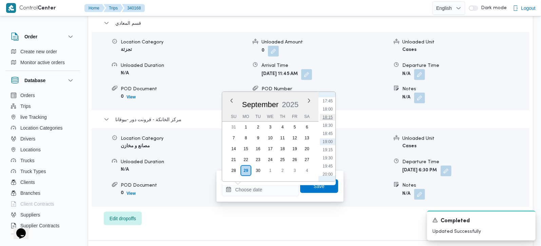
click at [329, 119] on li "18:15" at bounding box center [328, 117] width 16 height 7
type input "[DATE] 18:15"
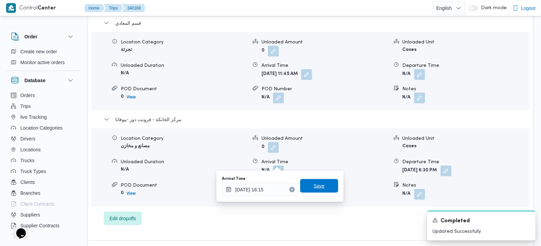
click at [314, 186] on span "Save" at bounding box center [319, 186] width 11 height 8
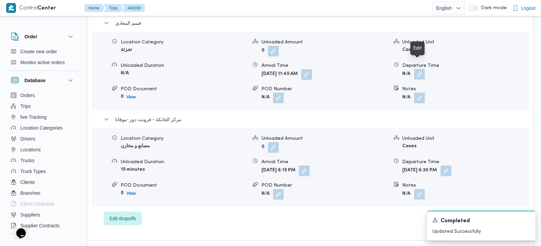
click at [417, 69] on button "button" at bounding box center [419, 74] width 11 height 11
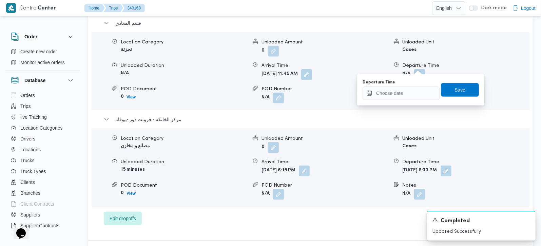
click at [411, 100] on div "Departure Time Save" at bounding box center [421, 90] width 118 height 22
click at [415, 95] on input "Departure Time" at bounding box center [401, 94] width 77 height 14
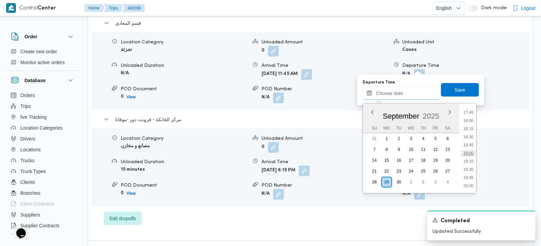
scroll to position [538, 0]
drag, startPoint x: 468, startPoint y: 133, endPoint x: 468, endPoint y: 129, distance: 3.7
click at [468, 133] on li "17:15" at bounding box center [469, 136] width 16 height 7
type input "[DATE] 17:15"
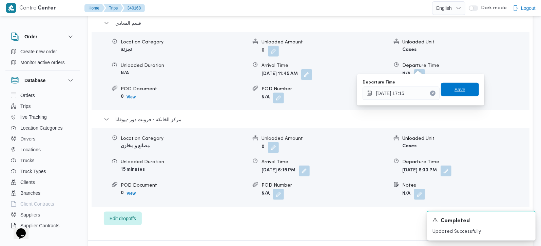
click at [461, 91] on span "Save" at bounding box center [460, 90] width 38 height 14
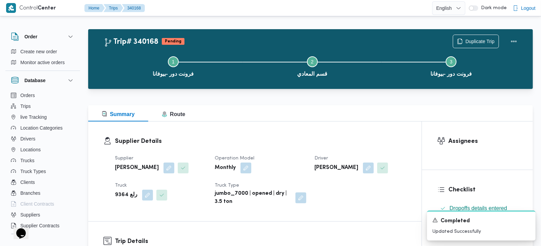
scroll to position [0, 0]
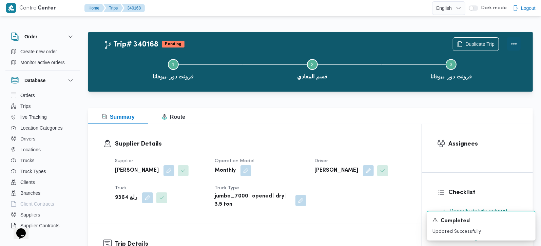
click at [515, 44] on button "Actions" at bounding box center [514, 44] width 14 height 14
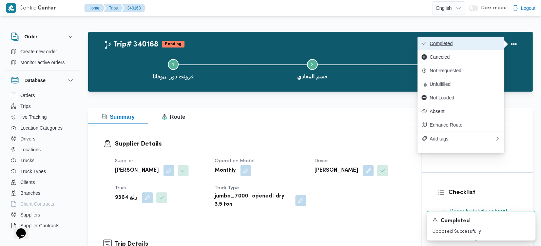
click at [493, 42] on span "Completed" at bounding box center [465, 43] width 71 height 5
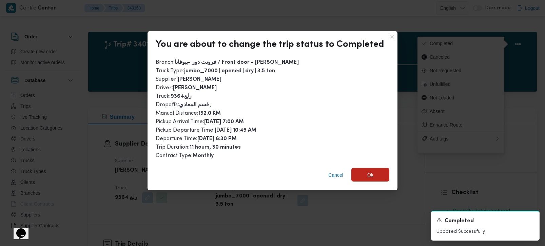
click at [384, 170] on span "Ok" at bounding box center [371, 175] width 38 height 14
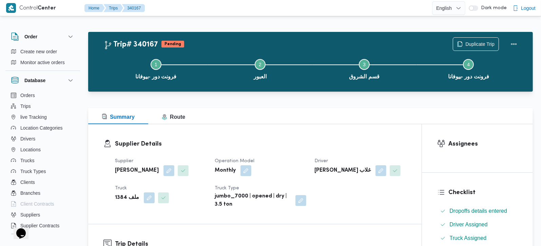
scroll to position [200, 0]
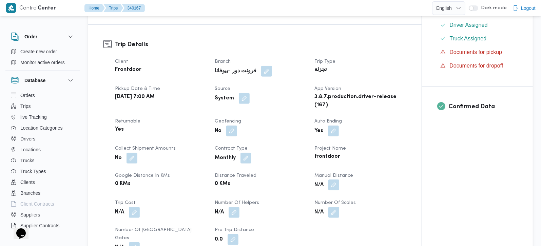
click at [335, 186] on button "button" at bounding box center [334, 185] width 11 height 11
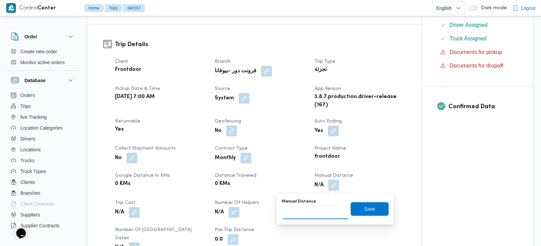
click at [318, 211] on input "Manual Distance" at bounding box center [316, 213] width 68 height 14
type input "130"
click at [371, 211] on span "Save" at bounding box center [370, 209] width 38 height 14
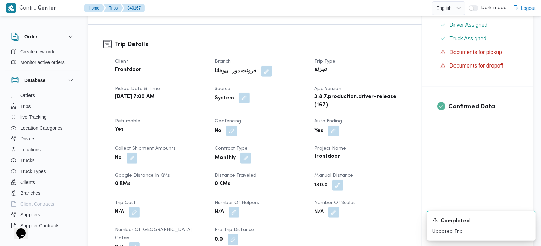
drag, startPoint x: 245, startPoint y: 96, endPoint x: 245, endPoint y: 106, distance: 10.2
click at [245, 96] on button "button" at bounding box center [244, 98] width 11 height 11
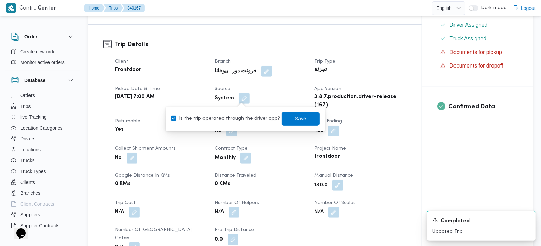
click at [241, 121] on label "Is the trip operated through the driver app?" at bounding box center [225, 119] width 109 height 8
checkbox input "false"
click at [295, 119] on span "Save" at bounding box center [300, 119] width 11 height 8
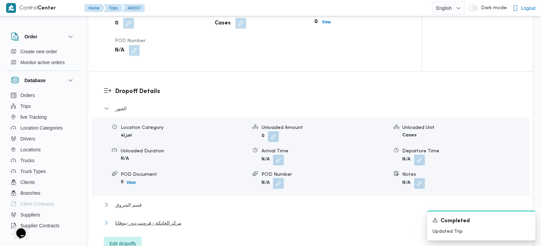
click at [144, 219] on span "مركز الخانكة - فرونت دور -بيوفانا" at bounding box center [148, 223] width 66 height 8
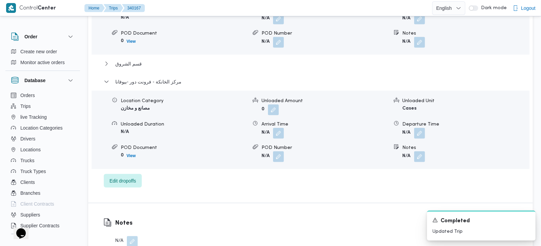
scroll to position [673, 0]
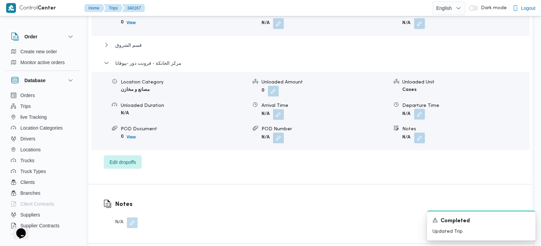
click at [421, 109] on button "button" at bounding box center [419, 114] width 11 height 11
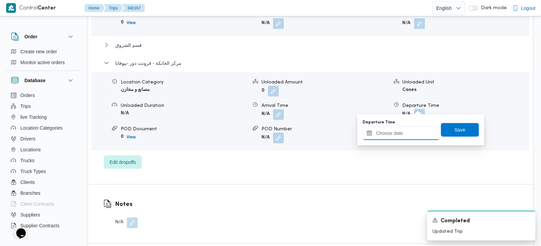
drag, startPoint x: 421, startPoint y: 110, endPoint x: 414, endPoint y: 131, distance: 22.8
click at [414, 131] on input "Departure Time" at bounding box center [401, 134] width 77 height 14
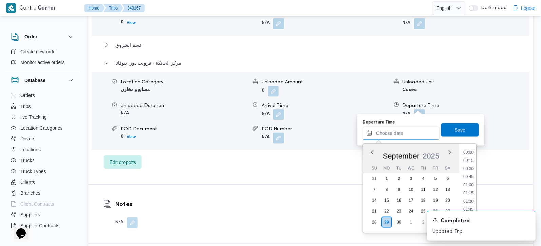
scroll to position [578, 0]
click at [469, 168] on li "18:15" at bounding box center [469, 169] width 16 height 7
type input "[DATE] 18:15"
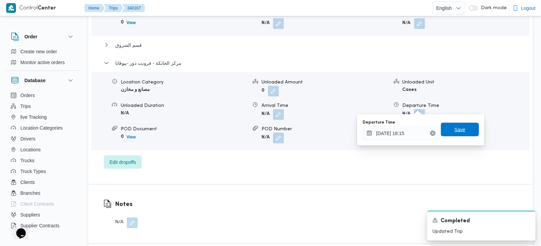
click at [460, 129] on span "Save" at bounding box center [460, 130] width 38 height 14
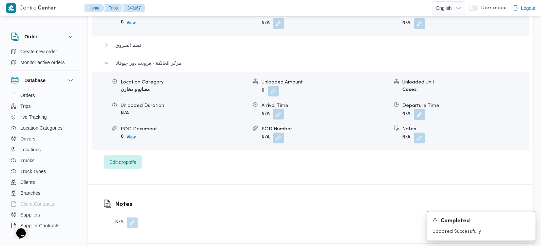
click at [282, 109] on button "button" at bounding box center [278, 114] width 11 height 11
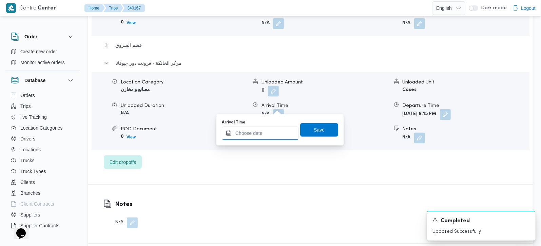
click at [279, 128] on input "Arrival Time" at bounding box center [260, 134] width 77 height 14
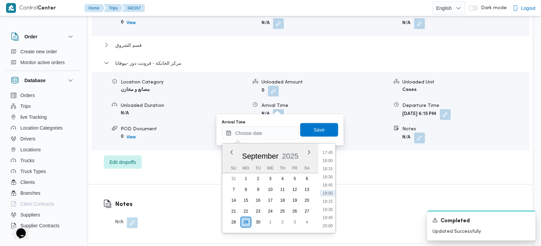
drag, startPoint x: 328, startPoint y: 163, endPoint x: 325, endPoint y: 159, distance: 5.3
click at [328, 163] on li "18:00" at bounding box center [328, 161] width 16 height 7
type input "[DATE] 18:00"
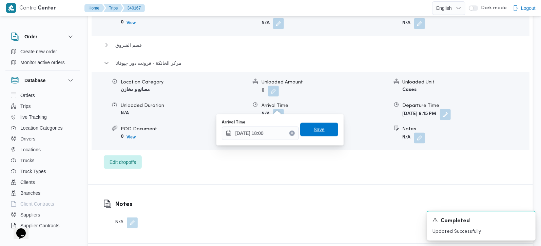
click at [320, 129] on span "Save" at bounding box center [319, 130] width 38 height 14
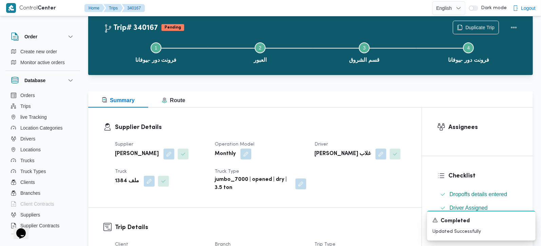
scroll to position [0, 0]
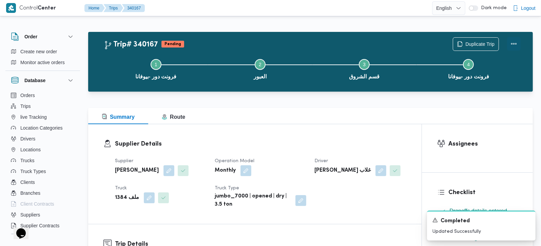
click at [513, 46] on button "Actions" at bounding box center [514, 44] width 14 height 14
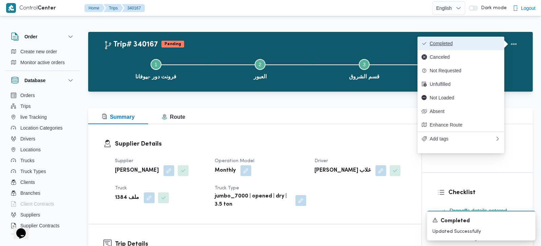
click at [463, 46] on span "Completed" at bounding box center [465, 43] width 71 height 5
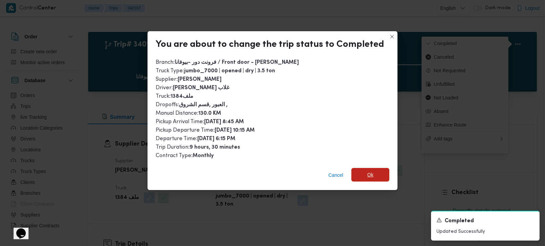
click at [373, 173] on span "Ok" at bounding box center [371, 175] width 38 height 14
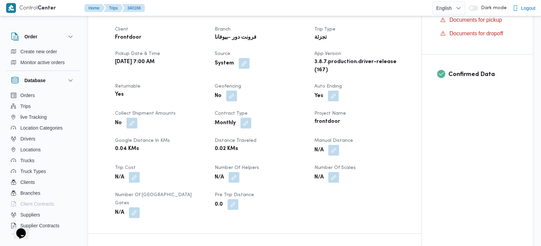
scroll to position [279, 0]
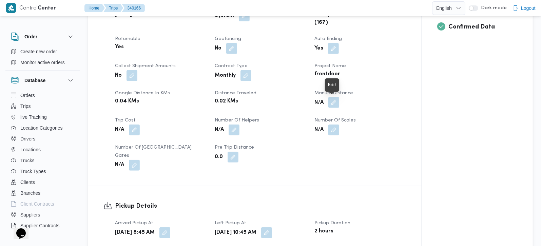
click at [335, 105] on button "button" at bounding box center [334, 102] width 11 height 11
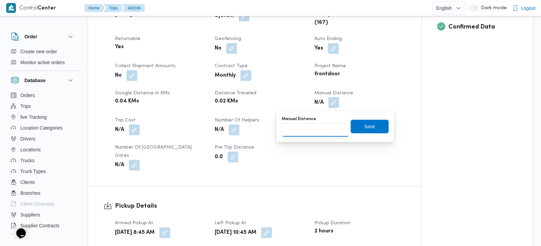
click at [316, 128] on input "Manual Distance" at bounding box center [316, 130] width 68 height 14
type input "141"
click at [371, 128] on span "Save" at bounding box center [370, 126] width 38 height 14
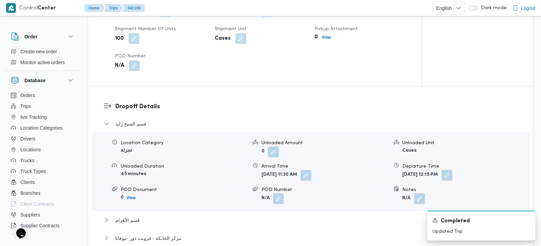
scroll to position [519, 0]
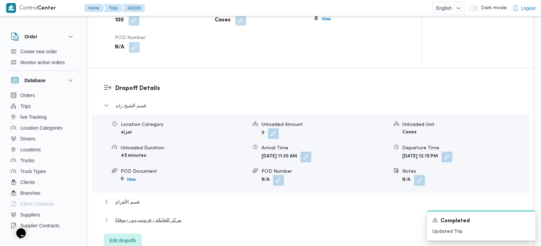
click at [144, 216] on span "مركز الخانكة - فرونت دور -بيوفانا" at bounding box center [148, 220] width 66 height 8
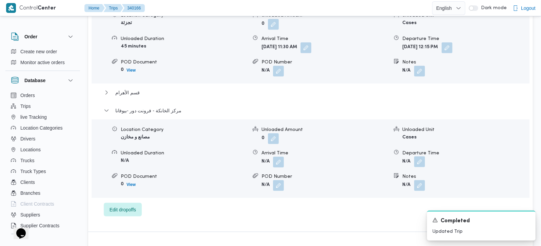
scroll to position [639, 0]
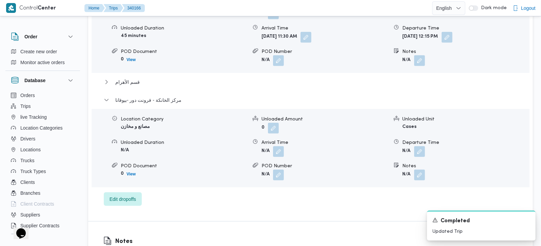
click at [424, 139] on div "Departure Time" at bounding box center [466, 142] width 127 height 7
click at [423, 146] on button "button" at bounding box center [419, 151] width 11 height 11
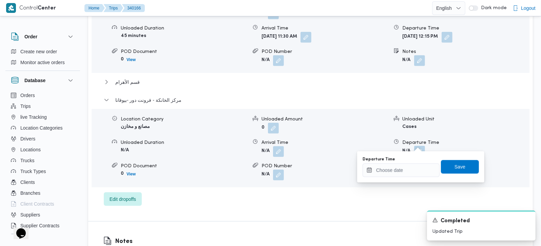
click at [405, 180] on div "You are in a dialog. To close this dialog, hit escape. Departure Time Save" at bounding box center [420, 166] width 127 height 31
click at [408, 172] on input "Departure Time" at bounding box center [401, 171] width 77 height 14
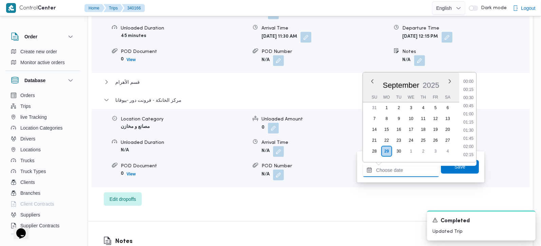
scroll to position [578, 0]
drag, startPoint x: 472, startPoint y: 111, endPoint x: 471, endPoint y: 123, distance: 11.6
click at [472, 111] on li "18:45" at bounding box center [469, 114] width 16 height 7
type input "[DATE] 18:45"
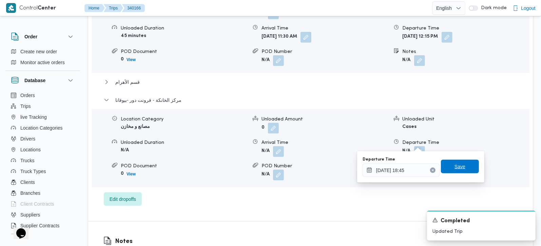
click at [461, 166] on span "Save" at bounding box center [460, 167] width 38 height 14
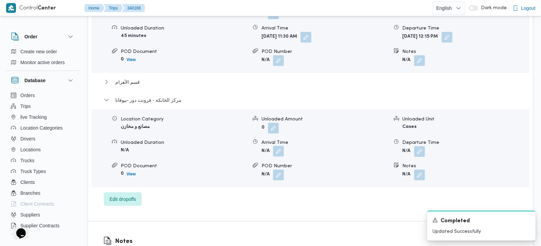
click at [277, 146] on button "button" at bounding box center [278, 151] width 11 height 11
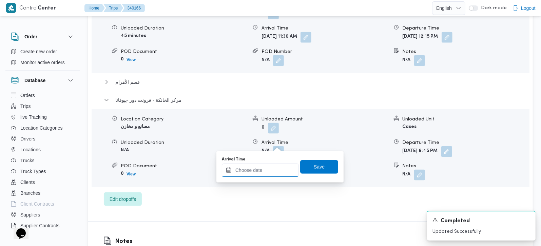
click at [273, 165] on input "Arrival Time" at bounding box center [260, 171] width 77 height 14
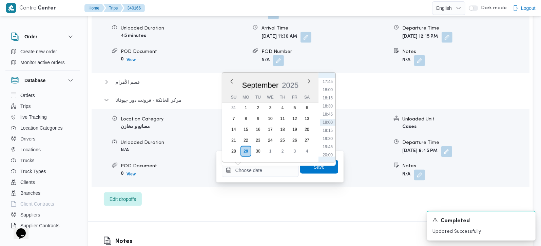
click at [327, 109] on ul "00:00 00:15 00:30 00:45 01:00 01:15 01:30 01:45 02:00 02:15 02:30 02:45 03:00 0…" at bounding box center [328, 117] width 16 height 79
click at [326, 107] on li "18:30" at bounding box center [328, 106] width 16 height 7
type input "[DATE] 18:30"
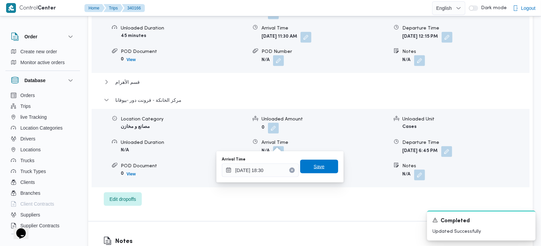
click at [315, 169] on span "Save" at bounding box center [319, 167] width 11 height 8
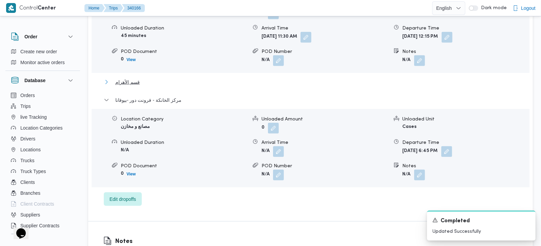
click at [146, 78] on button "قسم الأهرام" at bounding box center [311, 82] width 414 height 8
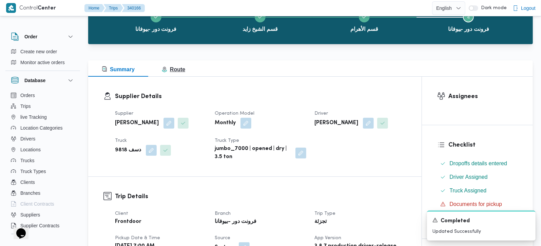
scroll to position [0, 0]
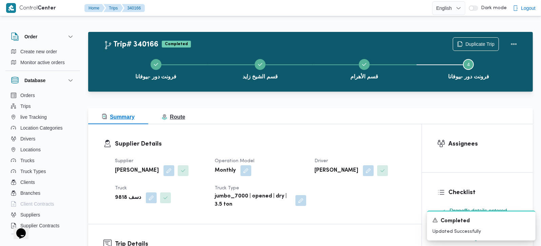
click at [172, 115] on span "Route" at bounding box center [173, 117] width 23 height 6
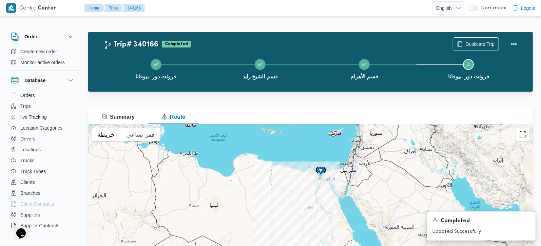
click at [521, 137] on button "تبديل إلى العرض ملء الشاشة" at bounding box center [523, 135] width 14 height 14
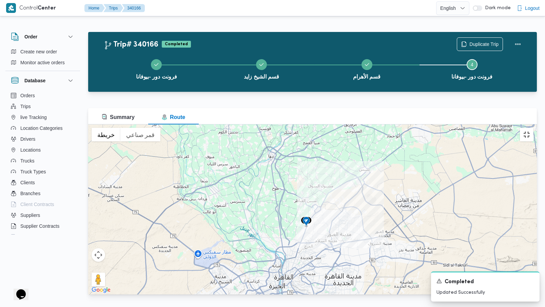
click at [534, 128] on button "تبديل إلى العرض ملء الشاشة" at bounding box center [527, 135] width 14 height 14
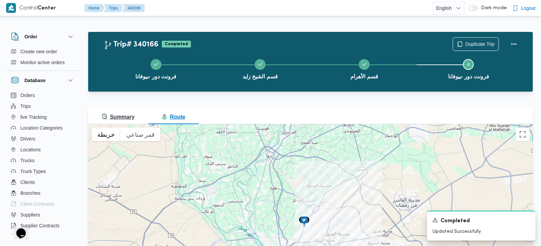
click at [121, 118] on span "Summary" at bounding box center [118, 117] width 33 height 6
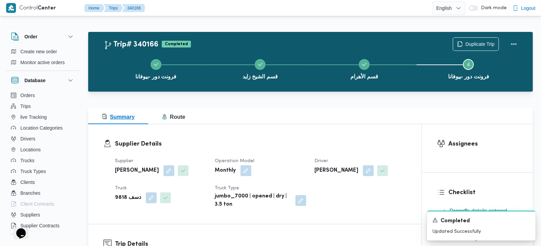
scroll to position [160, 0]
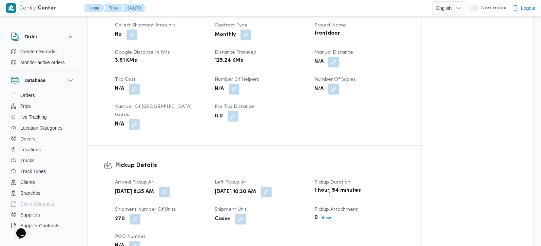
scroll to position [319, 0]
click at [331, 58] on button "button" at bounding box center [334, 62] width 11 height 11
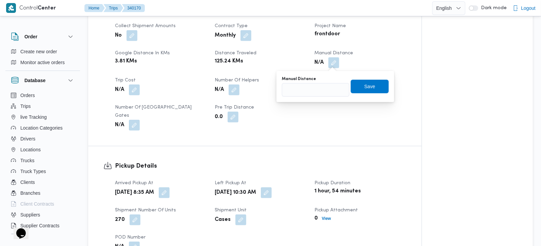
click at [318, 96] on div "Manual Distance Save" at bounding box center [335, 87] width 108 height 22
click at [316, 96] on input "Manual Distance" at bounding box center [316, 90] width 68 height 14
type input "126"
click at [355, 85] on span "Save" at bounding box center [370, 86] width 38 height 14
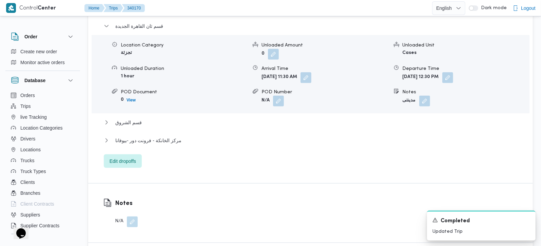
scroll to position [599, 0]
click at [137, 118] on span "قسم الشروق" at bounding box center [128, 122] width 26 height 8
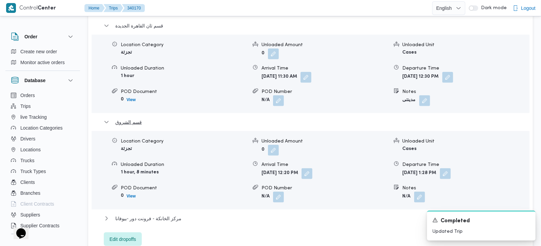
scroll to position [639, 0]
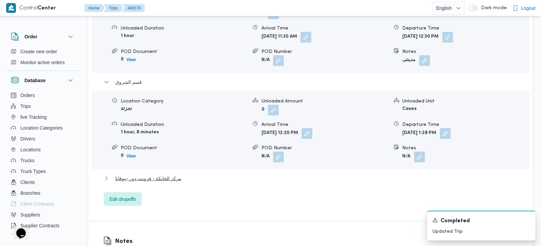
click at [152, 174] on span "مركز الخانكة - فرونت دور -بيوفانا" at bounding box center [148, 178] width 66 height 8
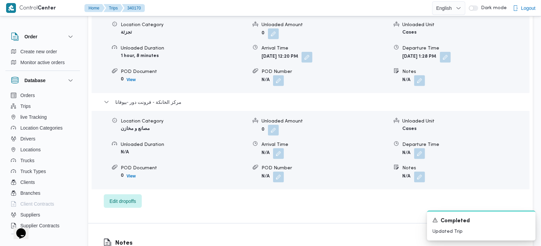
scroll to position [719, 0]
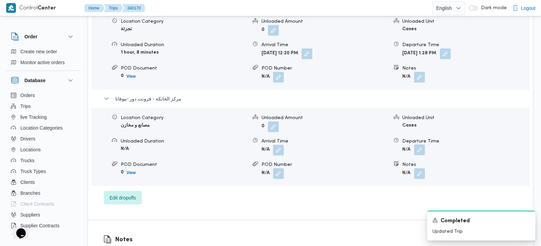
click at [420, 145] on button "button" at bounding box center [419, 150] width 11 height 11
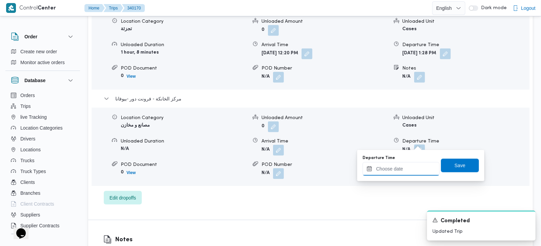
click at [408, 166] on input "Departure Time" at bounding box center [401, 169] width 77 height 14
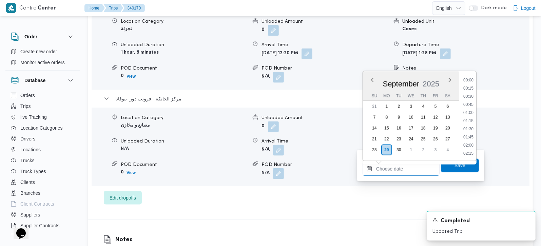
scroll to position [578, 0]
click at [471, 96] on li "18:15" at bounding box center [469, 96] width 16 height 7
type input "[DATE] 18:15"
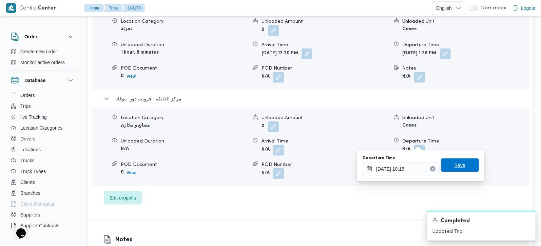
click at [447, 169] on span "Save" at bounding box center [460, 166] width 38 height 14
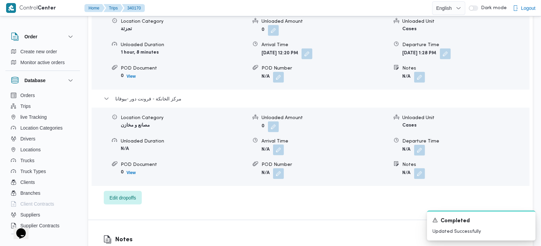
click at [281, 145] on button "button" at bounding box center [278, 150] width 11 height 11
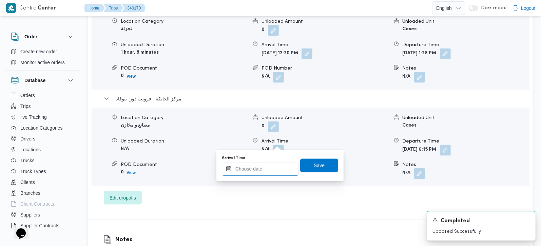
click at [276, 165] on input "Arrival Time" at bounding box center [260, 169] width 77 height 14
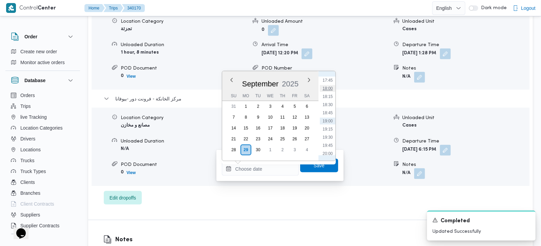
click at [329, 89] on li "18:00" at bounding box center [328, 88] width 16 height 7
type input "[DATE] 18:00"
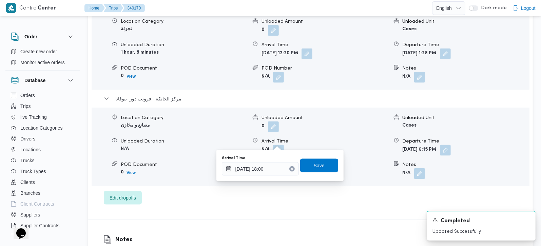
click at [329, 157] on div "Arrival Time [DATE] 18:00 Save" at bounding box center [280, 166] width 118 height 22
click at [326, 160] on span "Save" at bounding box center [319, 166] width 38 height 14
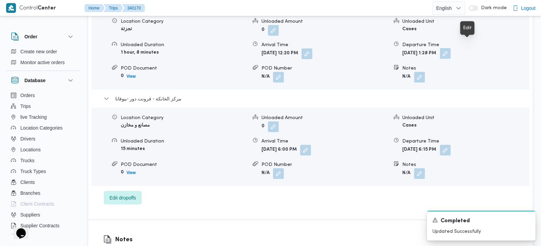
click at [451, 48] on button "button" at bounding box center [445, 53] width 11 height 11
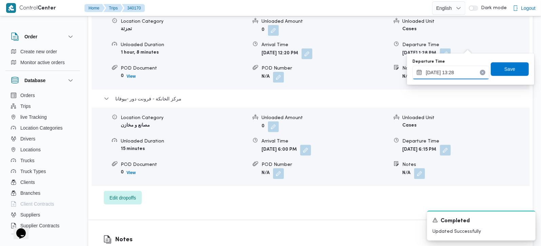
click at [460, 75] on input "[DATE] 13:28" at bounding box center [451, 73] width 77 height 14
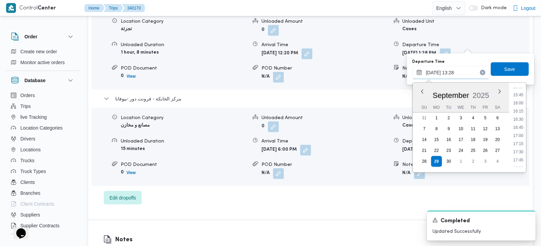
scroll to position [510, 0]
click at [522, 137] on li "17:00" at bounding box center [519, 135] width 16 height 7
type input "[DATE] 17:00"
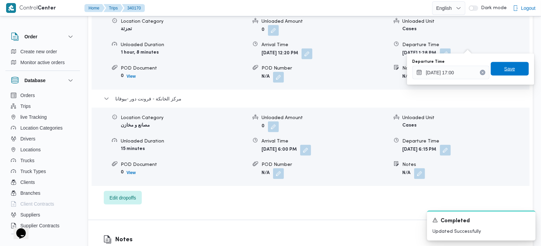
click at [505, 72] on span "Save" at bounding box center [510, 69] width 11 height 8
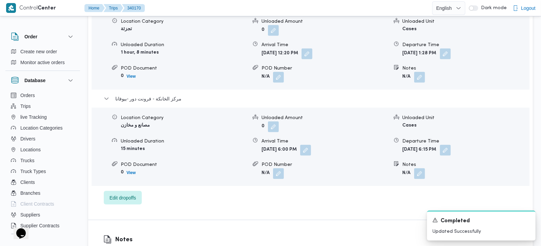
scroll to position [639, 0]
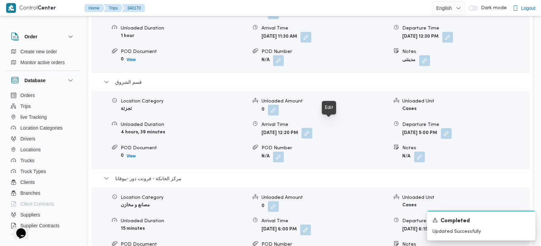
click at [313, 128] on button "button" at bounding box center [307, 133] width 11 height 11
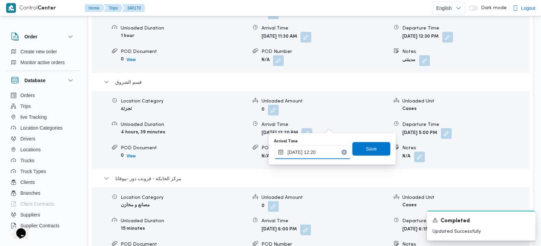
click at [322, 150] on input "[DATE] 12:20" at bounding box center [312, 153] width 77 height 14
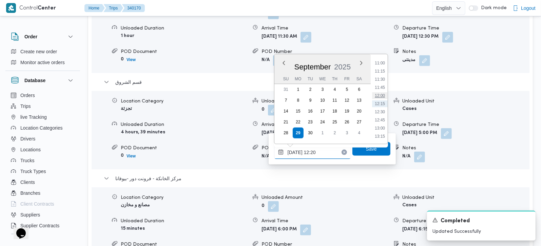
scroll to position [399, 0]
click at [379, 114] on li "13:45" at bounding box center [380, 112] width 16 height 7
type input "[DATE] 13:45"
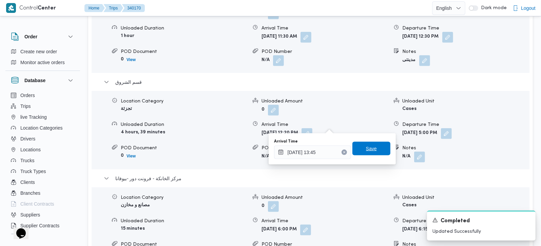
click at [370, 146] on span "Save" at bounding box center [371, 149] width 11 height 8
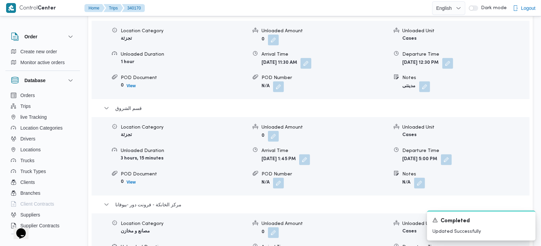
scroll to position [599, 0]
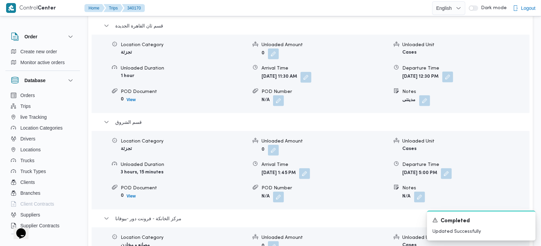
click at [453, 72] on button "button" at bounding box center [448, 77] width 11 height 11
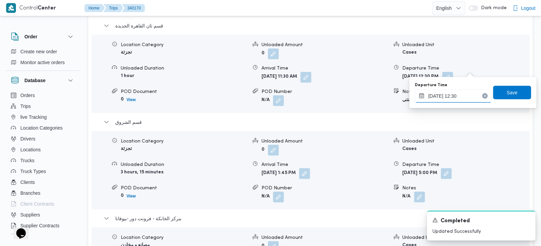
click at [454, 94] on input "[DATE] 12:30" at bounding box center [453, 96] width 77 height 14
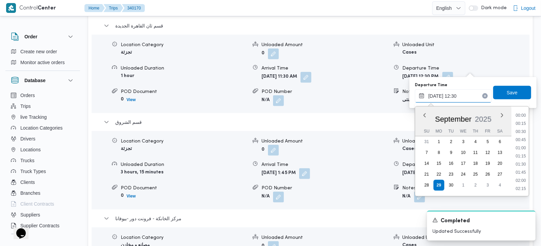
scroll to position [367, 0]
click at [520, 184] on ul "00:00 00:15 00:30 00:45 01:00 01:15 01:30 01:45 02:00 02:15 02:30 02:45 03:00 0…" at bounding box center [521, 151] width 16 height 79
click at [520, 183] on li "13:15" at bounding box center [521, 180] width 16 height 7
type input "[DATE] 13:15"
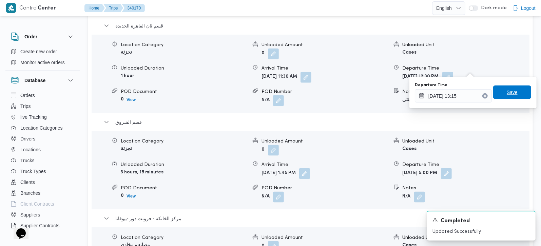
click at [518, 92] on span "Save" at bounding box center [513, 93] width 38 height 14
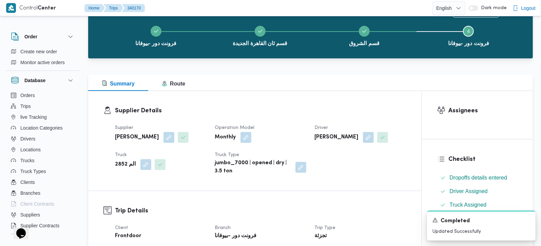
scroll to position [0, 0]
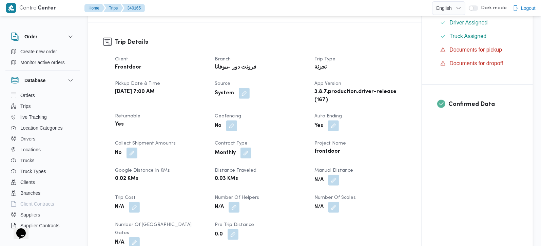
scroll to position [239, 0]
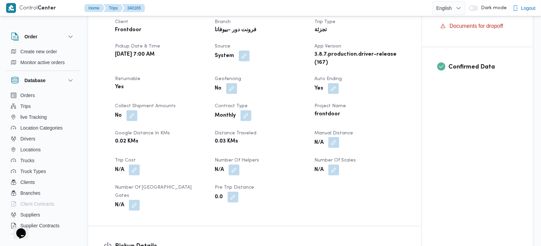
click at [332, 144] on button "button" at bounding box center [334, 142] width 11 height 11
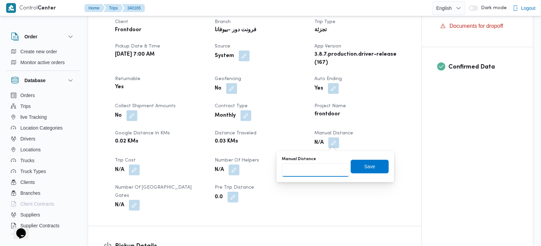
click at [306, 174] on input "Manual Distance" at bounding box center [316, 170] width 68 height 14
type input "140"
click at [369, 164] on span "Save" at bounding box center [370, 166] width 11 height 8
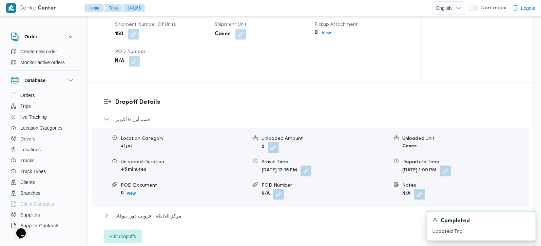
scroll to position [519, 0]
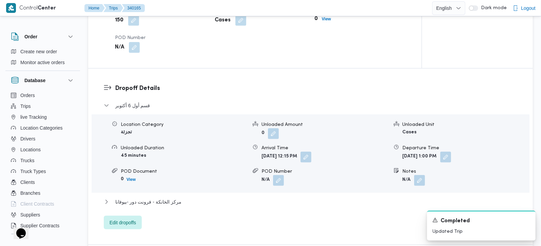
click at [168, 189] on div "قسم أول 6 أكتوبر Location Category تجزئة Unloaded Amount 0 Unloaded Unit Cases …" at bounding box center [311, 165] width 414 height 128
click at [176, 198] on span "مركز الخانكة - فرونت دور -بيوفانا" at bounding box center [148, 202] width 66 height 8
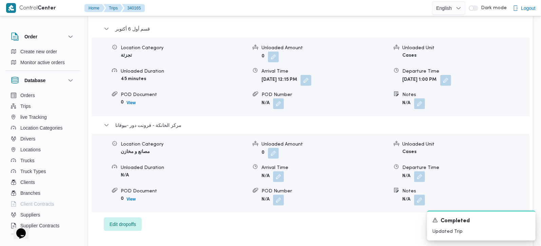
scroll to position [599, 0]
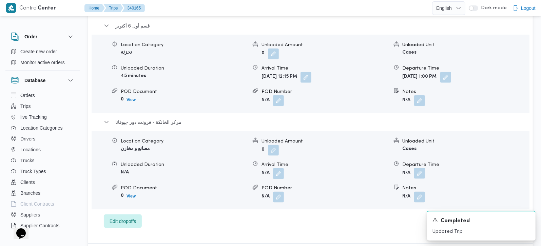
click at [419, 168] on button "button" at bounding box center [419, 173] width 11 height 11
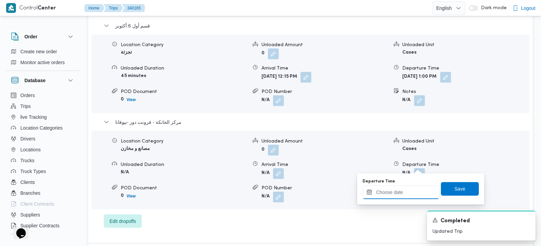
click at [409, 194] on input "Departure Time" at bounding box center [401, 193] width 77 height 14
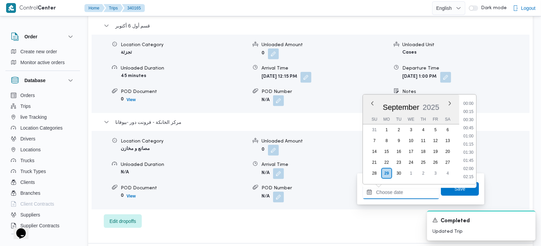
scroll to position [578, 0]
drag, startPoint x: 470, startPoint y: 110, endPoint x: 469, endPoint y: 117, distance: 6.8
click at [470, 110] on li "18:00" at bounding box center [469, 112] width 16 height 7
type input "[DATE] 18:00"
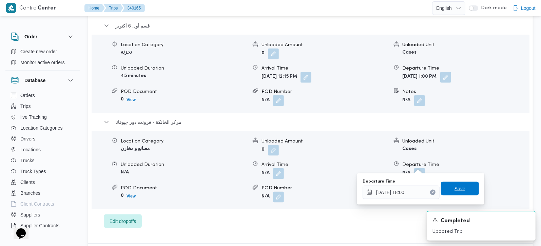
click at [449, 185] on span "Save" at bounding box center [460, 189] width 38 height 14
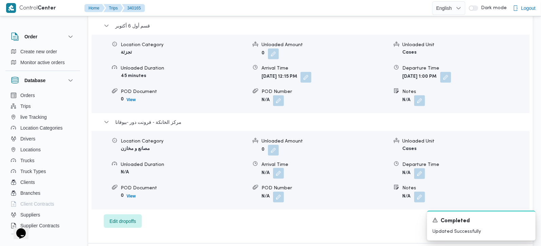
click at [277, 168] on button "button" at bounding box center [278, 173] width 11 height 11
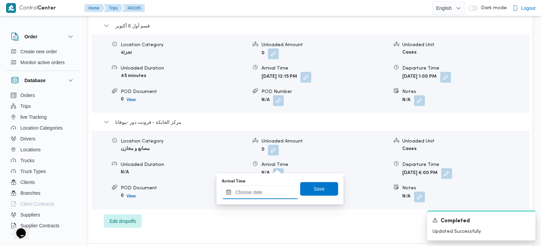
click at [274, 186] on input "Arrival Time" at bounding box center [260, 193] width 77 height 14
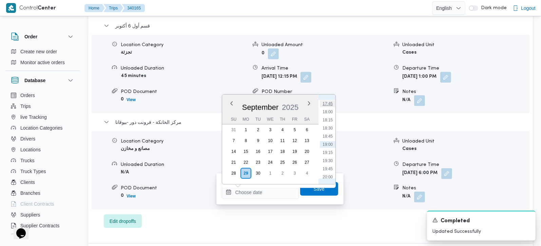
click at [326, 104] on li "17:45" at bounding box center [328, 103] width 16 height 7
type input "29/09/2025 17:45"
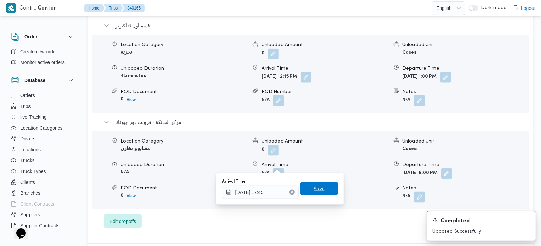
click at [304, 188] on span "Save" at bounding box center [319, 189] width 38 height 14
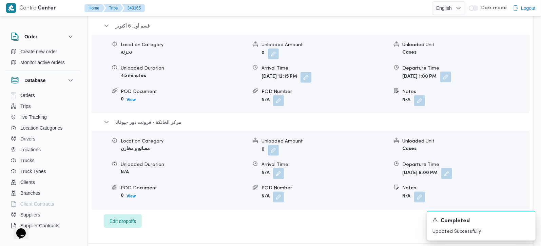
click at [451, 72] on button "button" at bounding box center [446, 77] width 11 height 11
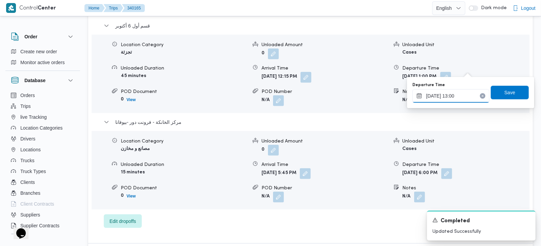
click at [450, 98] on input "[DATE] 13:00" at bounding box center [451, 96] width 77 height 14
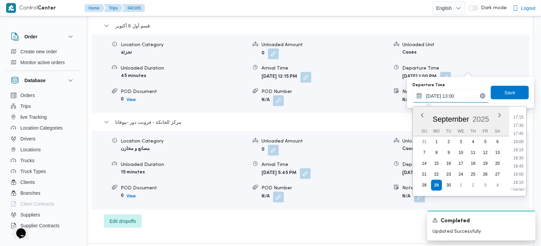
scroll to position [542, 0]
click at [522, 120] on li "16:45" at bounding box center [519, 119] width 16 height 7
type input "29/09/2025 16:45"
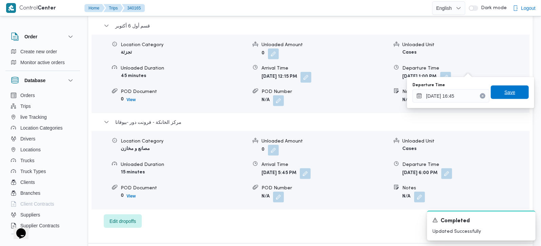
click at [515, 97] on span "Save" at bounding box center [510, 93] width 38 height 14
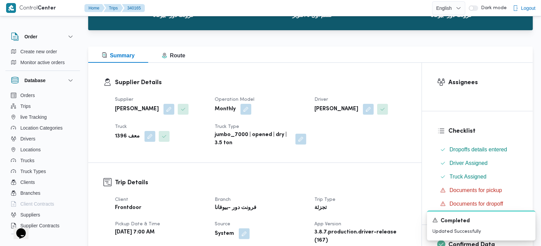
scroll to position [0, 0]
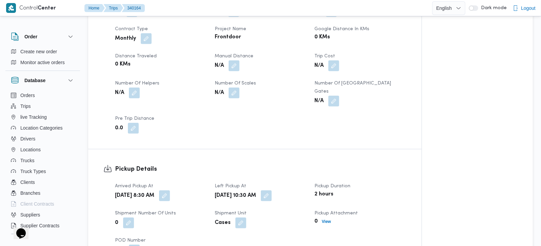
scroll to position [359, 0]
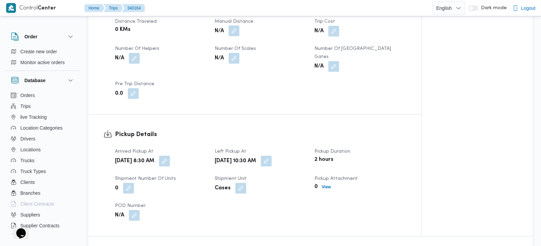
click at [232, 25] on button "button" at bounding box center [234, 30] width 11 height 11
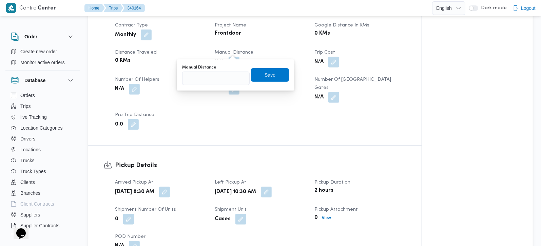
scroll to position [279, 0]
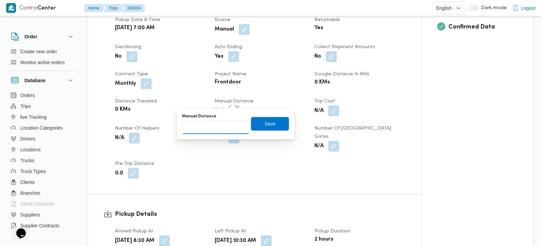
click at [215, 124] on input "Manual Distance" at bounding box center [216, 128] width 68 height 14
type input "95"
click at [265, 120] on span "Save" at bounding box center [270, 123] width 11 height 8
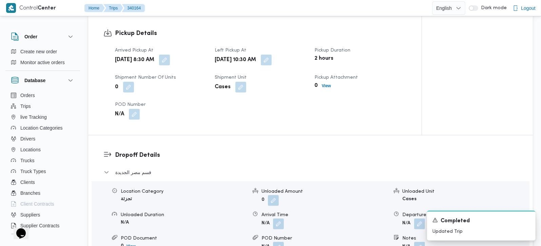
scroll to position [479, 0]
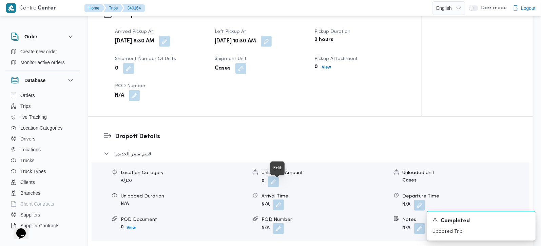
click at [281, 200] on button "button" at bounding box center [278, 205] width 11 height 11
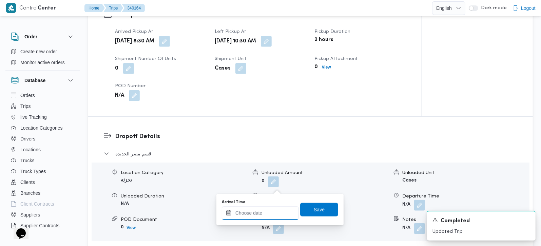
click at [273, 210] on input "Arrival Time" at bounding box center [260, 213] width 77 height 14
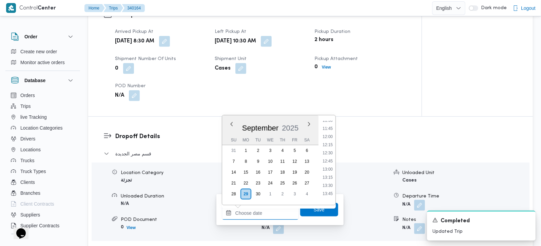
scroll to position [338, 0]
click at [331, 145] on li "11:00" at bounding box center [328, 144] width 16 height 7
type input "29/09/2025 11:00"
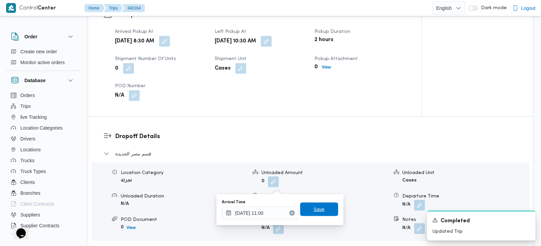
click at [318, 207] on span "Save" at bounding box center [319, 209] width 11 height 8
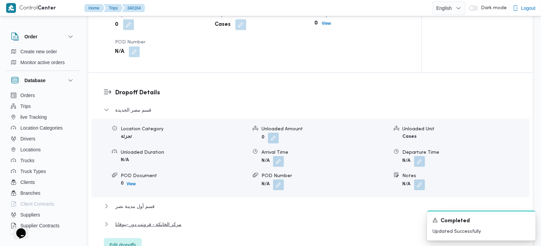
scroll to position [559, 0]
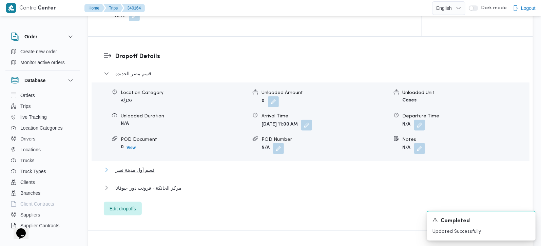
click at [145, 166] on span "قسم أول مدينة نصر" at bounding box center [134, 170] width 39 height 8
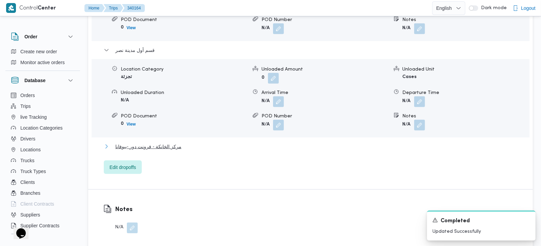
click at [157, 143] on span "مركز الخانكة - فرونت دور -بيوفانا" at bounding box center [148, 147] width 66 height 8
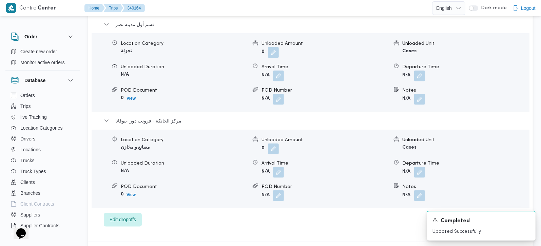
scroll to position [719, 0]
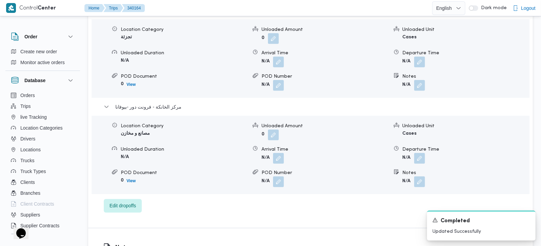
click at [418, 145] on div "Location Category مصانع و مخازن Unloaded Amount 0 Unloaded Unit Cases Unloaded …" at bounding box center [311, 154] width 444 height 77
click at [419, 153] on button "button" at bounding box center [419, 158] width 11 height 11
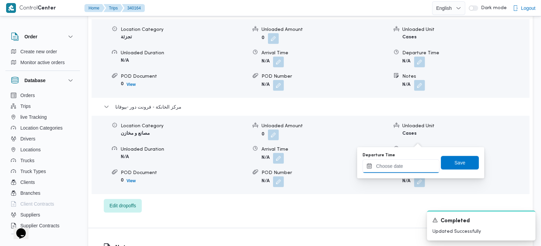
click at [407, 168] on input "Departure Time" at bounding box center [401, 167] width 77 height 14
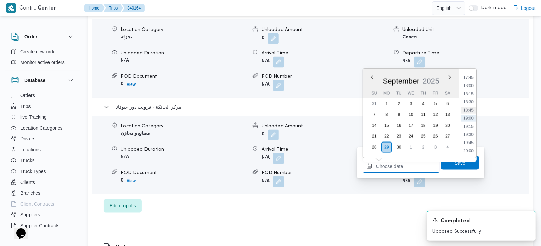
scroll to position [538, 0]
click at [472, 107] on li "17:30" at bounding box center [469, 109] width 16 height 7
type input "29/09/2025 17:30"
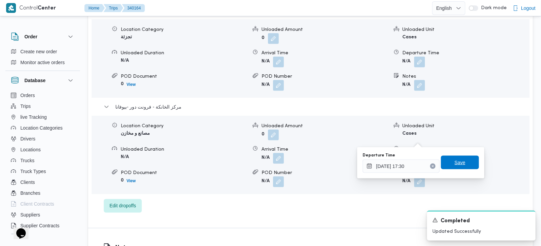
click at [455, 163] on span "Save" at bounding box center [460, 163] width 11 height 8
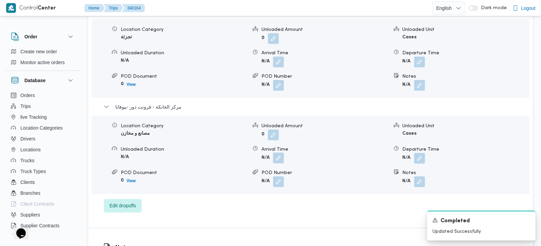
click at [279, 153] on button "button" at bounding box center [278, 158] width 11 height 11
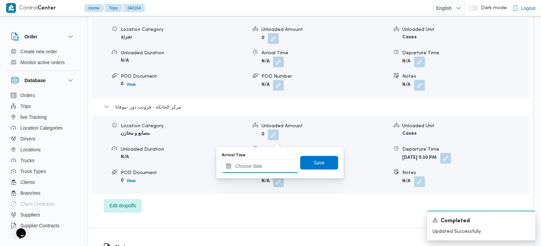
click at [275, 163] on input "Arrival Time" at bounding box center [260, 167] width 77 height 14
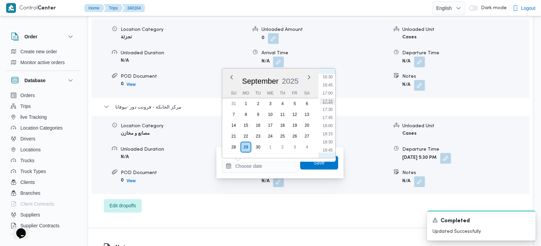
click at [328, 102] on li "17:15" at bounding box center [328, 101] width 16 height 7
type input "29/09/2025 17:15"
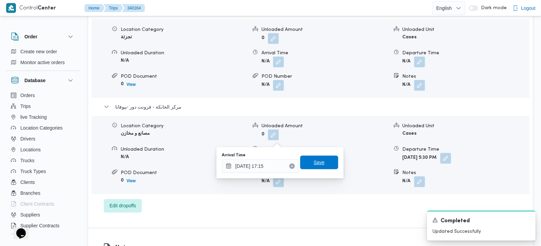
click at [314, 165] on span "Save" at bounding box center [319, 163] width 11 height 8
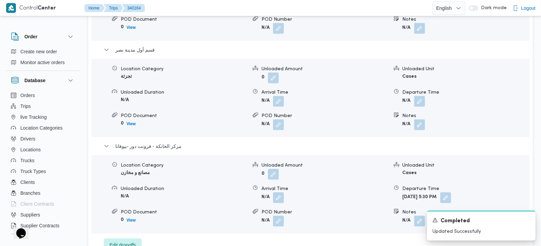
scroll to position [679, 0]
click at [418, 96] on button "button" at bounding box center [419, 101] width 11 height 11
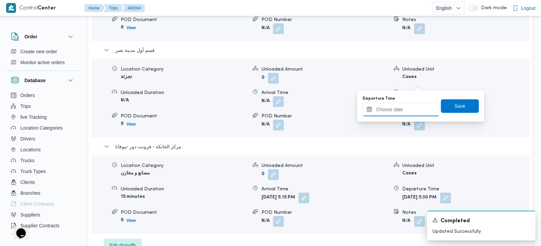
click at [403, 113] on input "Departure Time" at bounding box center [401, 110] width 77 height 14
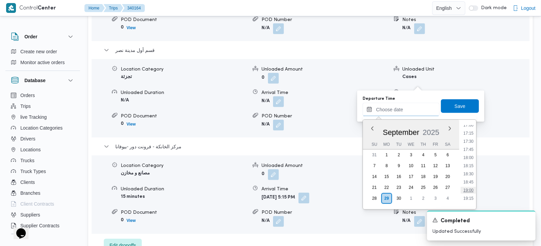
scroll to position [538, 0]
click at [468, 138] on li "16:45" at bounding box center [469, 136] width 16 height 7
type input "29/09/2025 16:45"
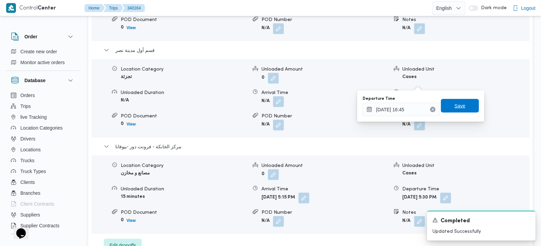
click at [458, 108] on span "Save" at bounding box center [460, 106] width 11 height 8
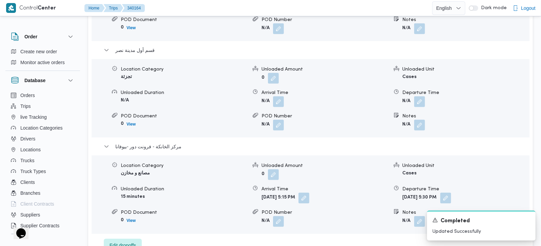
scroll to position [639, 0]
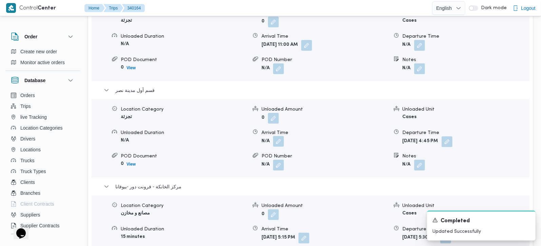
click at [276, 136] on button "button" at bounding box center [278, 141] width 11 height 11
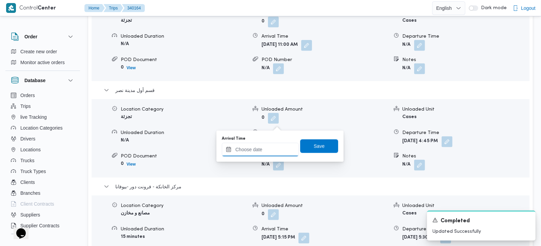
click at [272, 146] on input "Arrival Time" at bounding box center [260, 150] width 77 height 14
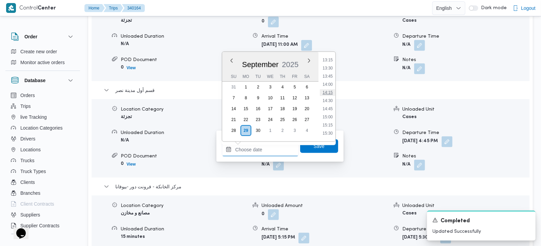
scroll to position [418, 0]
click at [328, 88] on li "13:45" at bounding box center [328, 90] width 16 height 7
type input "29/09/2025 13:45"
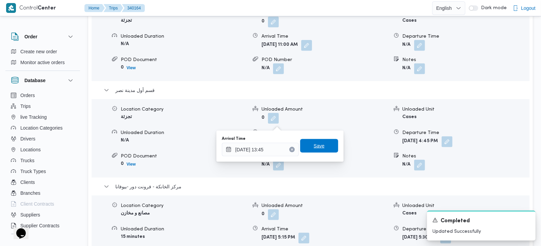
click at [313, 150] on span "Save" at bounding box center [319, 146] width 38 height 14
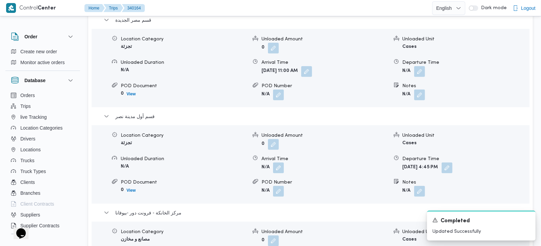
scroll to position [599, 0]
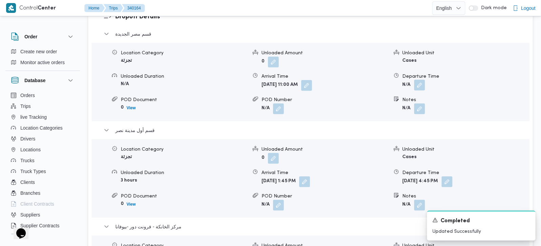
click at [422, 80] on button "button" at bounding box center [419, 85] width 11 height 11
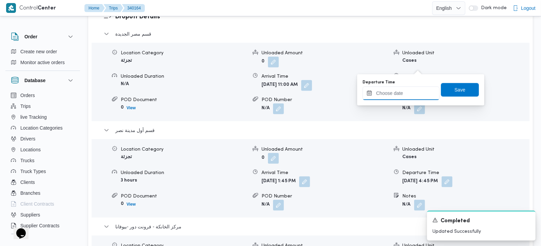
click at [412, 91] on input "Departure Time" at bounding box center [401, 94] width 77 height 14
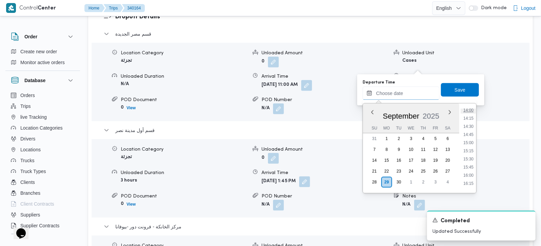
scroll to position [418, 0]
click at [471, 129] on ul "00:00 00:15 00:30 00:45 01:00 01:15 01:30 01:45 02:00 02:15 02:30 02:45 03:00 0…" at bounding box center [469, 148] width 16 height 79
click at [470, 131] on li "13:30" at bounding box center [469, 134] width 16 height 7
type input "29/09/2025 13:30"
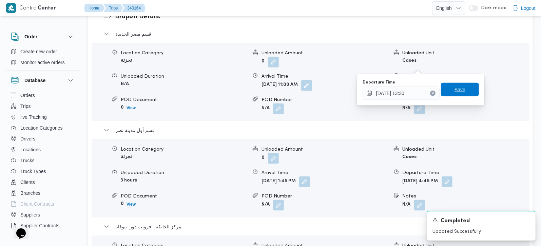
click at [459, 93] on span "Save" at bounding box center [460, 90] width 11 height 8
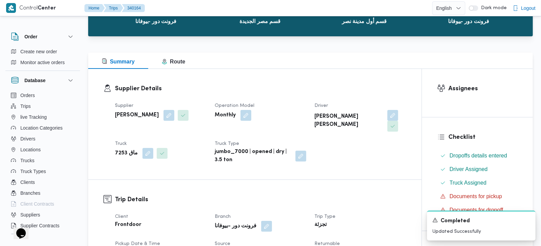
scroll to position [0, 0]
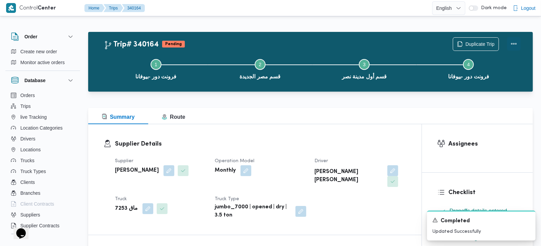
click at [516, 42] on button "Actions" at bounding box center [514, 44] width 14 height 14
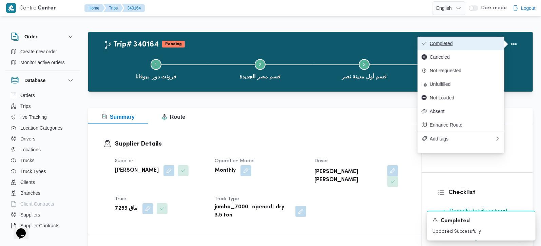
click at [467, 41] on span "Completed" at bounding box center [465, 43] width 71 height 5
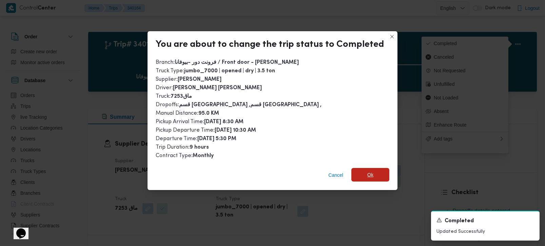
click at [370, 173] on span "Ok" at bounding box center [371, 175] width 6 height 8
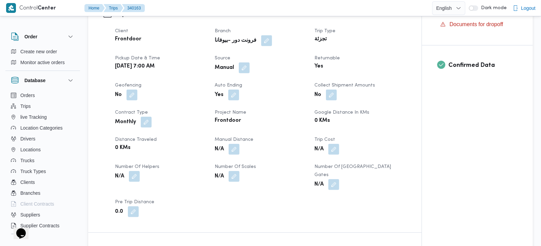
scroll to position [279, 0]
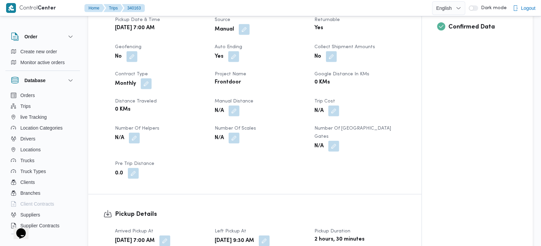
click at [232, 108] on button "button" at bounding box center [234, 111] width 11 height 11
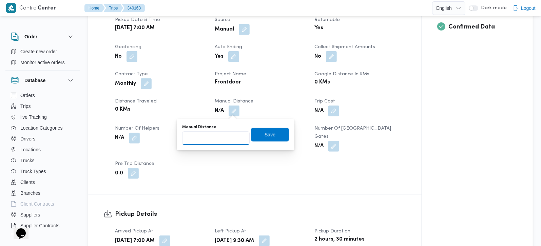
click at [219, 138] on input "Manual Distance" at bounding box center [216, 138] width 68 height 14
type input "89"
click at [273, 131] on span "Save" at bounding box center [270, 135] width 38 height 14
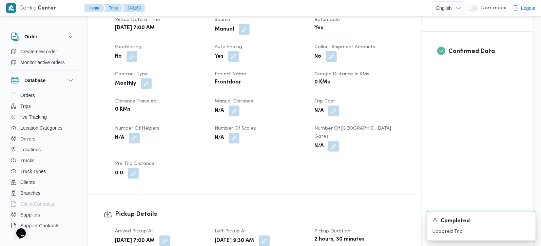
scroll to position [479, 0]
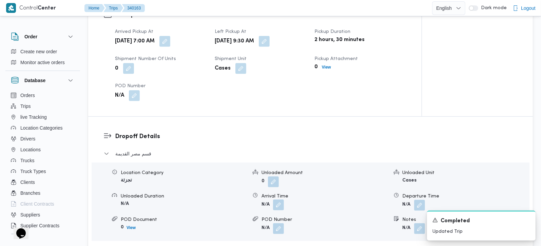
click at [284, 200] on button "button" at bounding box center [278, 205] width 11 height 11
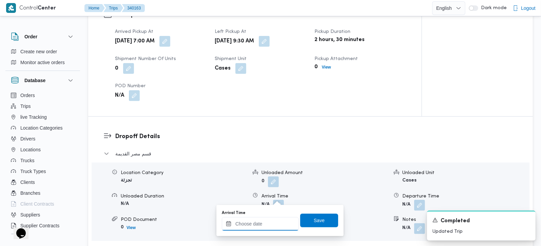
click at [268, 229] on input "Arrival Time" at bounding box center [260, 224] width 77 height 14
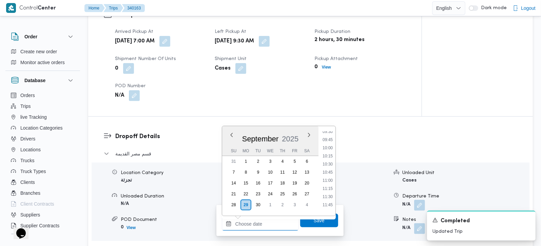
scroll to position [299, 0]
drag, startPoint x: 330, startPoint y: 178, endPoint x: 330, endPoint y: 186, distance: 8.1
click at [330, 178] on li "10:30" at bounding box center [328, 178] width 16 height 7
type input "[DATE] 10:30"
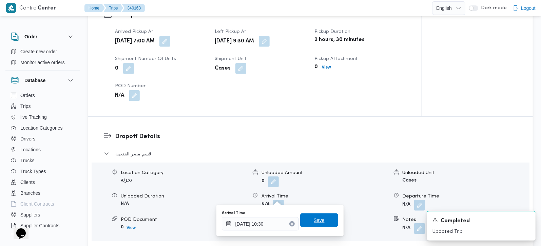
click at [322, 217] on span "Save" at bounding box center [319, 221] width 38 height 14
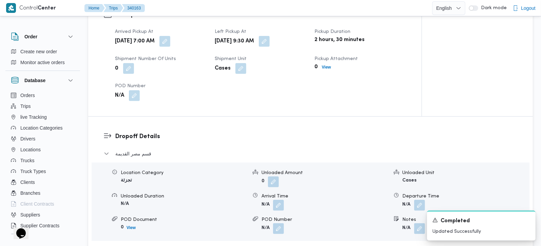
scroll to position [599, 0]
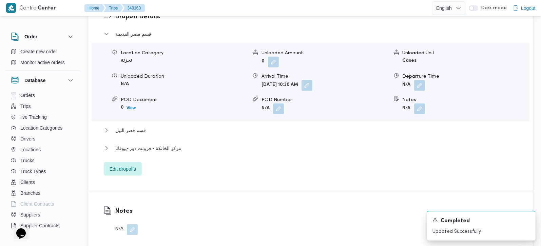
click at [139, 115] on div "قسم [GEOGRAPHIC_DATA] القديمة Location Category تجزئة Unloaded Amount 0 Unloade…" at bounding box center [311, 103] width 414 height 146
click at [144, 133] on div "قسم [GEOGRAPHIC_DATA] القديمة Location Category تجزئة Unloaded Amount 0 Unloade…" at bounding box center [311, 103] width 414 height 146
click at [146, 144] on span "مركز الخانكة - فرونت دور -بيوفانا" at bounding box center [148, 148] width 66 height 8
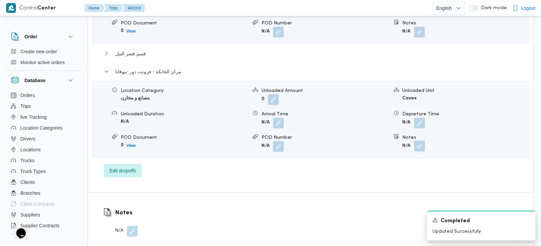
scroll to position [679, 0]
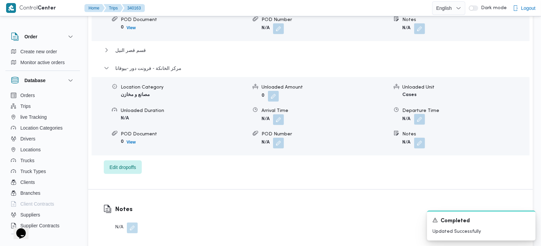
click at [420, 114] on button "button" at bounding box center [419, 119] width 11 height 11
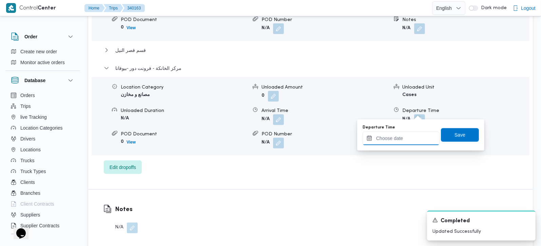
drag, startPoint x: 420, startPoint y: 114, endPoint x: 413, endPoint y: 141, distance: 27.3
click at [413, 141] on input "Departure Time" at bounding box center [401, 139] width 77 height 14
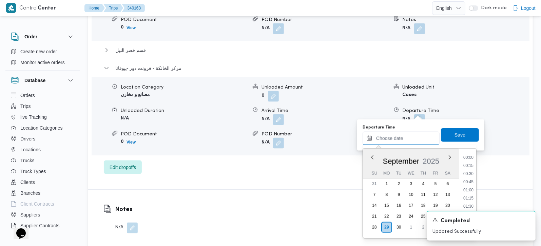
scroll to position [578, 0]
click at [470, 157] on li "17:45" at bounding box center [469, 157] width 16 height 7
type input "[DATE] 17:45"
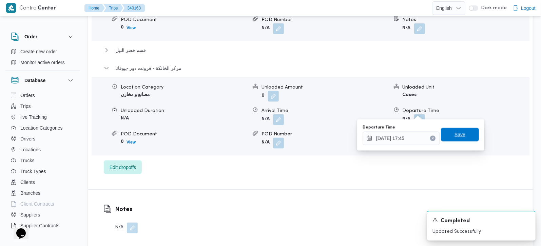
click at [461, 140] on span "Save" at bounding box center [460, 135] width 38 height 14
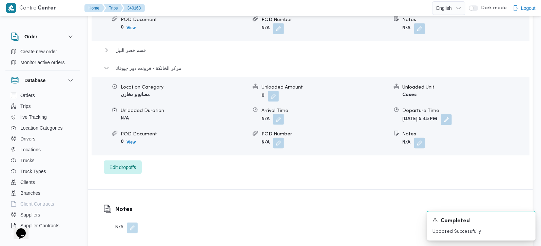
click at [275, 114] on button "button" at bounding box center [278, 119] width 11 height 11
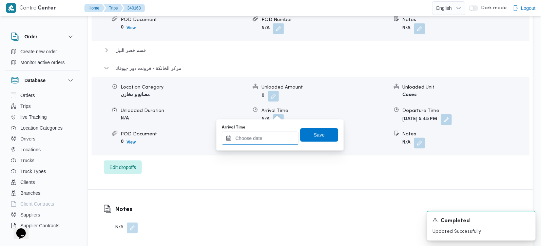
click at [273, 133] on input "Arrival Time" at bounding box center [260, 139] width 77 height 14
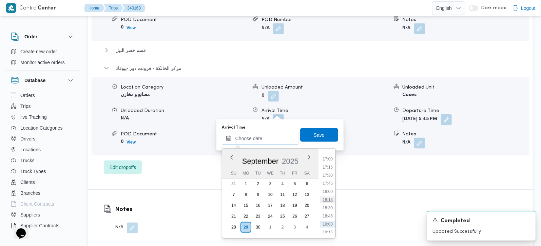
scroll to position [538, 0]
drag, startPoint x: 331, startPoint y: 186, endPoint x: 321, endPoint y: 142, distance: 45.6
click at [331, 186] on li "17:30" at bounding box center [328, 189] width 16 height 7
type input "[DATE] 17:30"
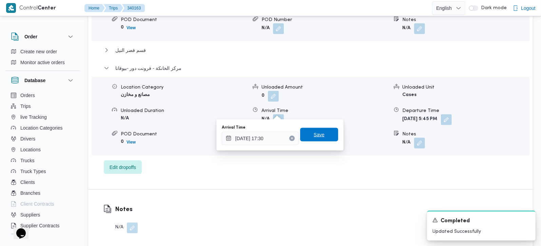
click at [317, 134] on span "Save" at bounding box center [319, 135] width 11 height 8
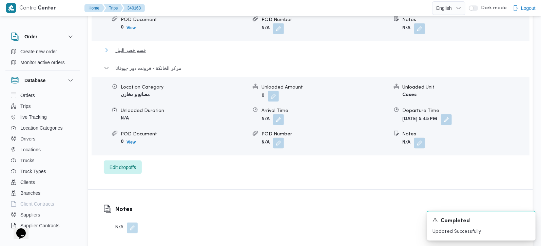
click at [144, 46] on span "قسم قصر النيل" at bounding box center [130, 50] width 31 height 8
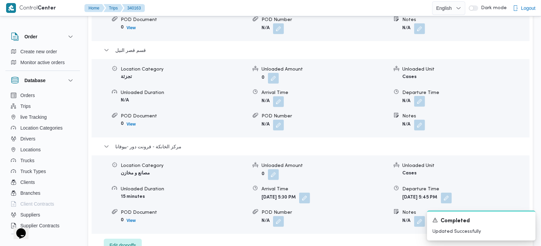
click at [420, 96] on button "button" at bounding box center [419, 101] width 11 height 11
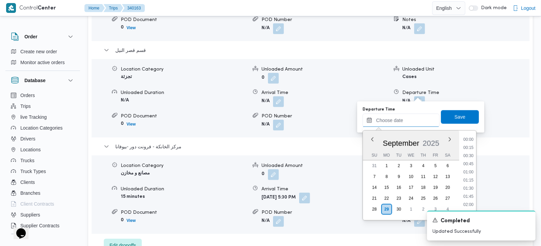
click at [401, 123] on input "Departure Time" at bounding box center [401, 121] width 77 height 14
click at [474, 176] on li "16:30" at bounding box center [469, 178] width 16 height 7
type input "[DATE] 16:30"
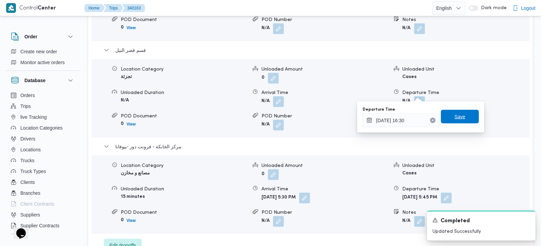
click at [459, 119] on span "Save" at bounding box center [460, 117] width 11 height 8
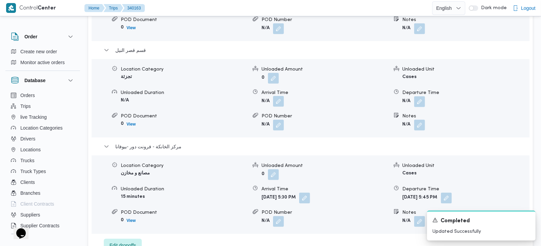
click at [279, 96] on button "button" at bounding box center [278, 101] width 11 height 11
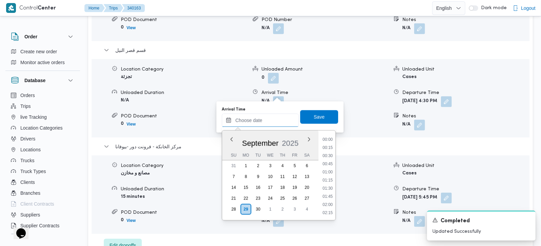
drag, startPoint x: 270, startPoint y: 119, endPoint x: 279, endPoint y: 125, distance: 10.5
click at [270, 119] on input "Arrival Time" at bounding box center [260, 121] width 77 height 14
drag, startPoint x: 328, startPoint y: 158, endPoint x: 323, endPoint y: 142, distance: 16.7
click at [328, 158] on li "13:30" at bounding box center [328, 161] width 16 height 7
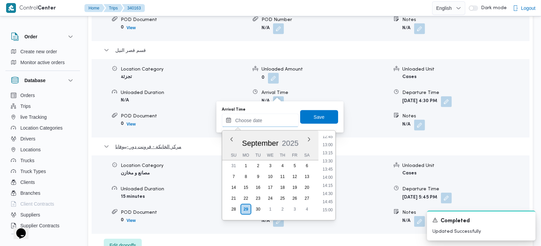
type input "[DATE] 13:30"
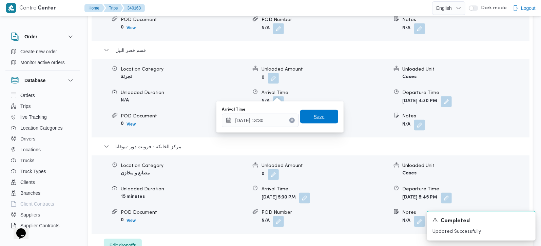
click at [317, 116] on span "Save" at bounding box center [319, 117] width 11 height 8
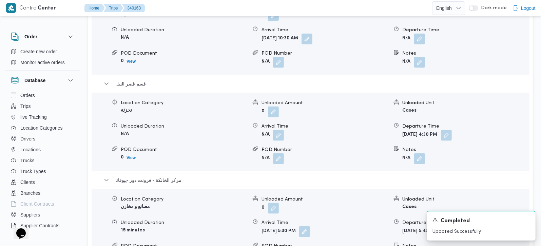
scroll to position [599, 0]
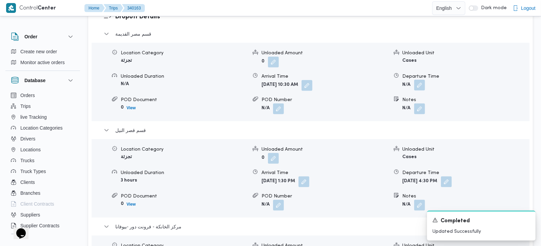
click at [420, 80] on button "button" at bounding box center [419, 85] width 11 height 11
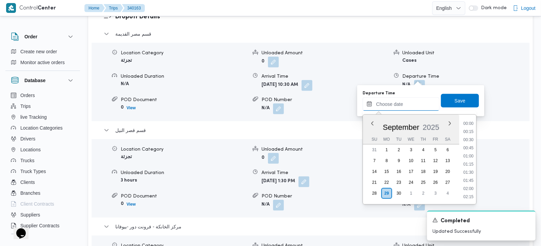
drag, startPoint x: 410, startPoint y: 105, endPoint x: 413, endPoint y: 110, distance: 6.6
click at [410, 105] on input "Departure Time" at bounding box center [401, 104] width 77 height 14
drag, startPoint x: 464, startPoint y: 128, endPoint x: 463, endPoint y: 122, distance: 6.3
click at [464, 128] on li "13:00" at bounding box center [469, 129] width 16 height 7
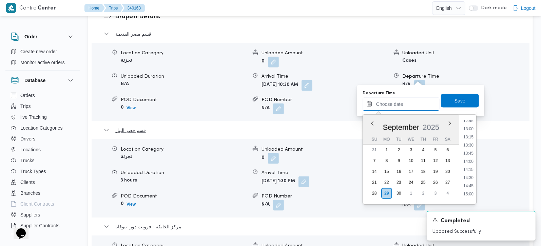
type input "[DATE] 13:00"
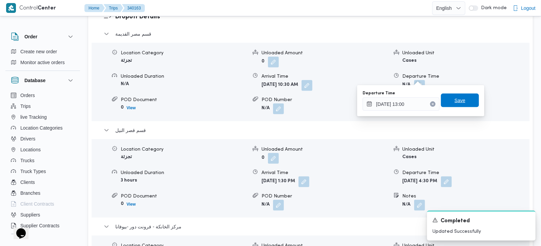
click at [456, 107] on span "Save" at bounding box center [460, 101] width 38 height 14
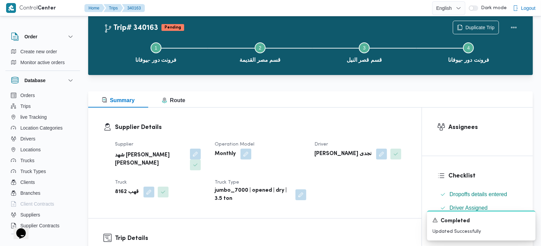
scroll to position [0, 0]
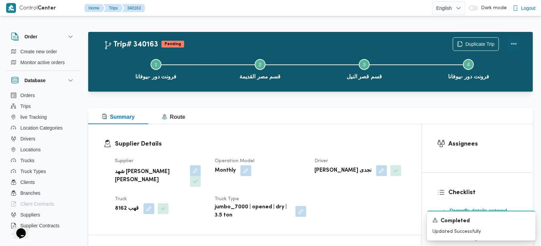
click at [512, 44] on button "Actions" at bounding box center [514, 44] width 14 height 14
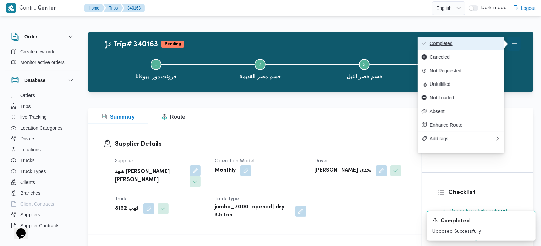
click at [456, 46] on span "Completed" at bounding box center [465, 43] width 71 height 5
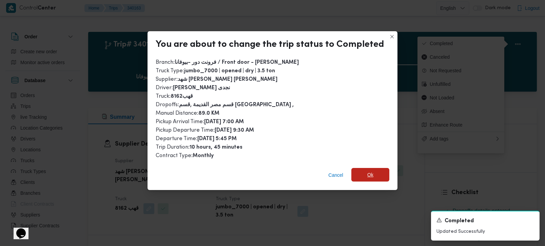
click at [377, 171] on span "Ok" at bounding box center [371, 175] width 38 height 14
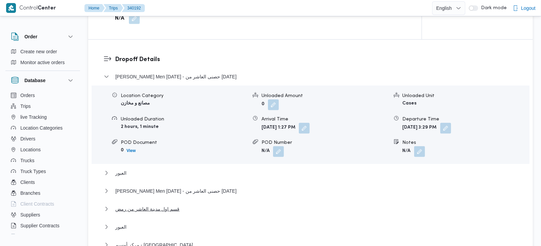
scroll to position [537, 0]
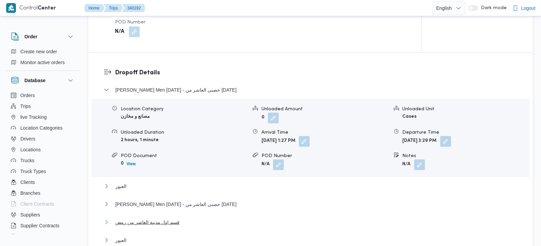
click at [158, 218] on span "قسم اول مدينة العاشر من رمض" at bounding box center [147, 222] width 64 height 8
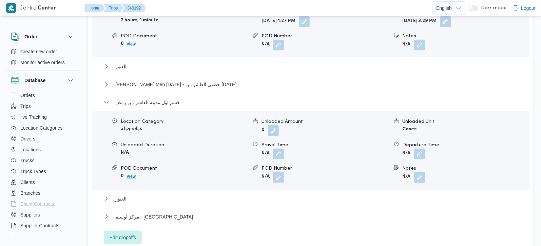
scroll to position [697, 0]
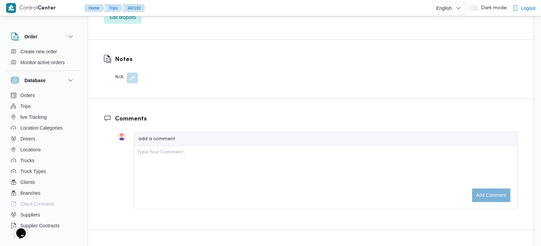
scroll to position [617, 0]
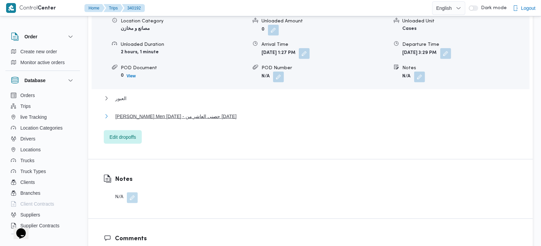
click at [162, 112] on span "[PERSON_NAME] Men [DATE] - حصنى العاشر من [DATE]" at bounding box center [175, 116] width 121 height 8
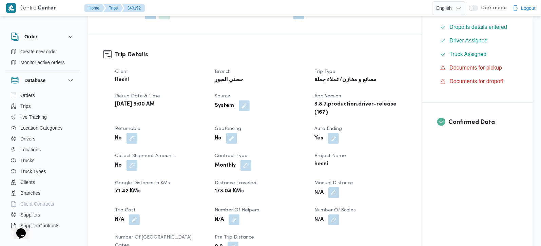
scroll to position [298, 0]
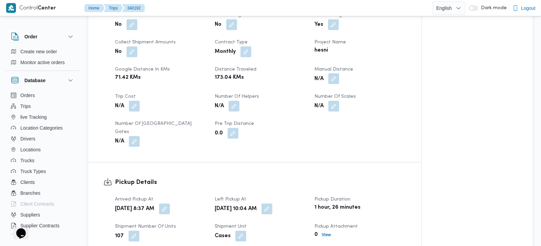
click at [334, 80] on button "button" at bounding box center [334, 78] width 11 height 11
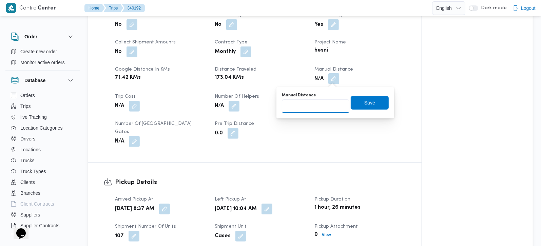
click at [315, 106] on input "Manual Distance" at bounding box center [316, 106] width 68 height 14
type input "197"
click at [373, 107] on span "Save" at bounding box center [370, 103] width 38 height 14
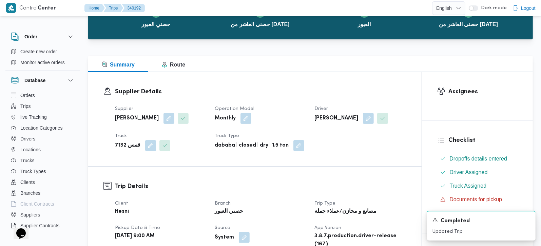
scroll to position [0, 0]
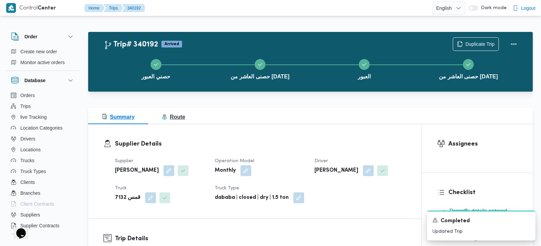
click at [190, 112] on button "Route" at bounding box center [173, 116] width 51 height 16
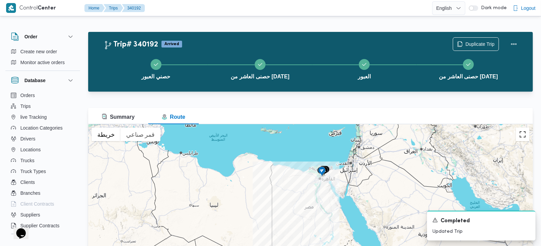
click at [519, 134] on button "تبديل إلى العرض ملء الشاشة" at bounding box center [523, 135] width 14 height 14
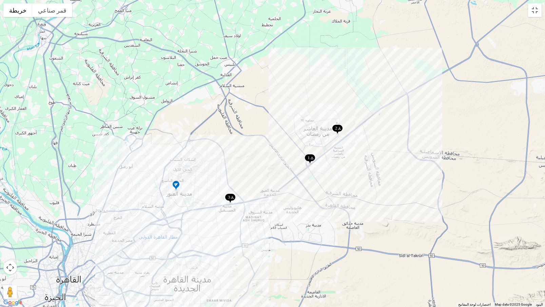
click at [229, 197] on img at bounding box center [230, 198] width 11 height 11
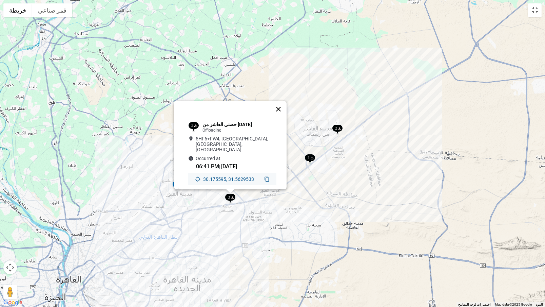
click at [281, 109] on button "إغلاق" at bounding box center [279, 109] width 16 height 16
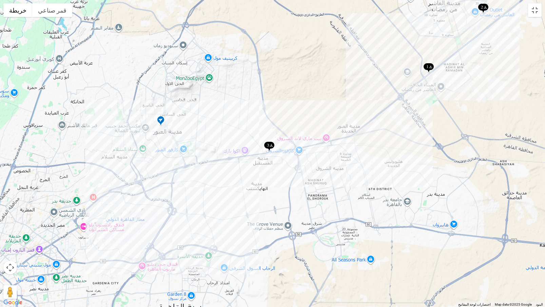
drag, startPoint x: 81, startPoint y: 194, endPoint x: 224, endPoint y: 105, distance: 168.5
click at [224, 105] on div at bounding box center [272, 153] width 545 height 307
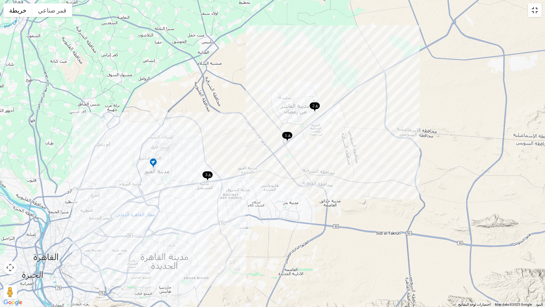
click at [541, 13] on button "تبديل إلى العرض ملء الشاشة" at bounding box center [536, 10] width 14 height 14
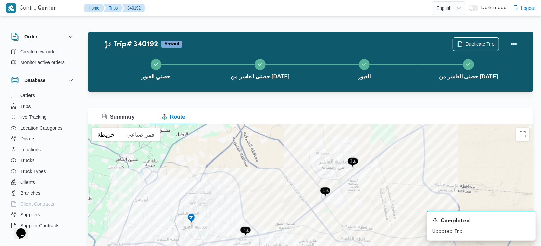
drag, startPoint x: 113, startPoint y: 119, endPoint x: 149, endPoint y: 123, distance: 35.8
click at [113, 119] on span "Summary" at bounding box center [118, 117] width 33 height 6
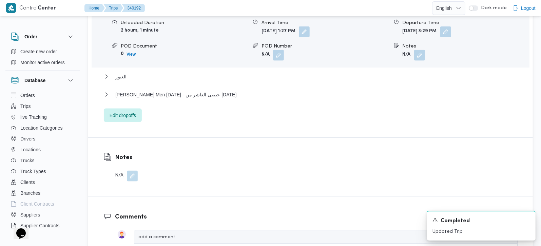
scroll to position [679, 0]
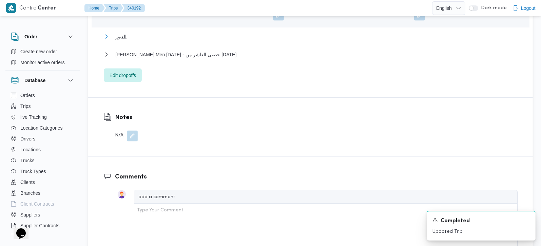
click at [124, 33] on span "العبور" at bounding box center [120, 37] width 11 height 8
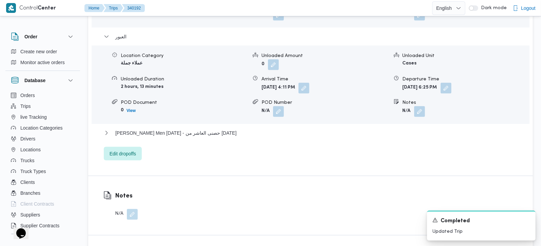
click at [188, 129] on div "Thany Ashr Men Ramadan - حصنى العاشر من رمضان" at bounding box center [311, 135] width 414 height 13
click at [187, 129] on span "Thany Ashr Men Ramadan - حصنى العاشر من رمضان" at bounding box center [175, 133] width 121 height 8
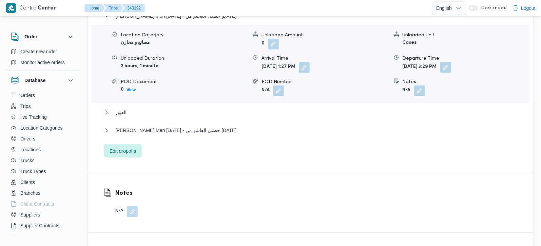
scroll to position [617, 0]
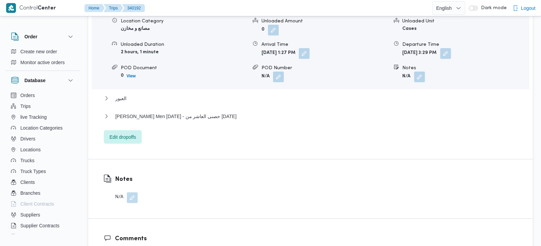
click at [173, 112] on div "[PERSON_NAME] Men [DATE] - حصنى العاشر من [DATE]" at bounding box center [311, 118] width 414 height 13
click at [177, 112] on span "Thany Ashr Men Ramadan - حصنى العاشر من رمضان" at bounding box center [175, 116] width 121 height 8
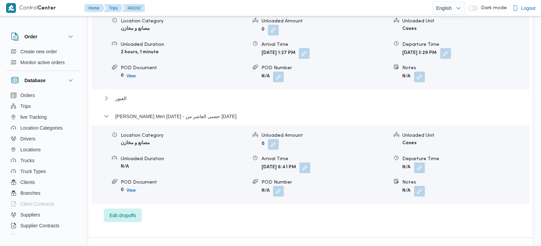
click at [428, 163] on form "N/A" at bounding box center [466, 168] width 127 height 11
click at [421, 162] on button "button" at bounding box center [419, 167] width 11 height 11
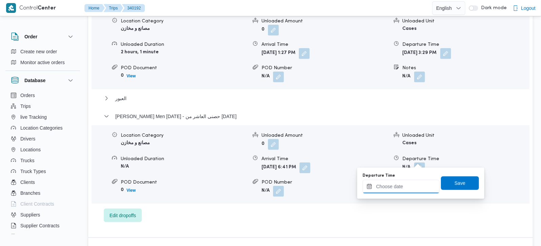
click at [406, 186] on input "Departure Time" at bounding box center [401, 187] width 77 height 14
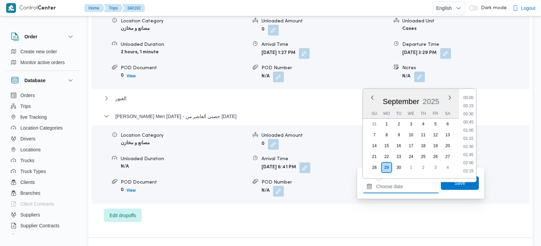
scroll to position [578, 0]
click at [470, 104] on li "18:00" at bounding box center [469, 106] width 16 height 7
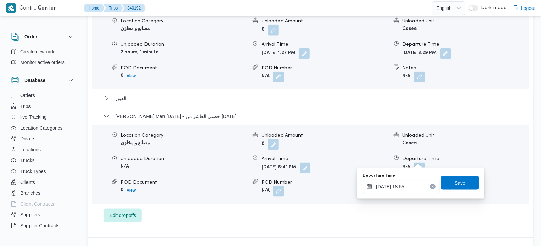
type input "29/09/2025 18:55"
click at [469, 186] on span "Save" at bounding box center [460, 183] width 38 height 14
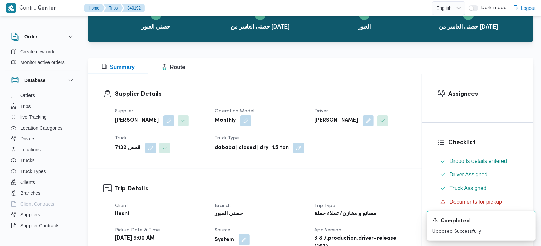
scroll to position [0, 0]
